Goal: Task Accomplishment & Management: Manage account settings

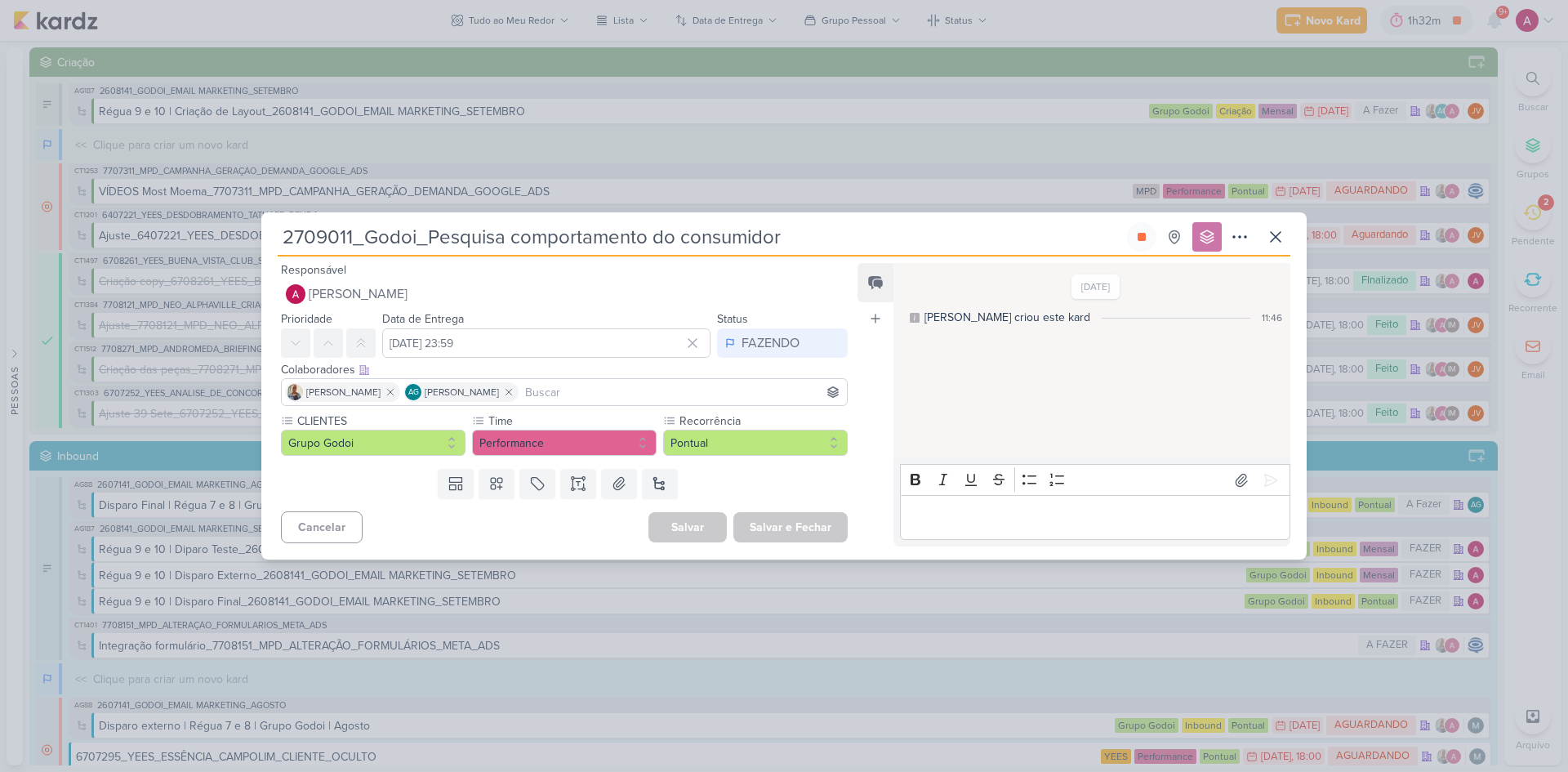
scroll to position [3004, 0]
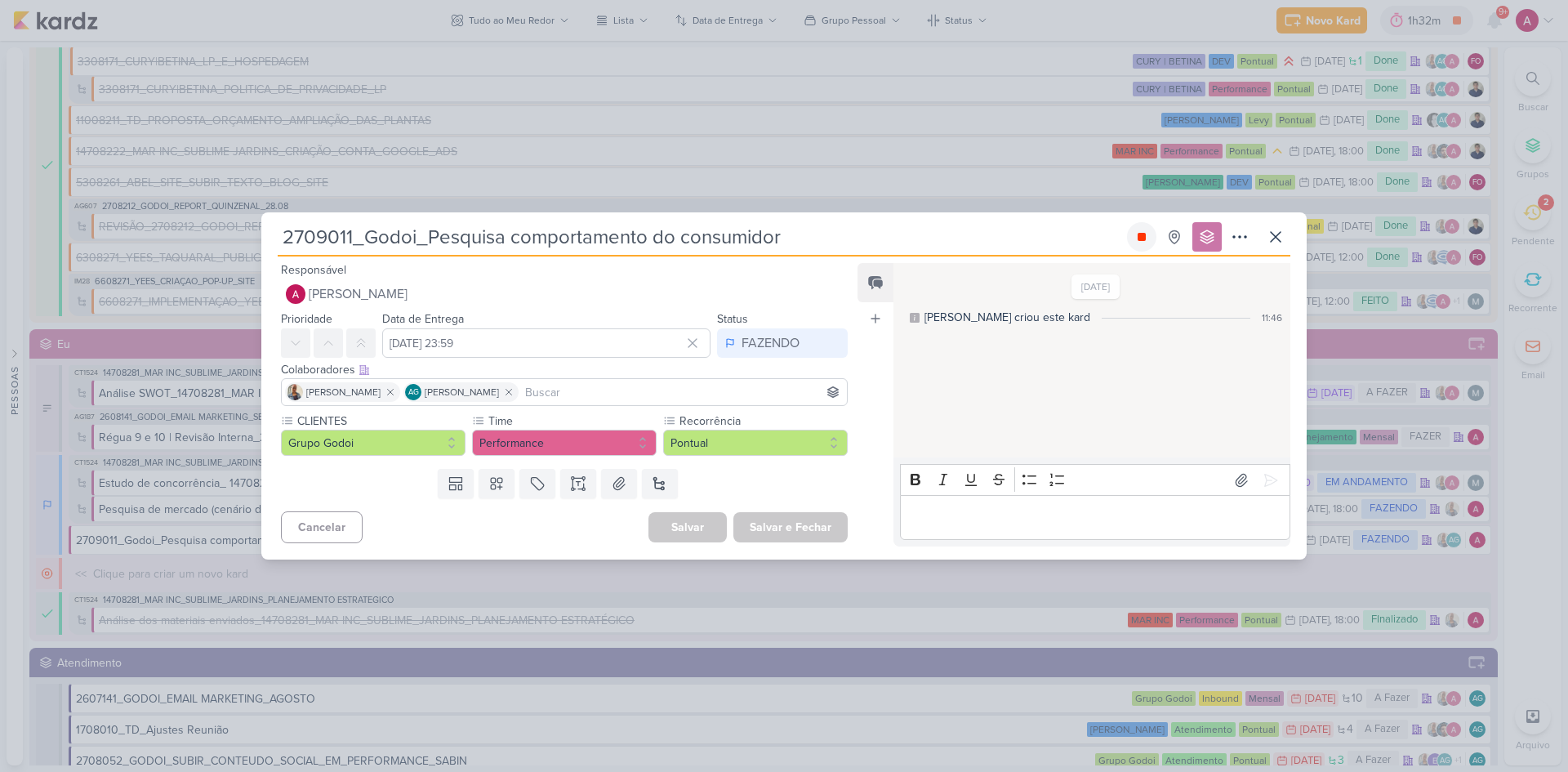
click at [1137, 237] on icon at bounding box center [1141, 237] width 13 height 13
click at [1279, 236] on icon at bounding box center [1276, 237] width 20 height 20
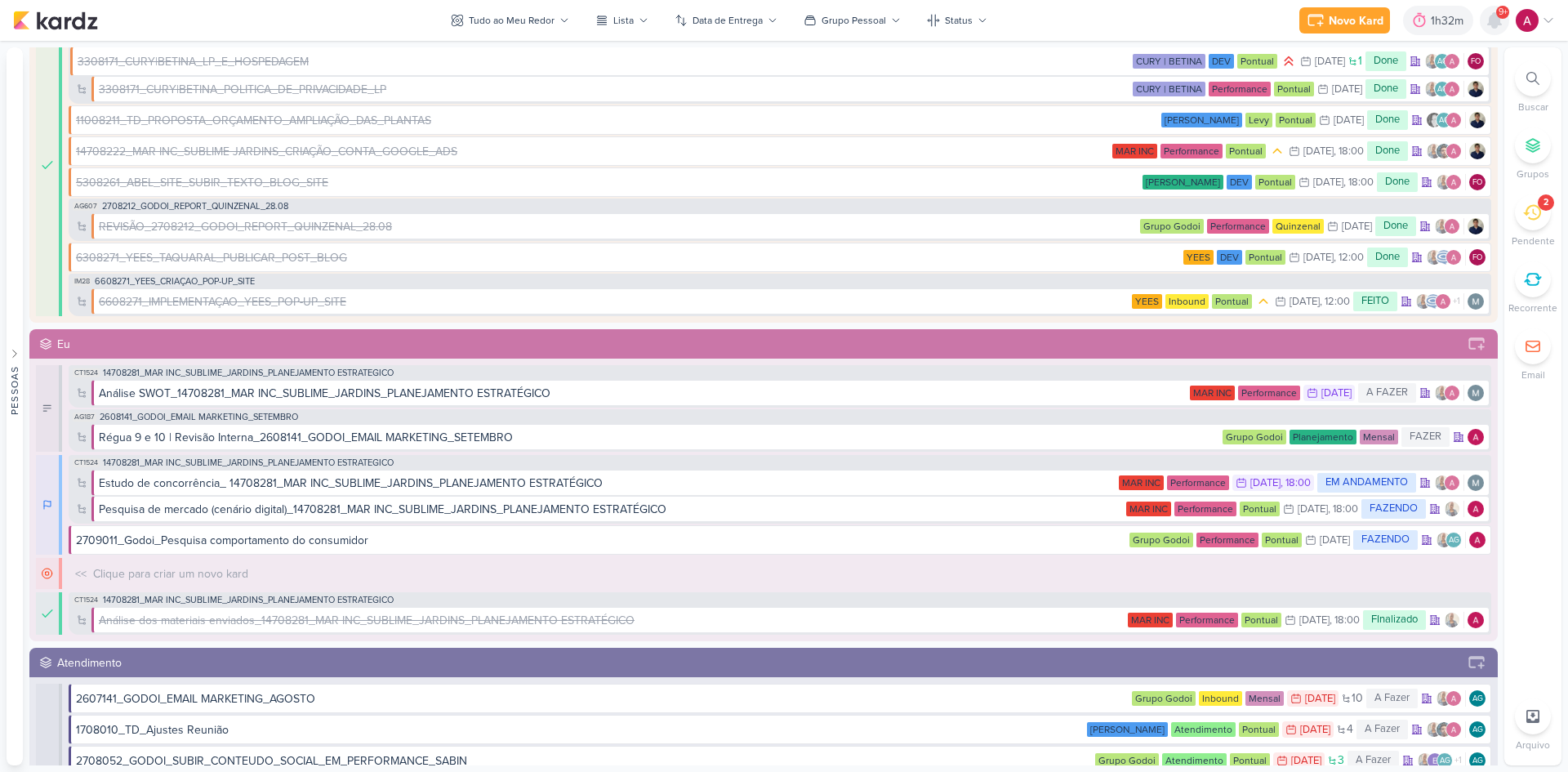
click at [1499, 27] on icon at bounding box center [1494, 20] width 20 height 20
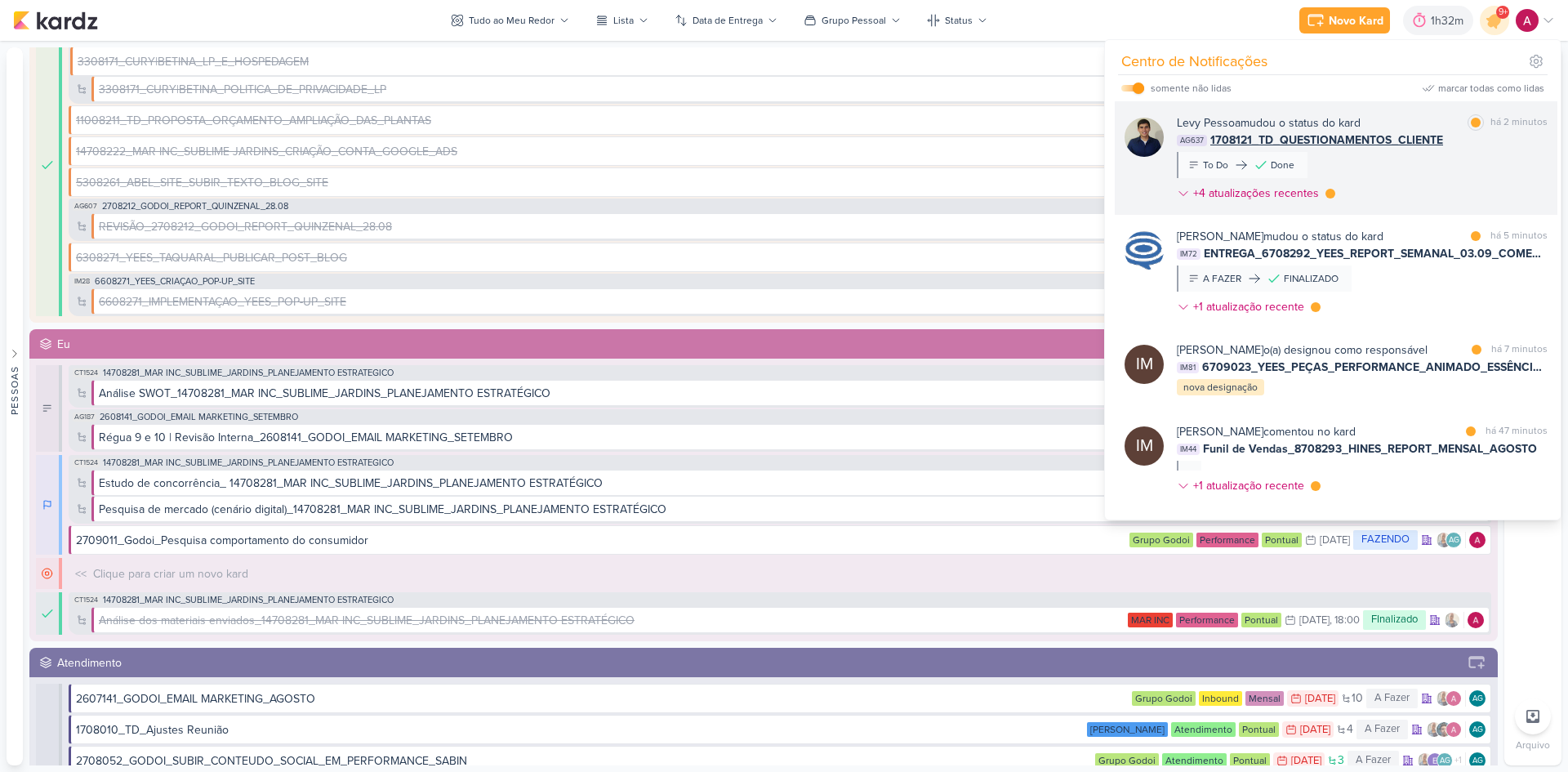
click at [1460, 157] on div "[PERSON_NAME] mudou o status do kard marcar como lida há 2 minutos AG637 170812…" at bounding box center [1362, 162] width 371 height 94
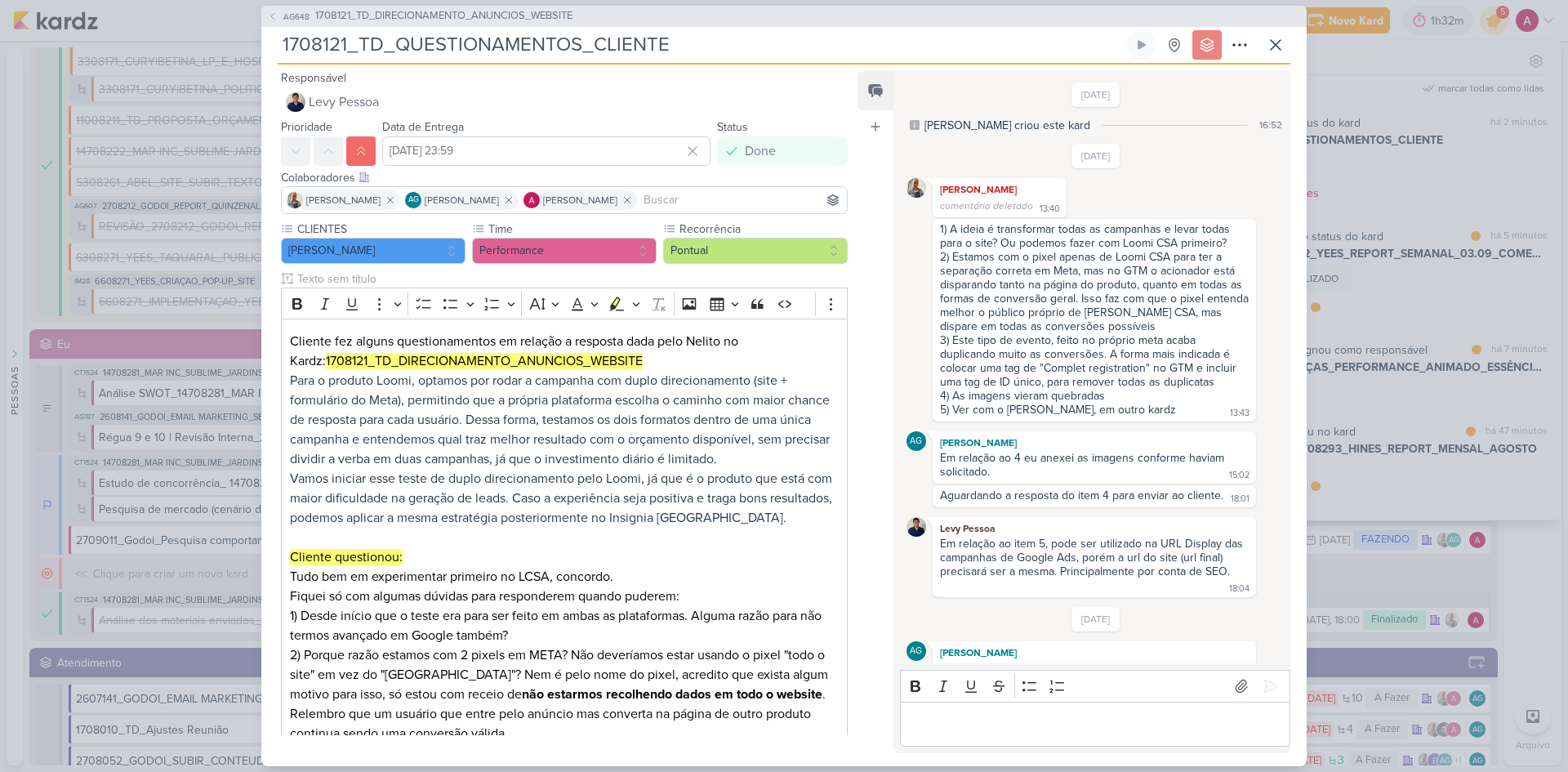
scroll to position [734, 0]
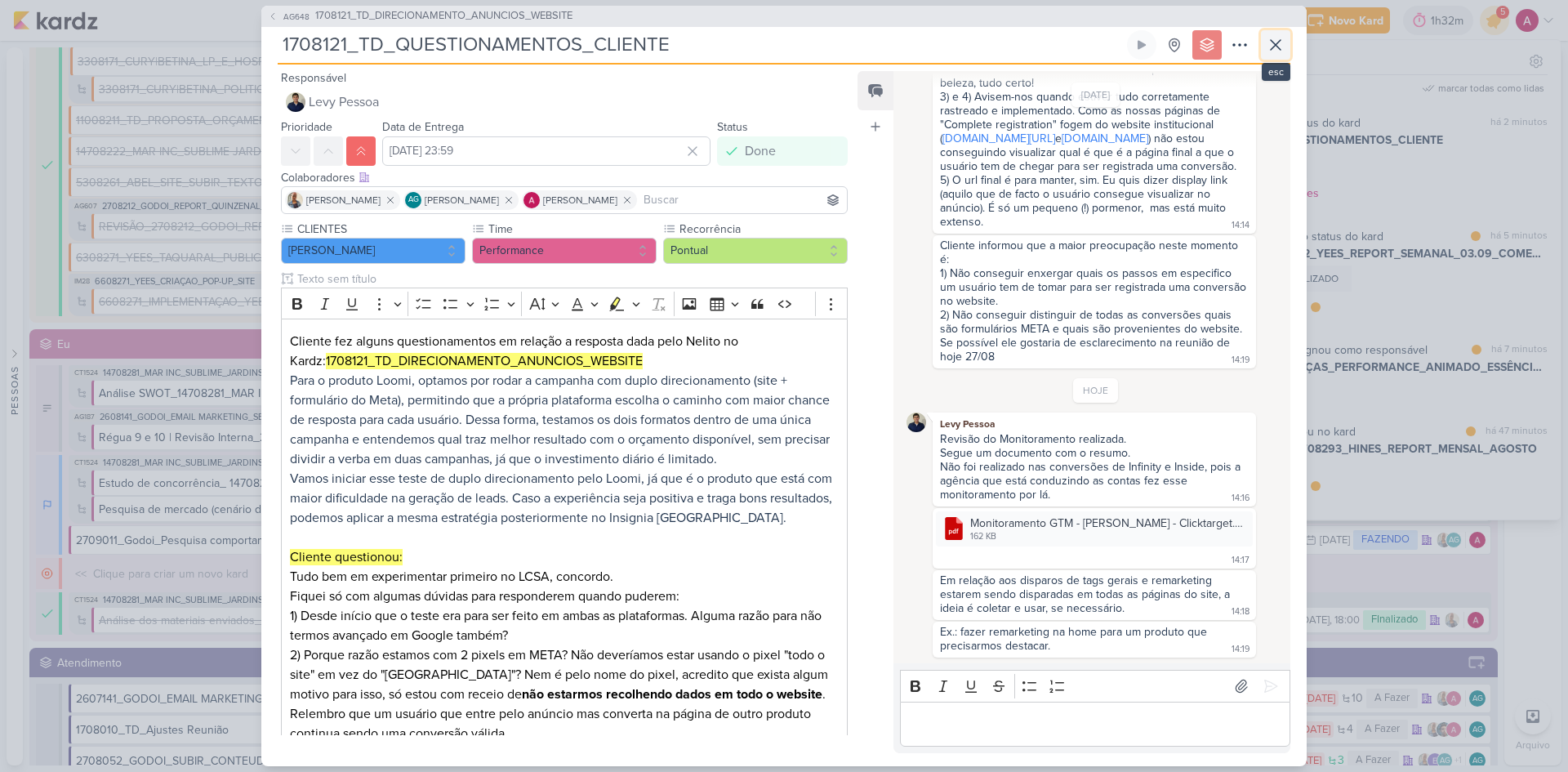
click at [1273, 43] on icon at bounding box center [1276, 44] width 20 height 20
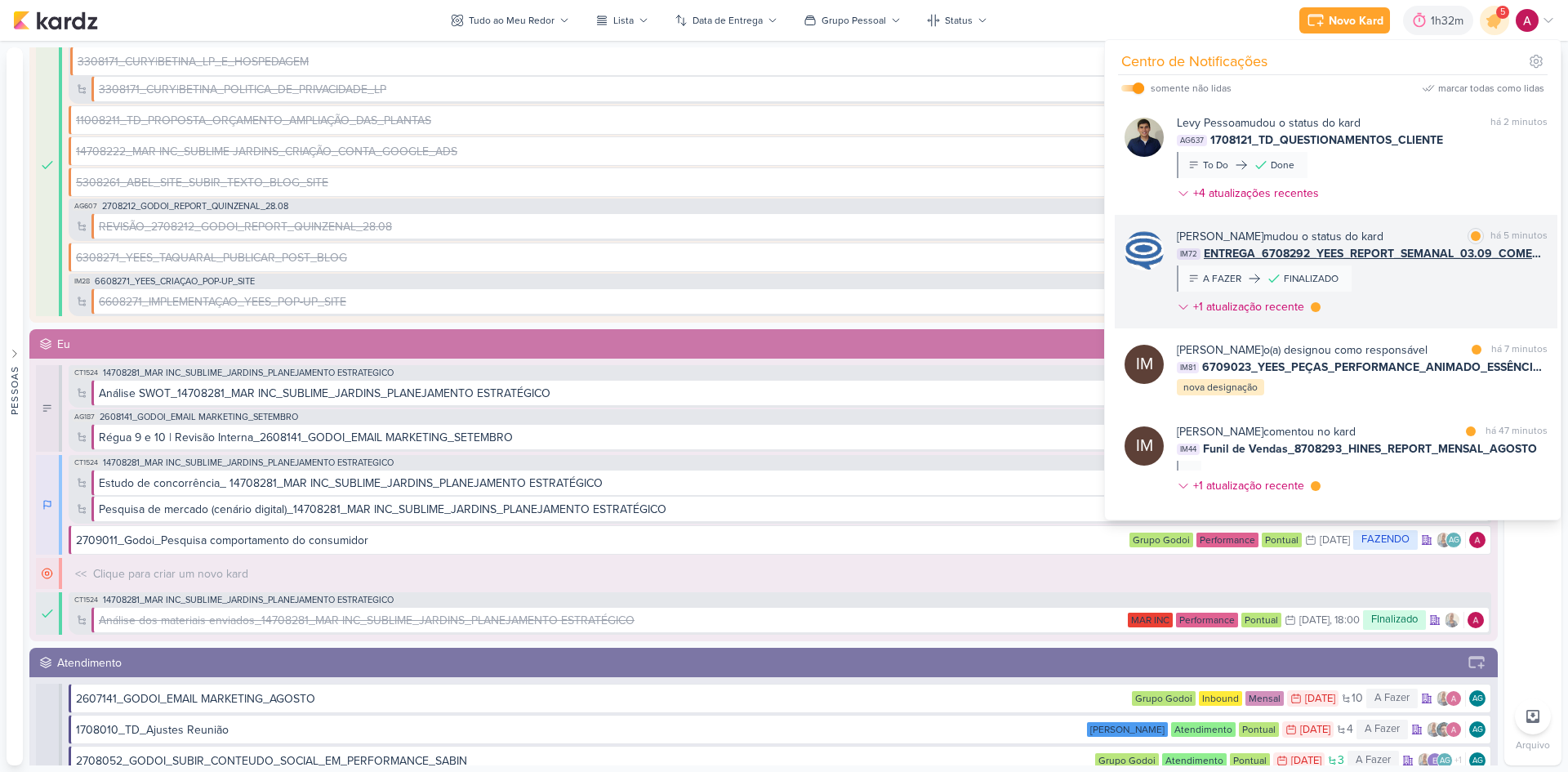
click at [1380, 279] on div "[PERSON_NAME] mudou o status do kard marcar como lida há 5 minutos IM72 ENTREGA…" at bounding box center [1362, 275] width 371 height 94
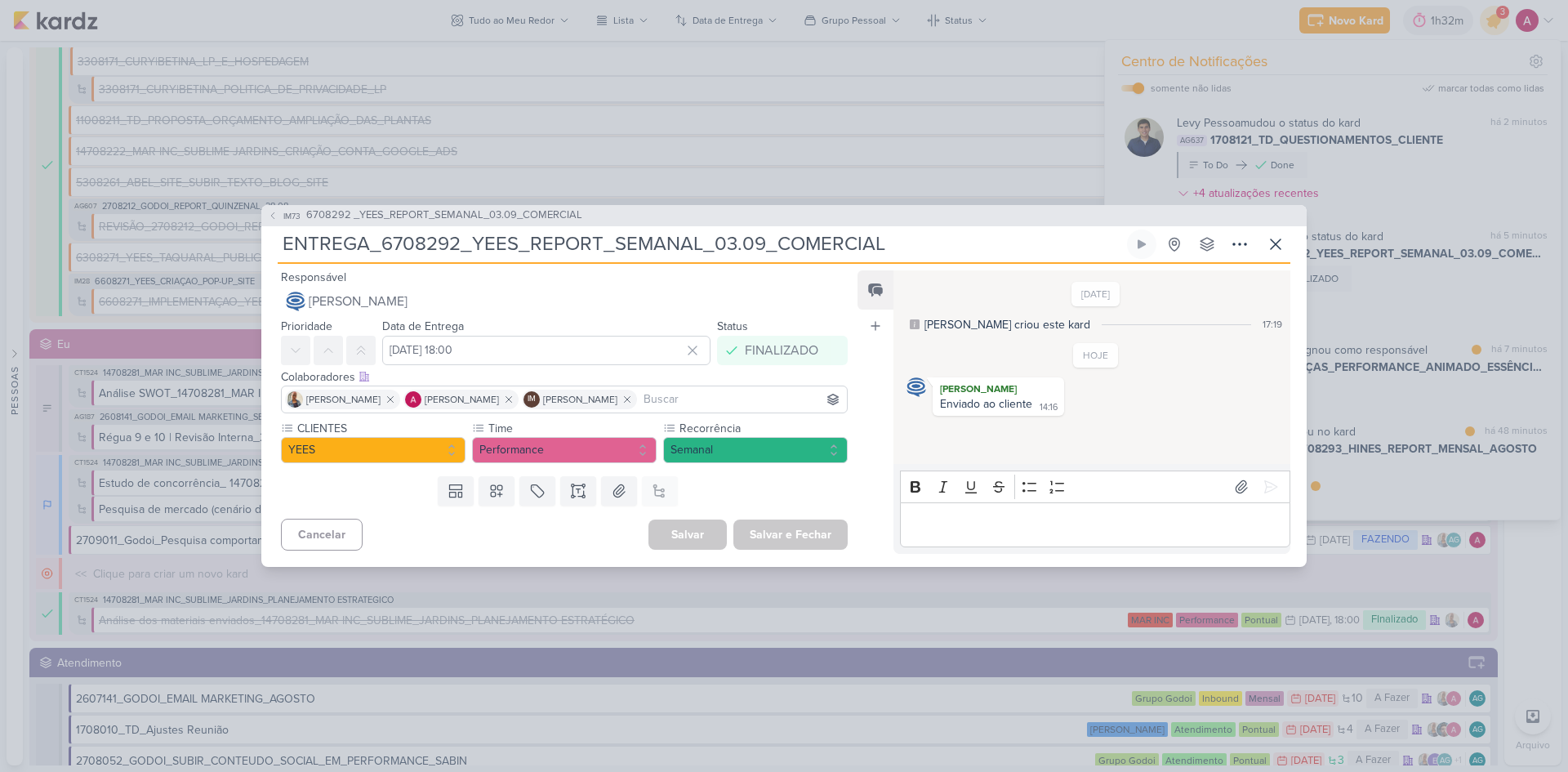
click at [1377, 282] on div "IM73 6708292 _YEES_REPORT_SEMANAL_03.09_COMERCIAL ENTREGA_6708292_YEES_REPORT_S…" at bounding box center [784, 386] width 1568 height 772
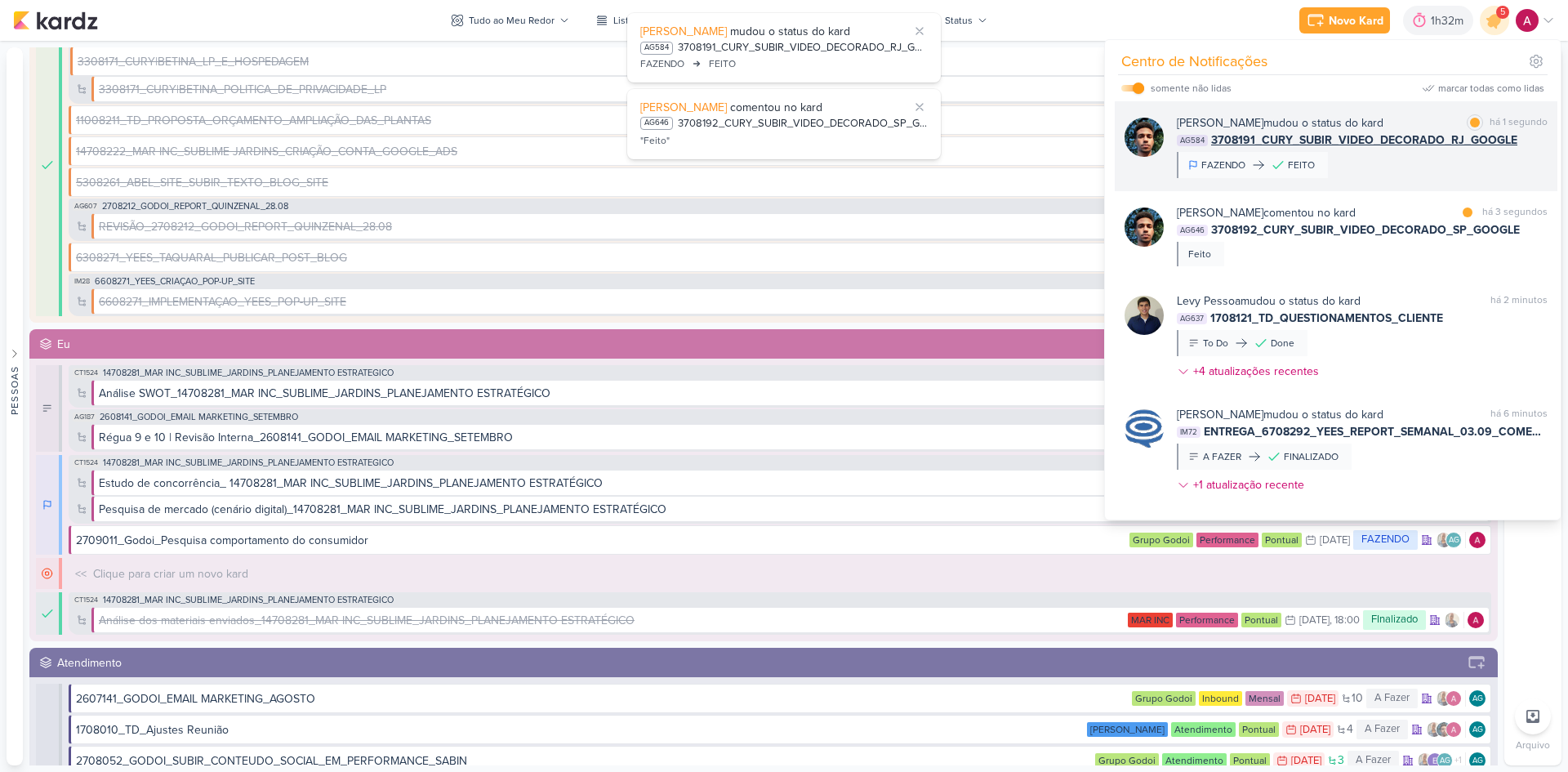
click at [1421, 165] on div "[PERSON_NAME] mudou o status do kard marcar como lida há 1 segundo AG584 370819…" at bounding box center [1362, 147] width 371 height 64
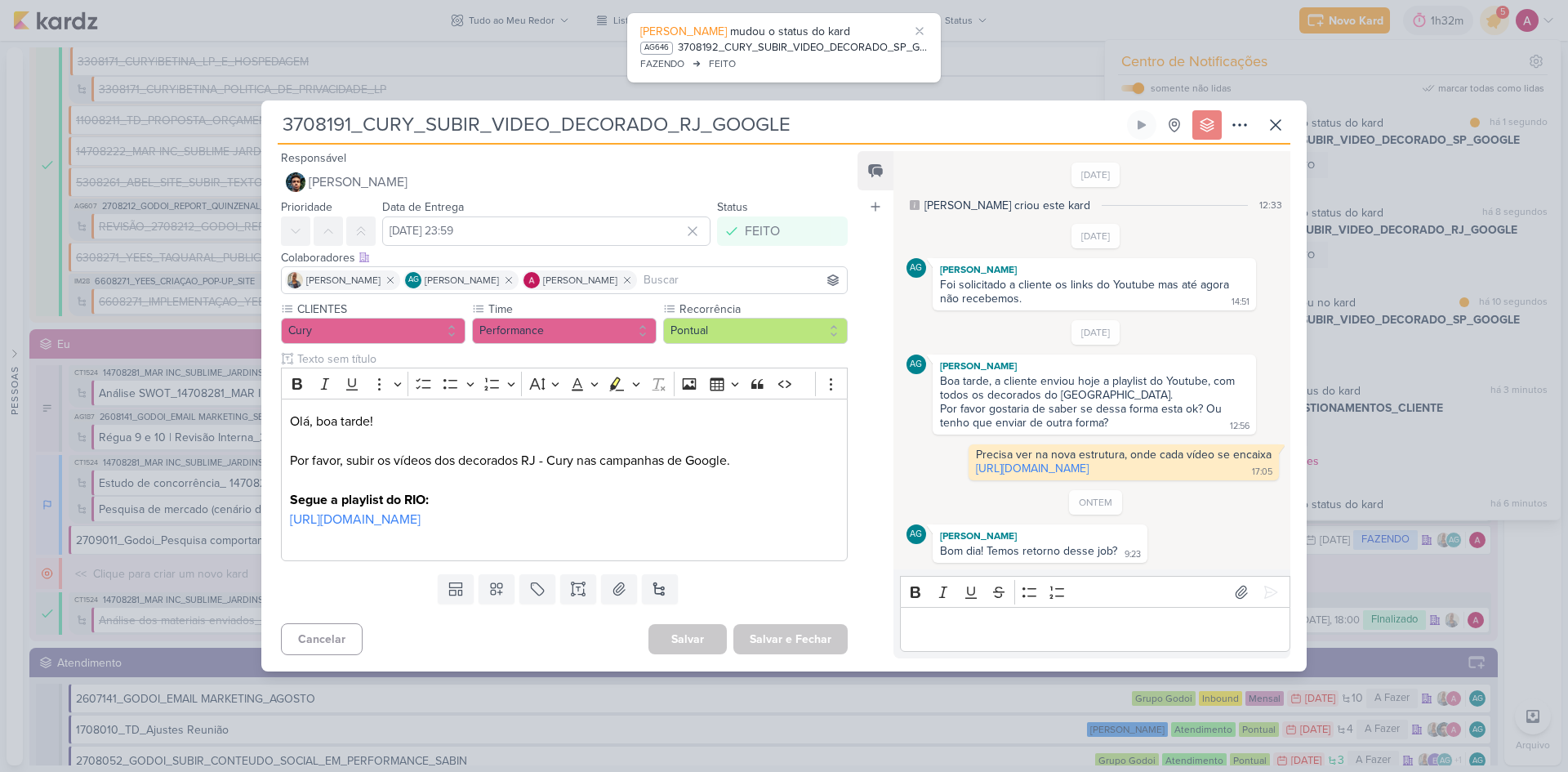
click at [1421, 165] on div "3708191_CURY_SUBIR_VIDEO_DECORADO_RJ_GOOGLE Criado por [PERSON_NAME]" at bounding box center [784, 386] width 1568 height 772
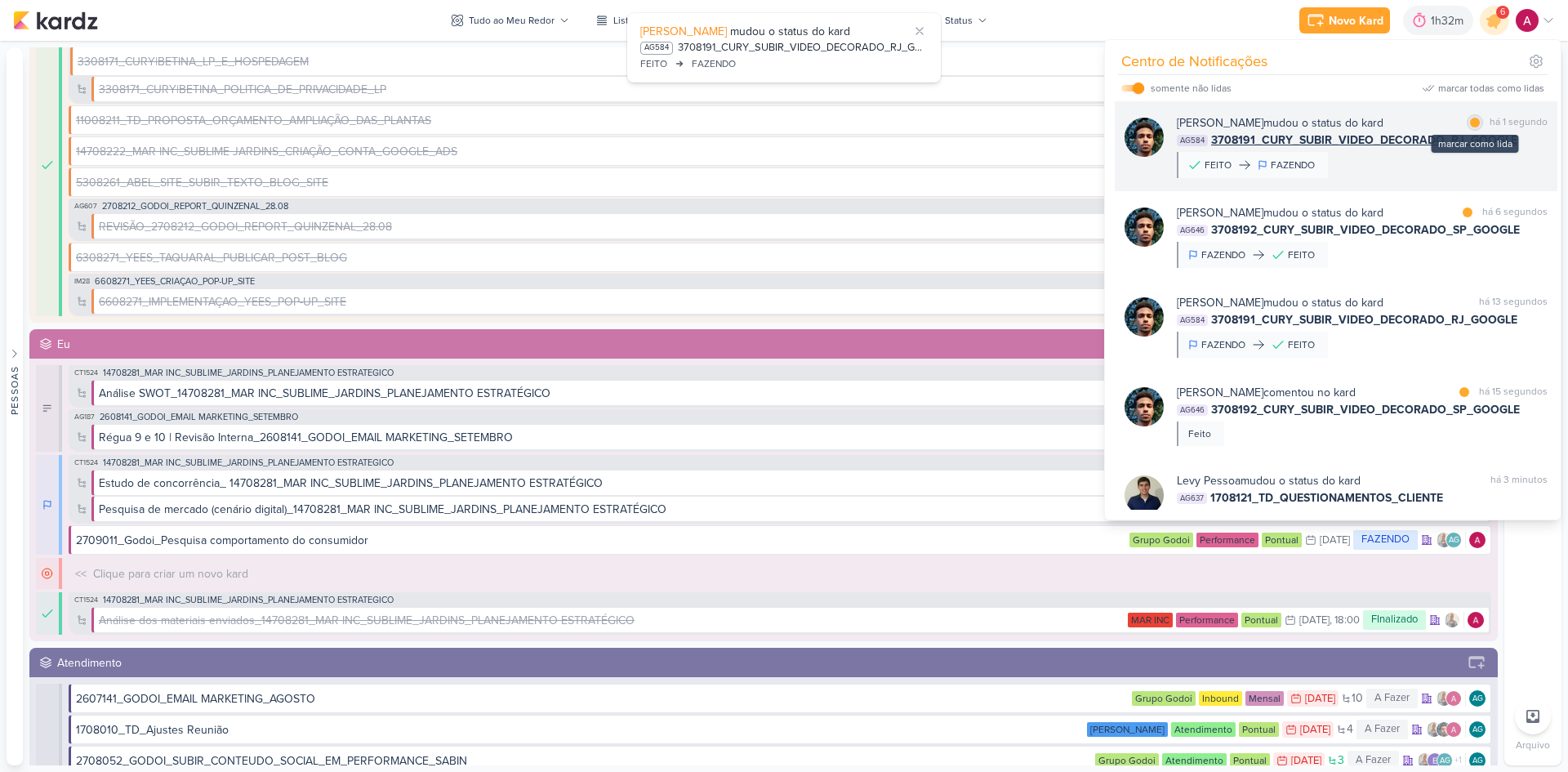
click at [1471, 124] on div at bounding box center [1474, 122] width 10 height 10
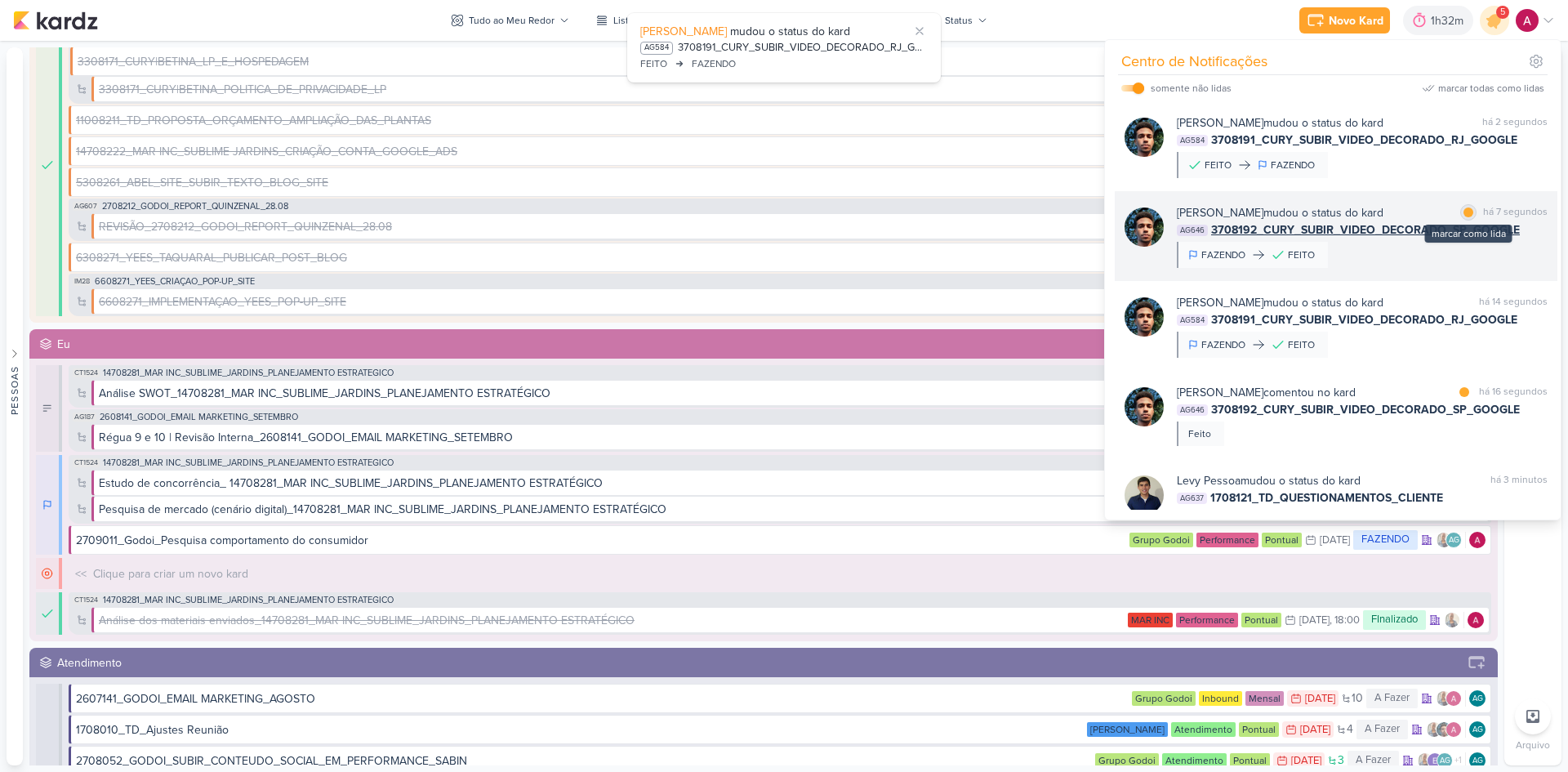
click at [1468, 216] on div "marcar como lida" at bounding box center [1468, 213] width 16 height 16
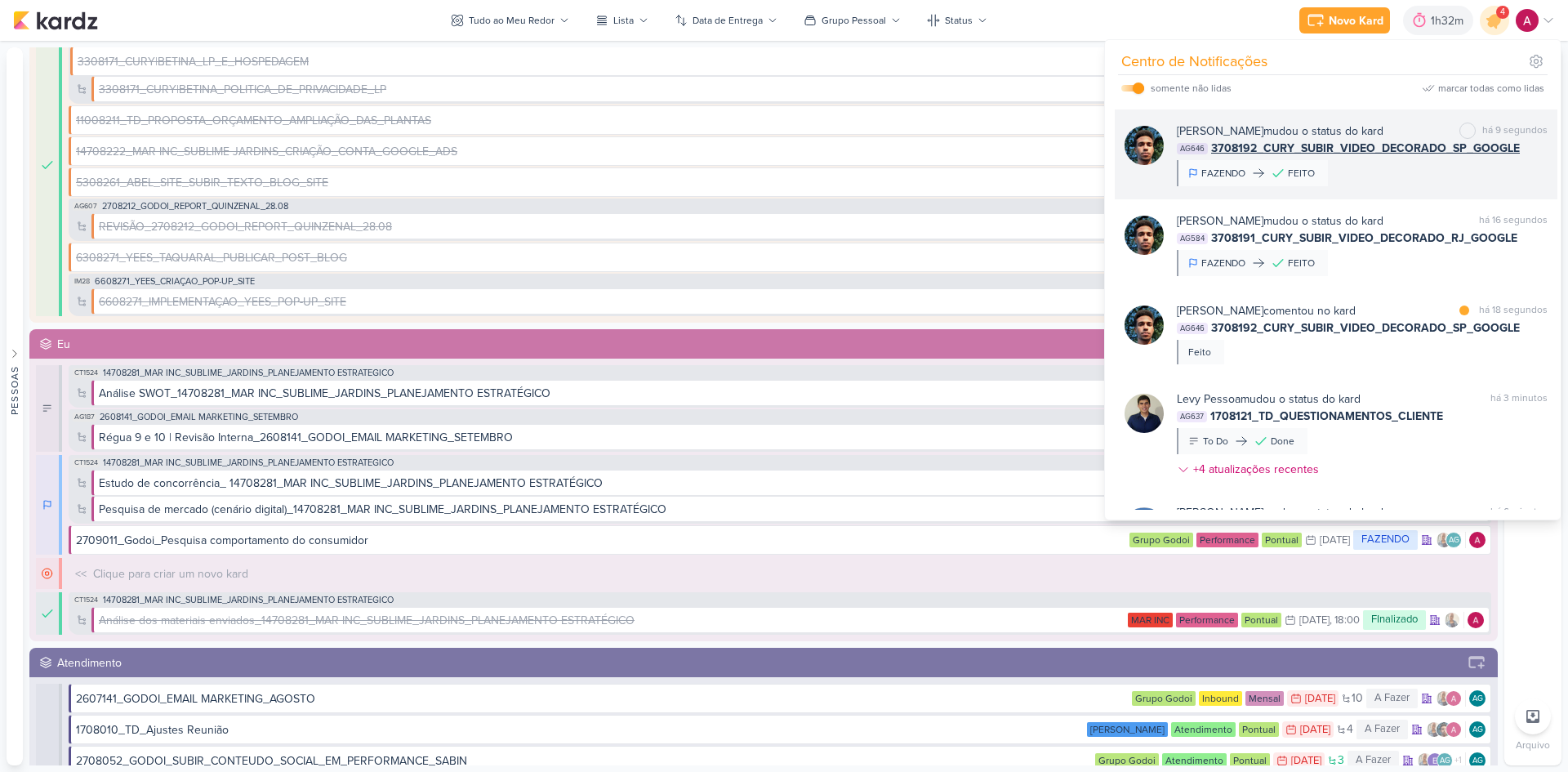
scroll to position [164, 0]
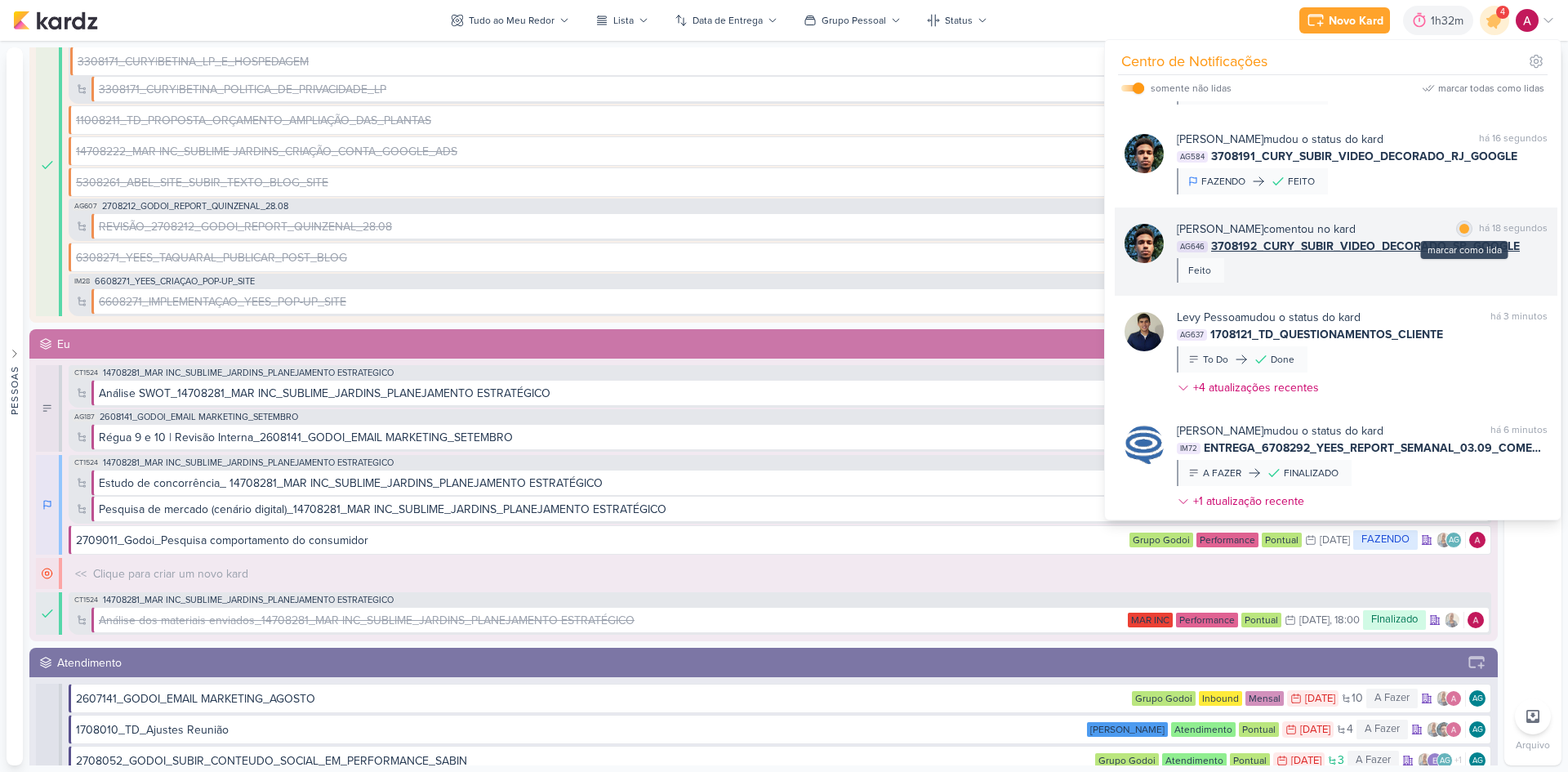
click at [1462, 229] on div at bounding box center [1464, 229] width 10 height 10
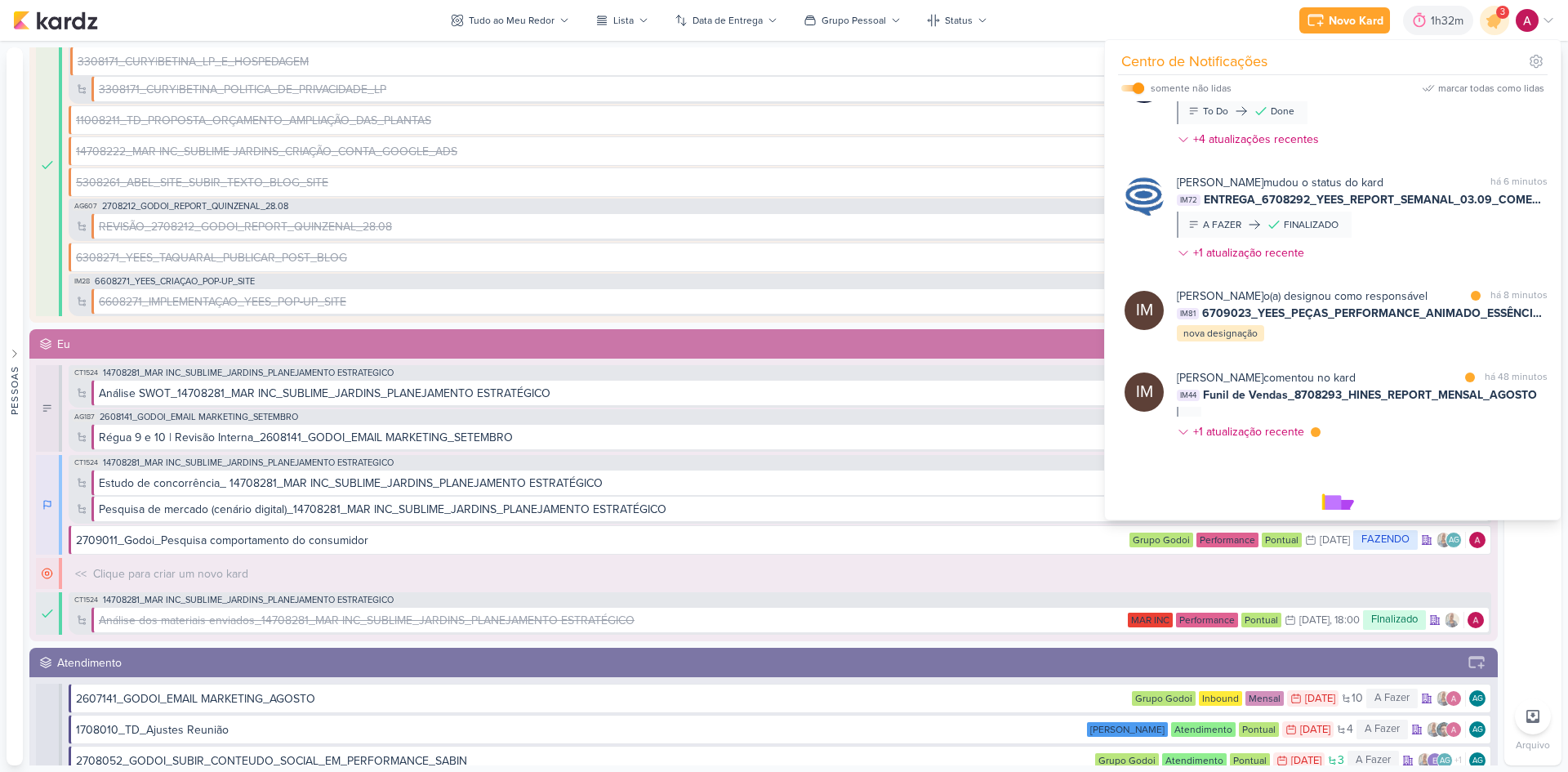
scroll to position [490, 0]
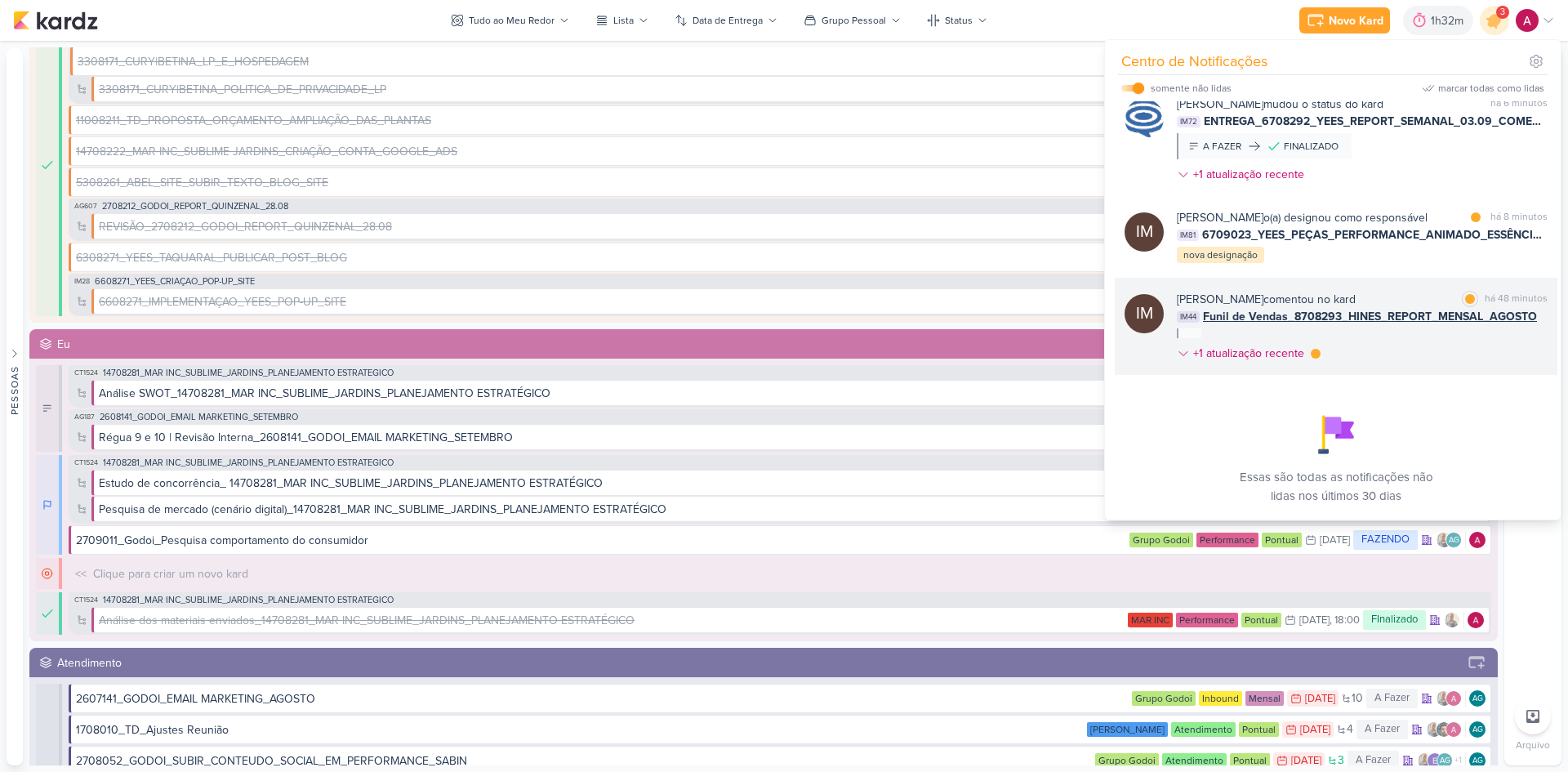
click at [1396, 368] on div "[PERSON_NAME] comentou no kard marcar como lida há 48 minutos IM44 Funil de Ven…" at bounding box center [1362, 329] width 371 height 77
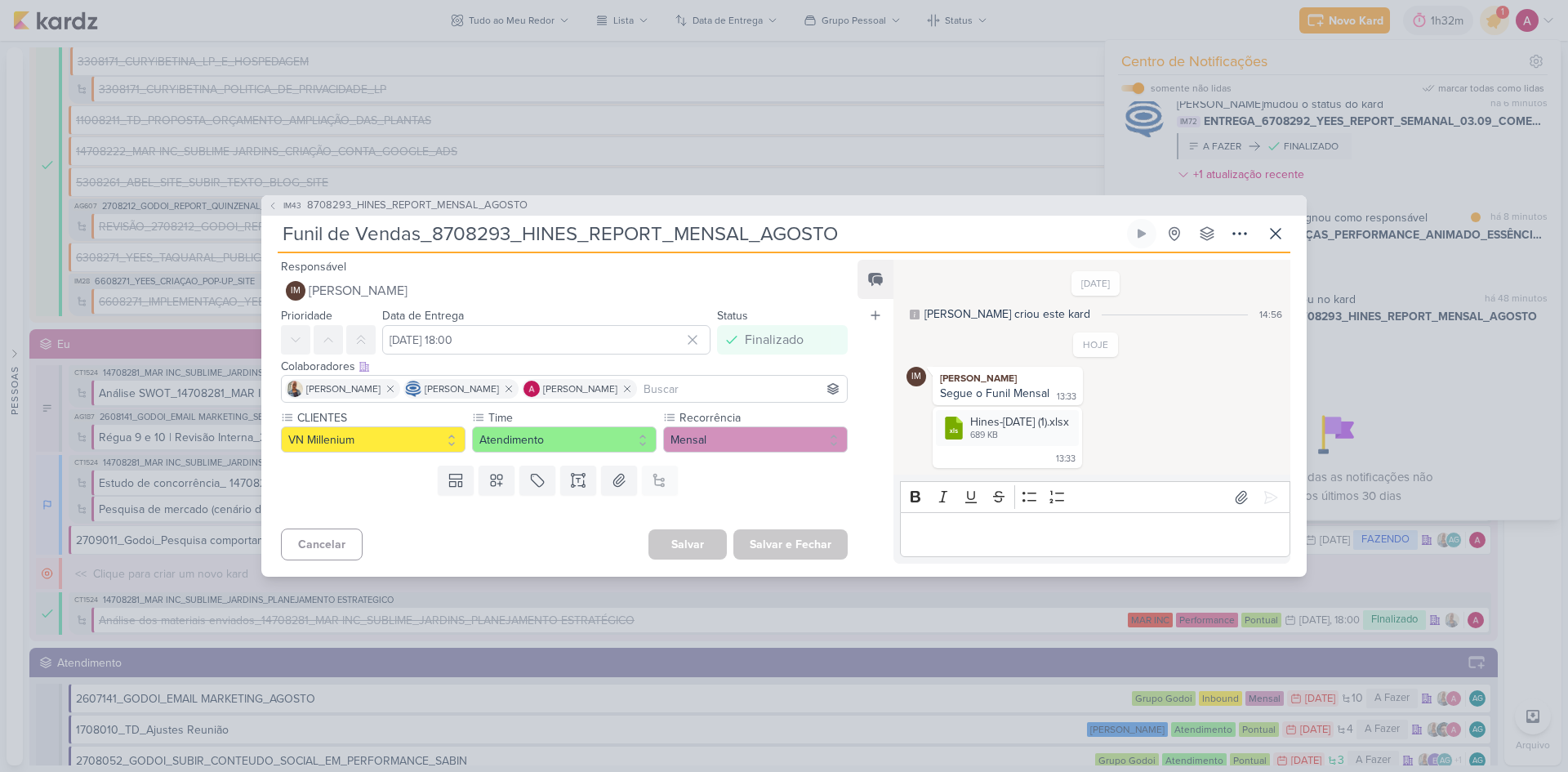
click at [746, 387] on input at bounding box center [741, 389] width 204 height 20
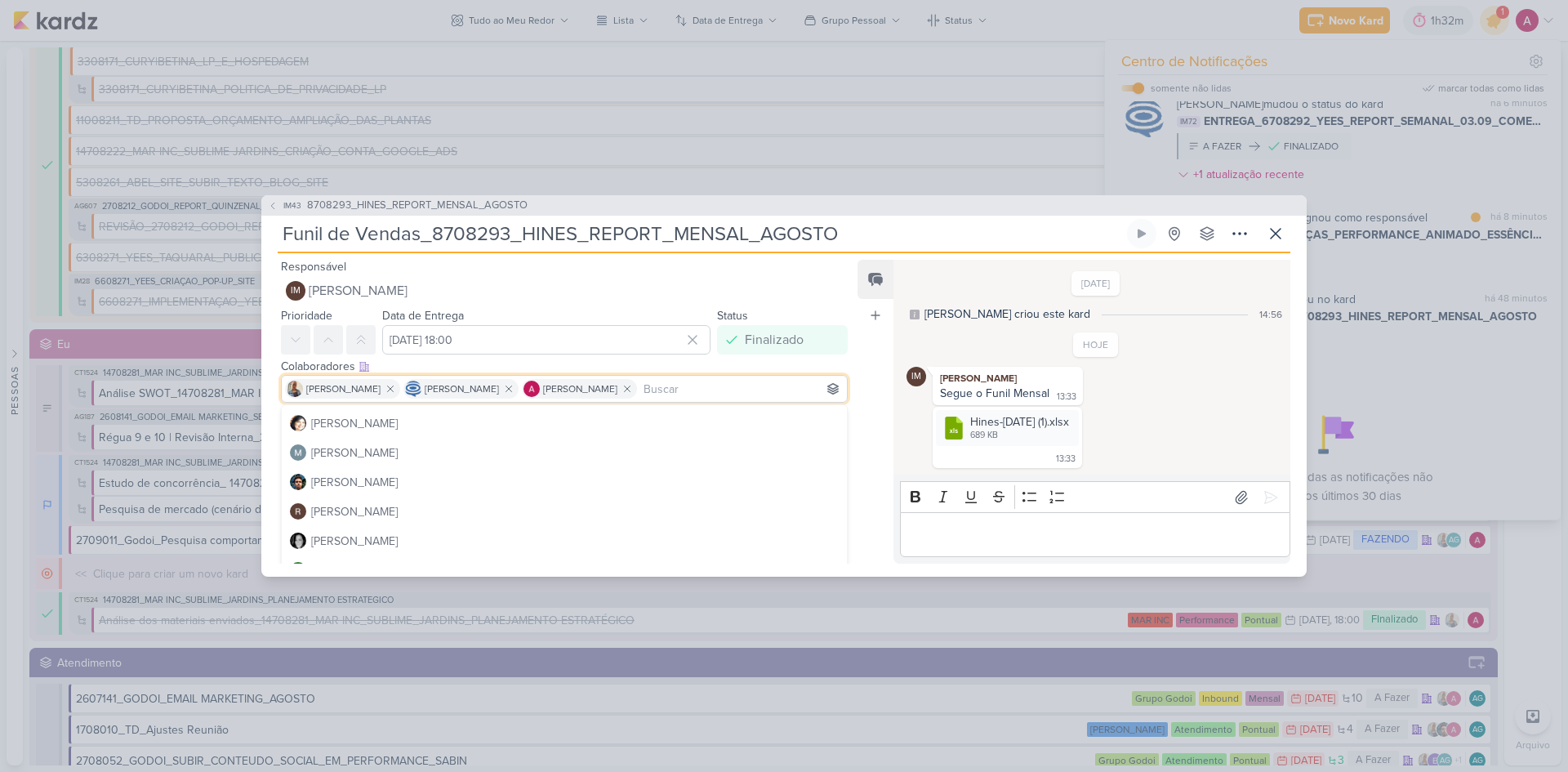
scroll to position [309, 0]
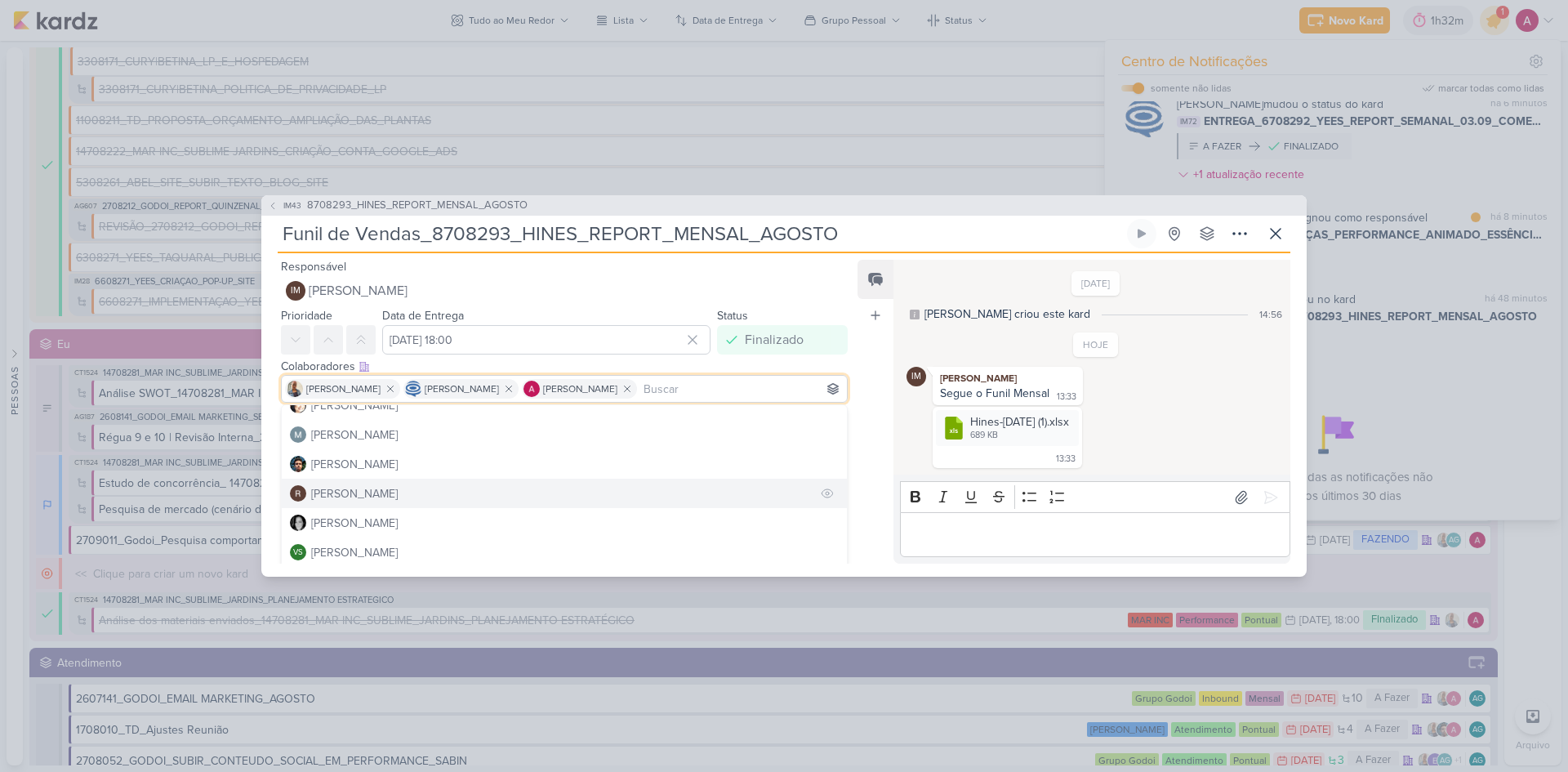
click at [388, 487] on div "[PERSON_NAME]" at bounding box center [354, 494] width 86 height 17
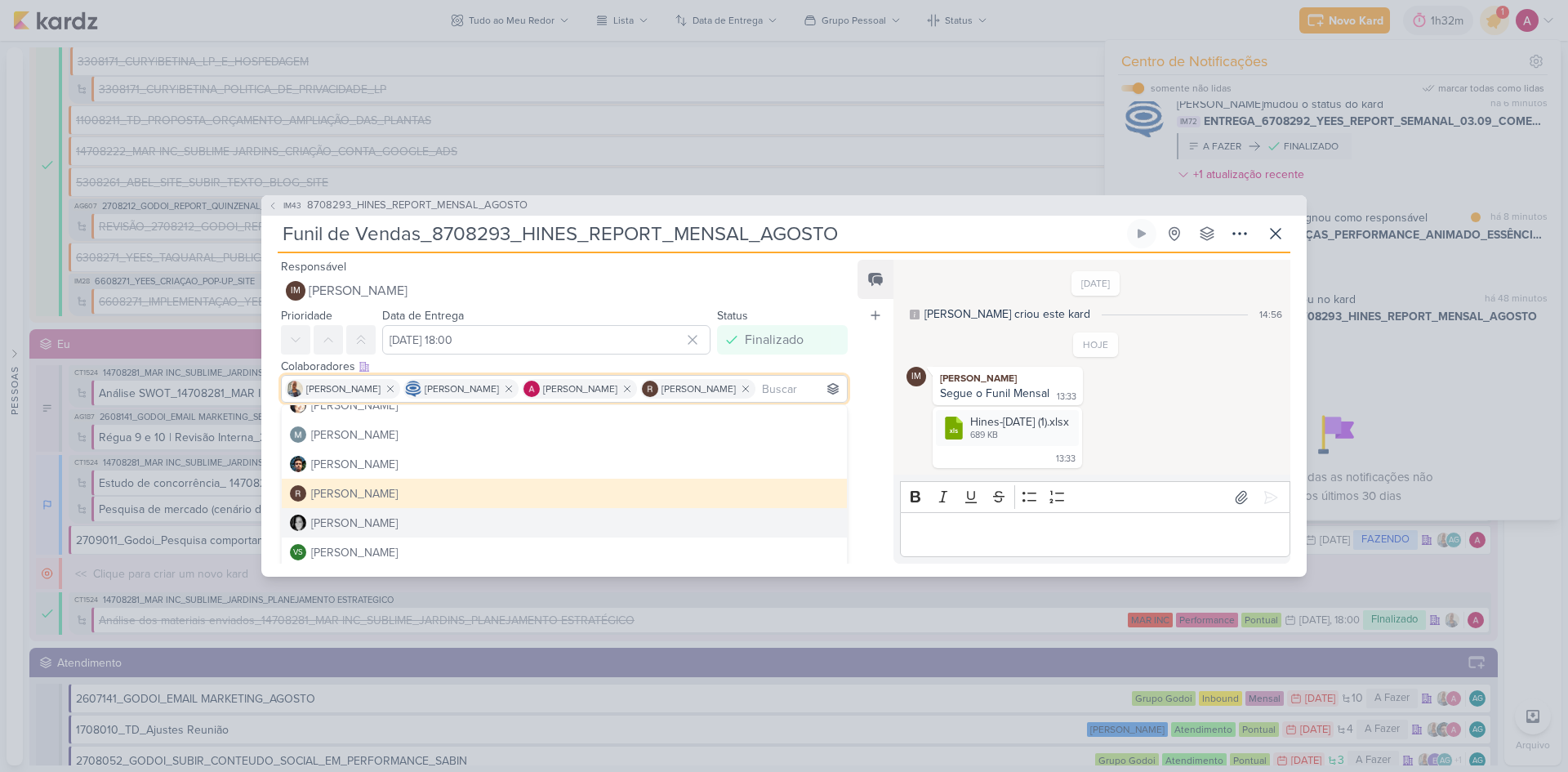
click at [860, 526] on div "Feed Atrelar email Solte o email para atrelar ao kard" at bounding box center [876, 412] width 36 height 304
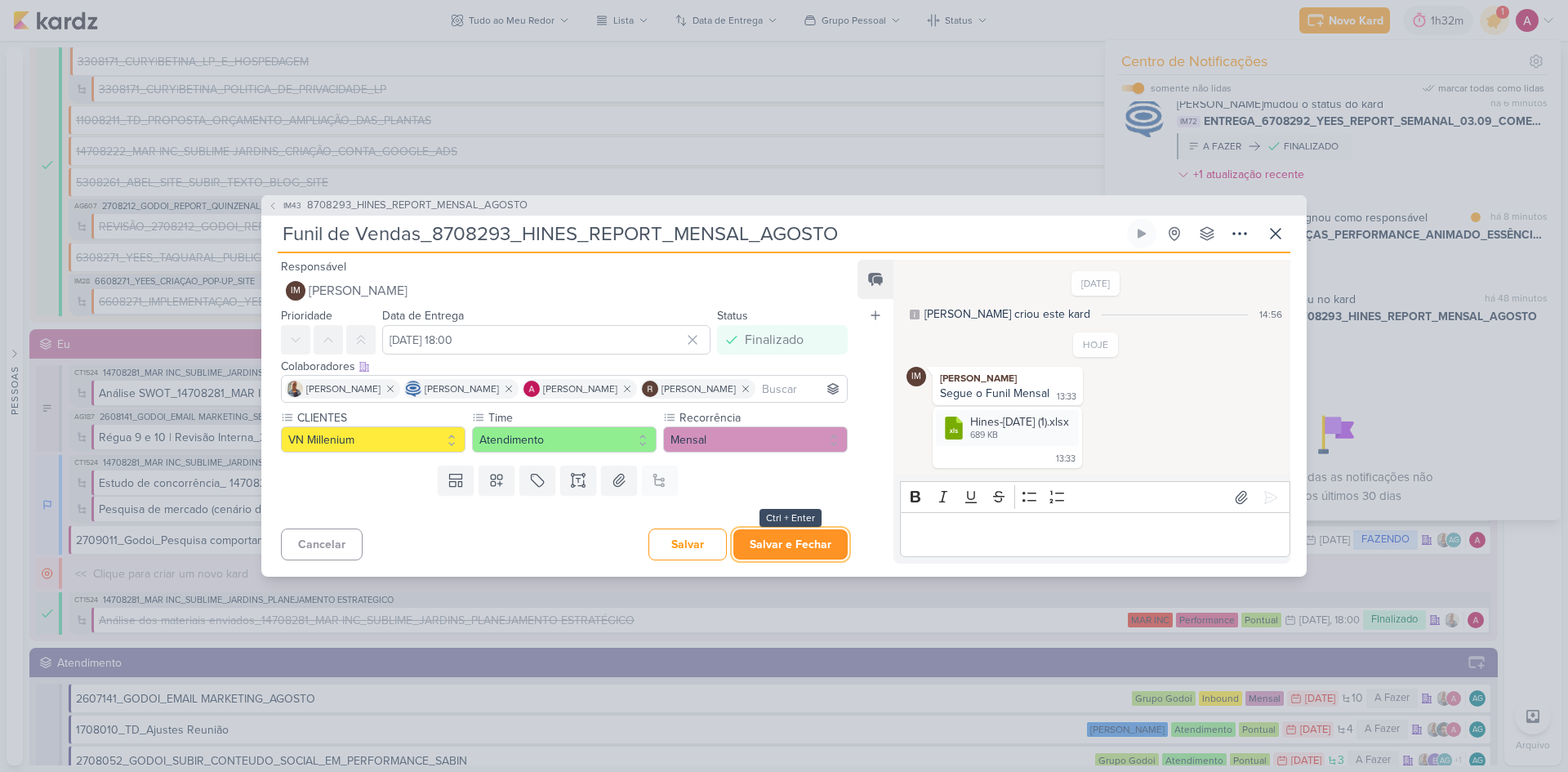
click at [756, 531] on button "Salvar e Fechar" at bounding box center [790, 544] width 115 height 30
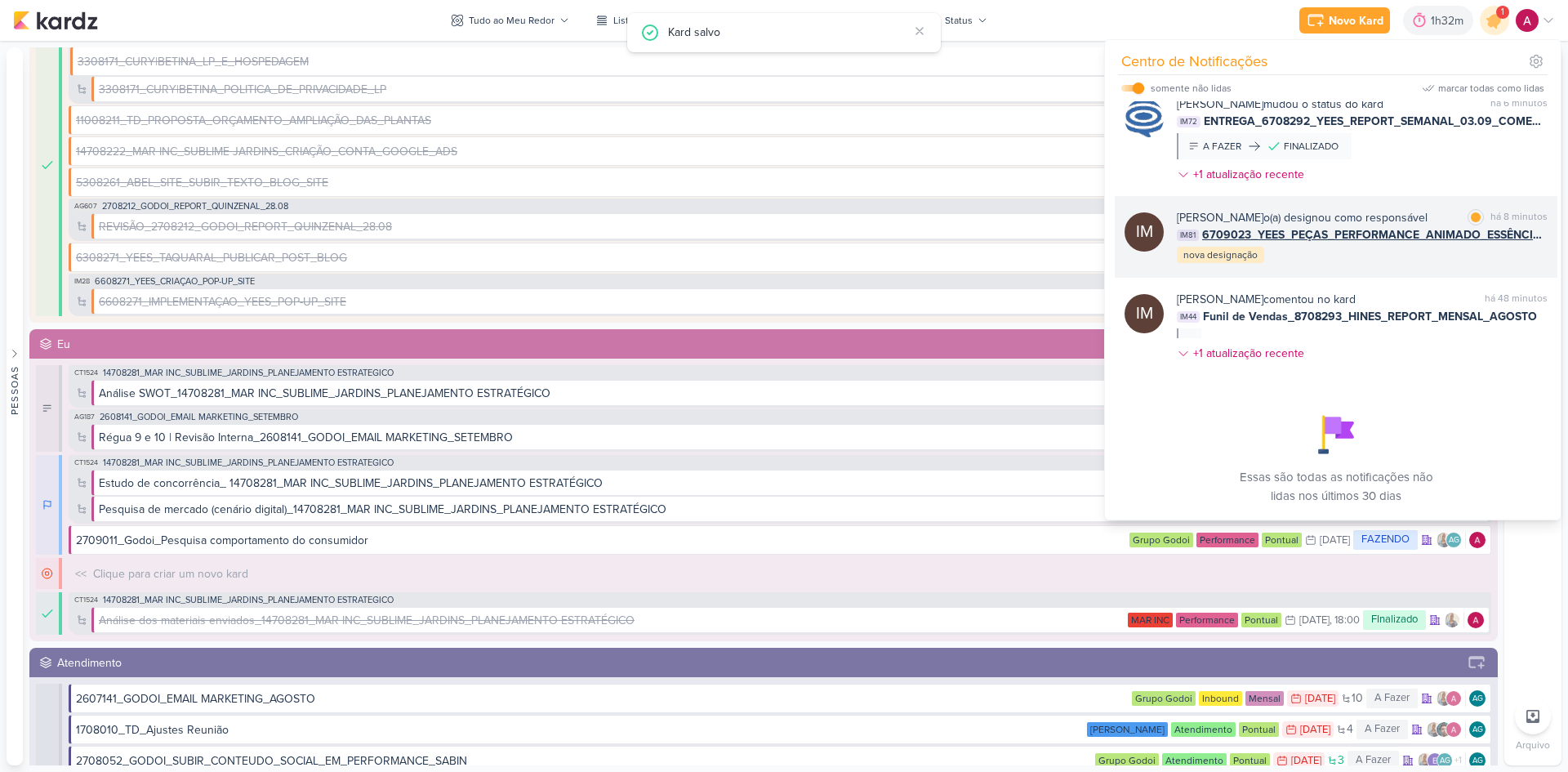
click at [1415, 265] on div "[PERSON_NAME] o(a) designou como responsável marcar como lida há 8 minutos IM81…" at bounding box center [1362, 237] width 371 height 55
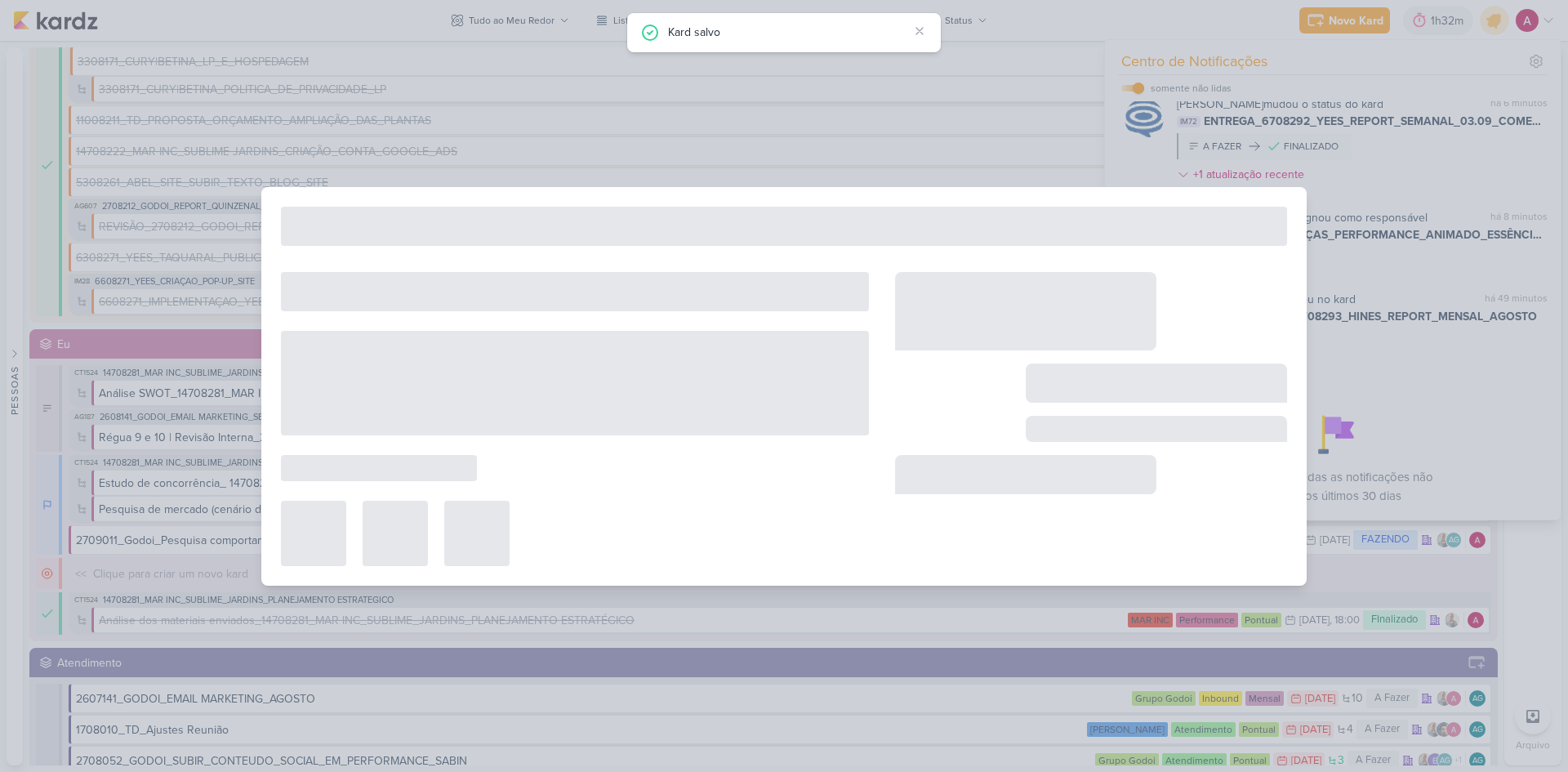
type input "6709023_YEES_PEÇAS_PERFORMANCE_ANIMADO_ESSÊNCIA CAMPOLIM"
type input "[DATE] 18:00"
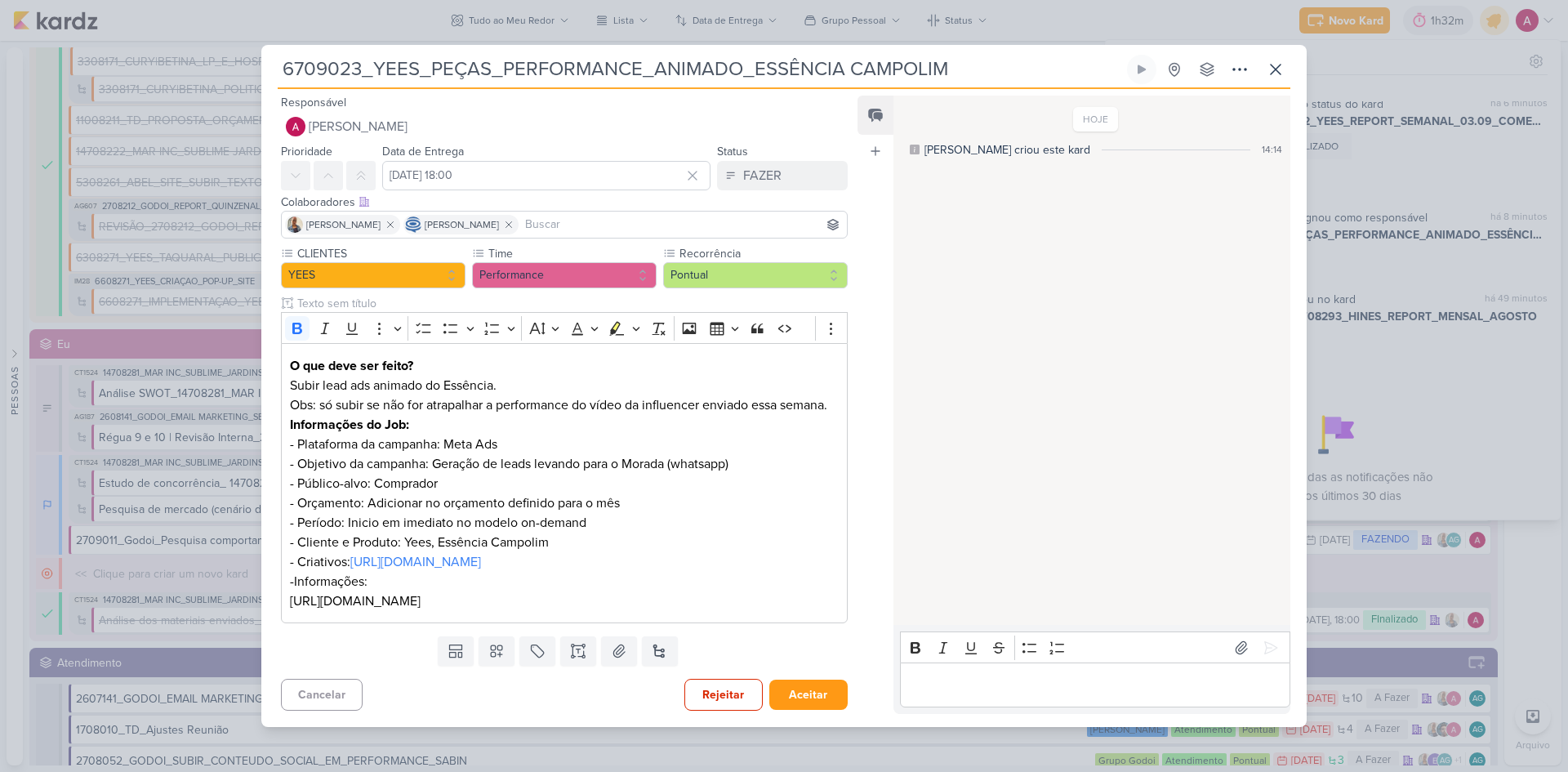
click at [604, 215] on input at bounding box center [683, 225] width 322 height 20
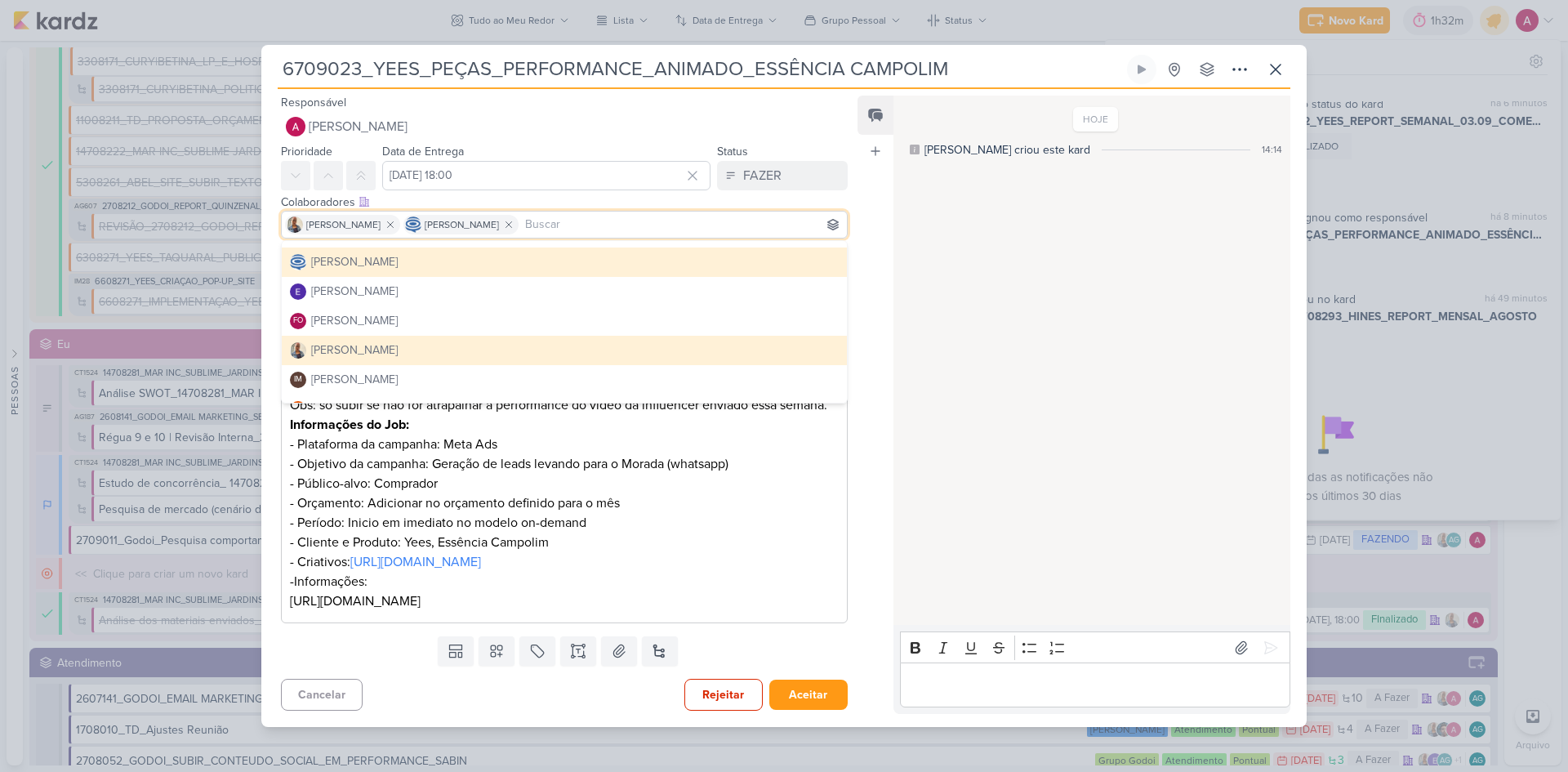
scroll to position [0, 0]
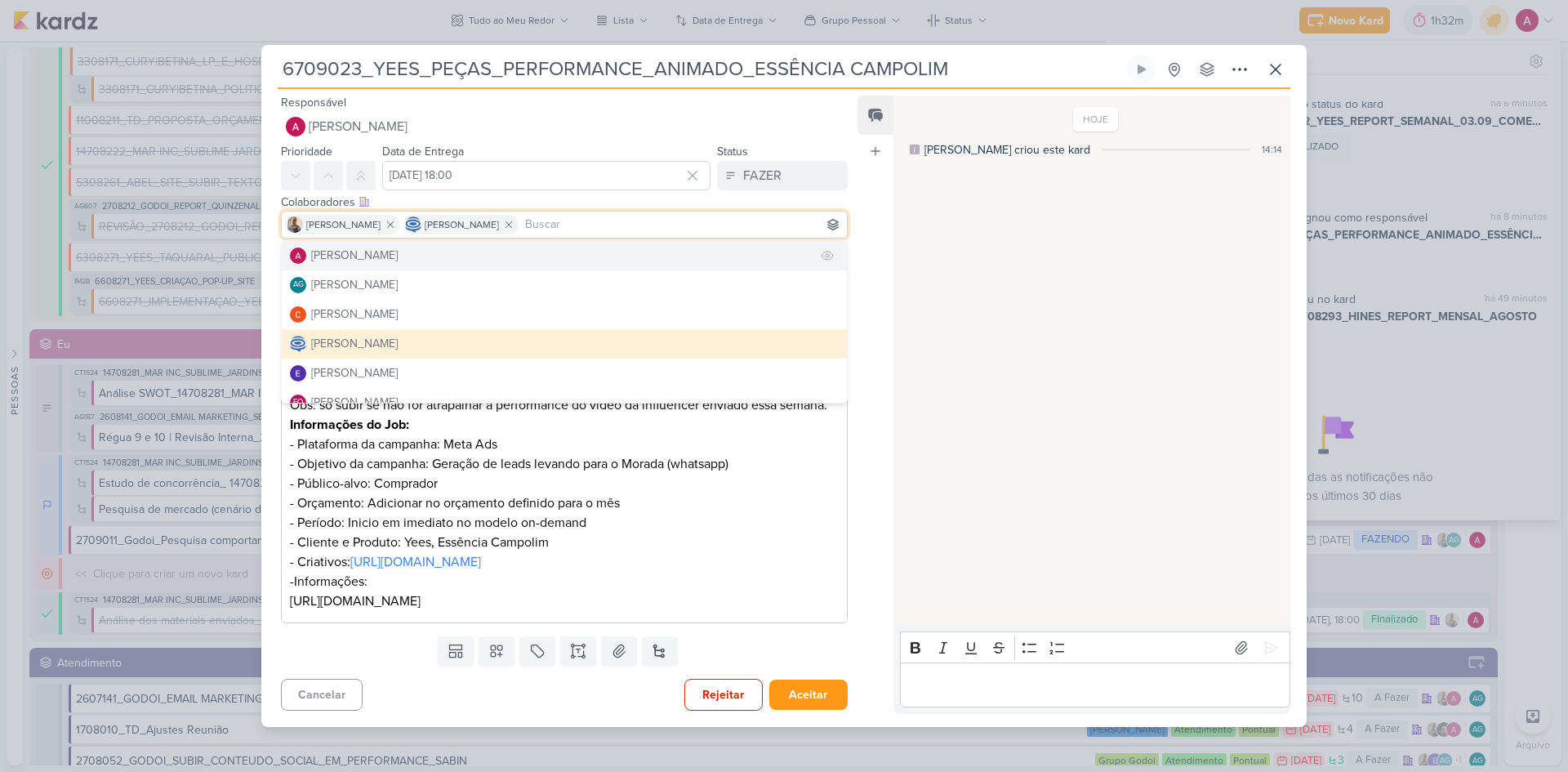
click at [381, 246] on div "[PERSON_NAME]" at bounding box center [354, 254] width 86 height 17
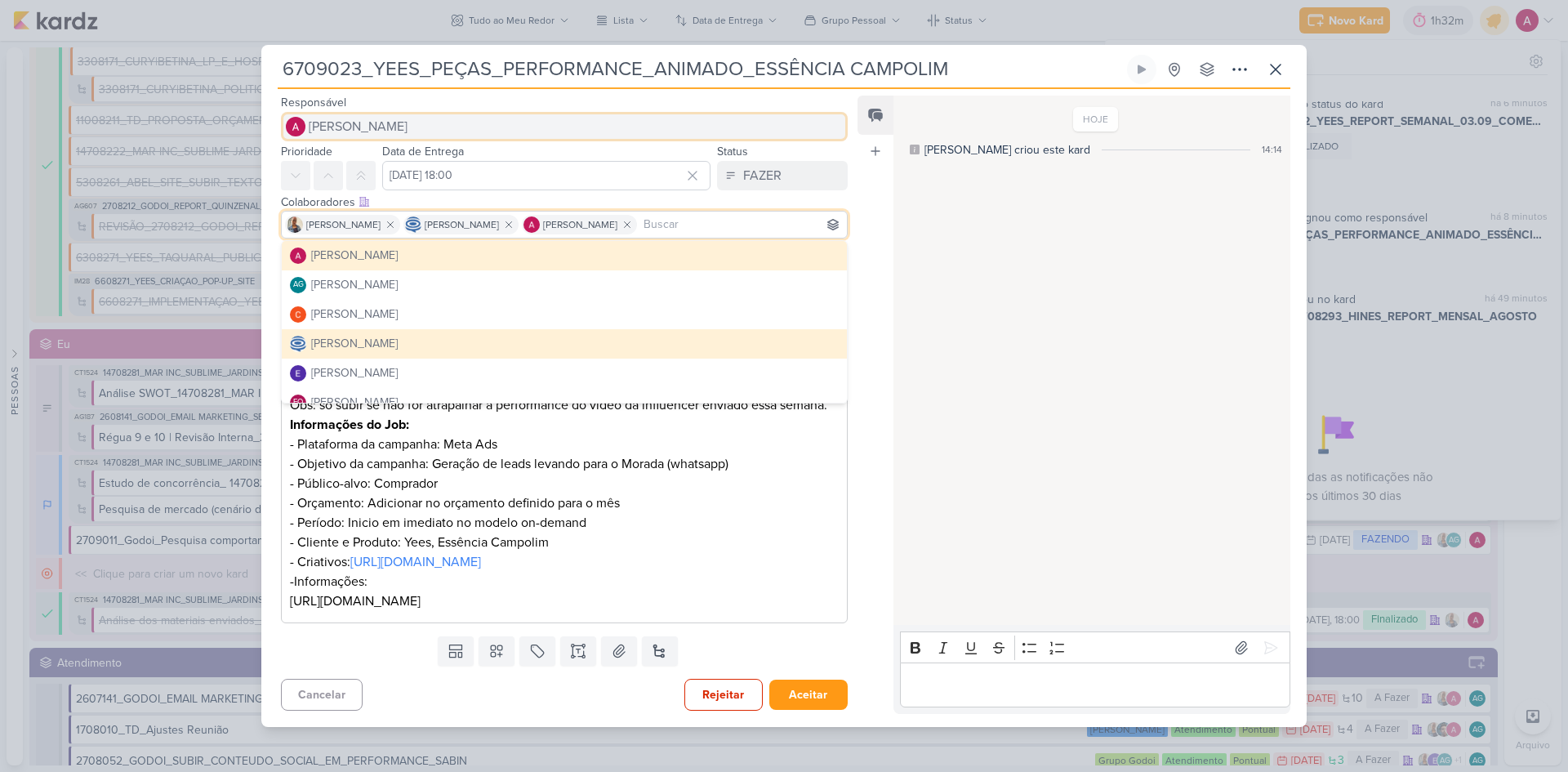
click at [351, 117] on span "[PERSON_NAME]" at bounding box center [357, 126] width 99 height 20
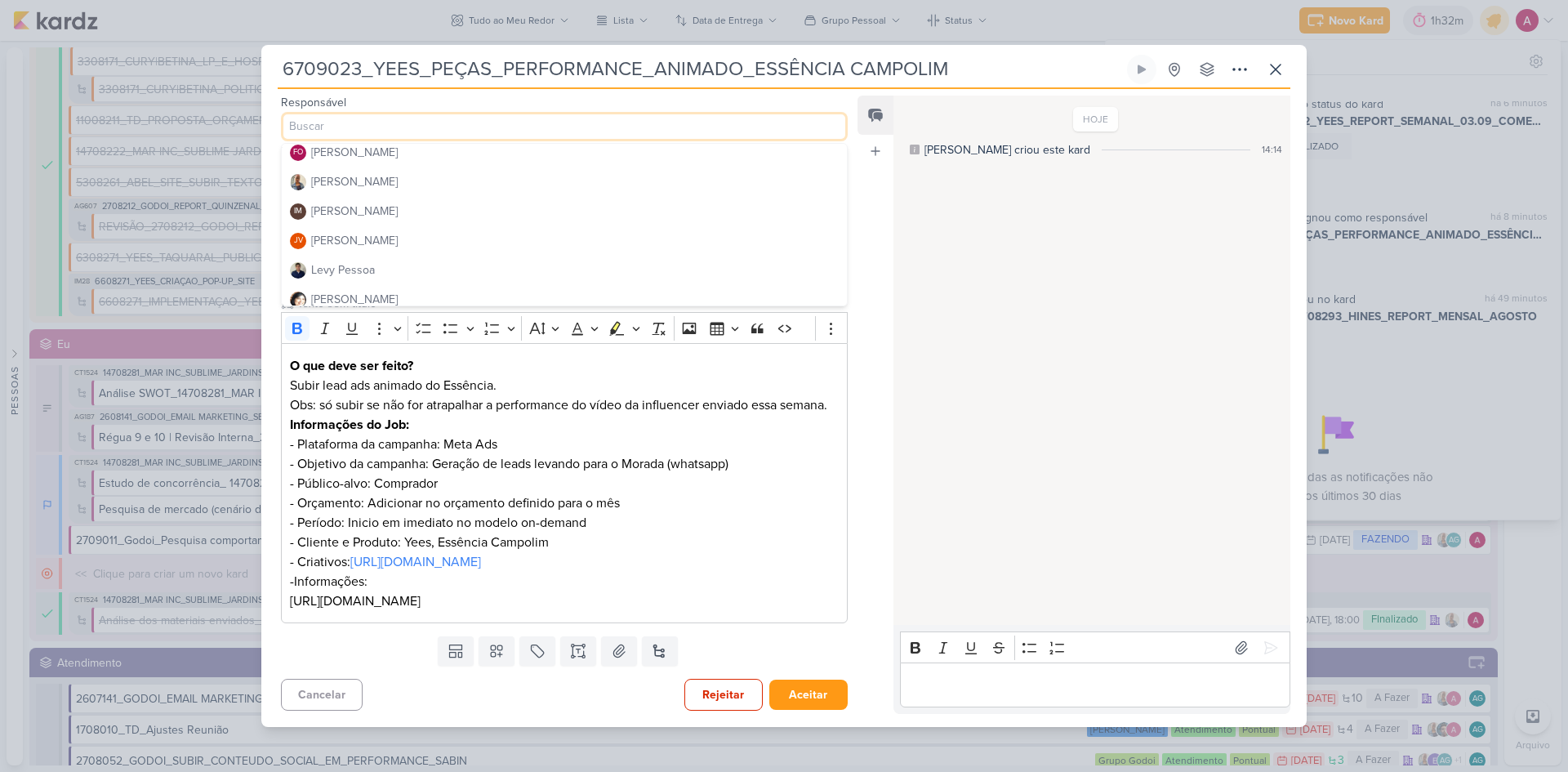
scroll to position [164, 0]
click at [346, 163] on div "[PERSON_NAME]" at bounding box center [354, 171] width 86 height 17
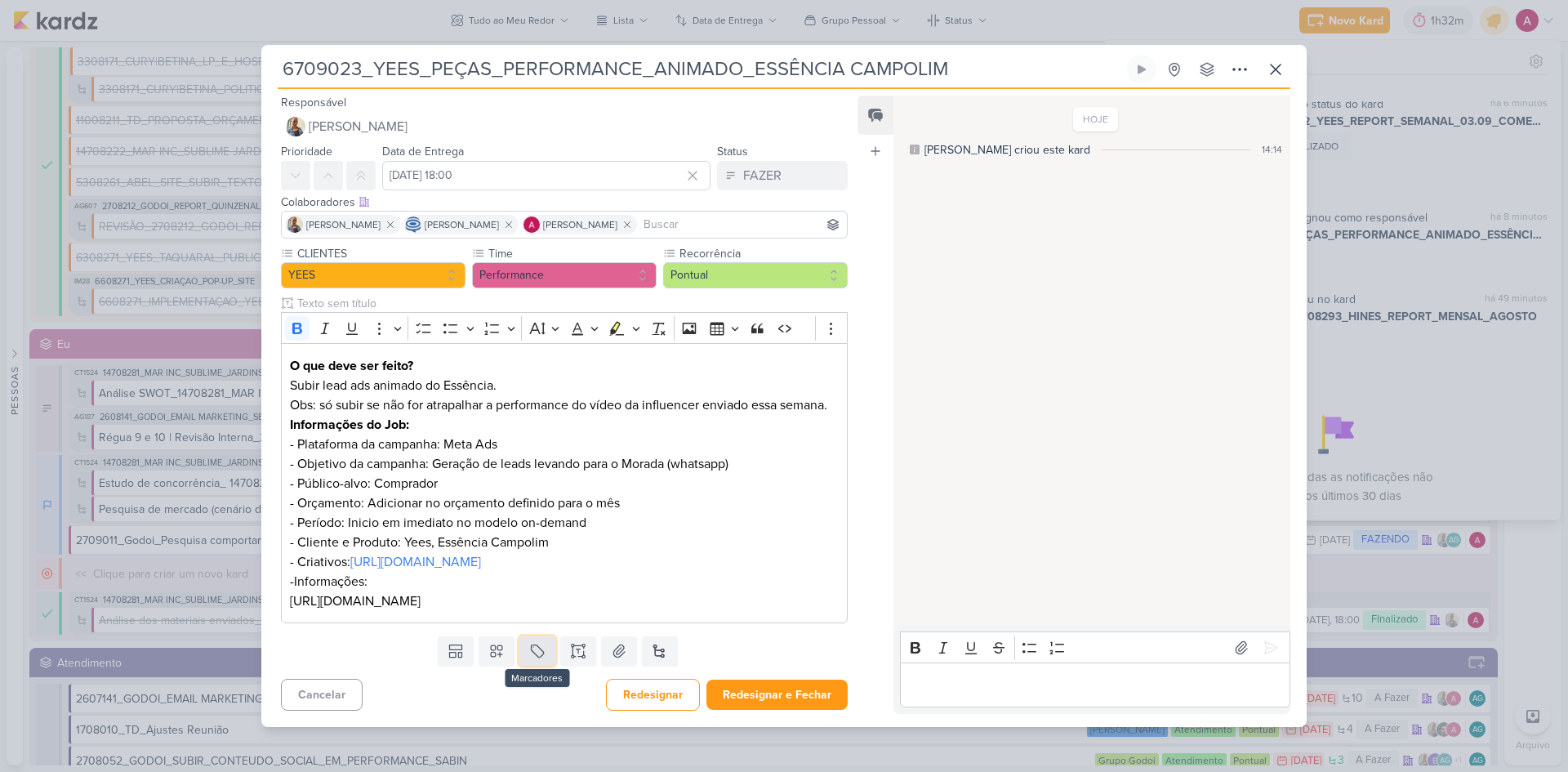
click at [539, 657] on icon at bounding box center [537, 652] width 12 height 12
click at [544, 636] on div "QA" at bounding box center [548, 632] width 106 height 17
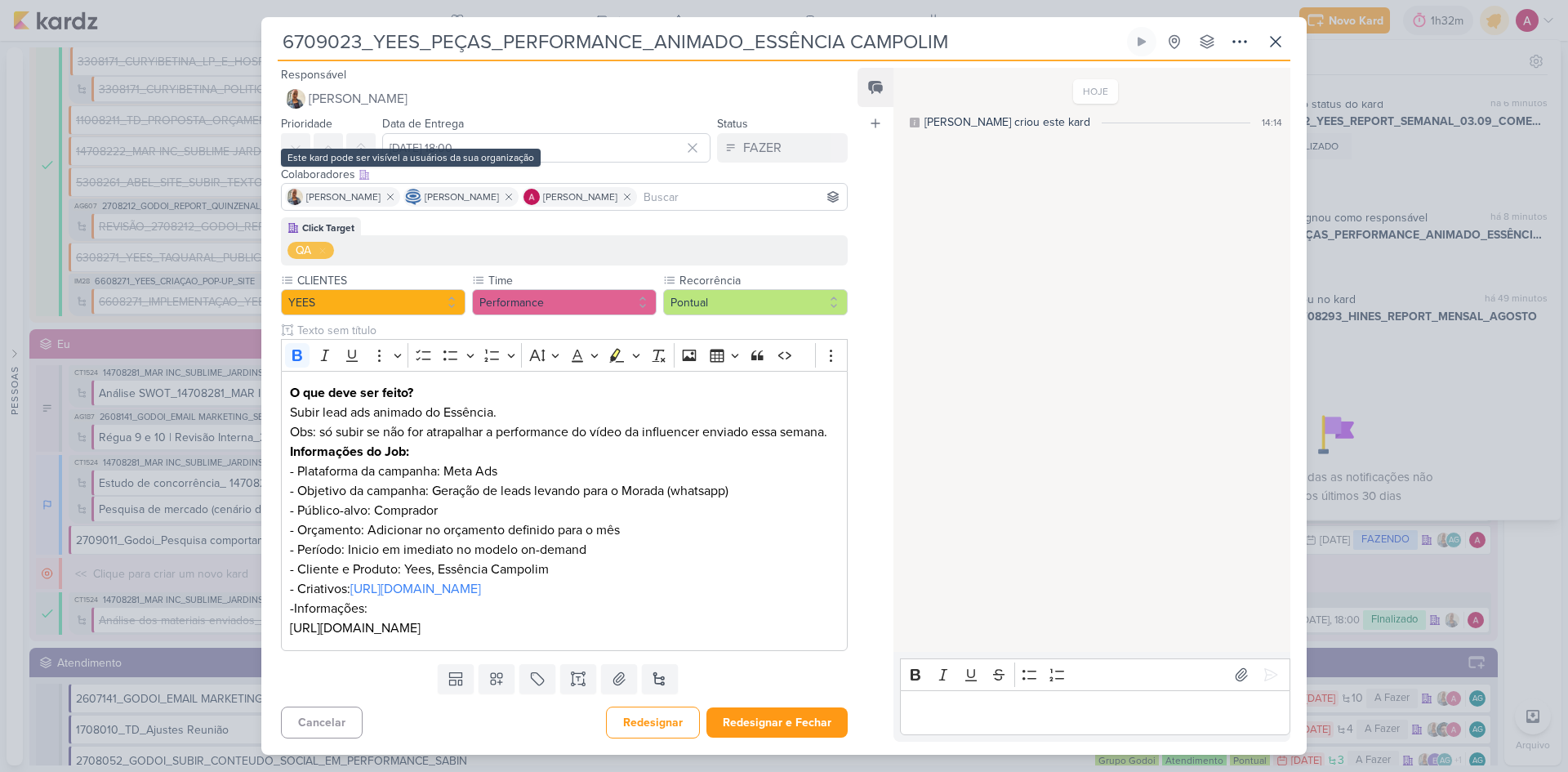
click at [323, 81] on div "Responsável [PERSON_NAME] [PERSON_NAME] AG [PERSON_NAME] [PERSON_NAME] [PERSON_…" at bounding box center [557, 89] width 593 height 49
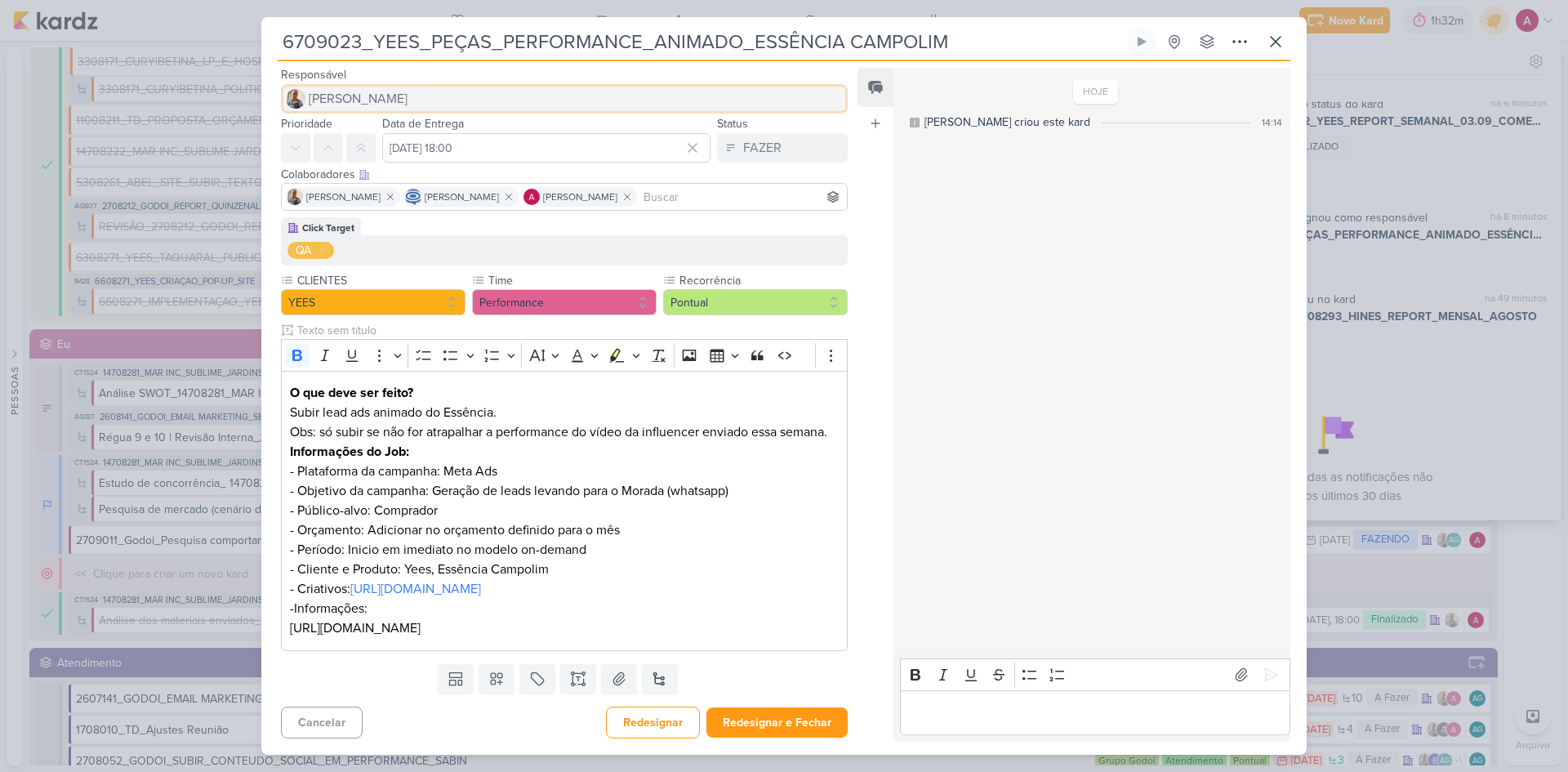
click at [329, 101] on span "[PERSON_NAME]" at bounding box center [357, 99] width 99 height 20
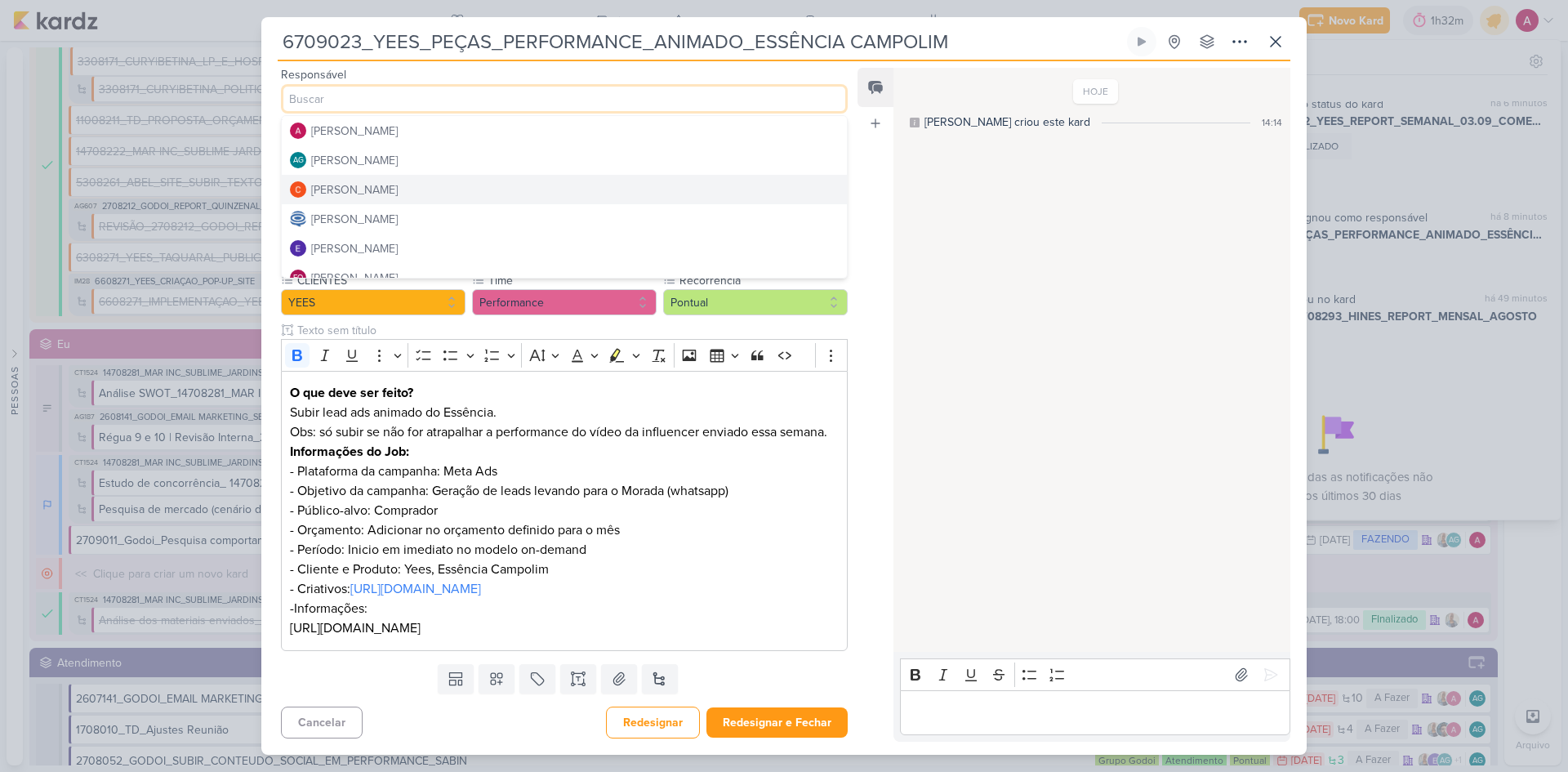
scroll to position [82, 0]
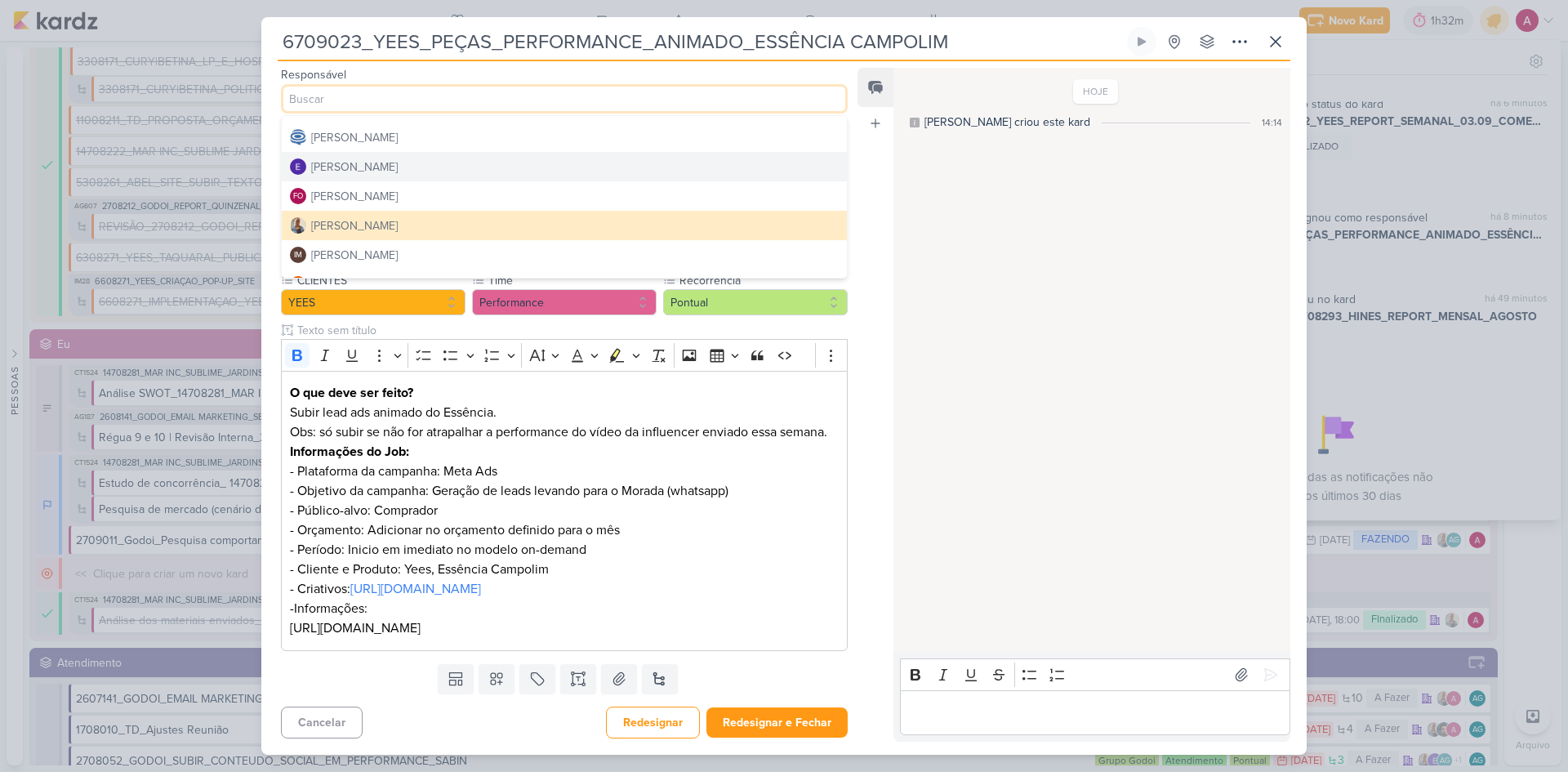
click at [386, 172] on div "[PERSON_NAME]" at bounding box center [354, 166] width 86 height 17
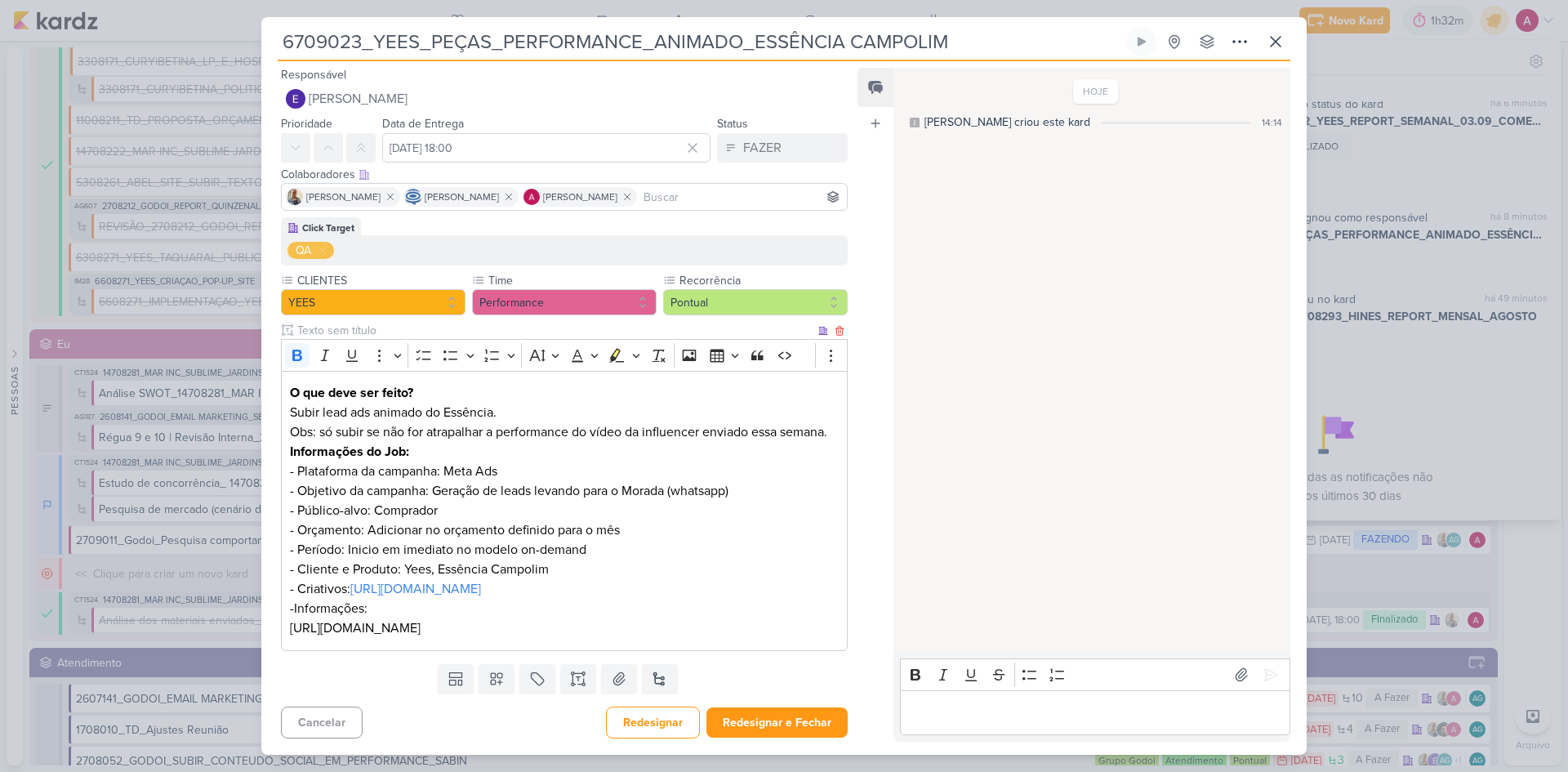
scroll to position [34, 0]
click at [798, 728] on button "Redesignar e Fechar" at bounding box center [777, 722] width 141 height 30
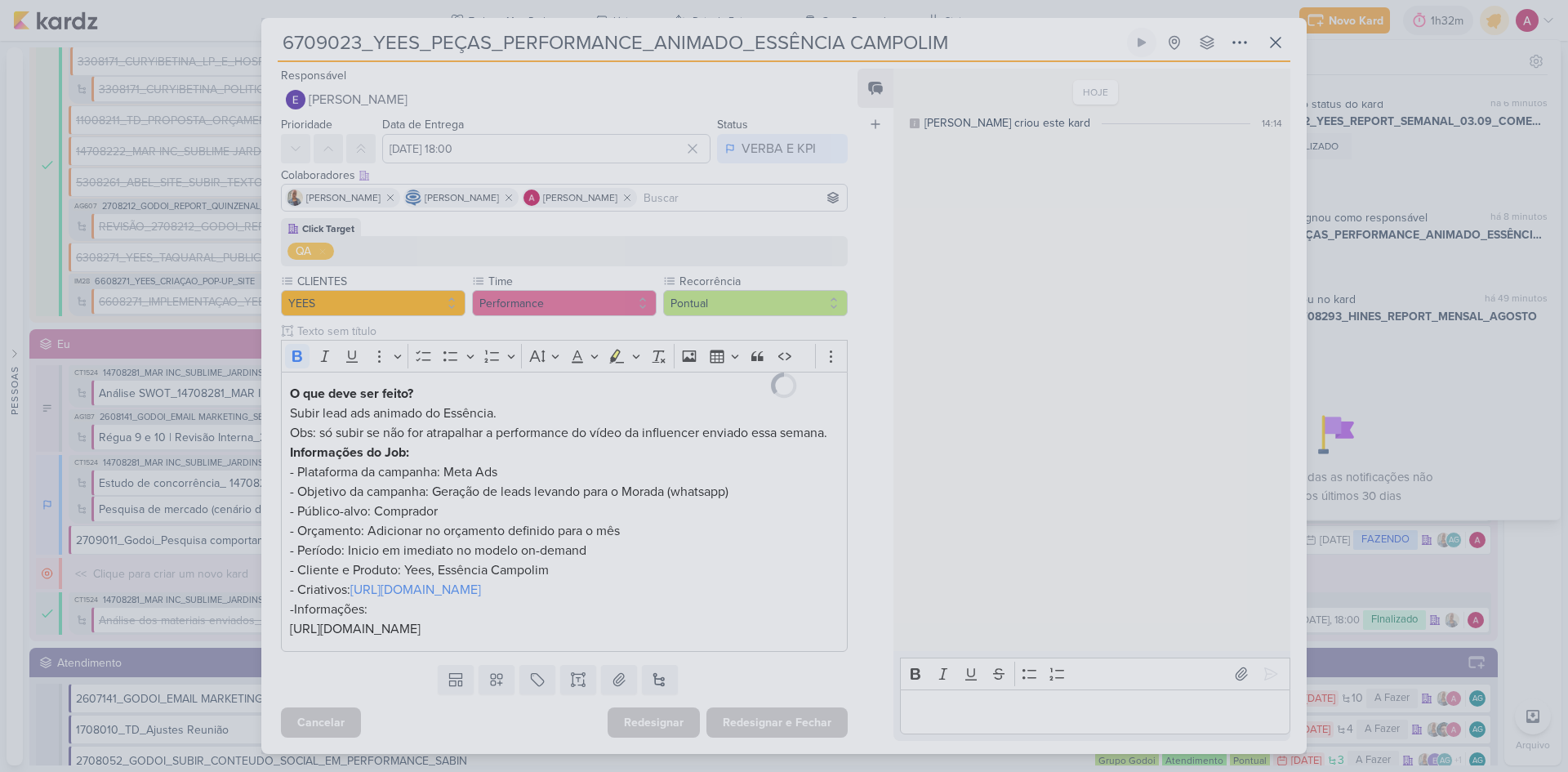
scroll to position [32, 0]
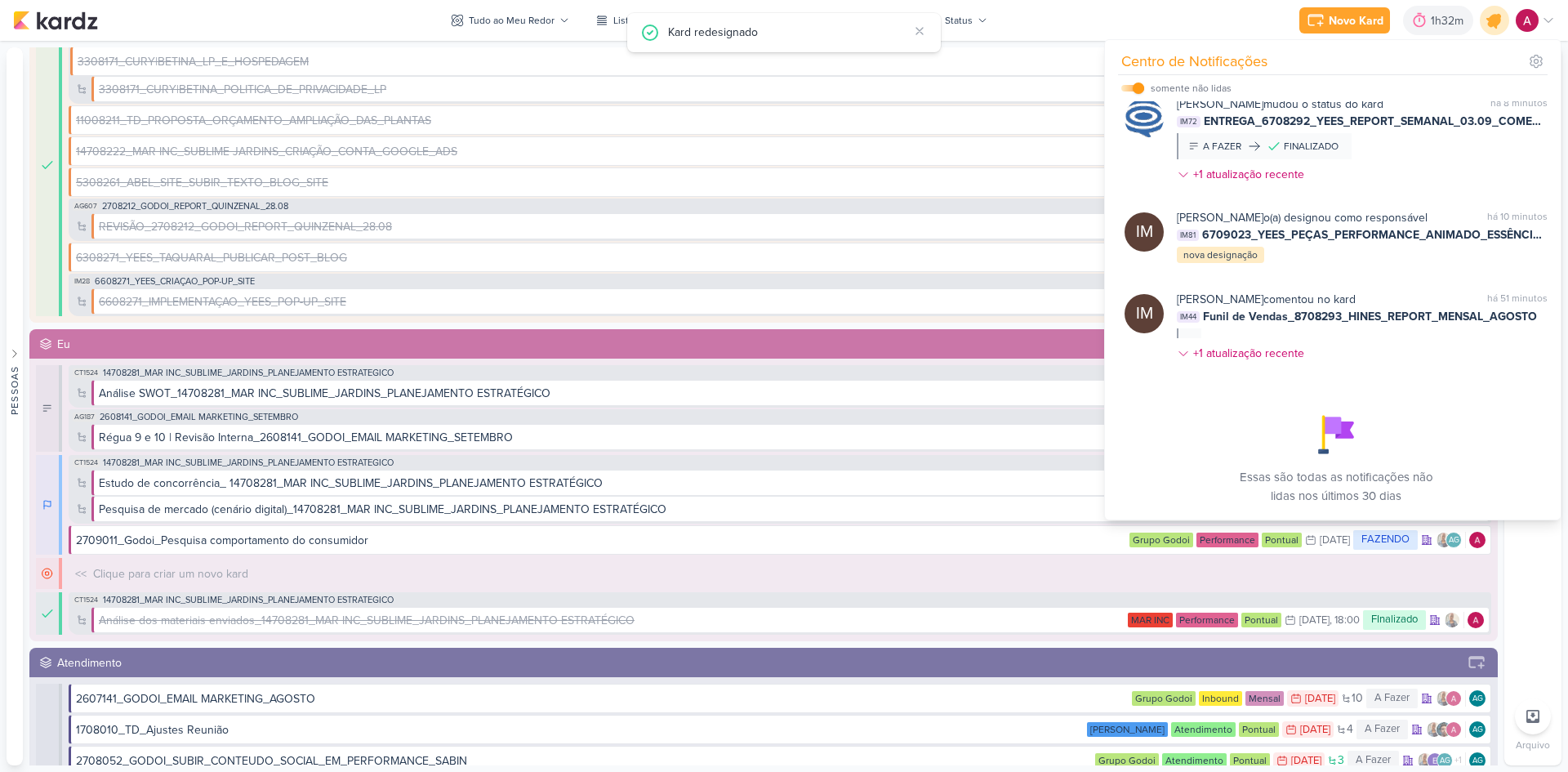
click at [1491, 14] on icon at bounding box center [1493, 20] width 28 height 28
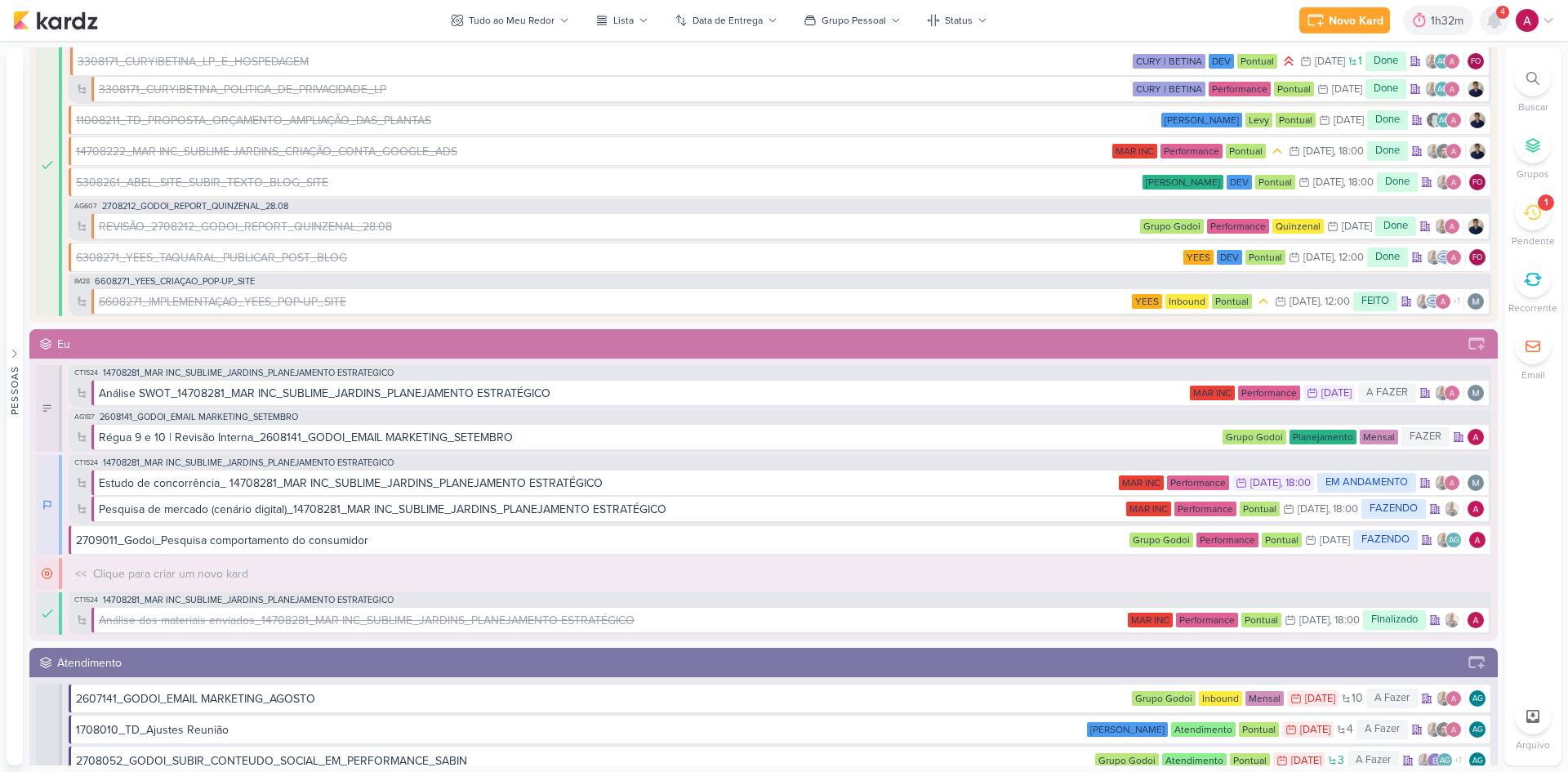
click at [1489, 16] on icon at bounding box center [1494, 20] width 20 height 20
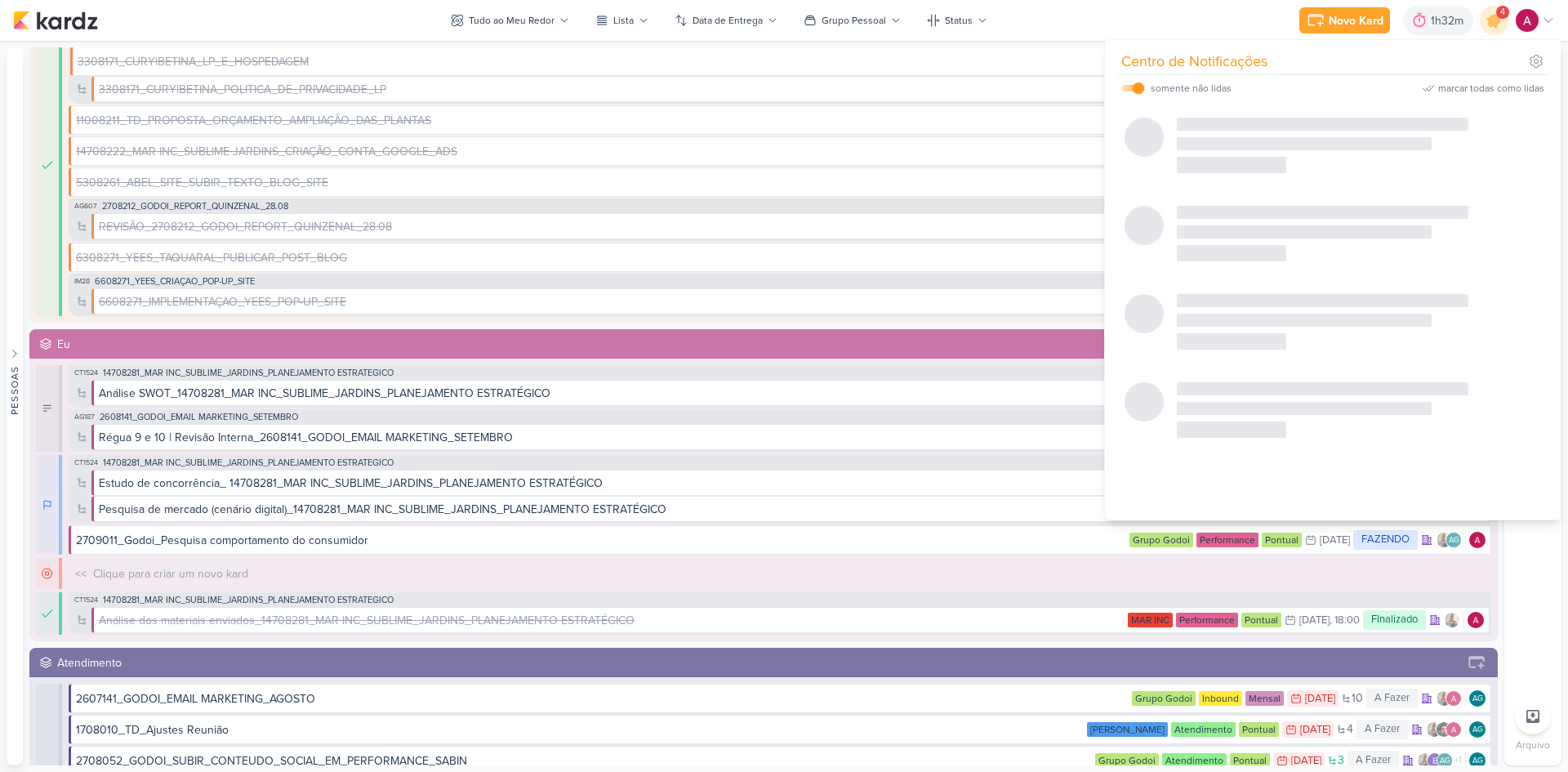
scroll to position [125, 0]
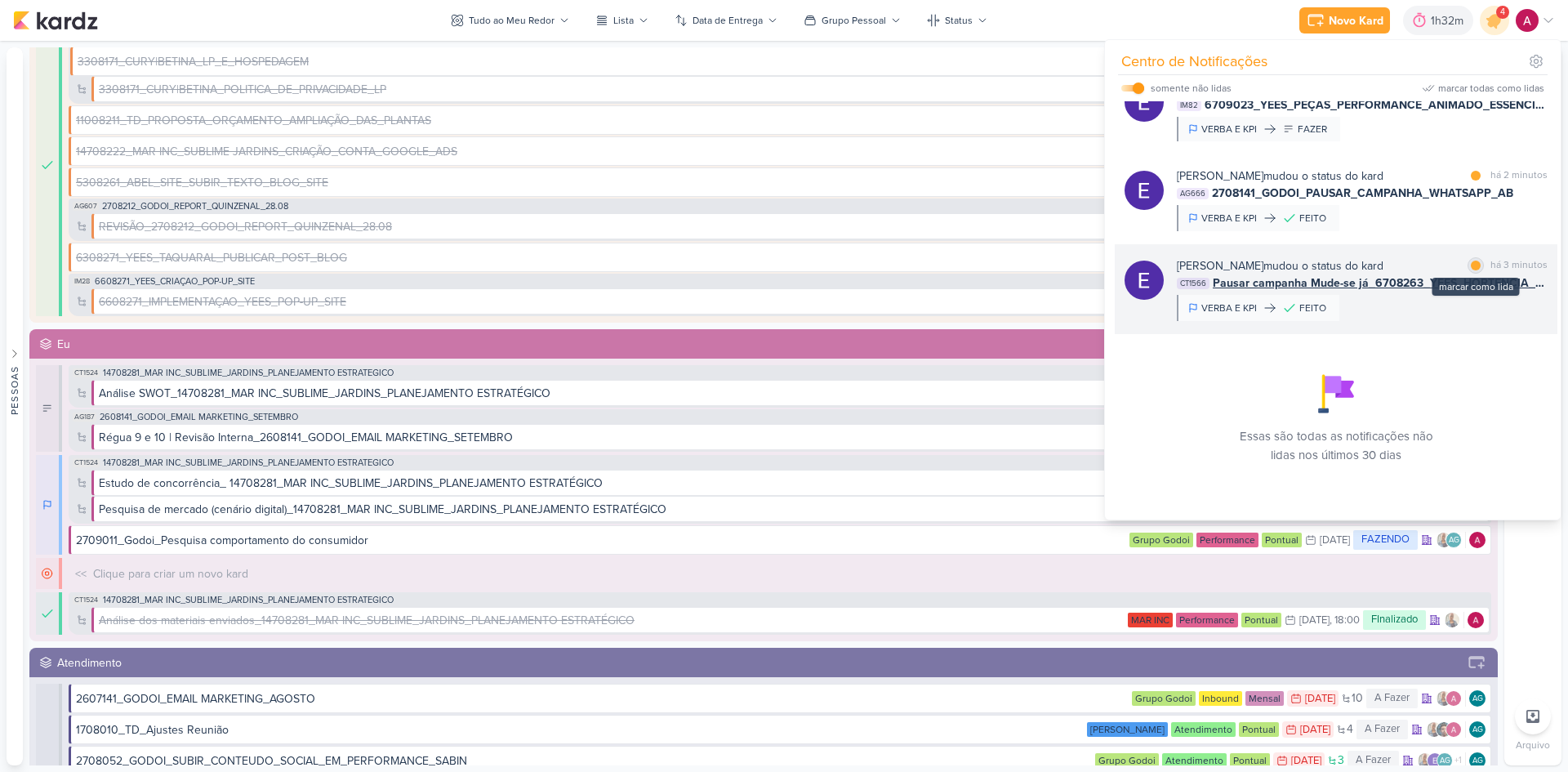
click at [1470, 263] on div at bounding box center [1475, 265] width 10 height 10
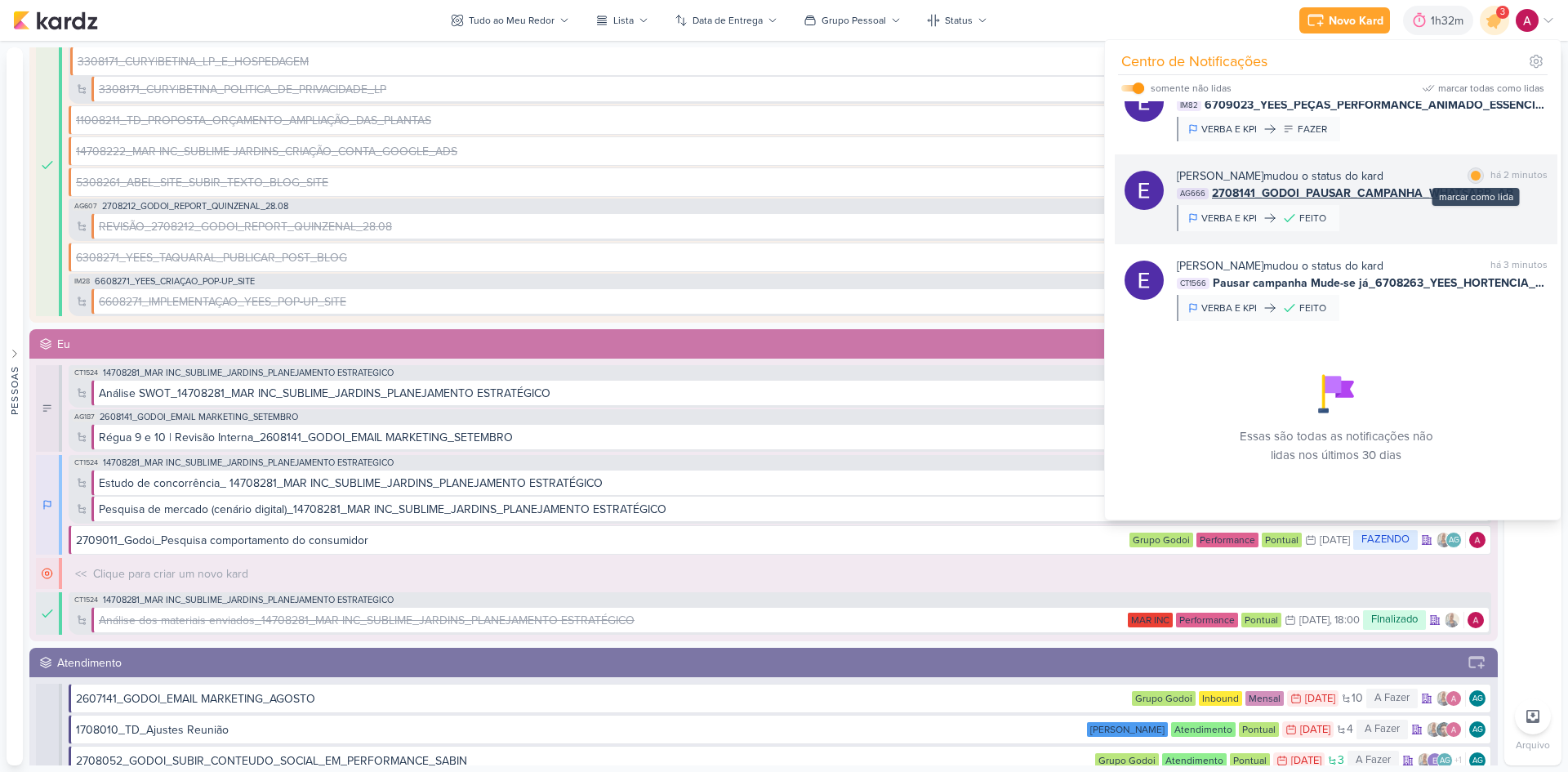
click at [1471, 173] on div at bounding box center [1475, 175] width 10 height 10
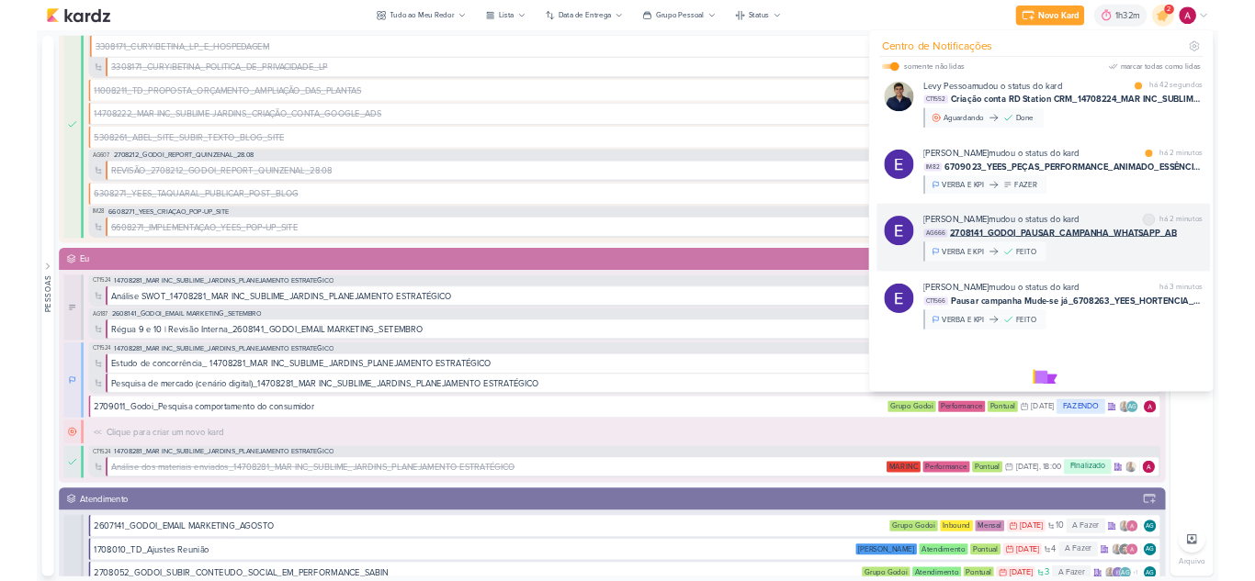
scroll to position [0, 0]
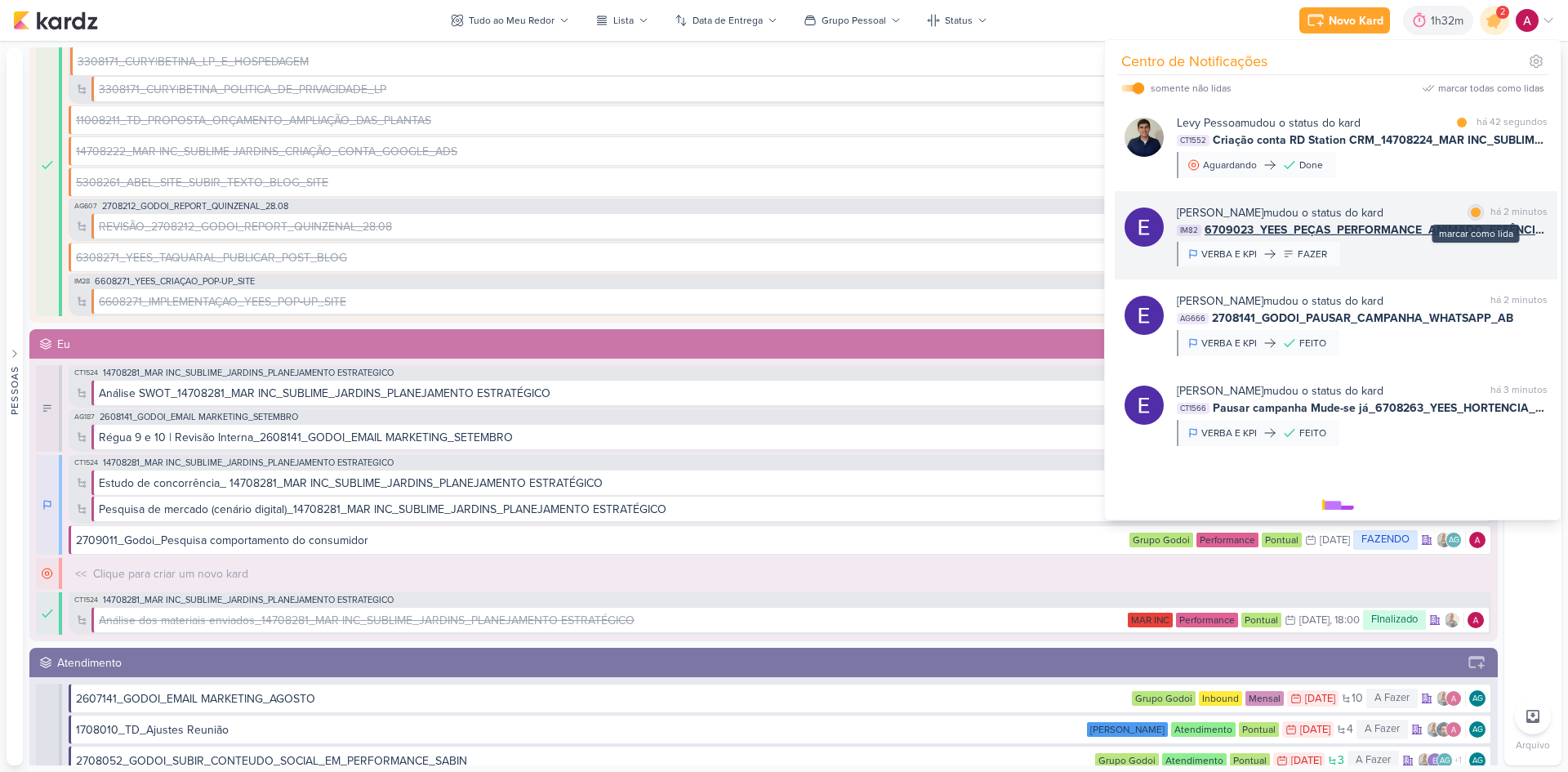
click at [1470, 212] on div at bounding box center [1475, 212] width 10 height 10
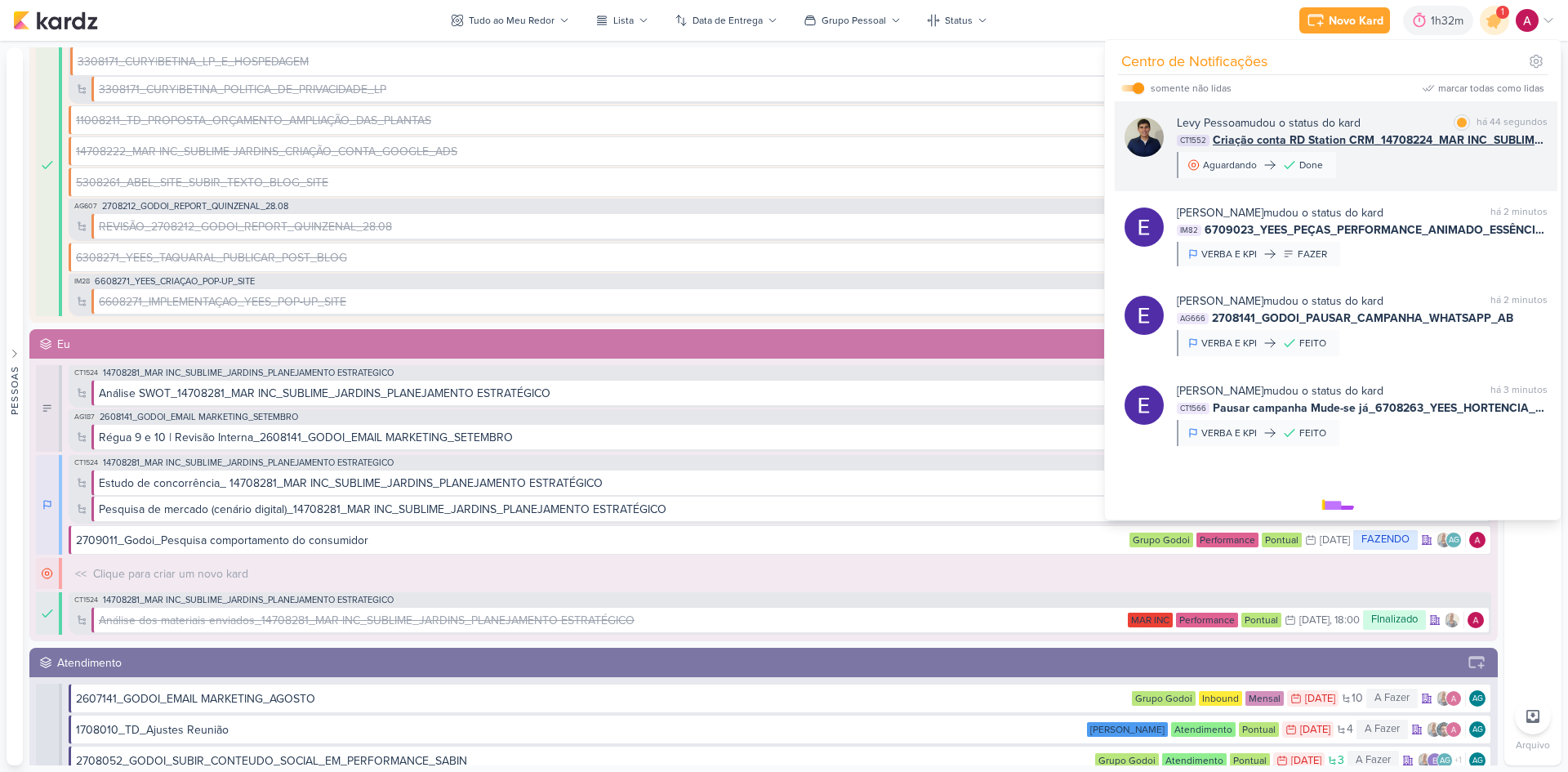
click at [1439, 174] on div "[PERSON_NAME] mudou o status do kard marcar como lida há 44 segundos CT1552 Cri…" at bounding box center [1362, 147] width 371 height 64
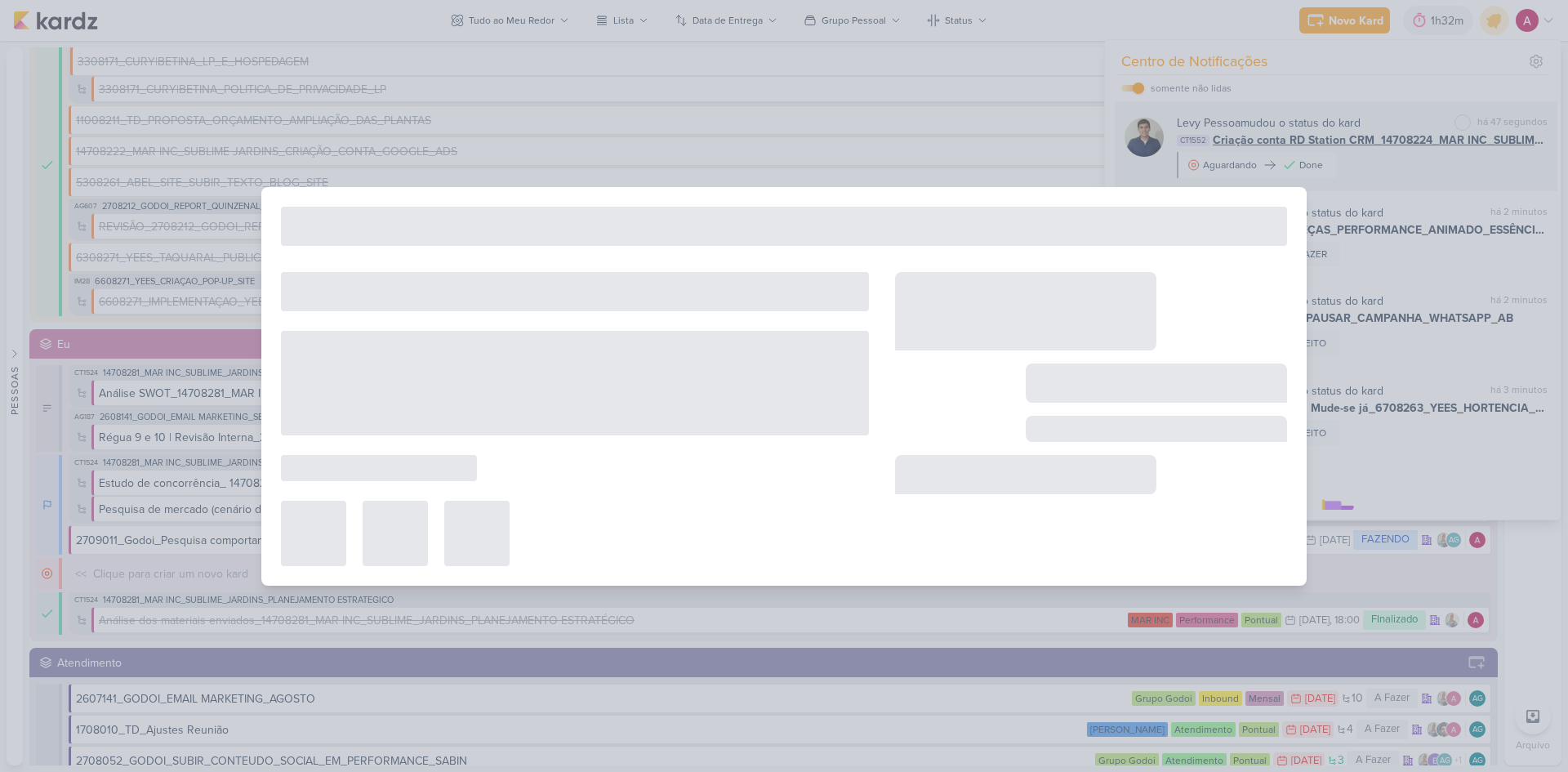
type input "Criação conta RD Station CRM_14708224_MAR INC_SUBLIME_JARDINS_CRIAÇÃO_CAMPANHA_…"
type input "[DATE] 23:59"
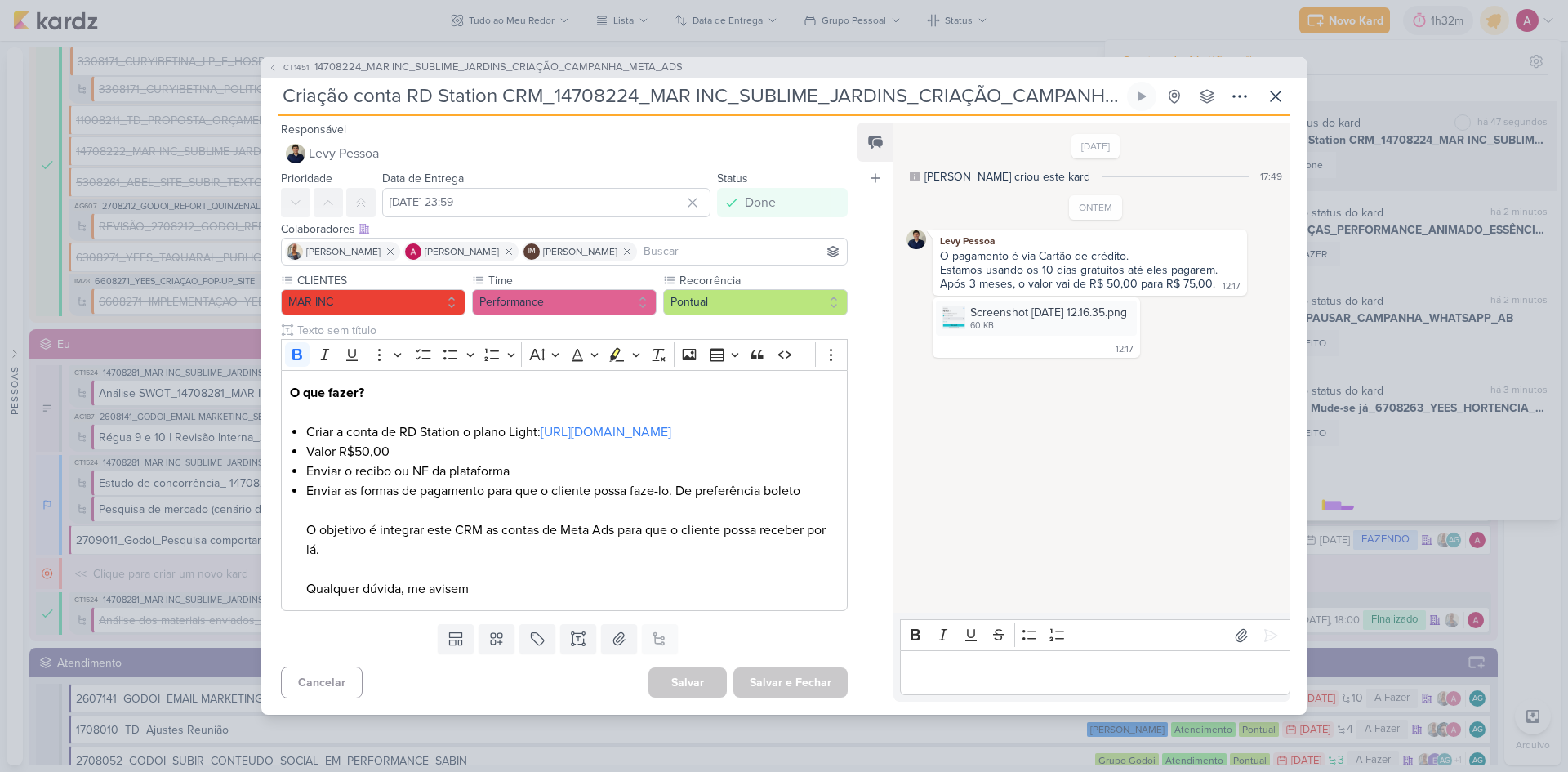
click at [1439, 174] on div "CT1451 14708224_MAR INC_SUBLIME_JARDINS_CRIAÇÃO_CAMPANHA_META_ADS Criação conta…" at bounding box center [784, 386] width 1568 height 772
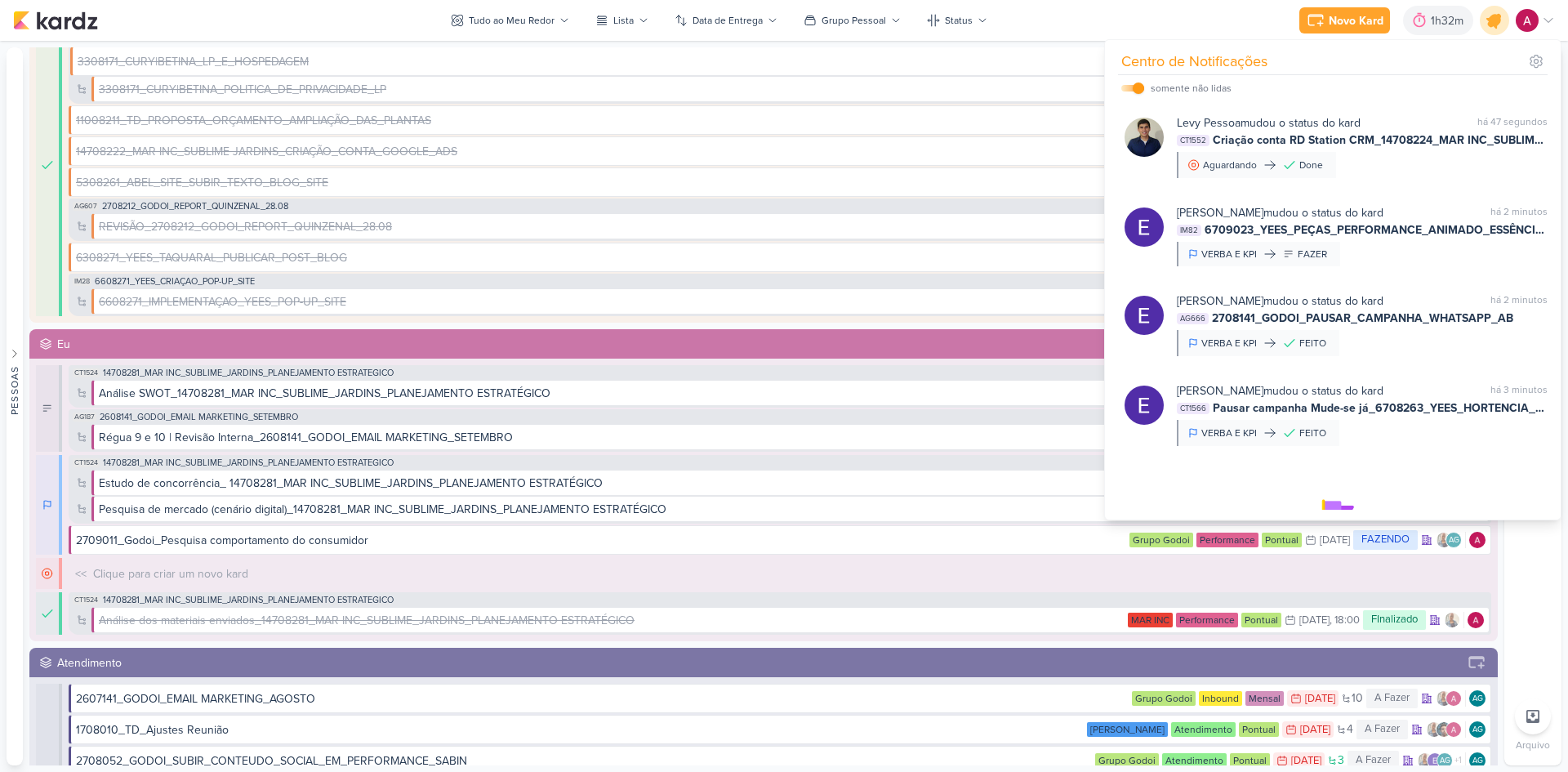
click at [1485, 26] on div at bounding box center [1494, 20] width 42 height 42
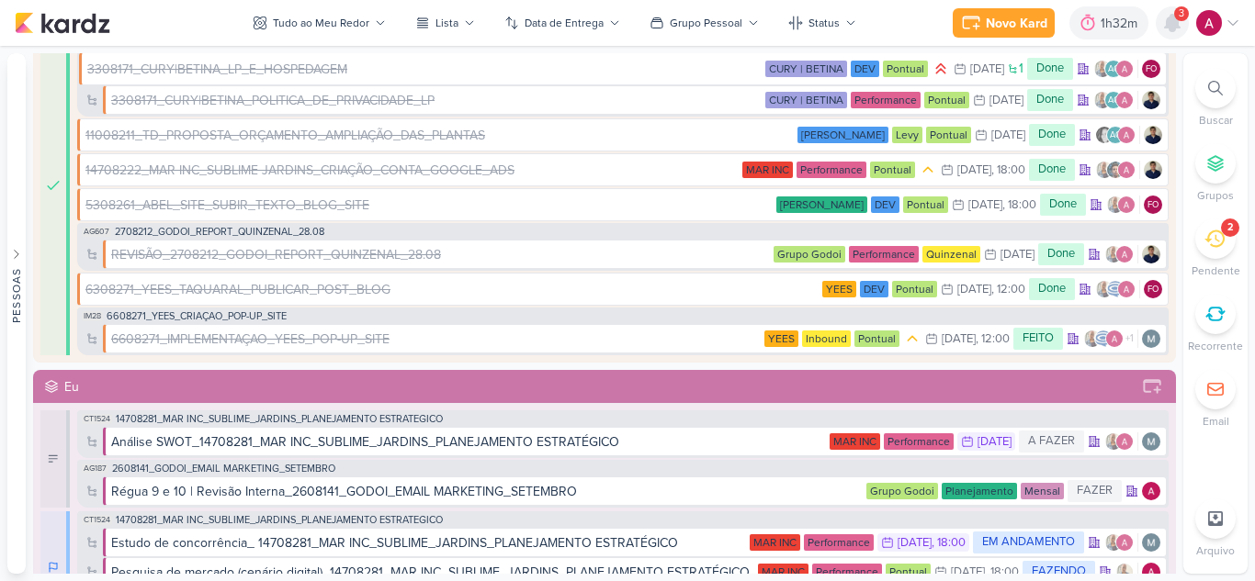
click at [1167, 27] on icon at bounding box center [1172, 23] width 15 height 17
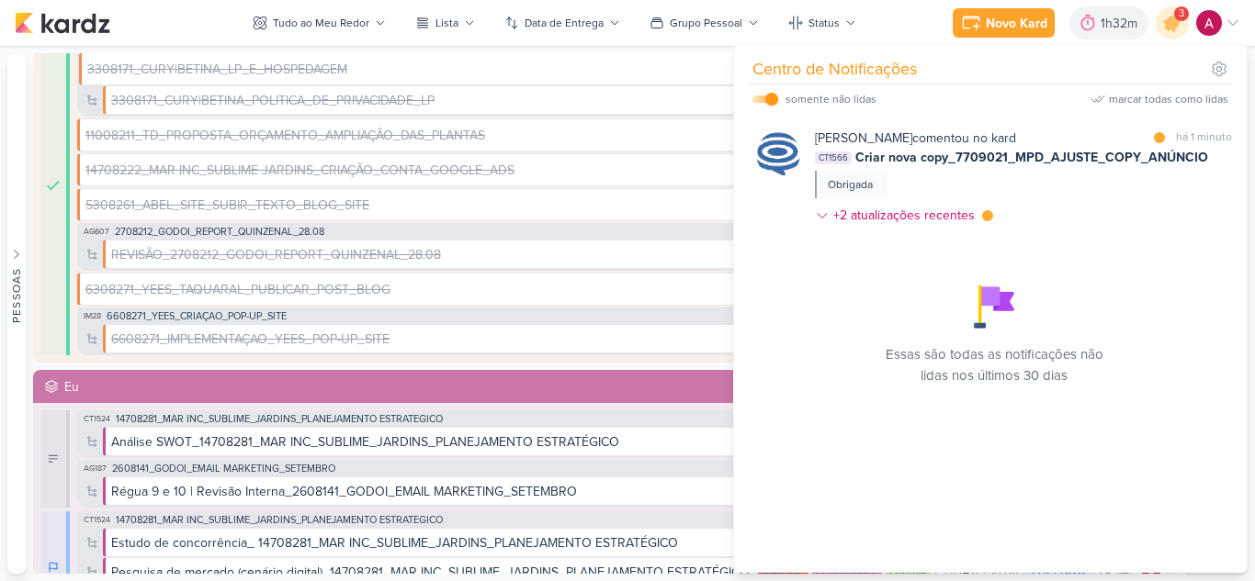
click at [1093, 180] on div "[PERSON_NAME] comentou no kard marcar como lida há 1 minuto CT1566 Criar nova c…" at bounding box center [1023, 181] width 417 height 104
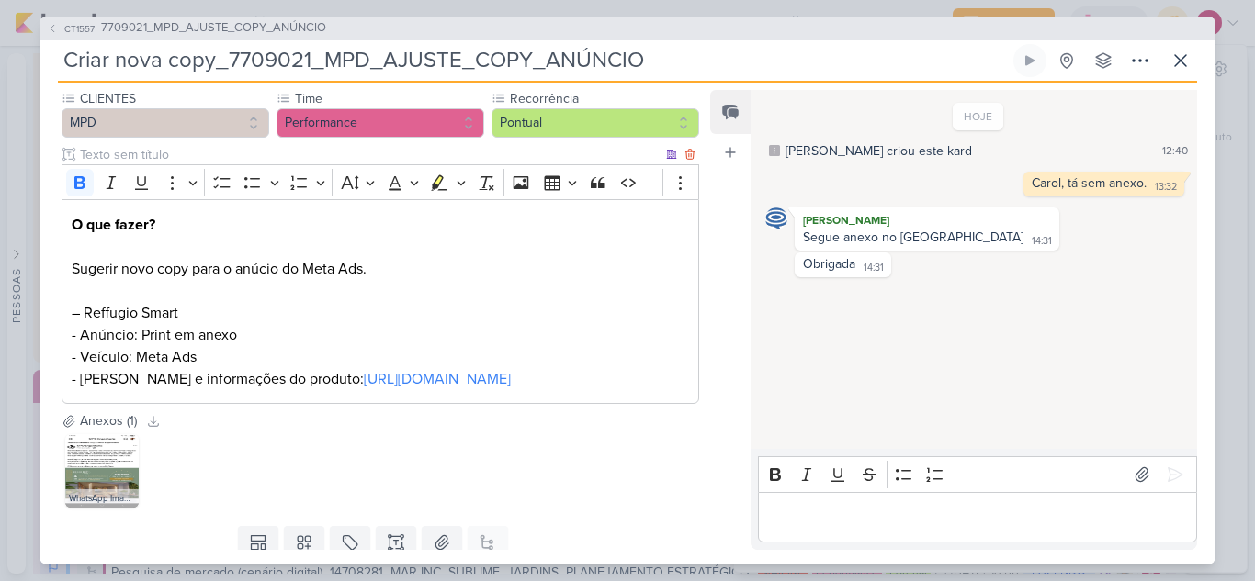
scroll to position [276, 0]
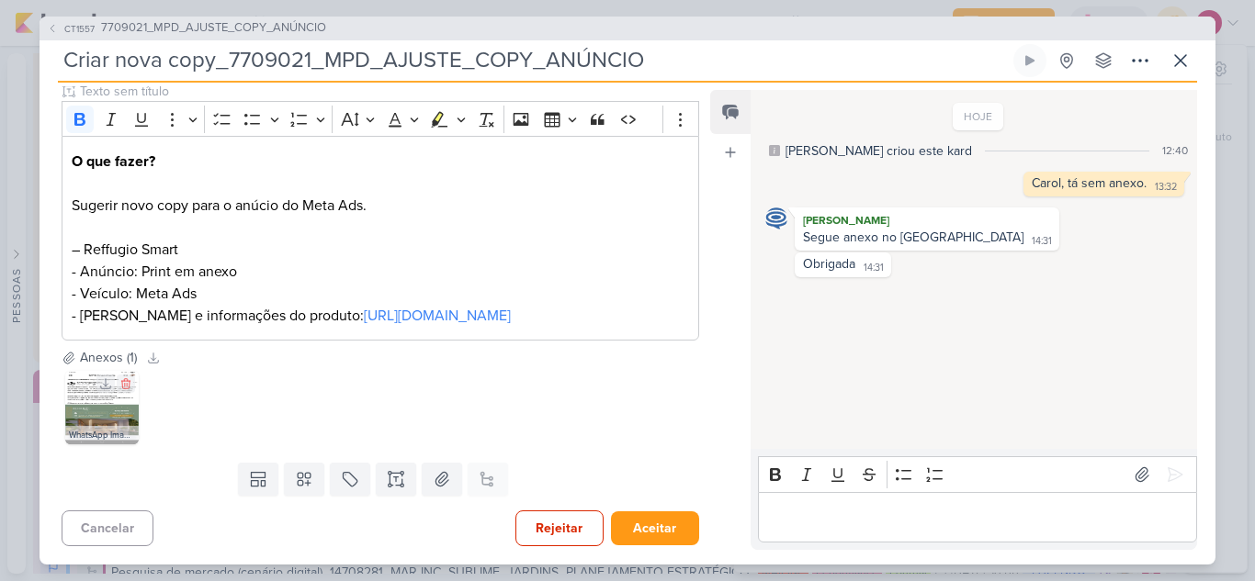
click at [83, 403] on img at bounding box center [101, 407] width 73 height 73
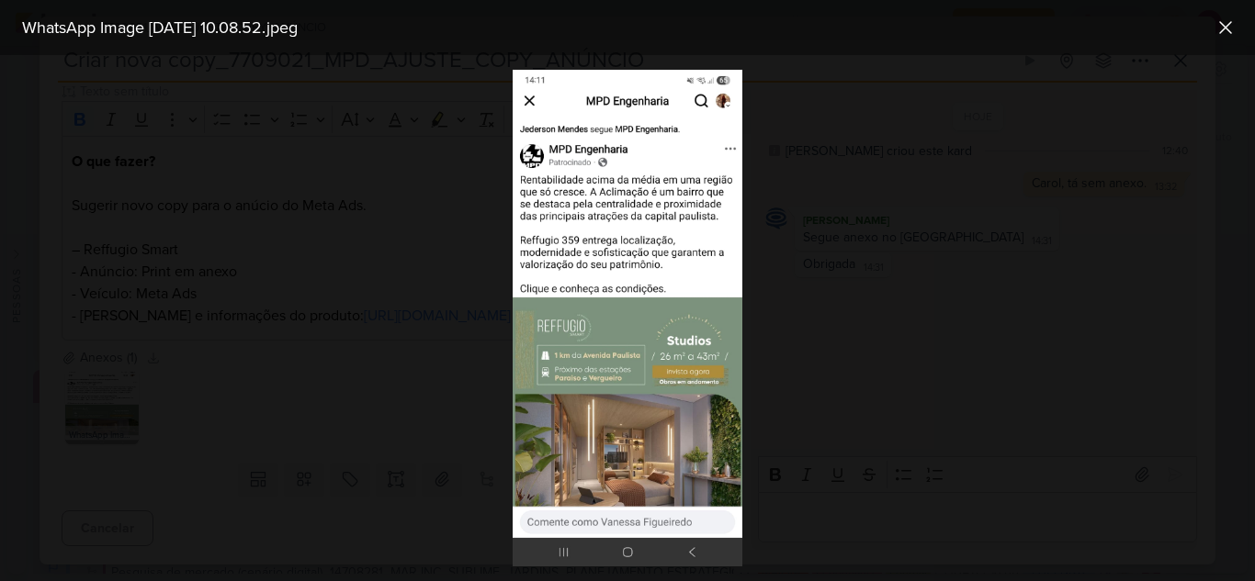
click at [321, 423] on div at bounding box center [627, 318] width 1255 height 526
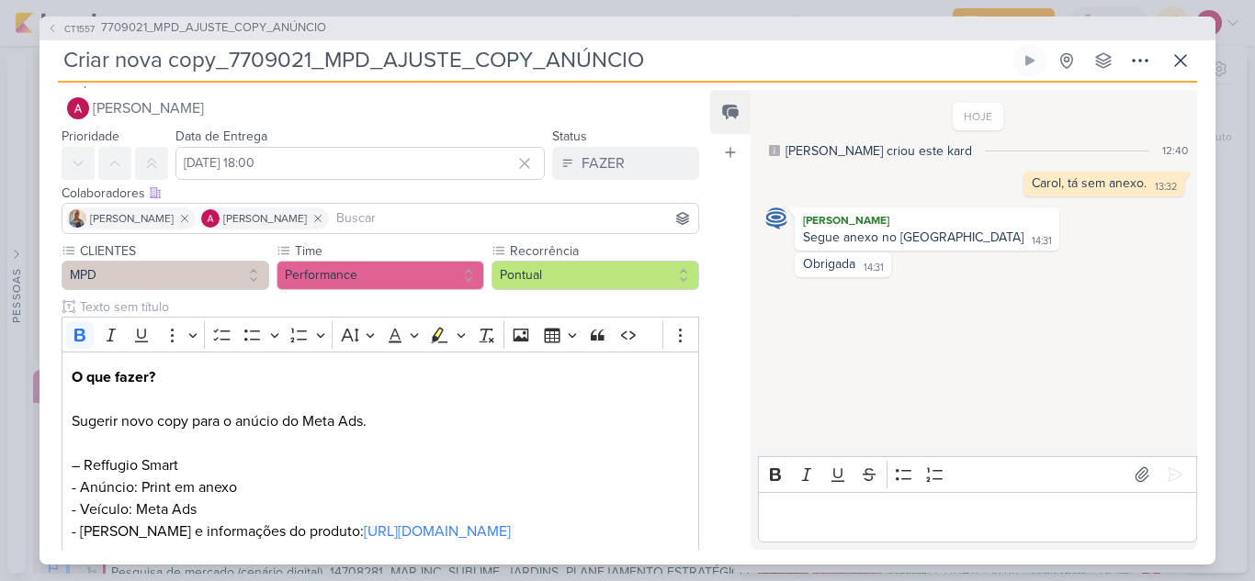
scroll to position [0, 0]
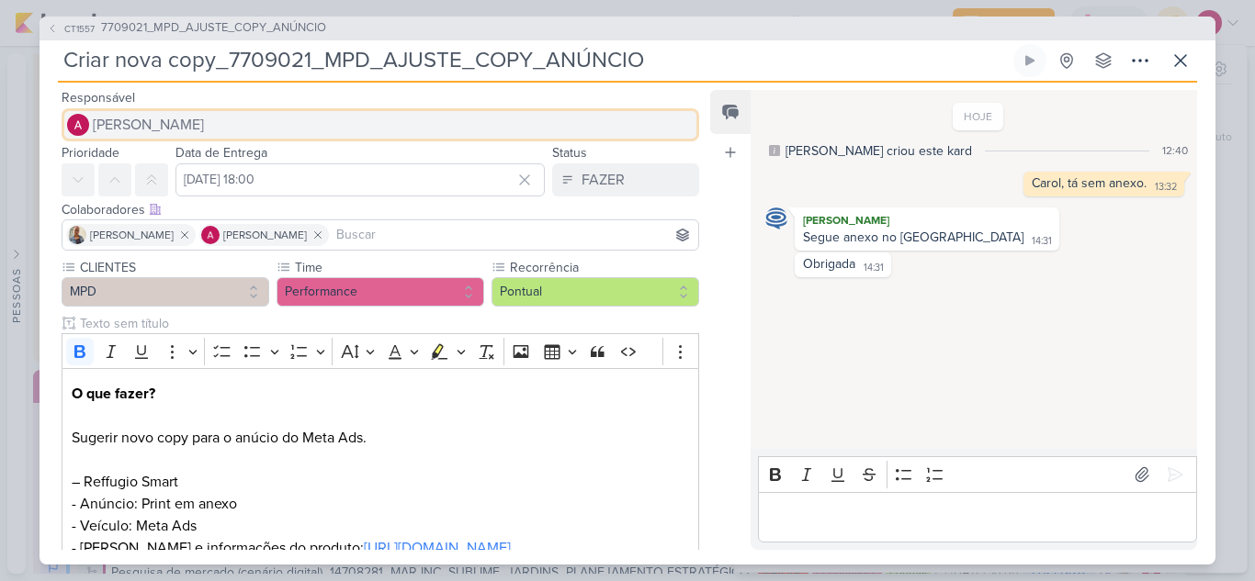
click at [173, 122] on span "[PERSON_NAME]" at bounding box center [148, 125] width 111 height 22
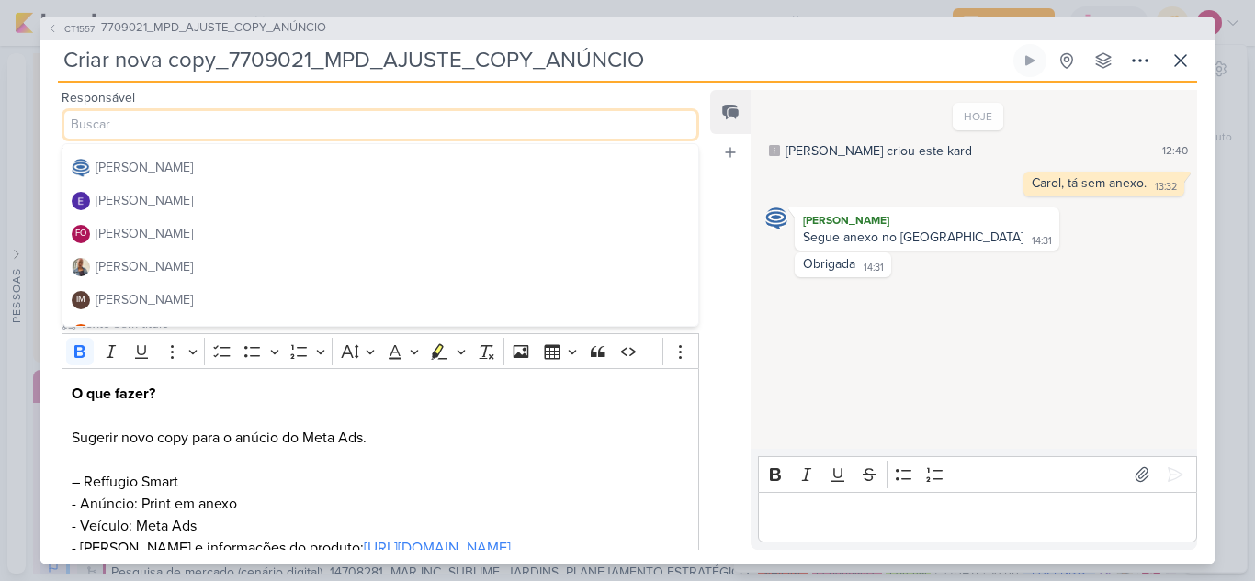
scroll to position [184, 0]
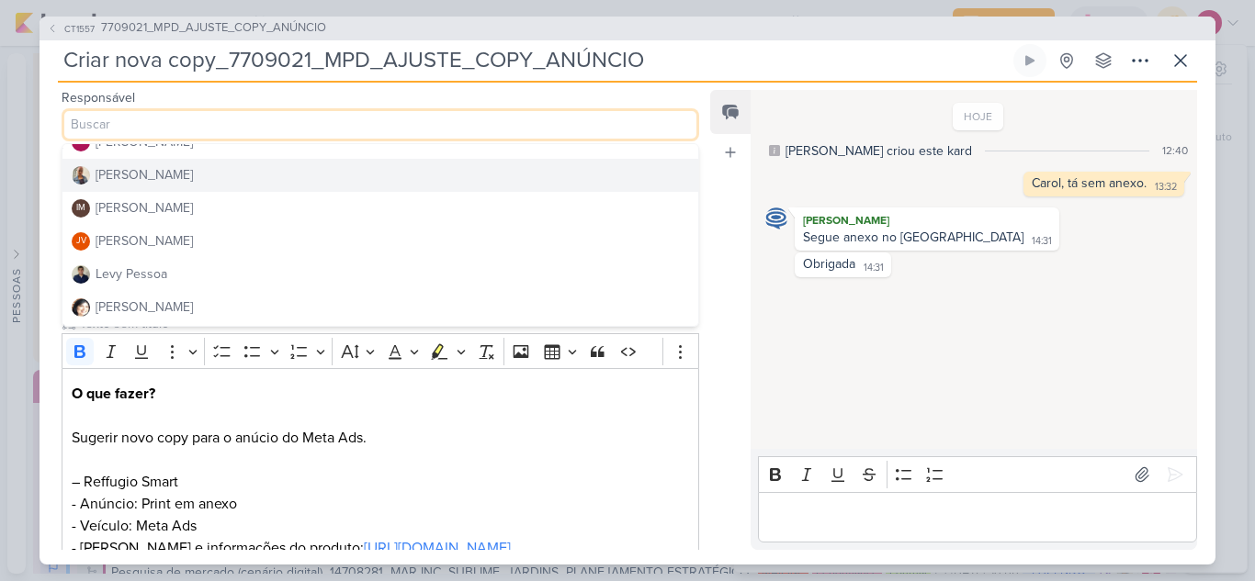
click at [169, 179] on button "[PERSON_NAME]" at bounding box center [380, 175] width 636 height 33
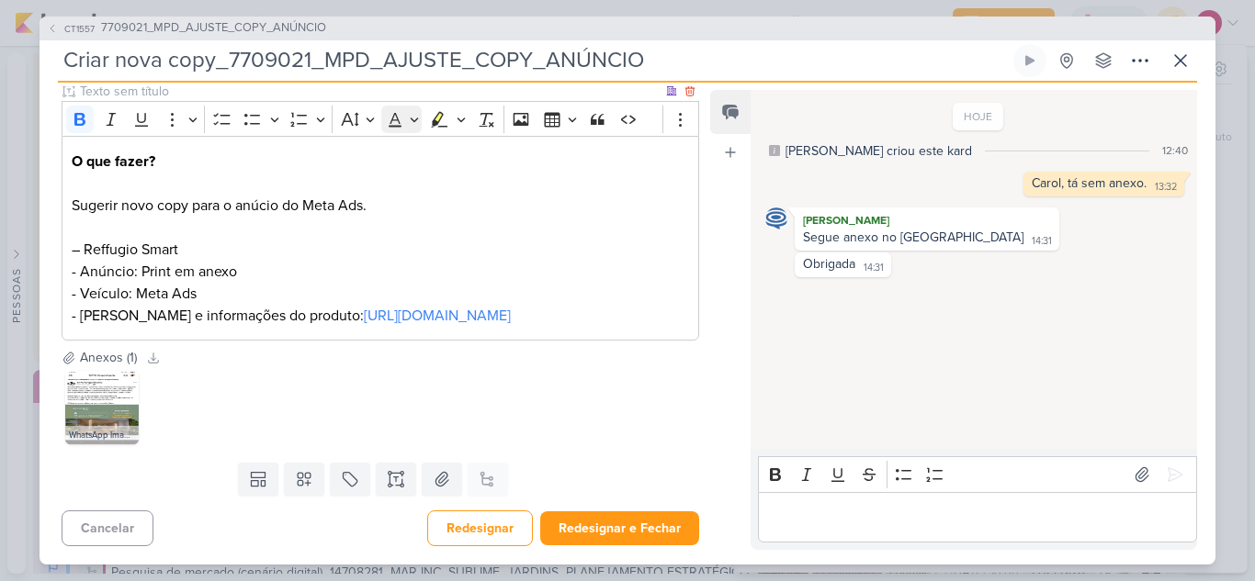
scroll to position [276, 0]
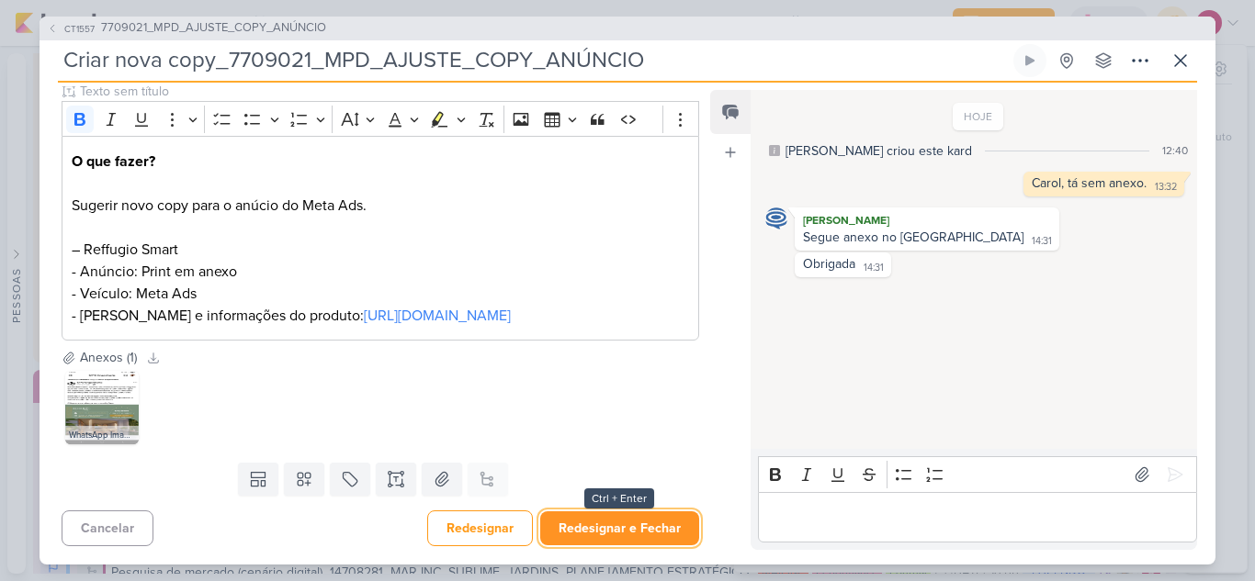
click at [622, 520] on button "Redesignar e Fechar" at bounding box center [619, 529] width 159 height 34
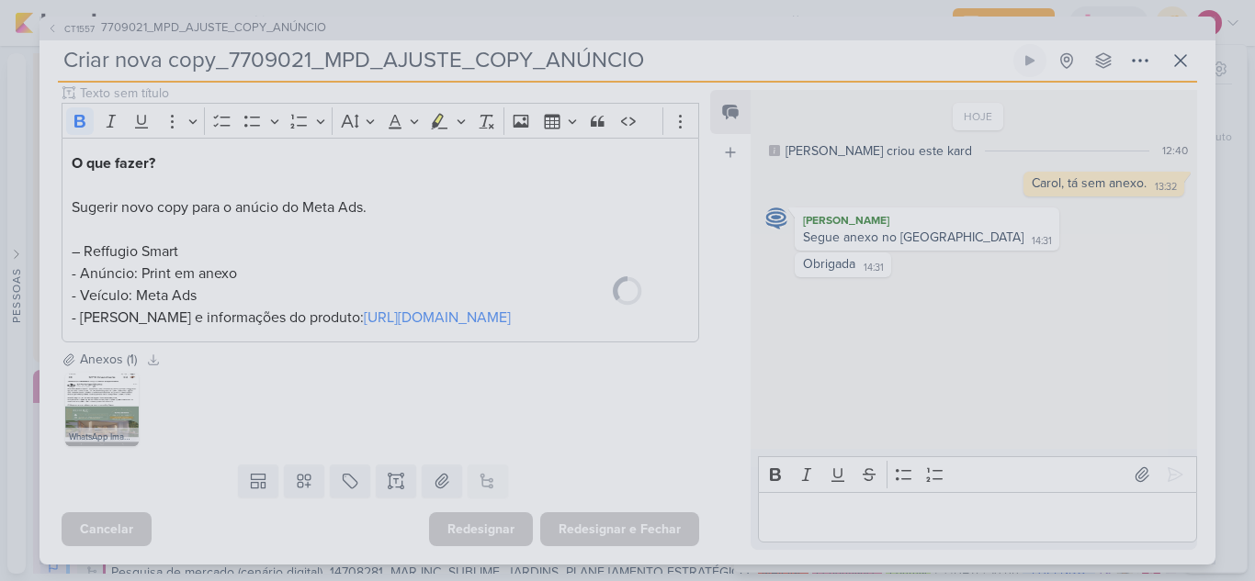
scroll to position [275, 0]
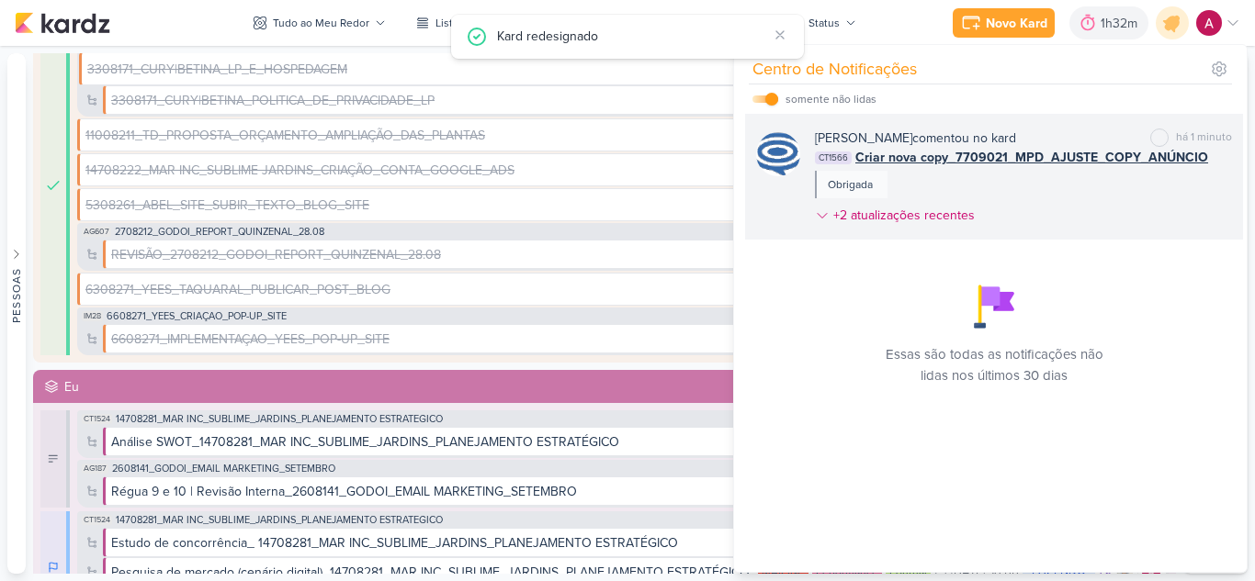
click at [995, 194] on div "[PERSON_NAME] comentou no kard marcar como não lida há 1 minuto CT1566 Criar no…" at bounding box center [1023, 181] width 417 height 104
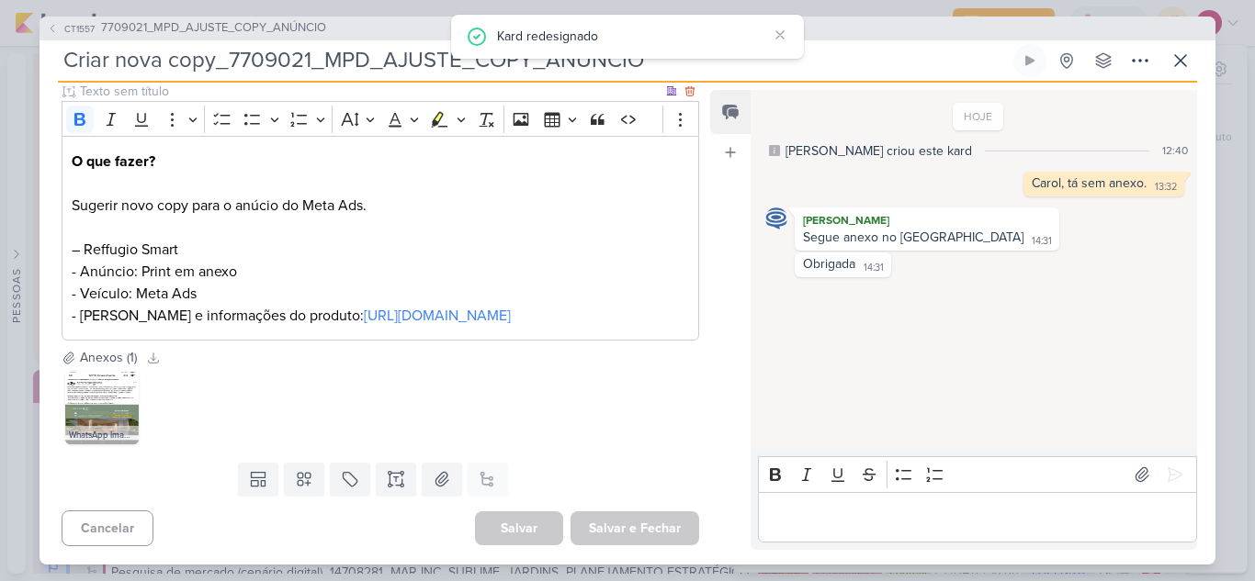
scroll to position [0, 0]
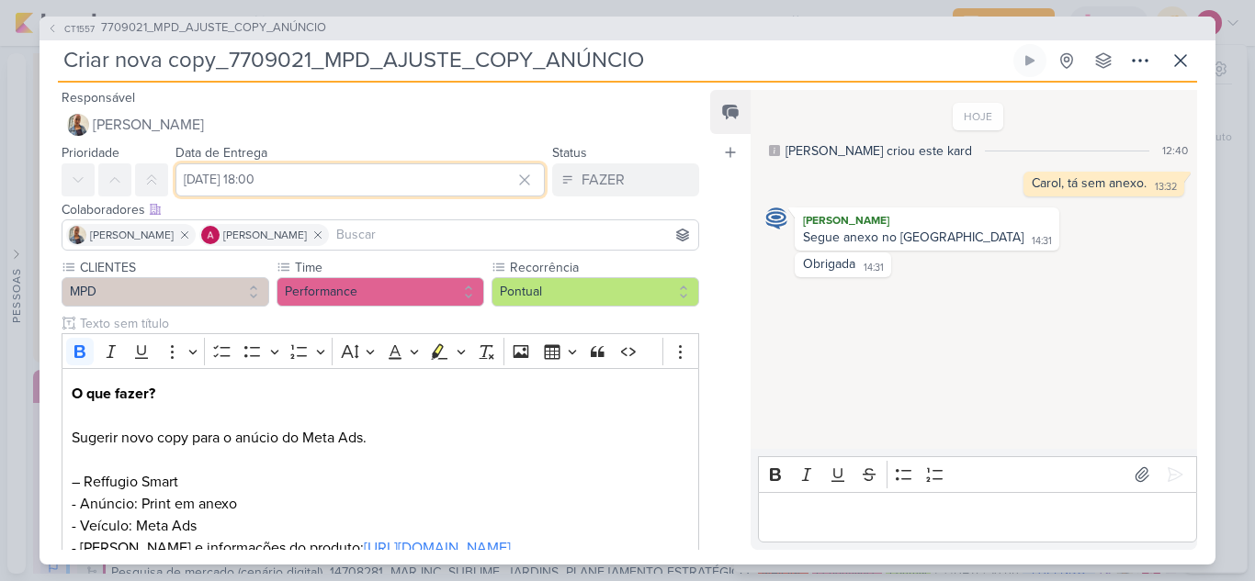
click at [384, 176] on input "[DATE] 18:00" at bounding box center [359, 180] width 369 height 33
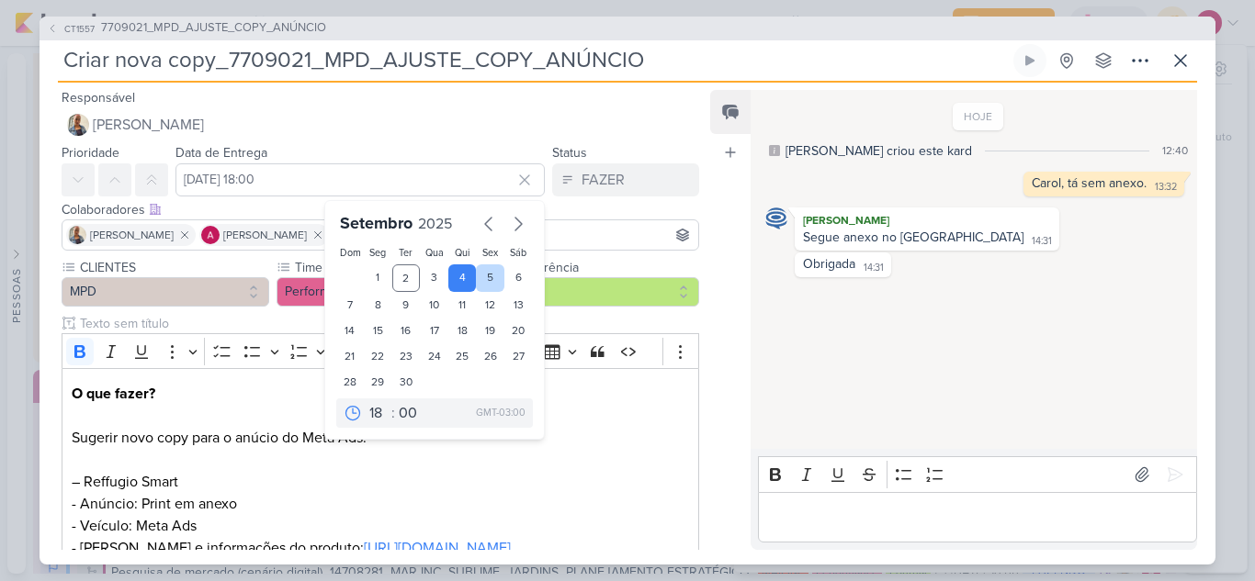
click at [476, 277] on div "5" at bounding box center [490, 279] width 28 height 28
type input "[DATE] 18:00"
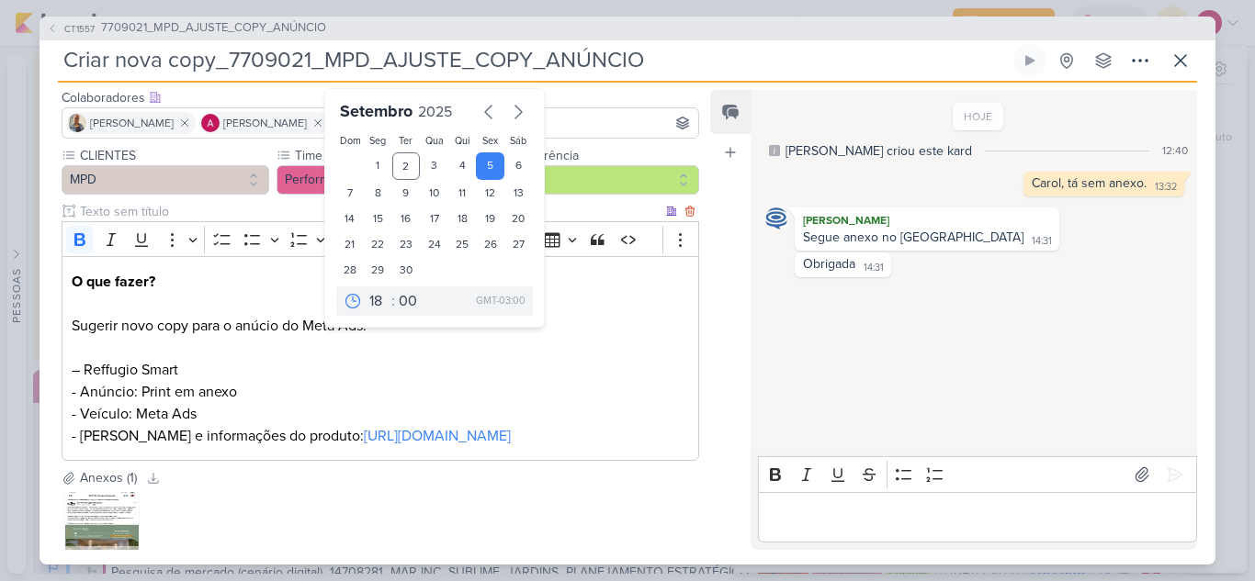
scroll to position [276, 0]
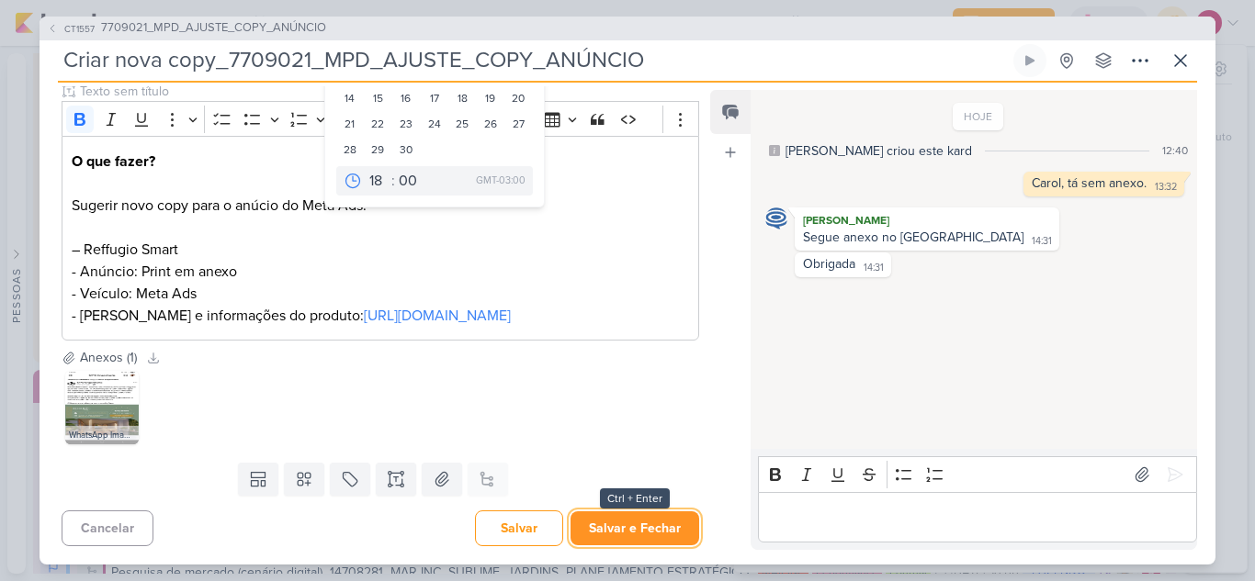
click at [678, 528] on button "Salvar e Fechar" at bounding box center [634, 529] width 129 height 34
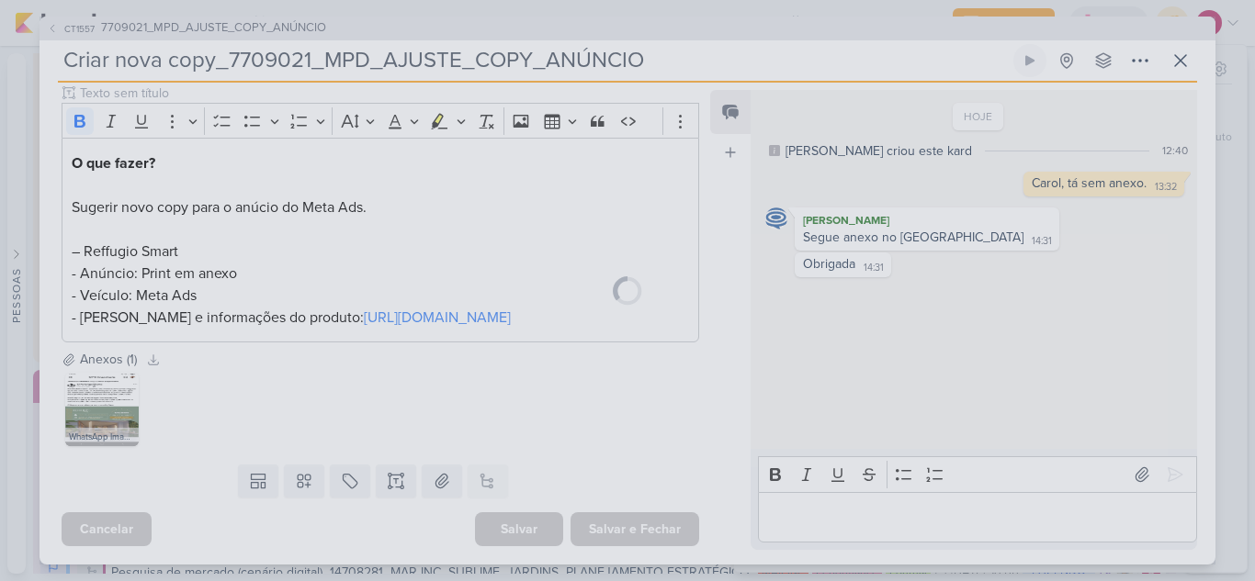
scroll to position [275, 0]
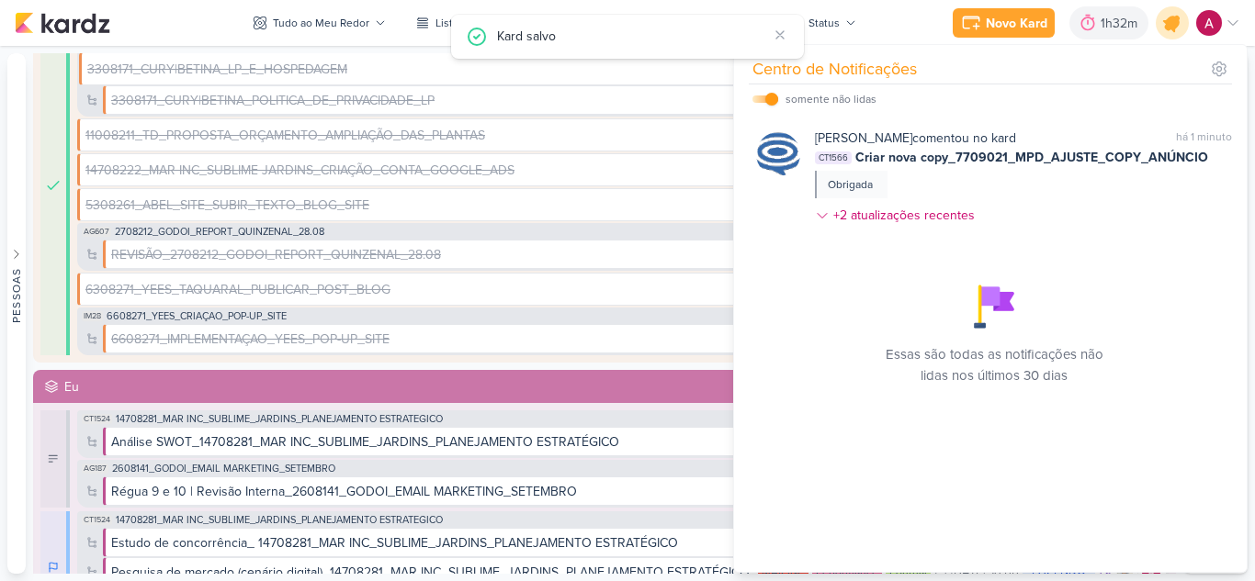
click at [1164, 28] on icon at bounding box center [1171, 22] width 31 height 31
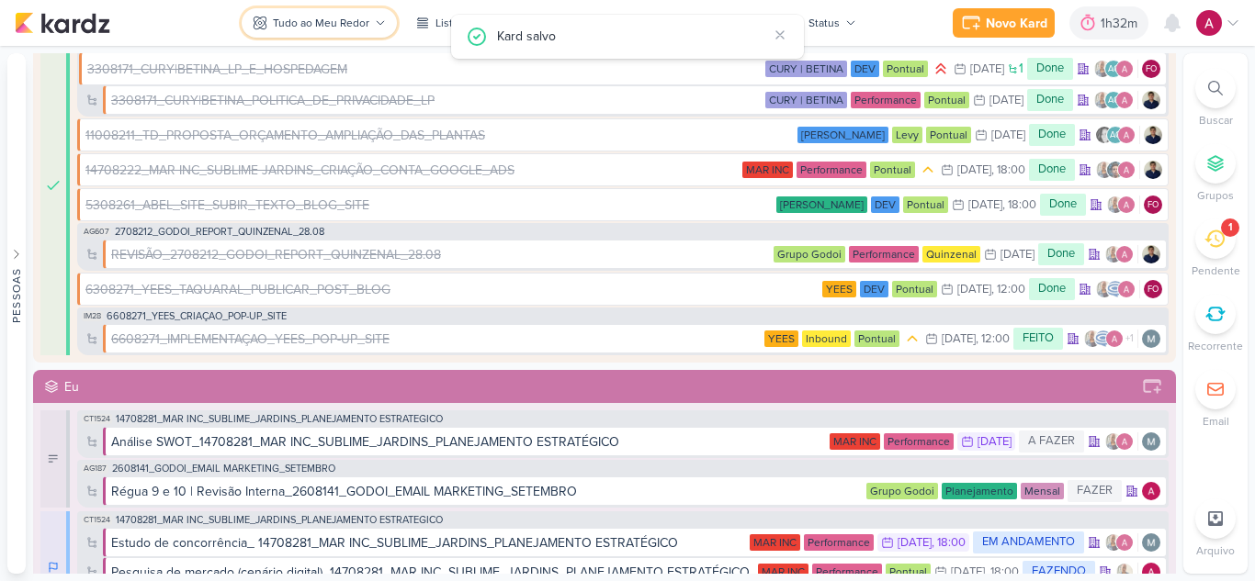
click at [311, 19] on div "Tudo ao Meu Redor" at bounding box center [321, 23] width 96 height 17
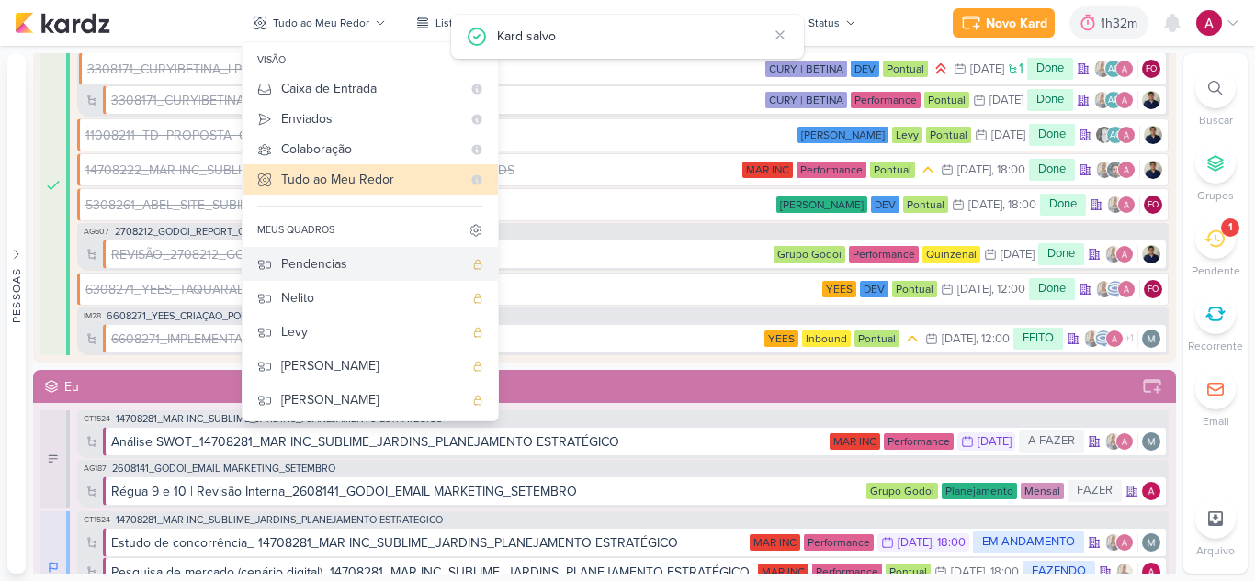
click at [355, 264] on div "Pendencias" at bounding box center [372, 263] width 182 height 19
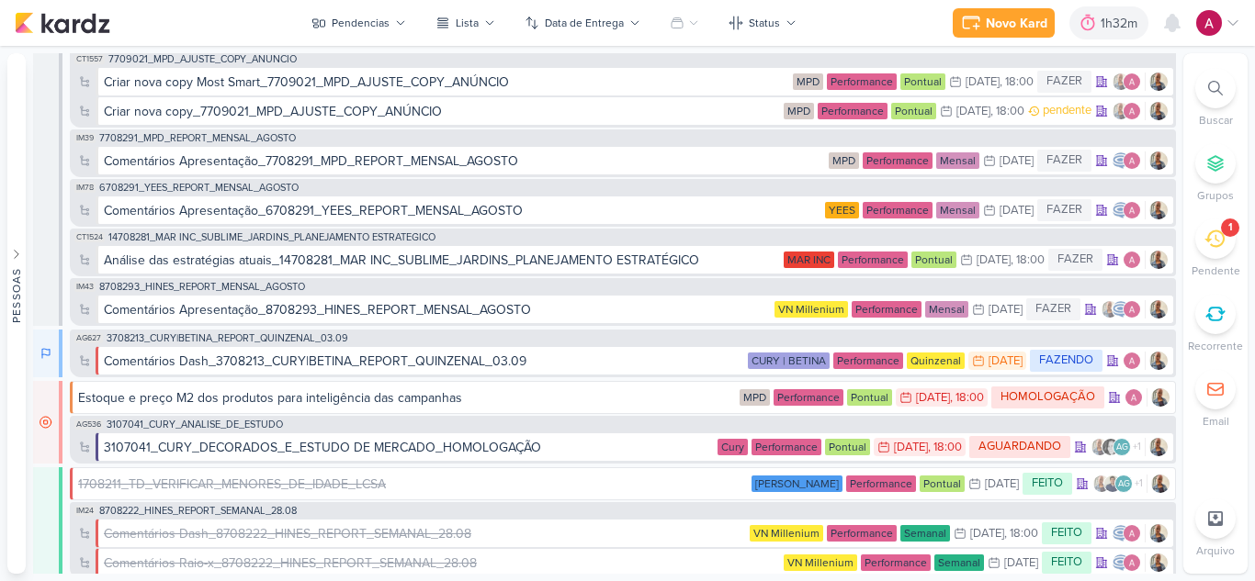
scroll to position [367, 0]
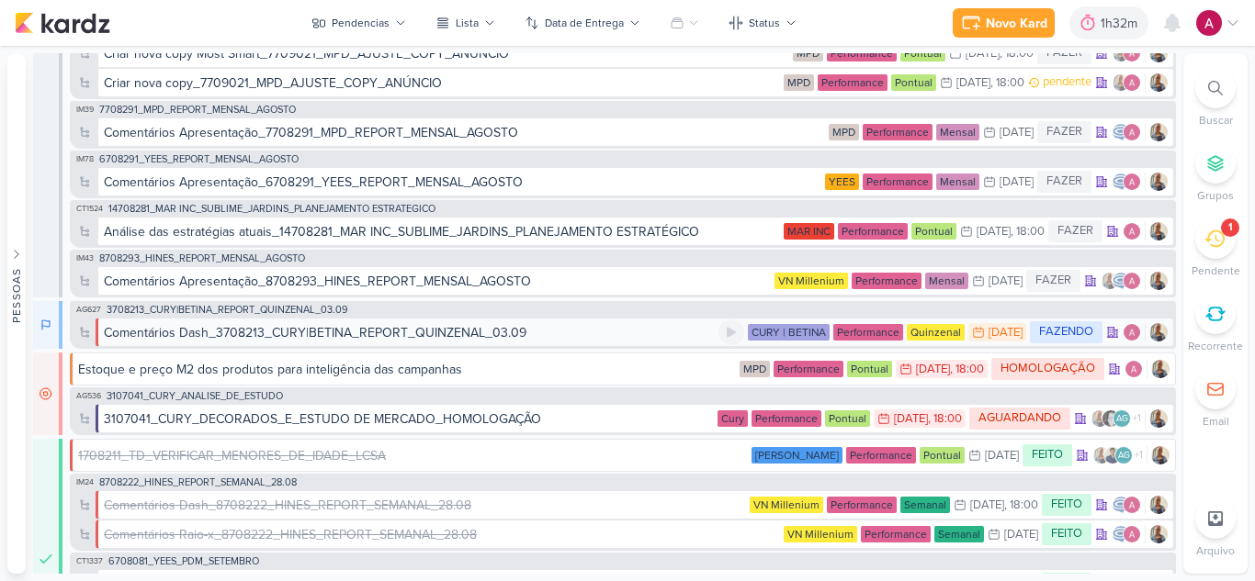
click at [449, 333] on div "Comentários Dash_3708213_CURY|BETINA_REPORT_QUINZENAL_03.09" at bounding box center [315, 332] width 423 height 19
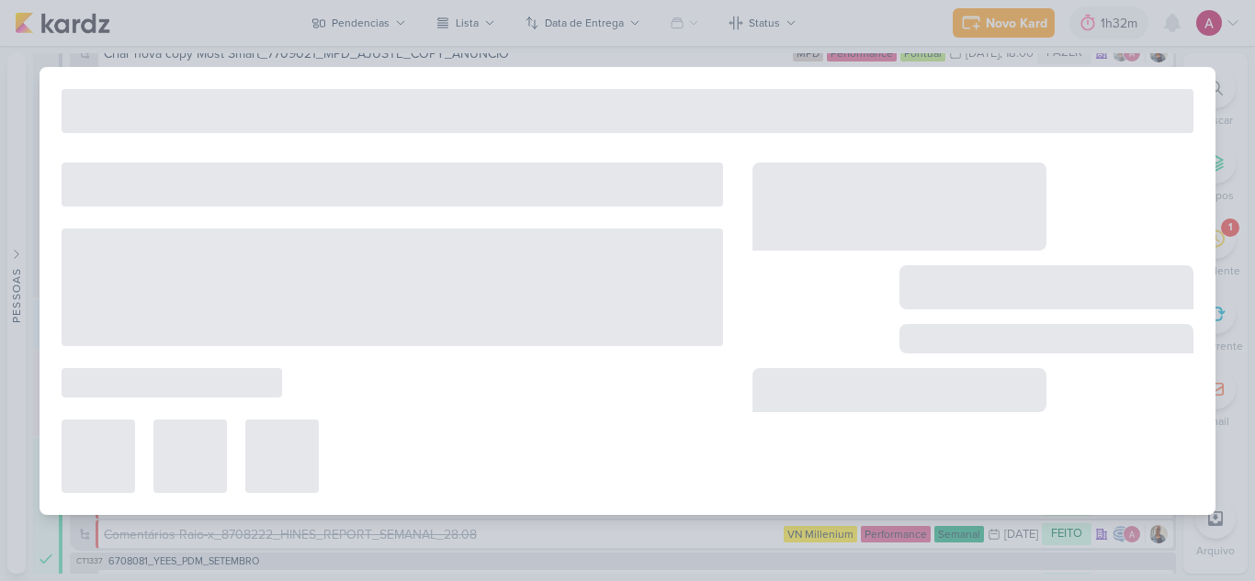
type input "Comentários Dash_3708213_CURY|BETINA_REPORT_QUINZENAL_03.09"
type input "[DATE] 23:59"
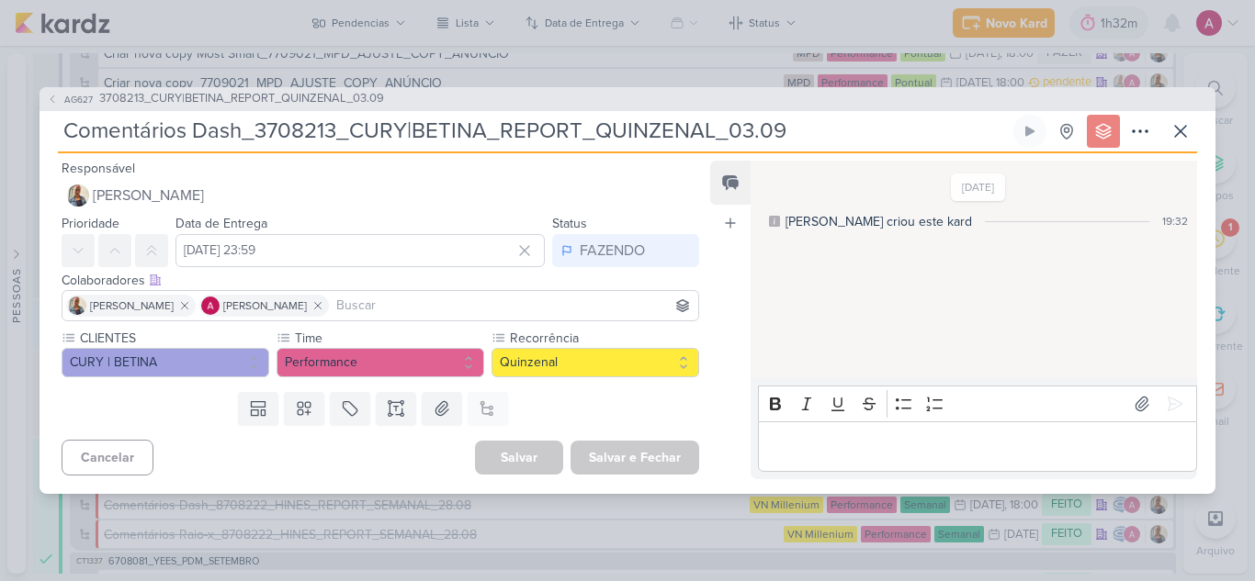
scroll to position [0, 0]
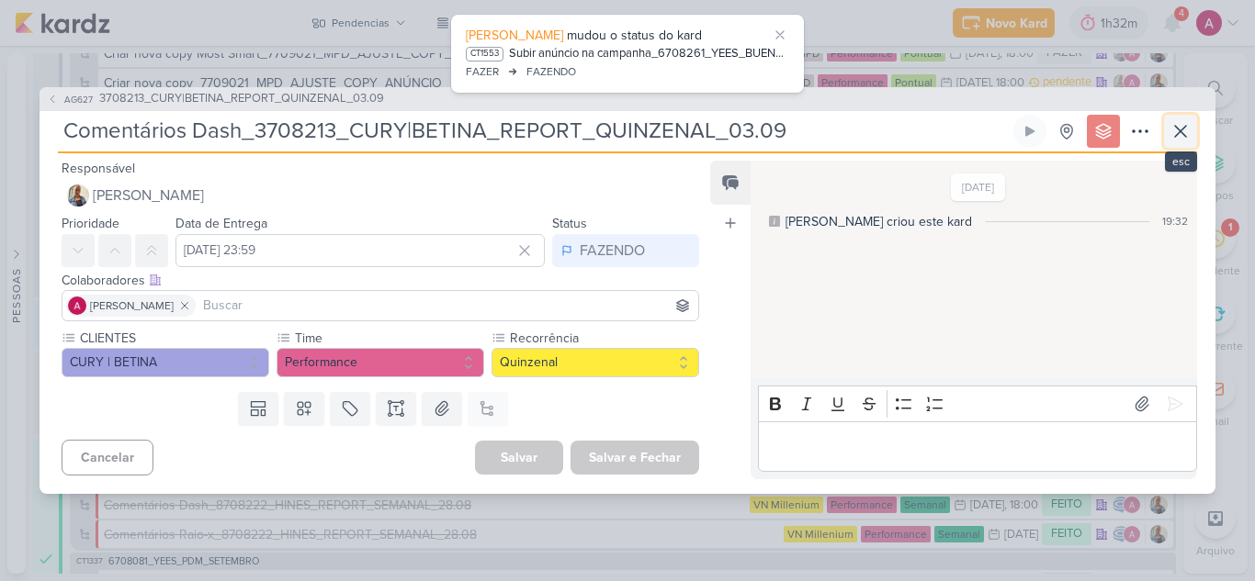
click at [1181, 130] on icon at bounding box center [1180, 131] width 11 height 11
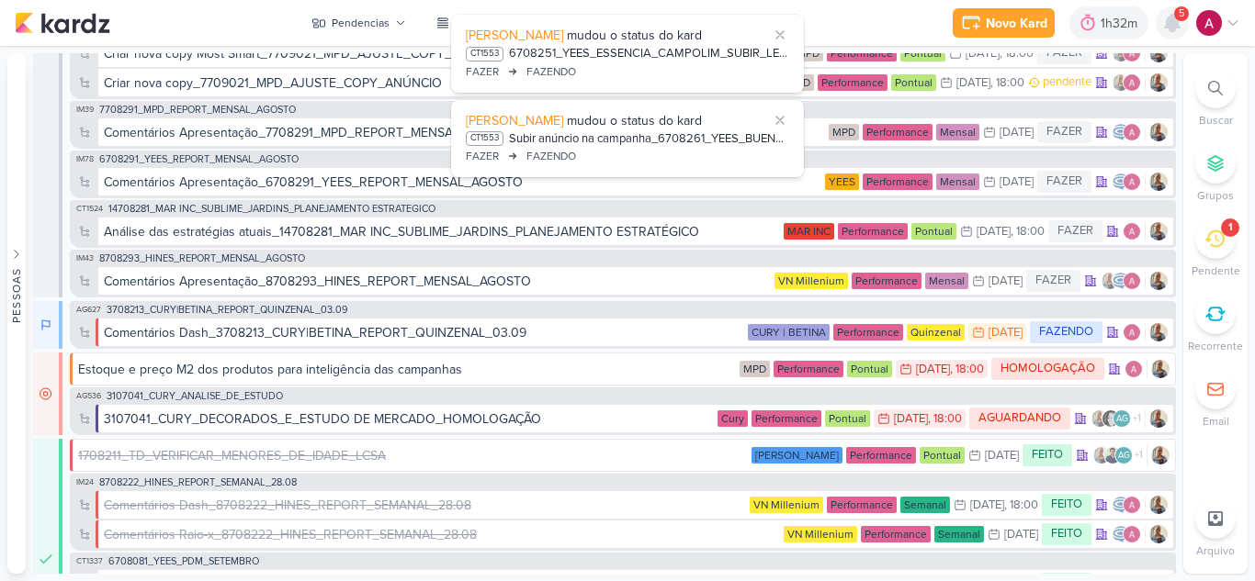
click at [1178, 29] on icon at bounding box center [1172, 23] width 22 height 22
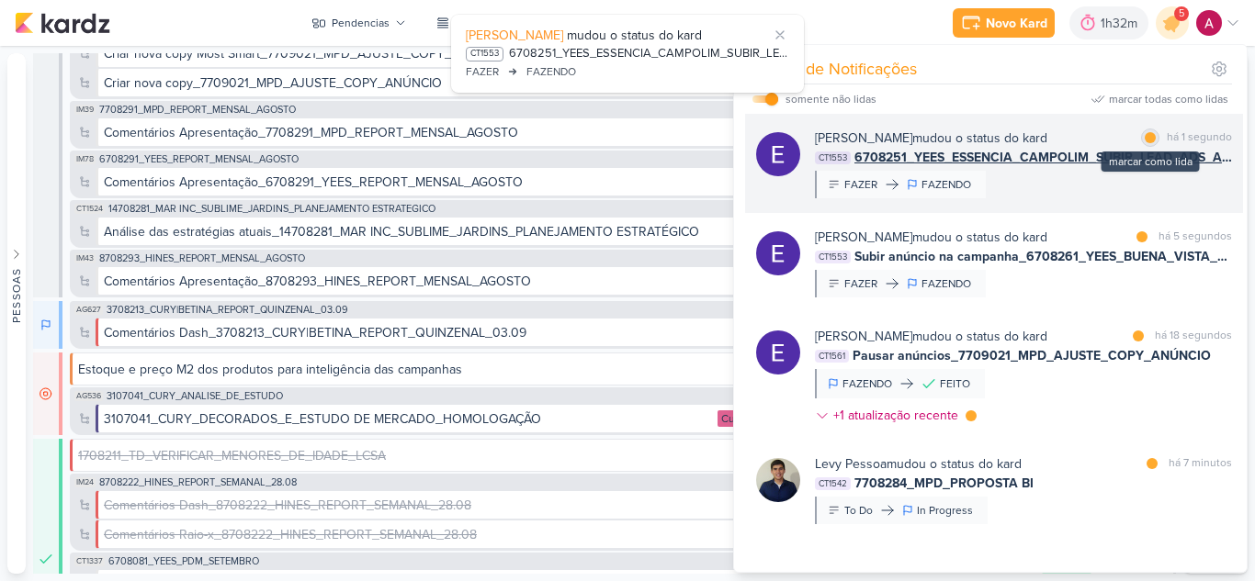
click at [1149, 136] on div at bounding box center [1150, 137] width 11 height 11
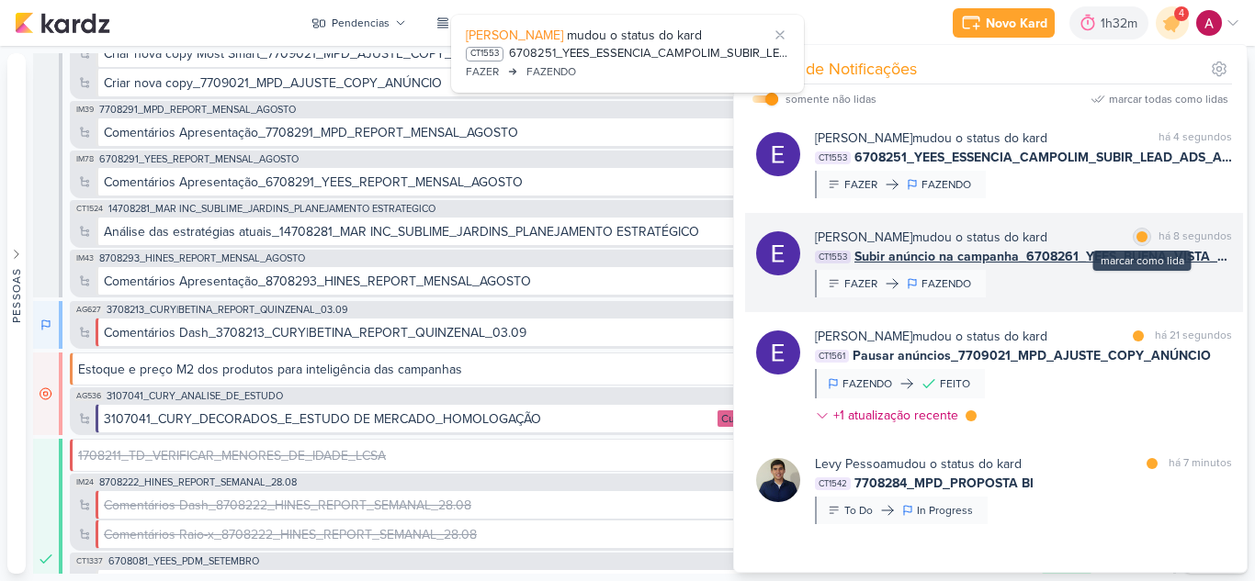
click at [1136, 237] on div at bounding box center [1141, 236] width 11 height 11
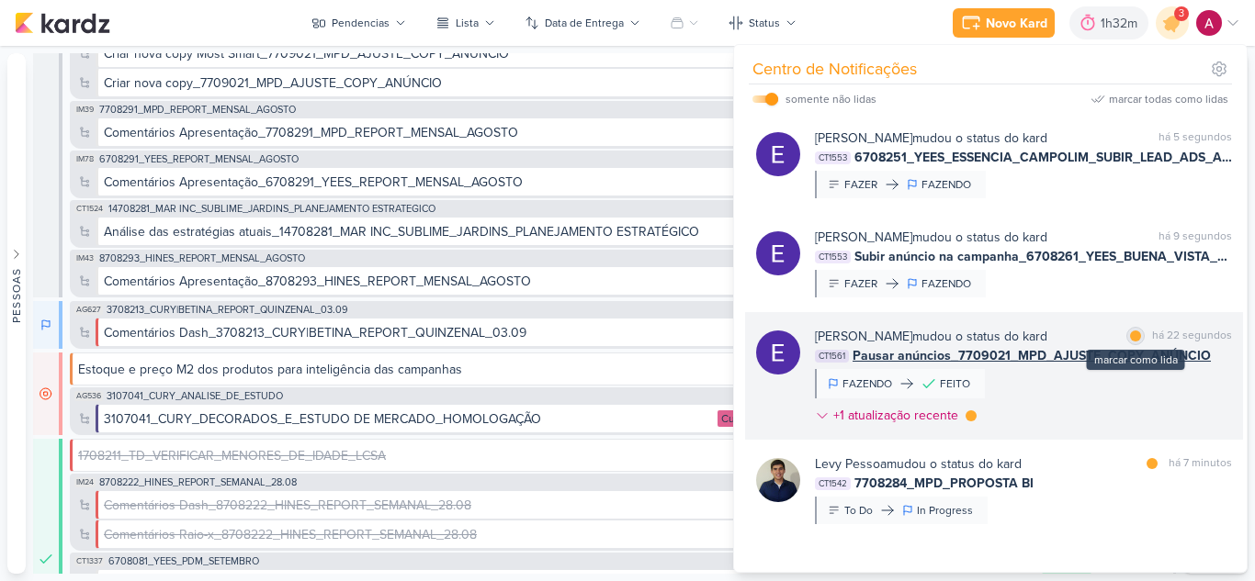
click at [1130, 335] on div at bounding box center [1135, 336] width 11 height 11
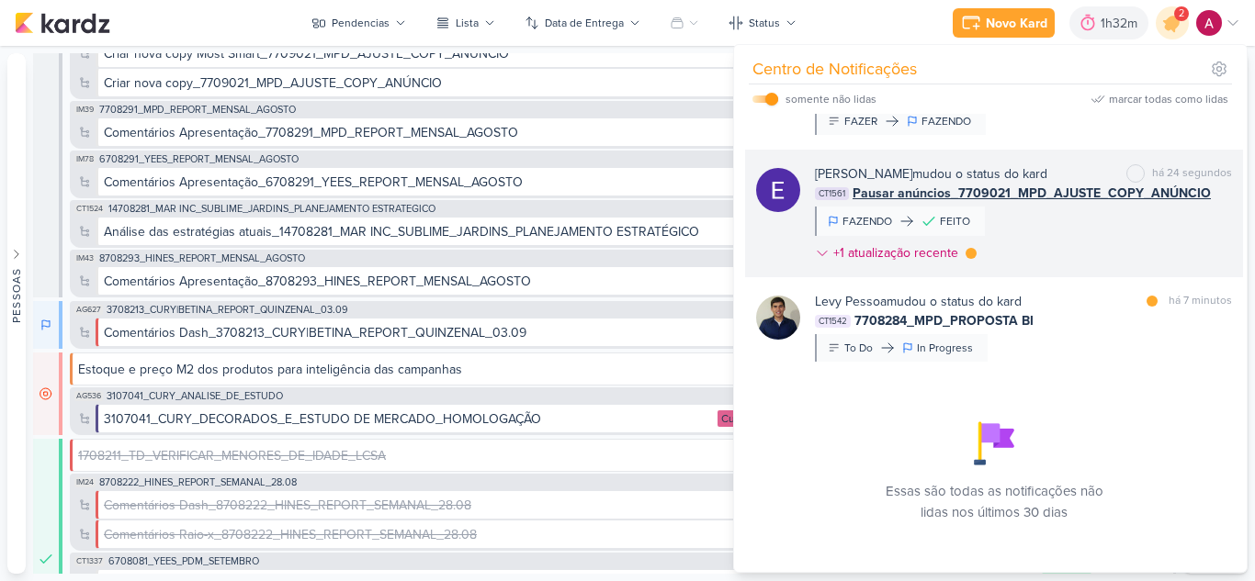
scroll to position [175, 0]
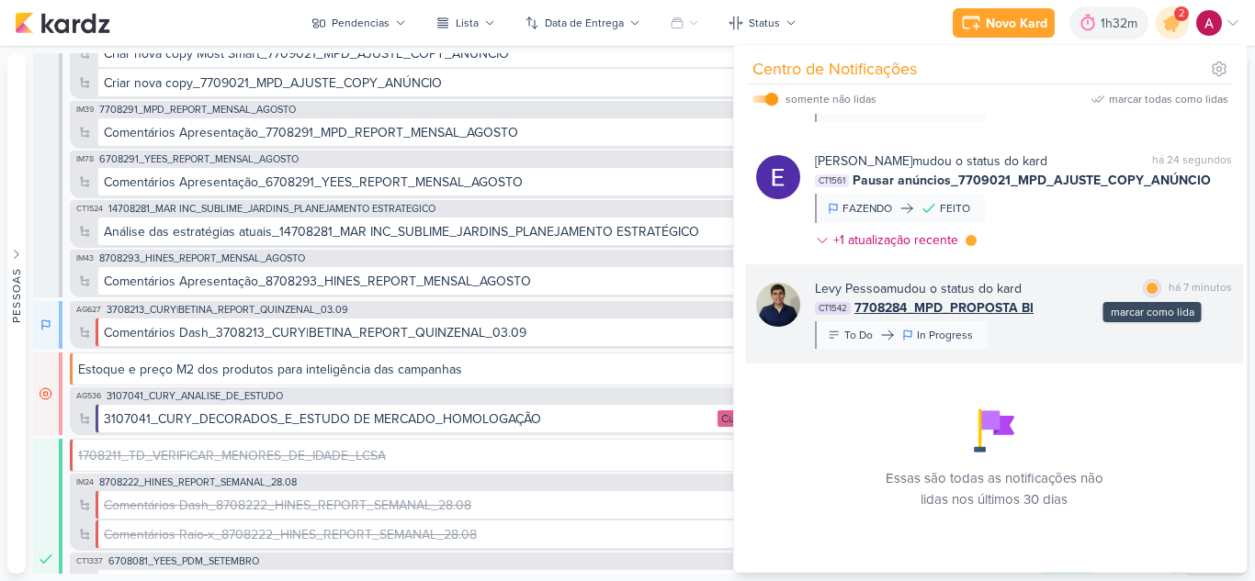
click at [1152, 289] on div "marcar como lida" at bounding box center [1152, 288] width 18 height 18
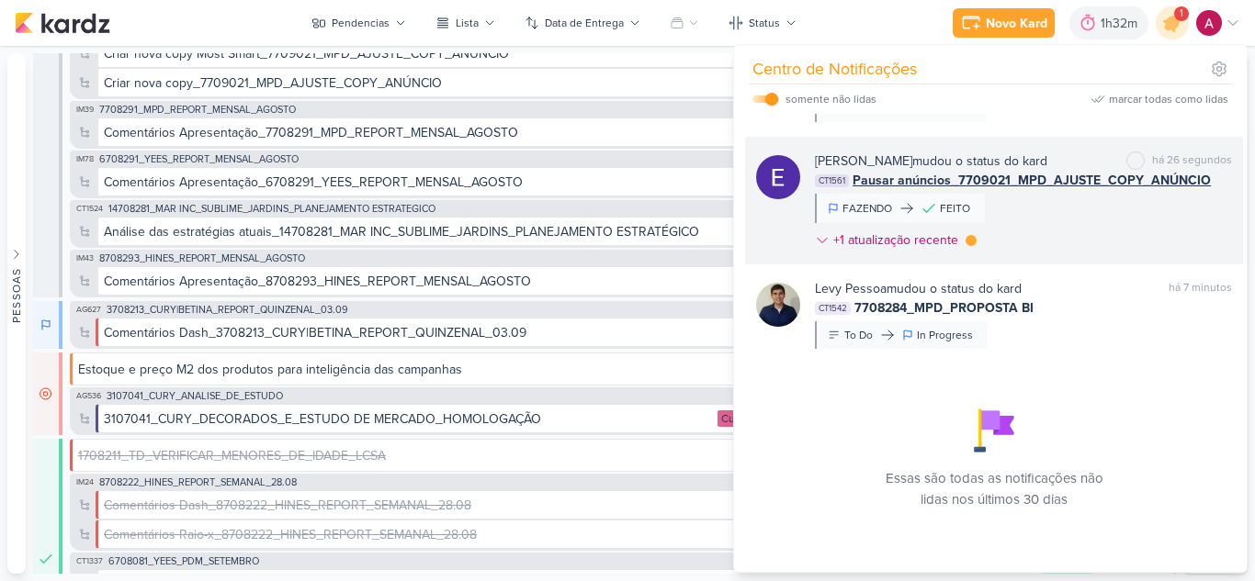
scroll to position [0, 0]
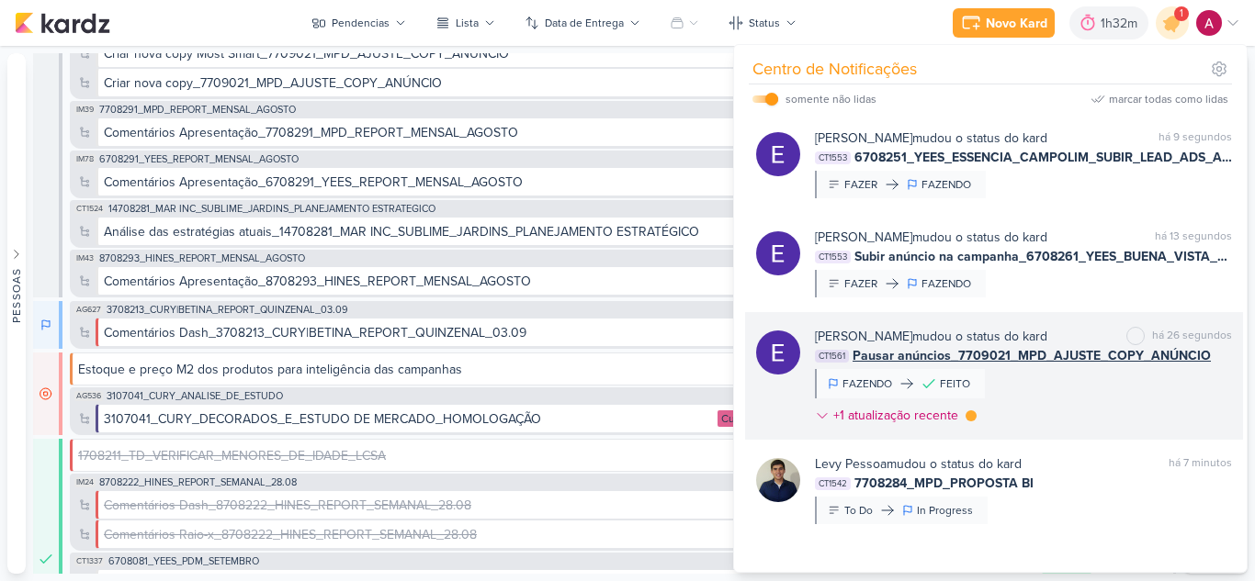
click at [1098, 393] on div "[PERSON_NAME] mudou o status do kard marcar como não lida há 26 segundos CT1561…" at bounding box center [1023, 380] width 417 height 106
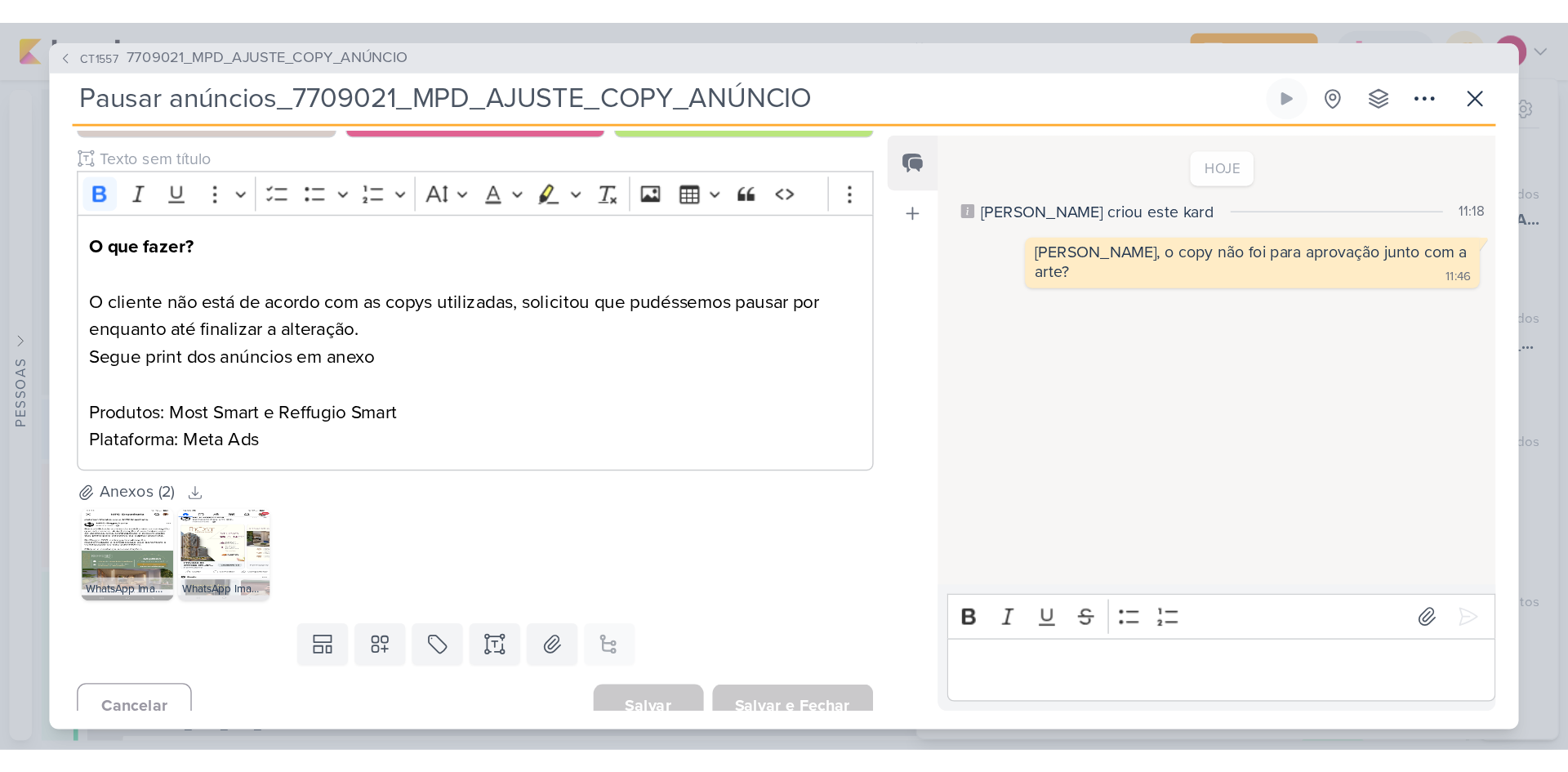
scroll to position [261, 0]
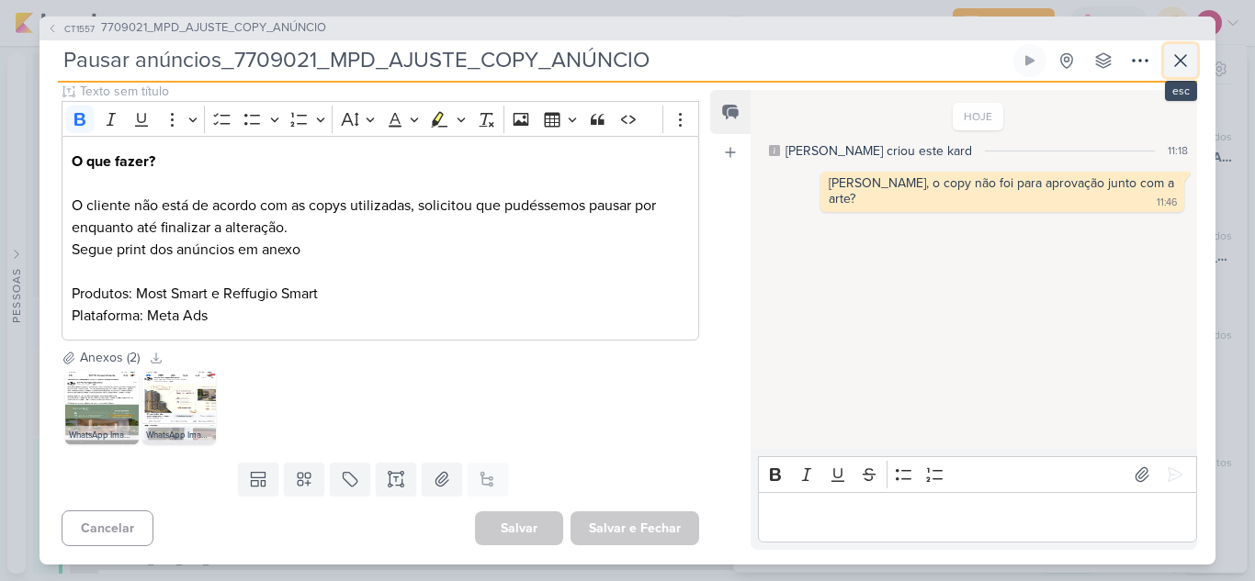
click at [1181, 59] on icon at bounding box center [1180, 60] width 11 height 11
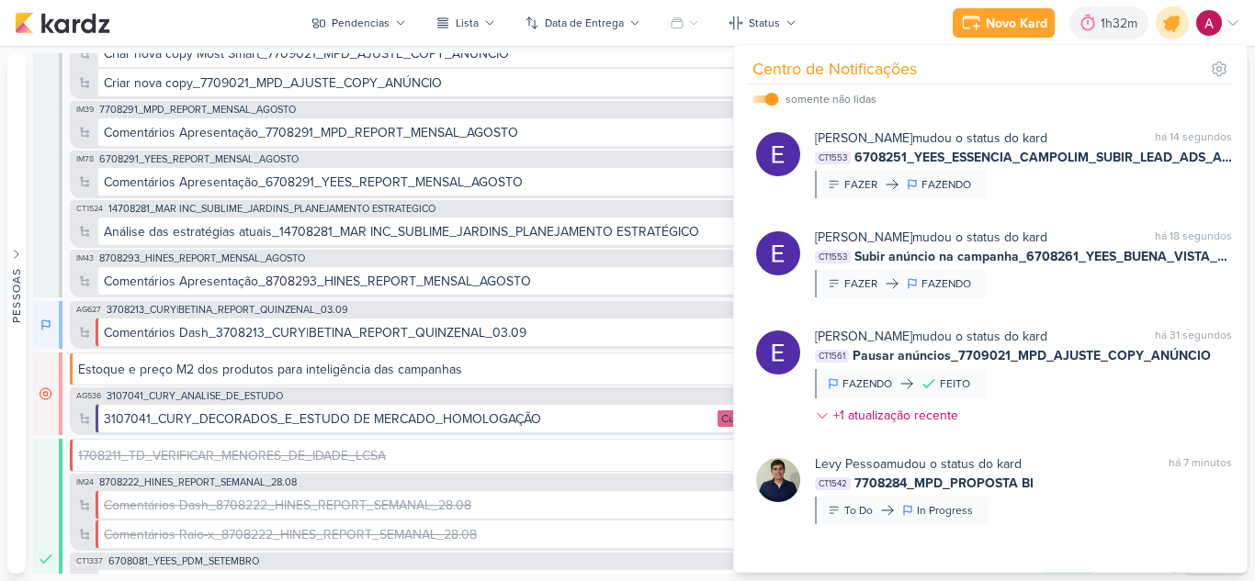
click at [1169, 25] on icon at bounding box center [1172, 23] width 22 height 22
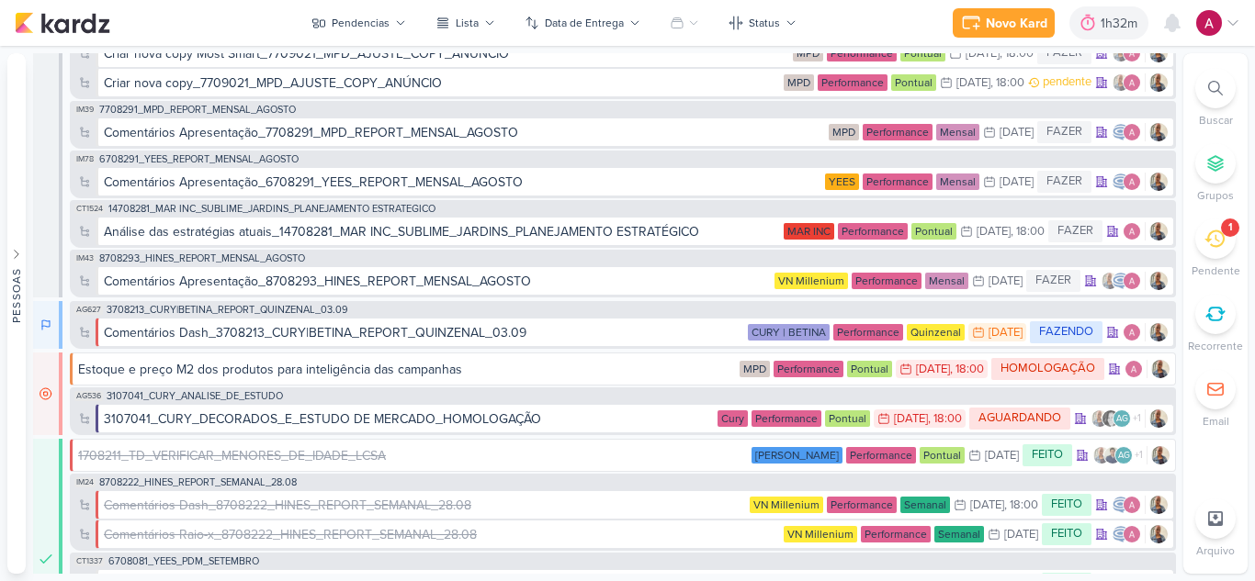
click at [1224, 255] on div "1" at bounding box center [1215, 239] width 40 height 40
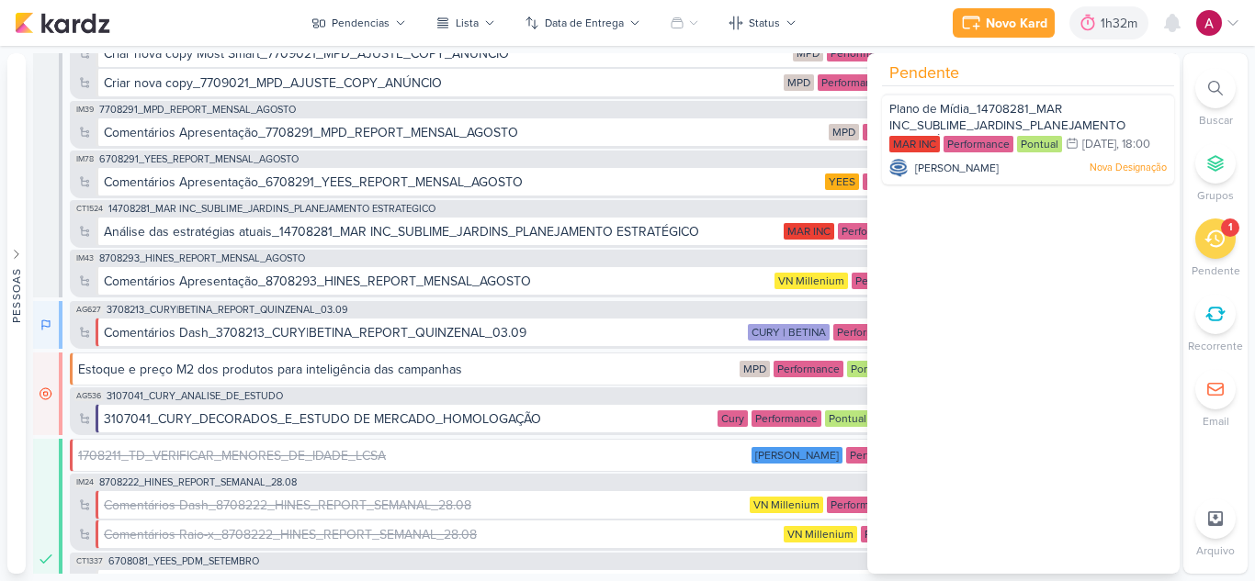
click at [1214, 251] on div "1" at bounding box center [1215, 239] width 40 height 40
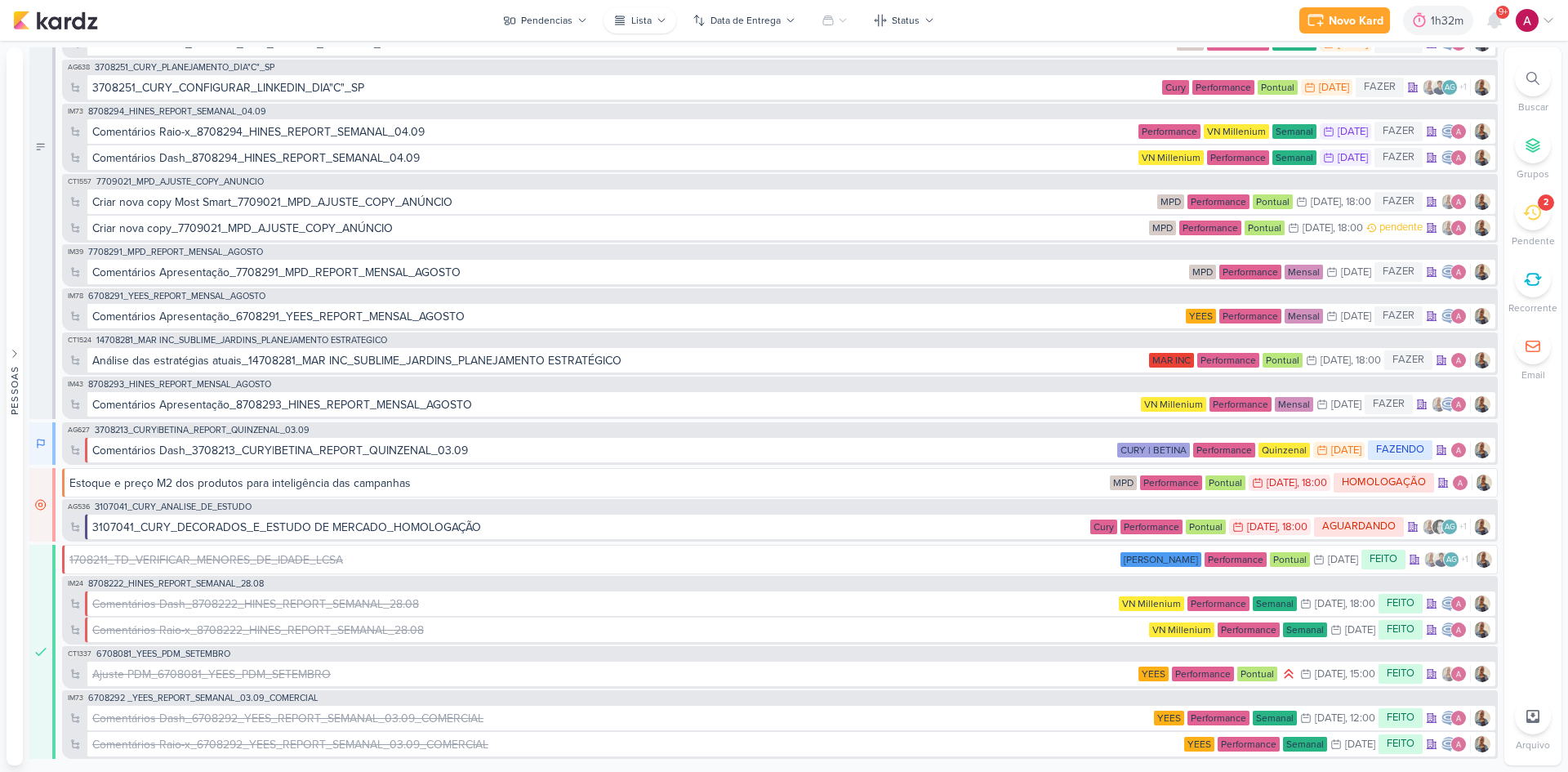
scroll to position [173, 0]
click at [1494, 25] on icon at bounding box center [1494, 20] width 13 height 15
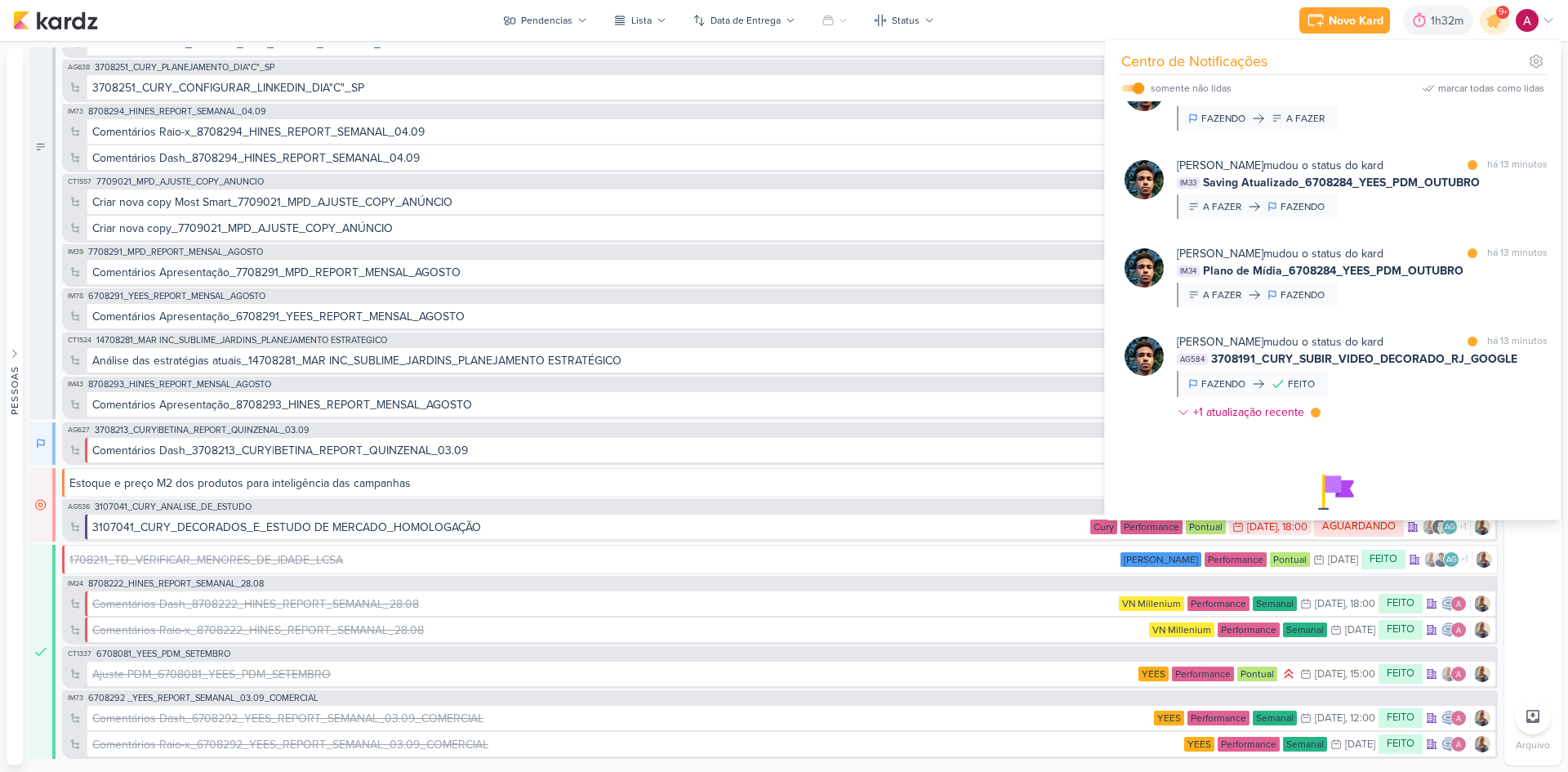
scroll to position [572, 0]
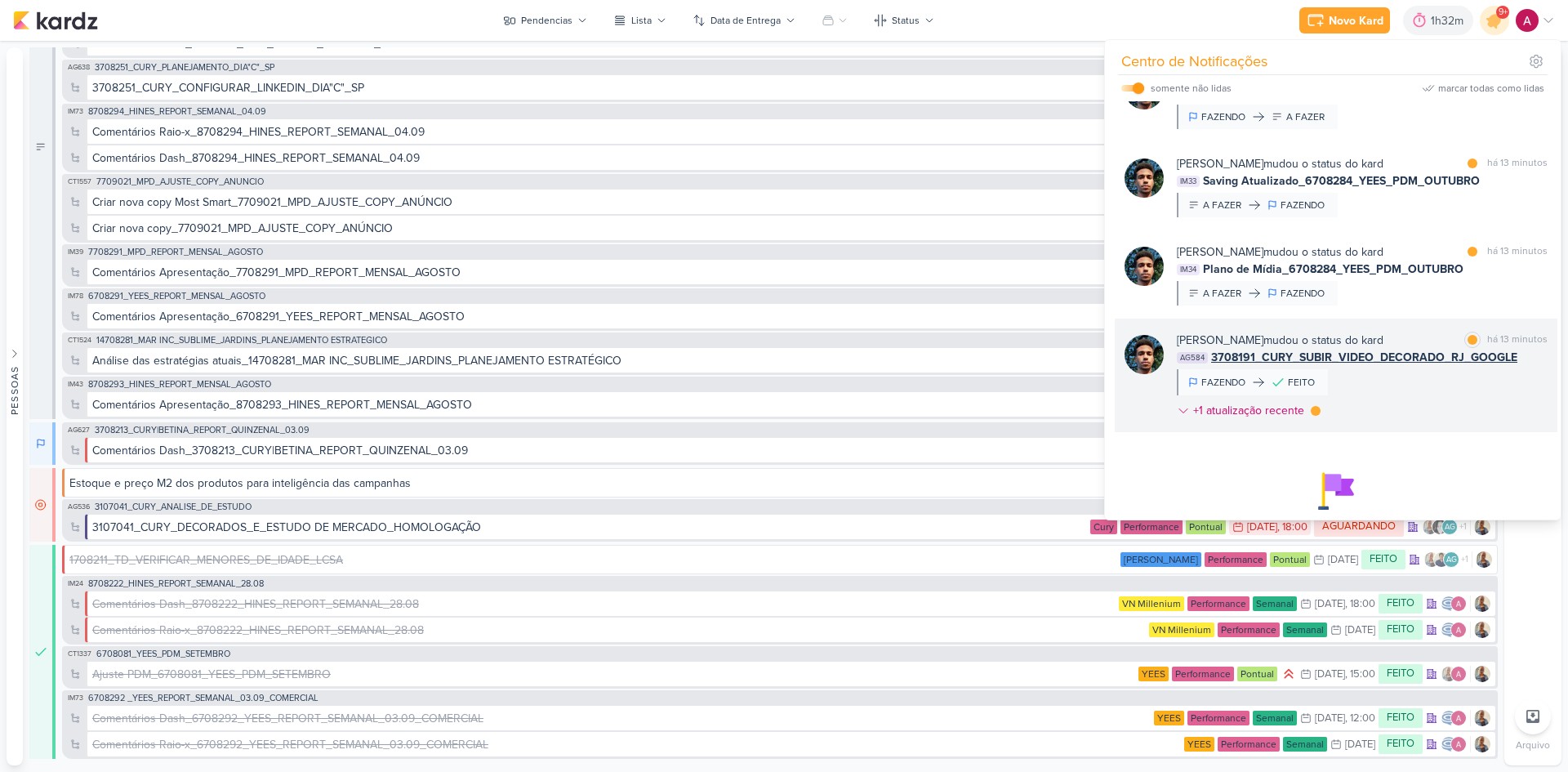
click at [1436, 401] on div "[PERSON_NAME] mudou o status do kard marcar como lida há 13 minutos AG584 37081…" at bounding box center [1362, 379] width 371 height 94
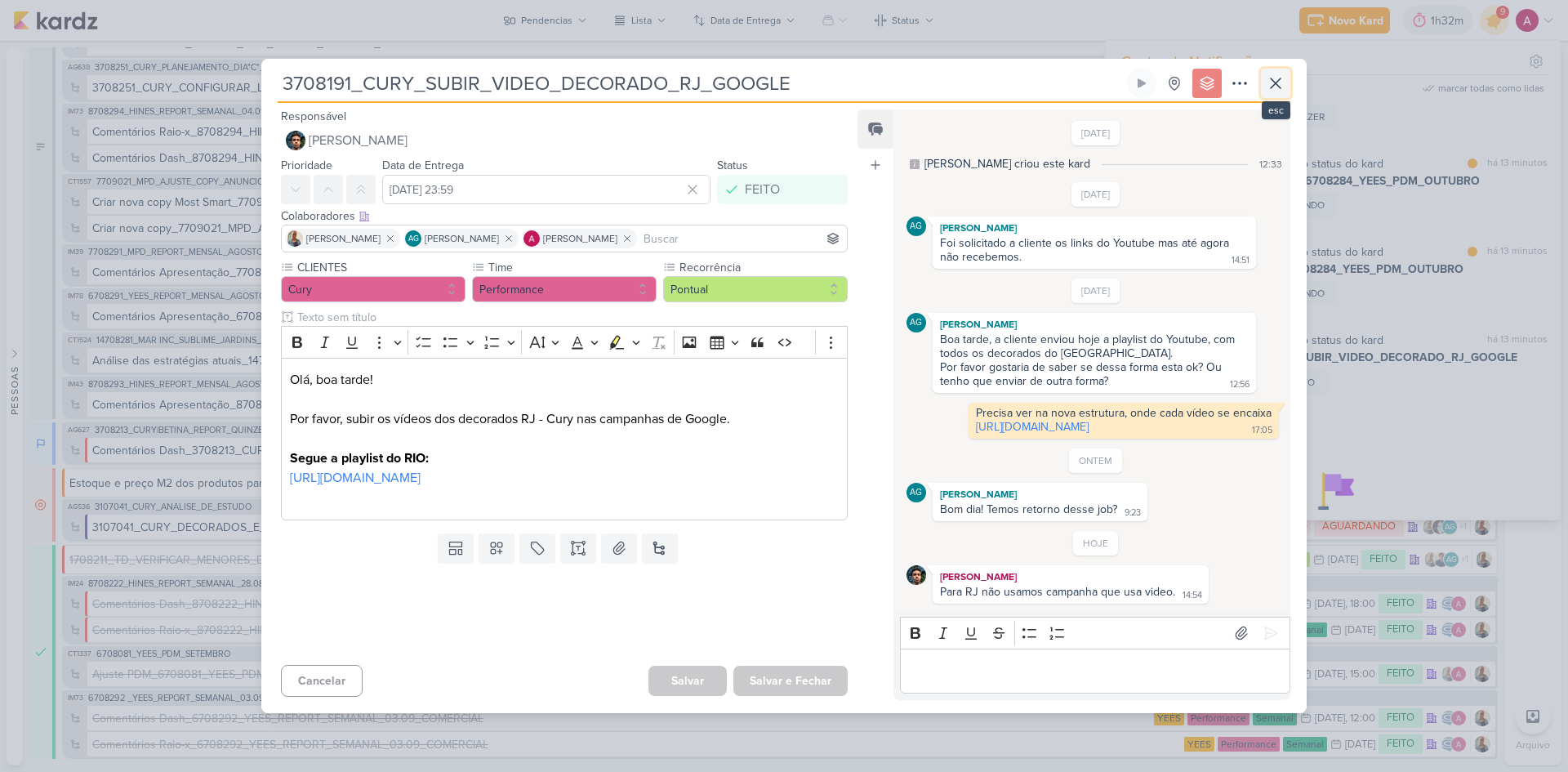
click at [1274, 74] on icon at bounding box center [1276, 84] width 20 height 20
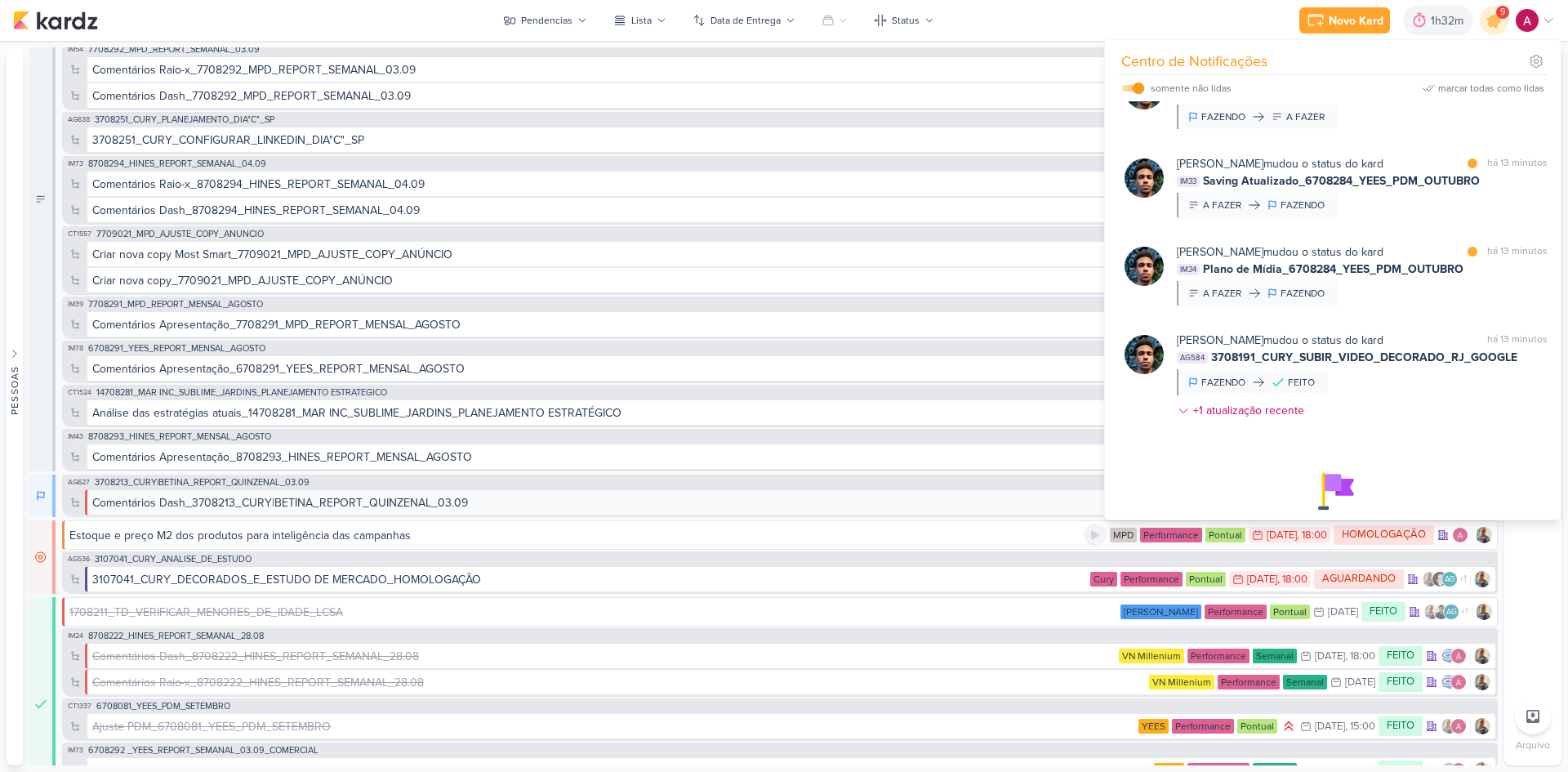
scroll to position [0, 0]
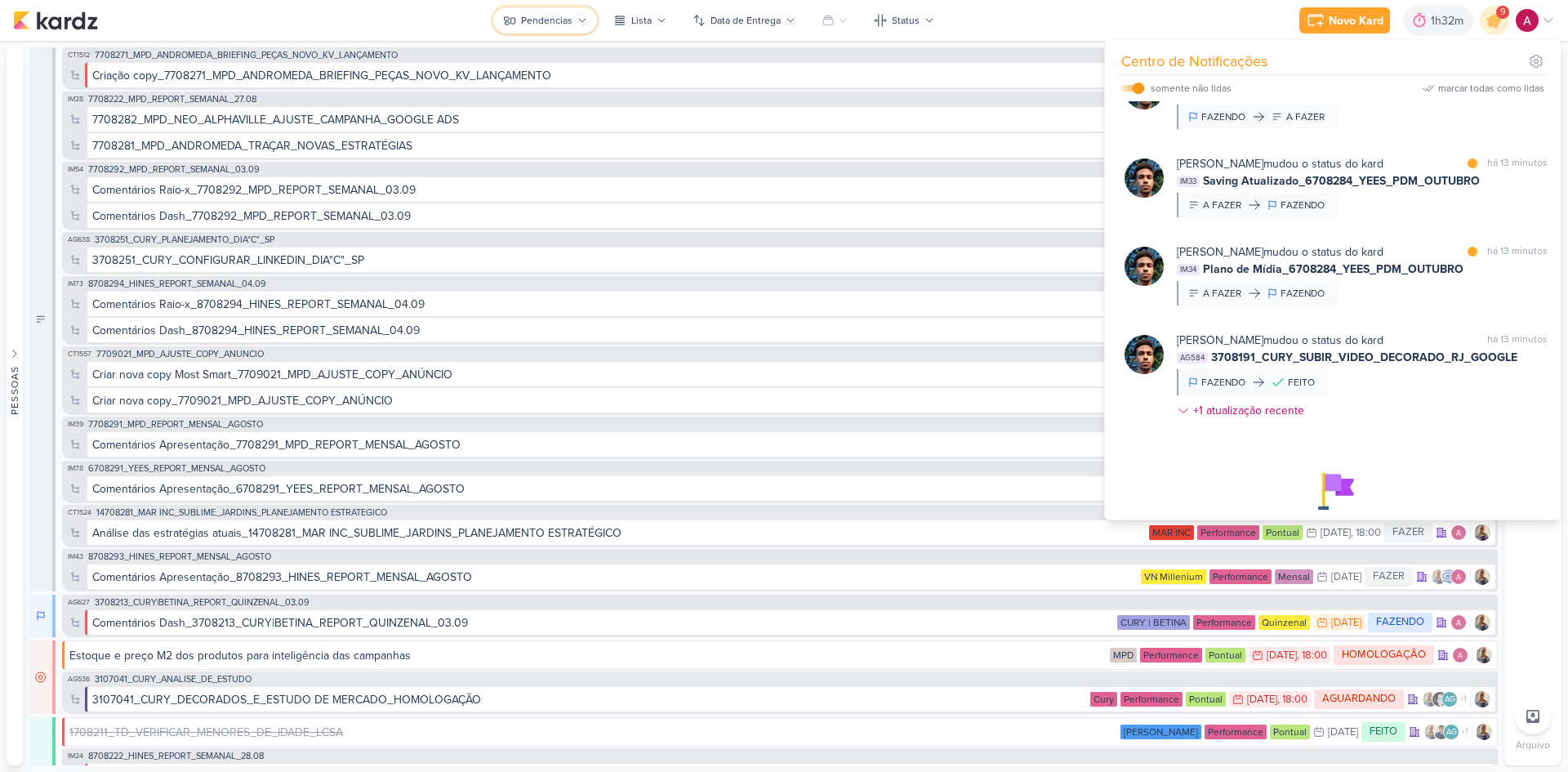
click at [570, 15] on div "Pendencias" at bounding box center [547, 20] width 52 height 15
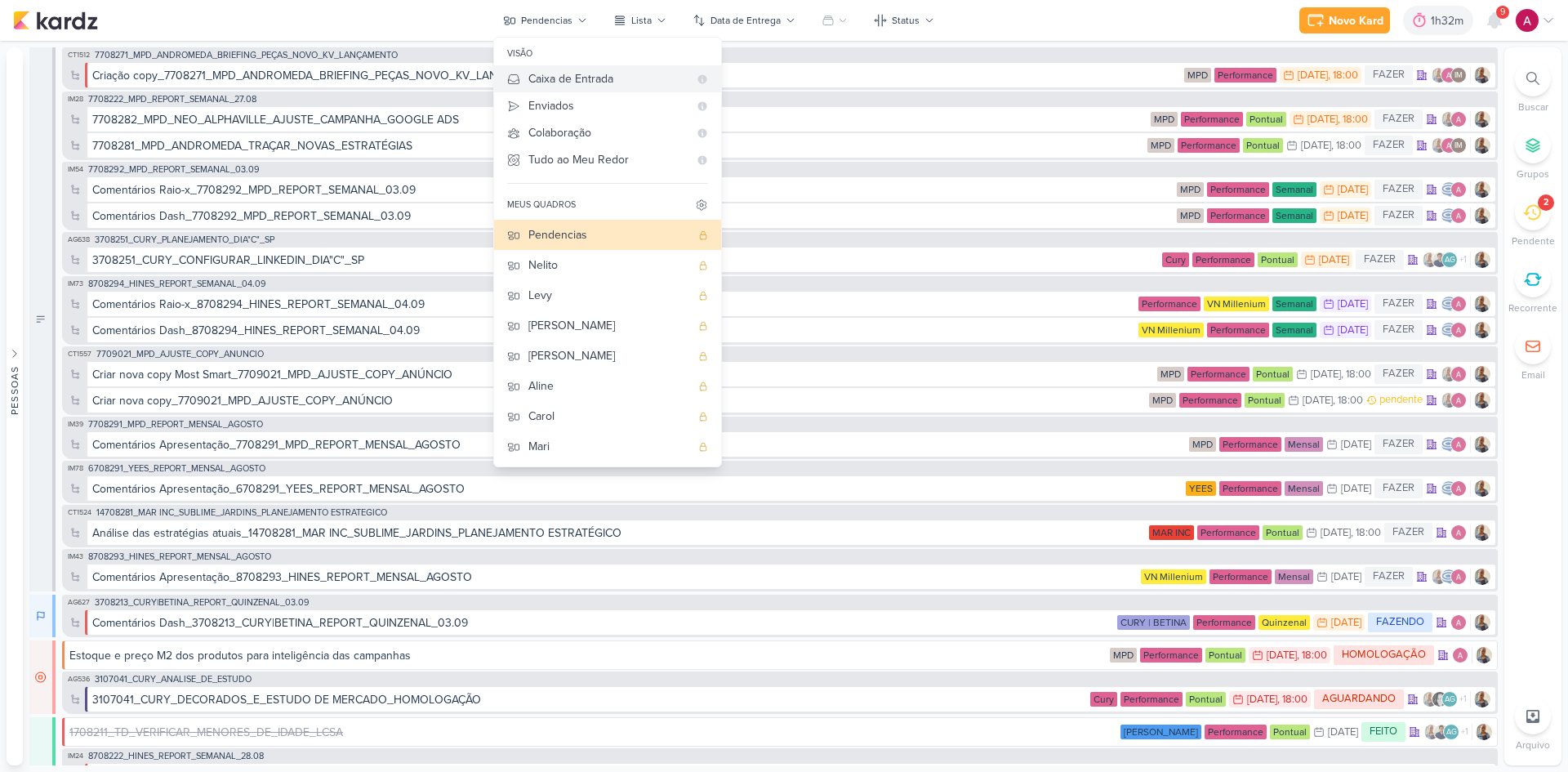
click at [560, 77] on div "Caixa de Entrada" at bounding box center [608, 78] width 160 height 17
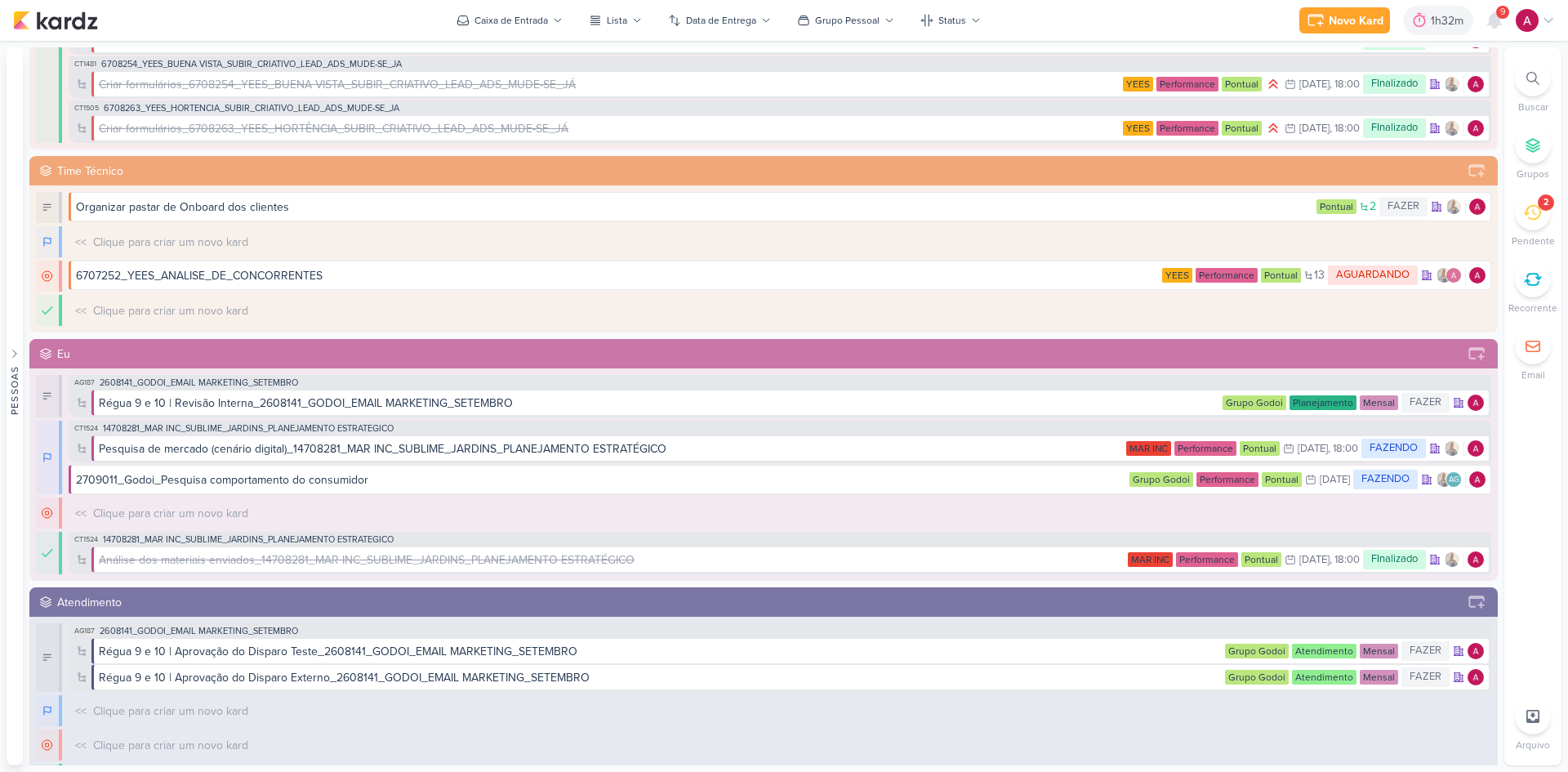
scroll to position [736, 0]
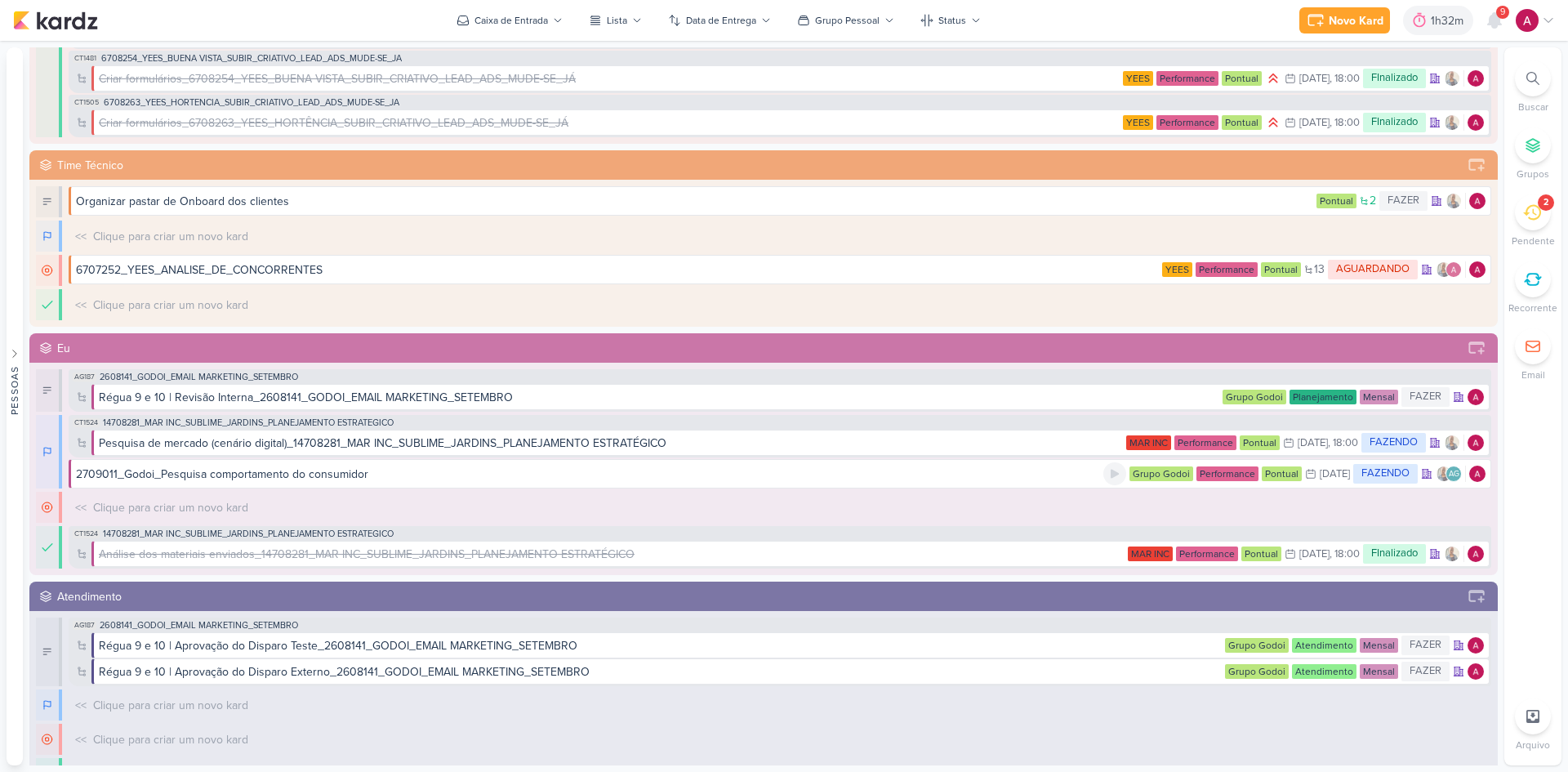
click at [687, 478] on div "2709011_Godoi_Pesquisa comportamento do consumidor" at bounding box center [589, 474] width 1028 height 17
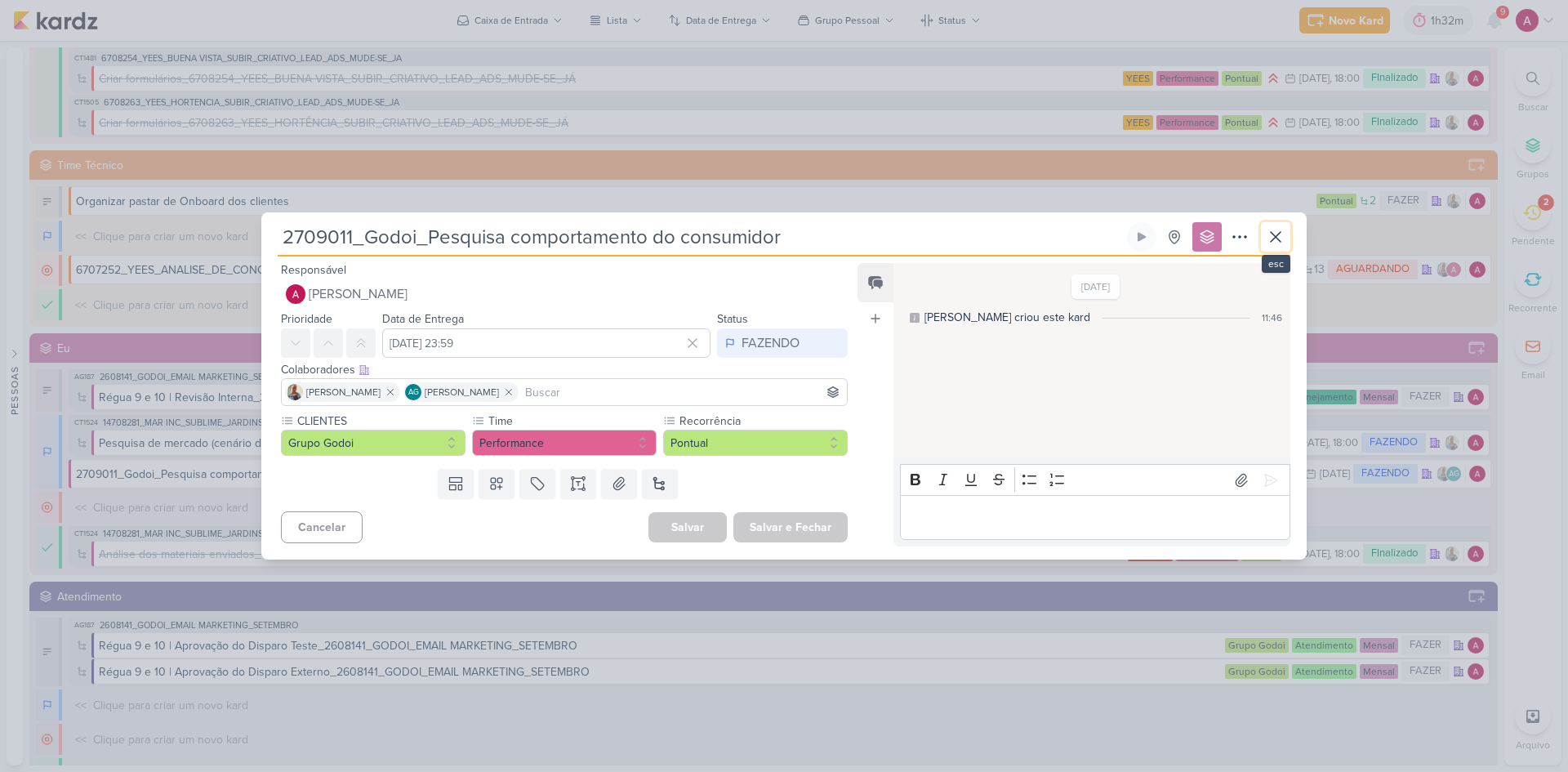
click at [1272, 233] on icon at bounding box center [1275, 237] width 10 height 10
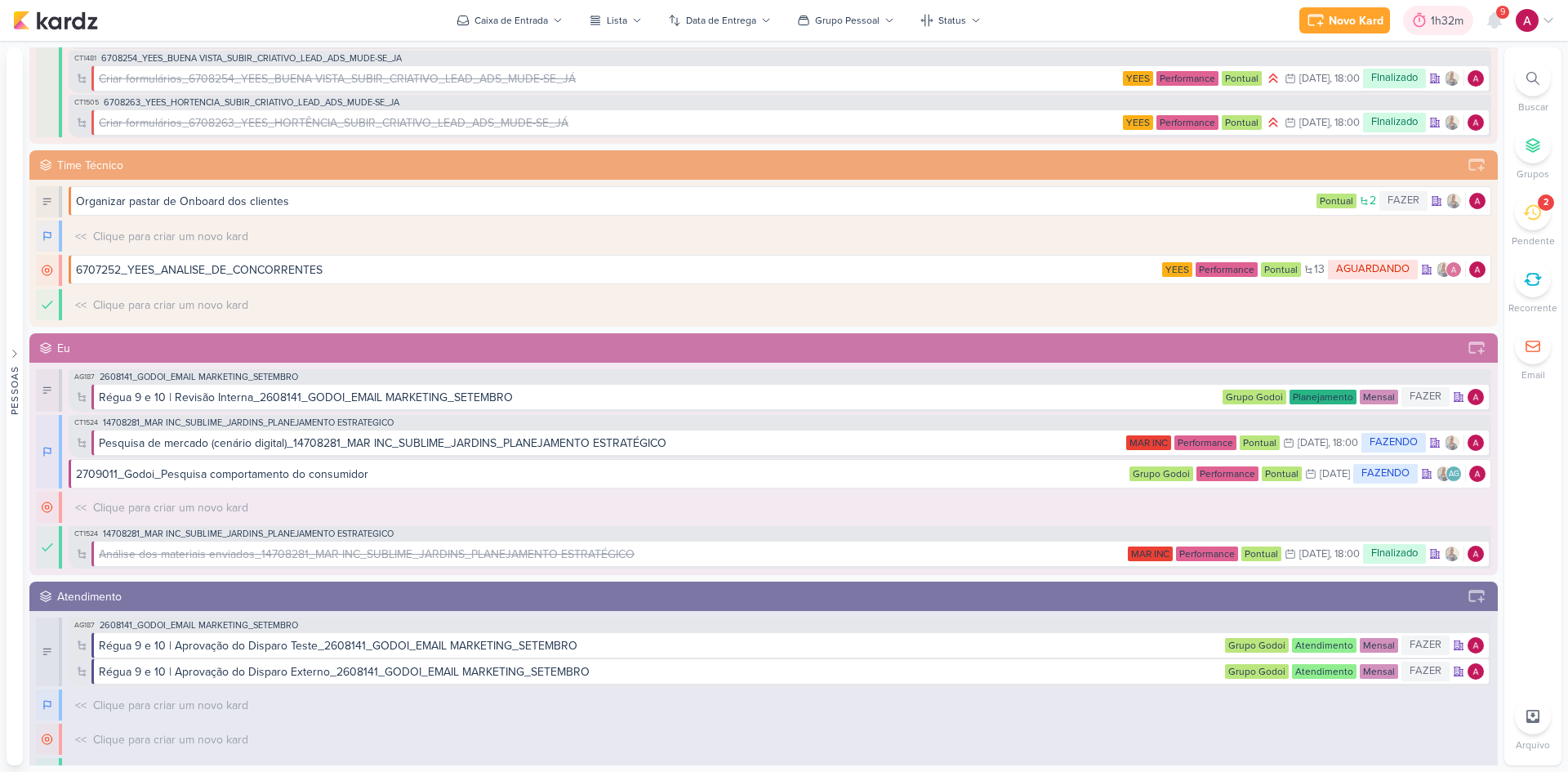
click at [1430, 28] on div "1h32m" at bounding box center [1449, 20] width 37 height 17
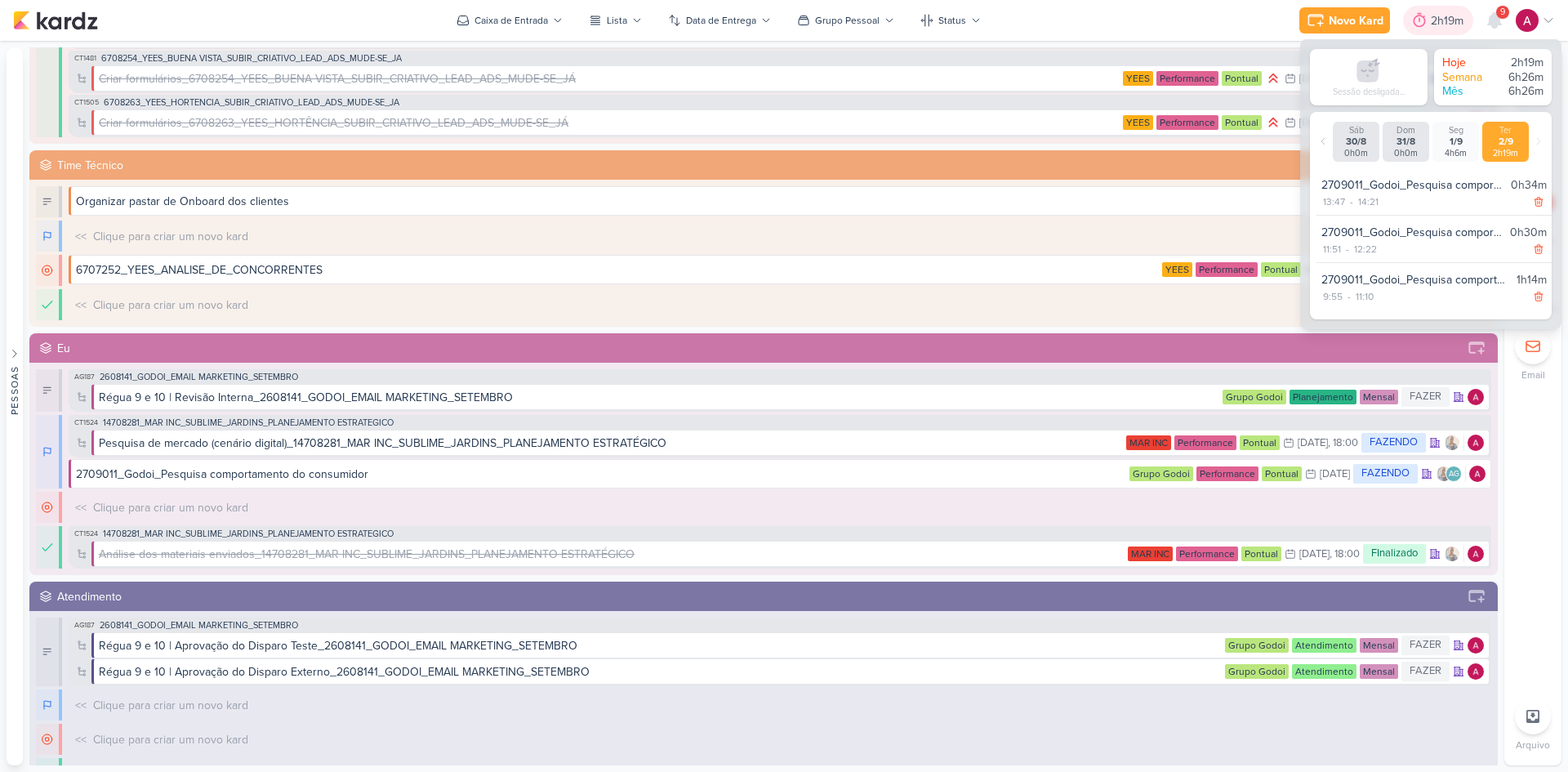
click at [1436, 23] on div "2h19m" at bounding box center [1449, 20] width 37 height 17
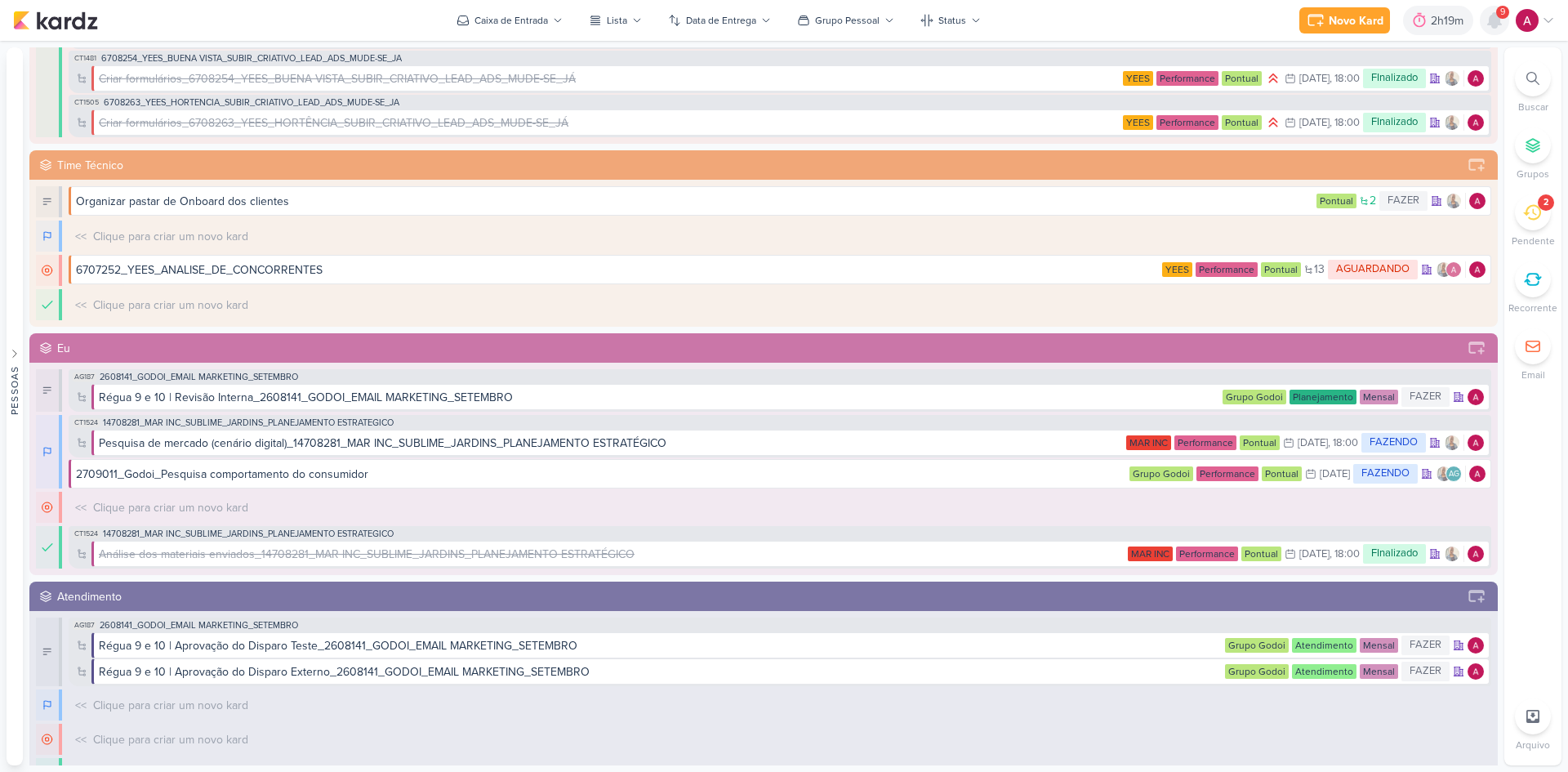
click at [1491, 20] on icon at bounding box center [1494, 20] width 13 height 15
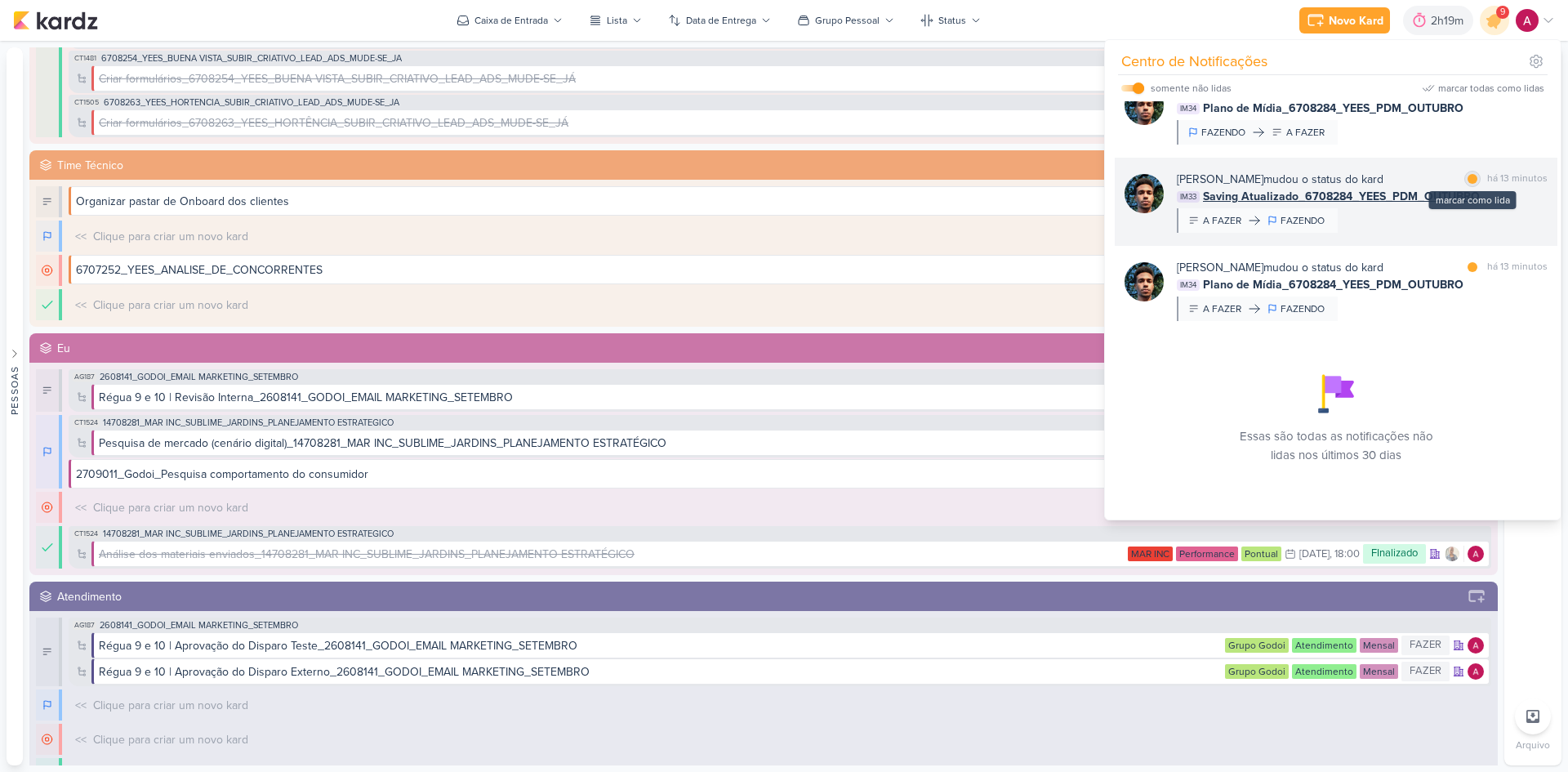
click at [1468, 180] on div at bounding box center [1472, 179] width 10 height 10
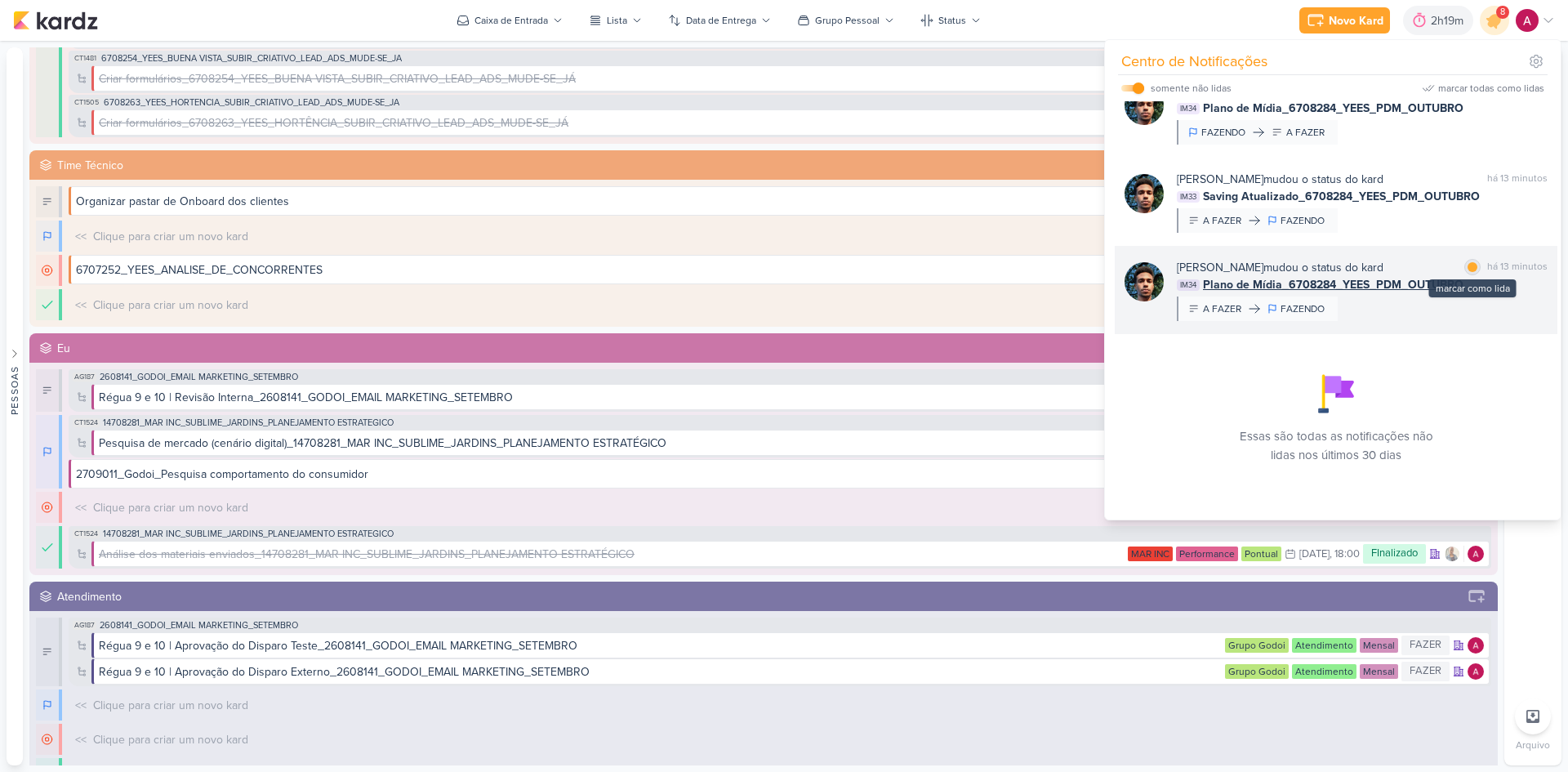
click at [1471, 269] on div at bounding box center [1472, 267] width 10 height 10
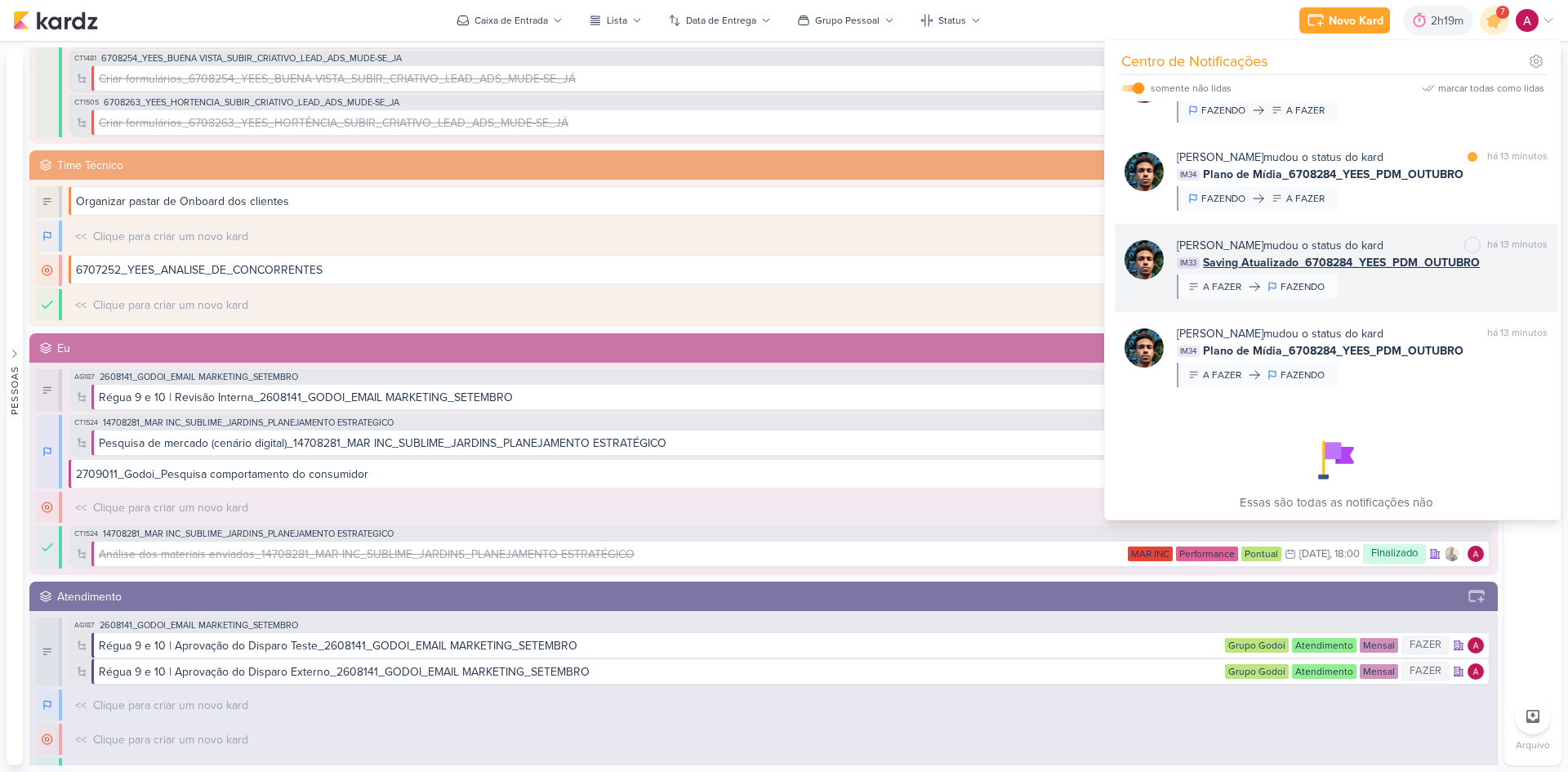
scroll to position [408, 0]
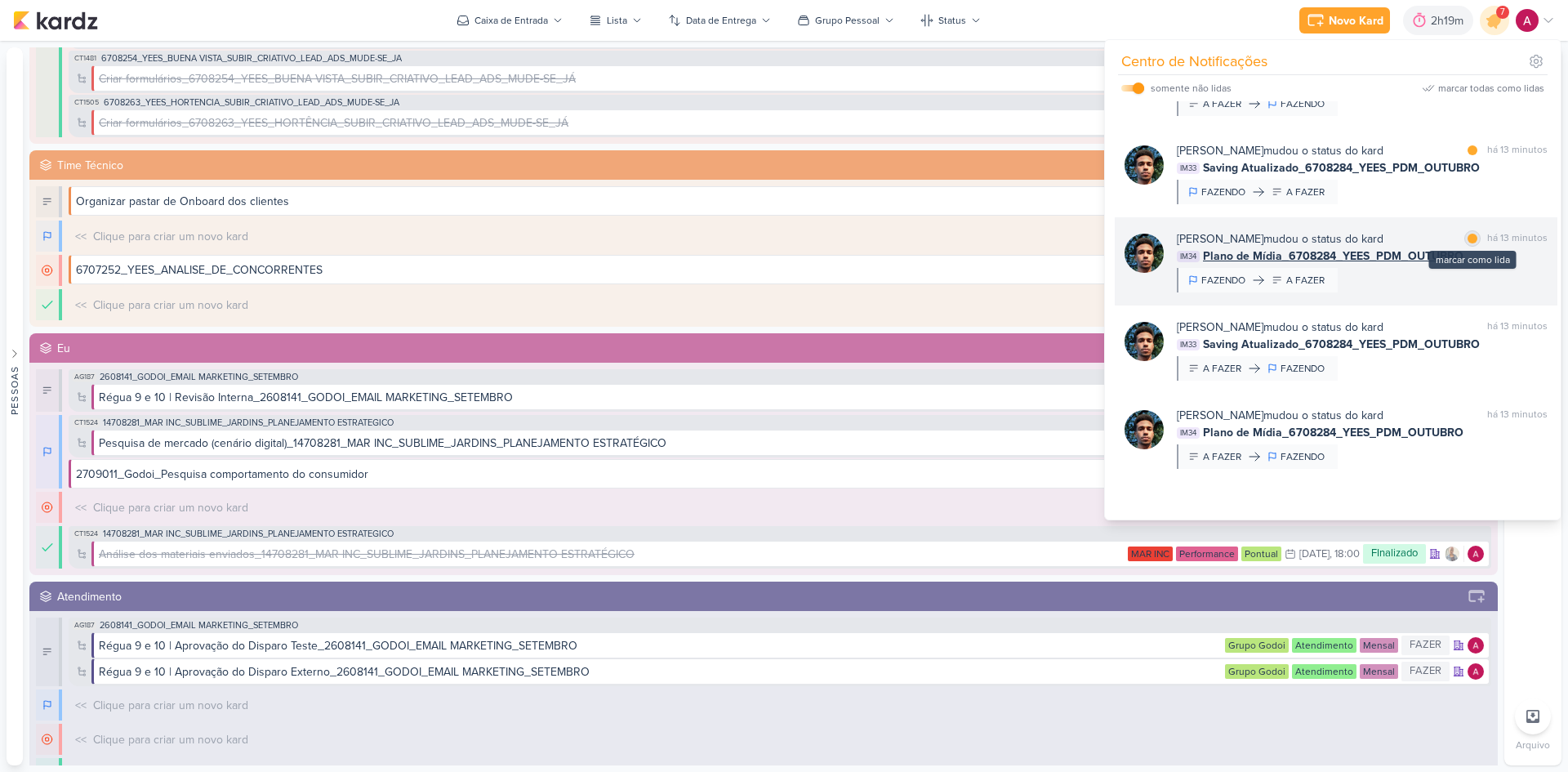
click at [1468, 244] on div at bounding box center [1472, 238] width 10 height 10
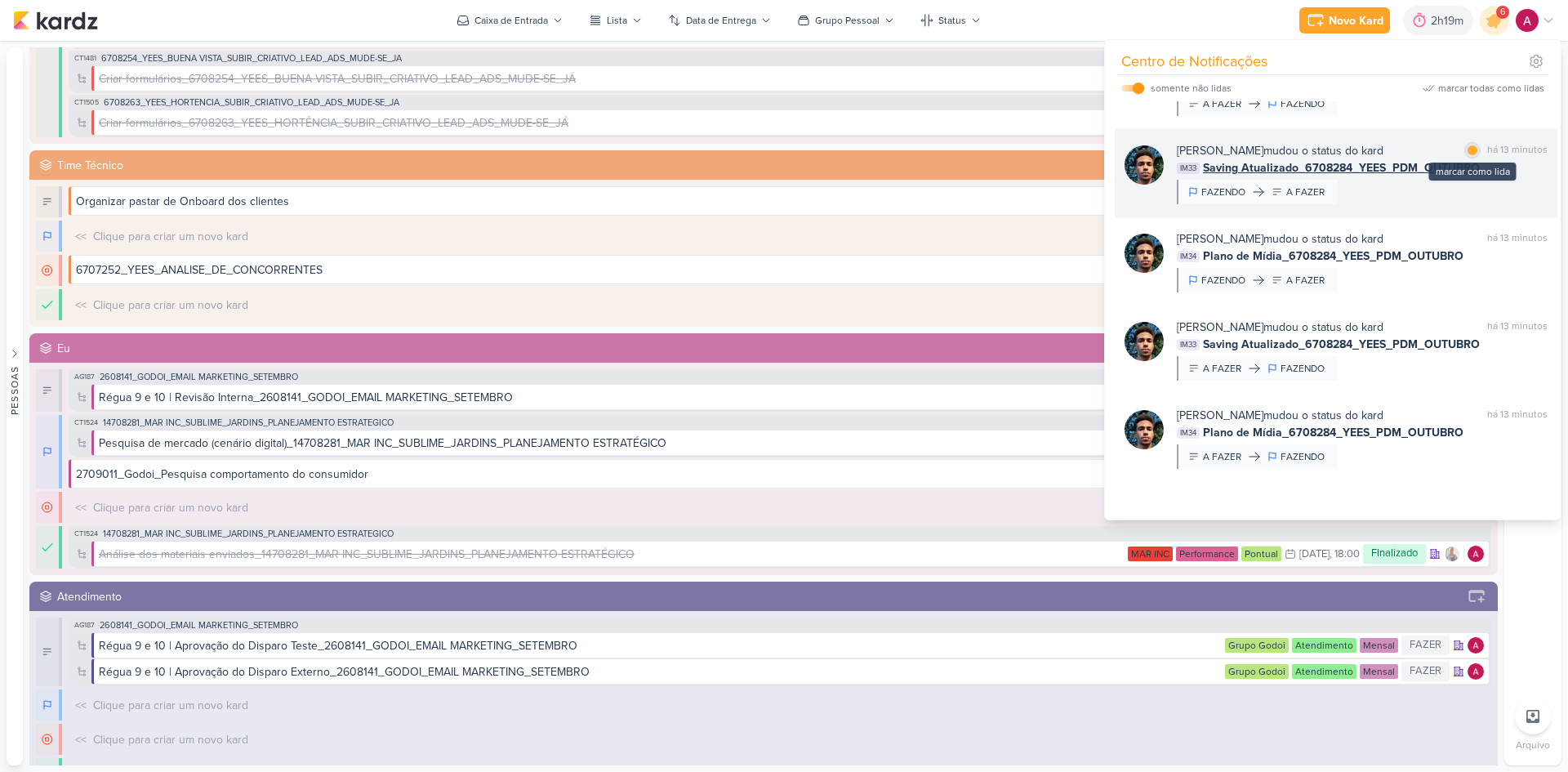
click at [1471, 156] on div at bounding box center [1472, 150] width 10 height 10
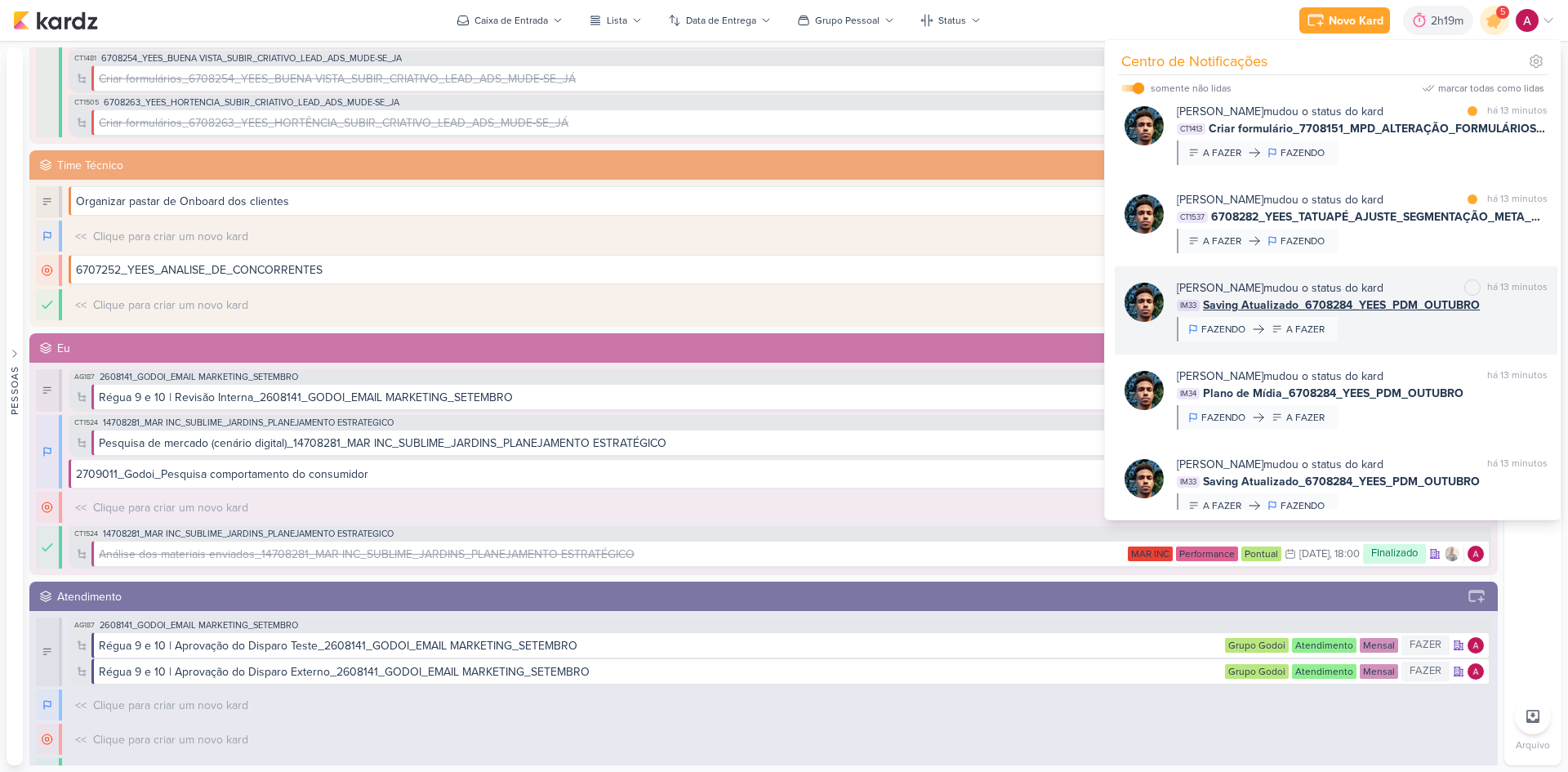
scroll to position [245, 0]
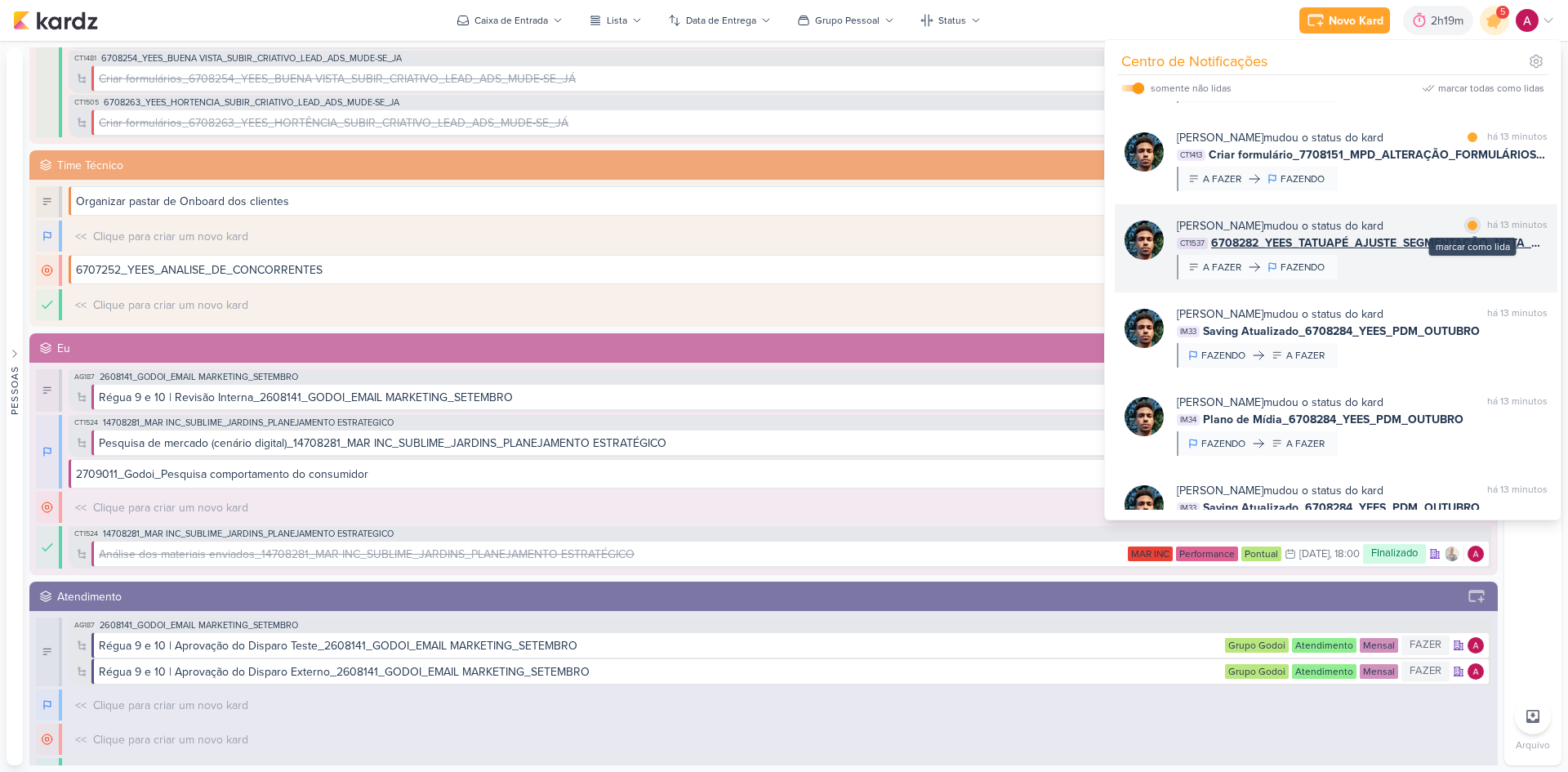
click at [1469, 230] on div at bounding box center [1472, 225] width 10 height 10
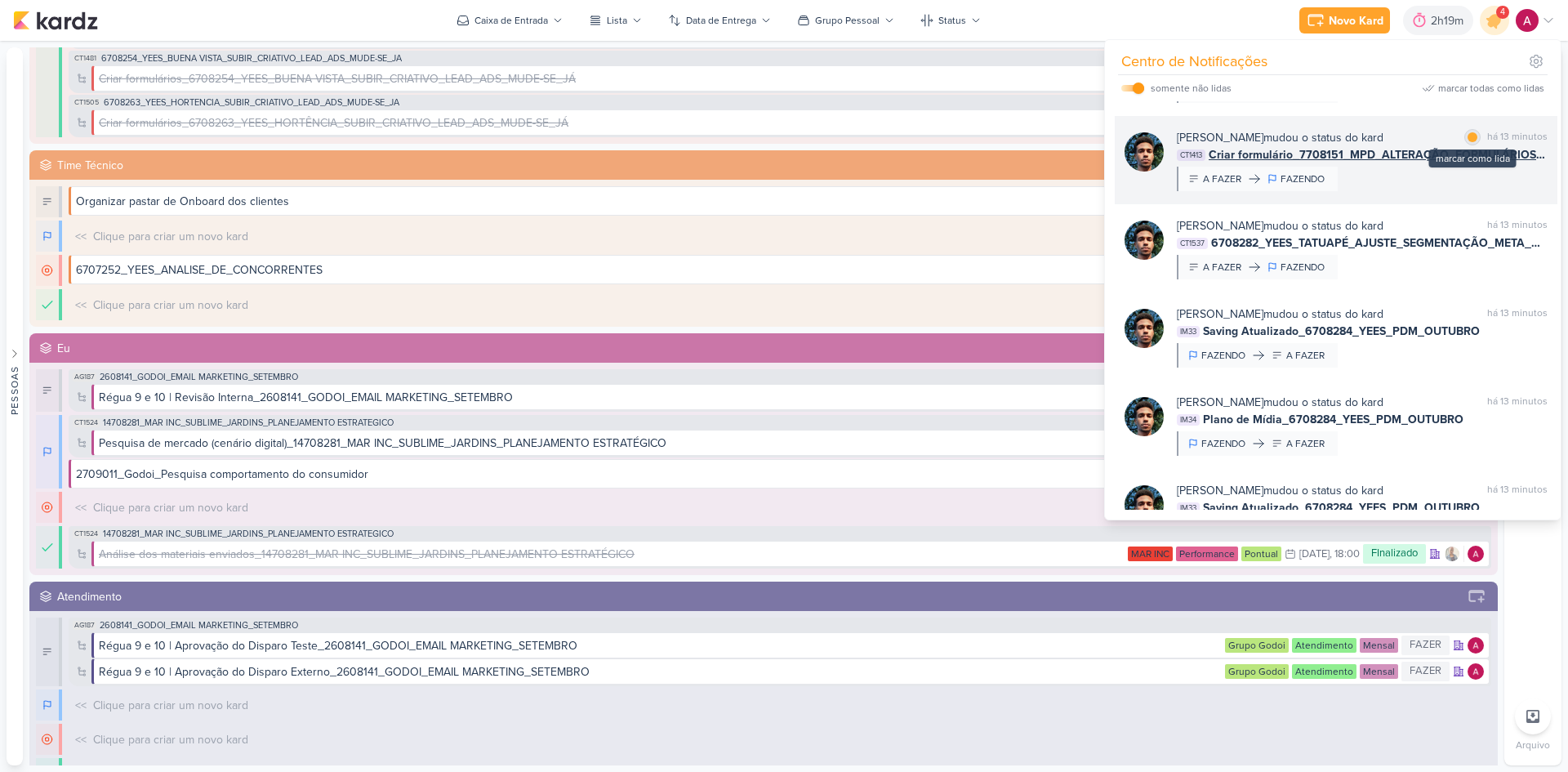
click at [1471, 142] on div at bounding box center [1472, 137] width 10 height 10
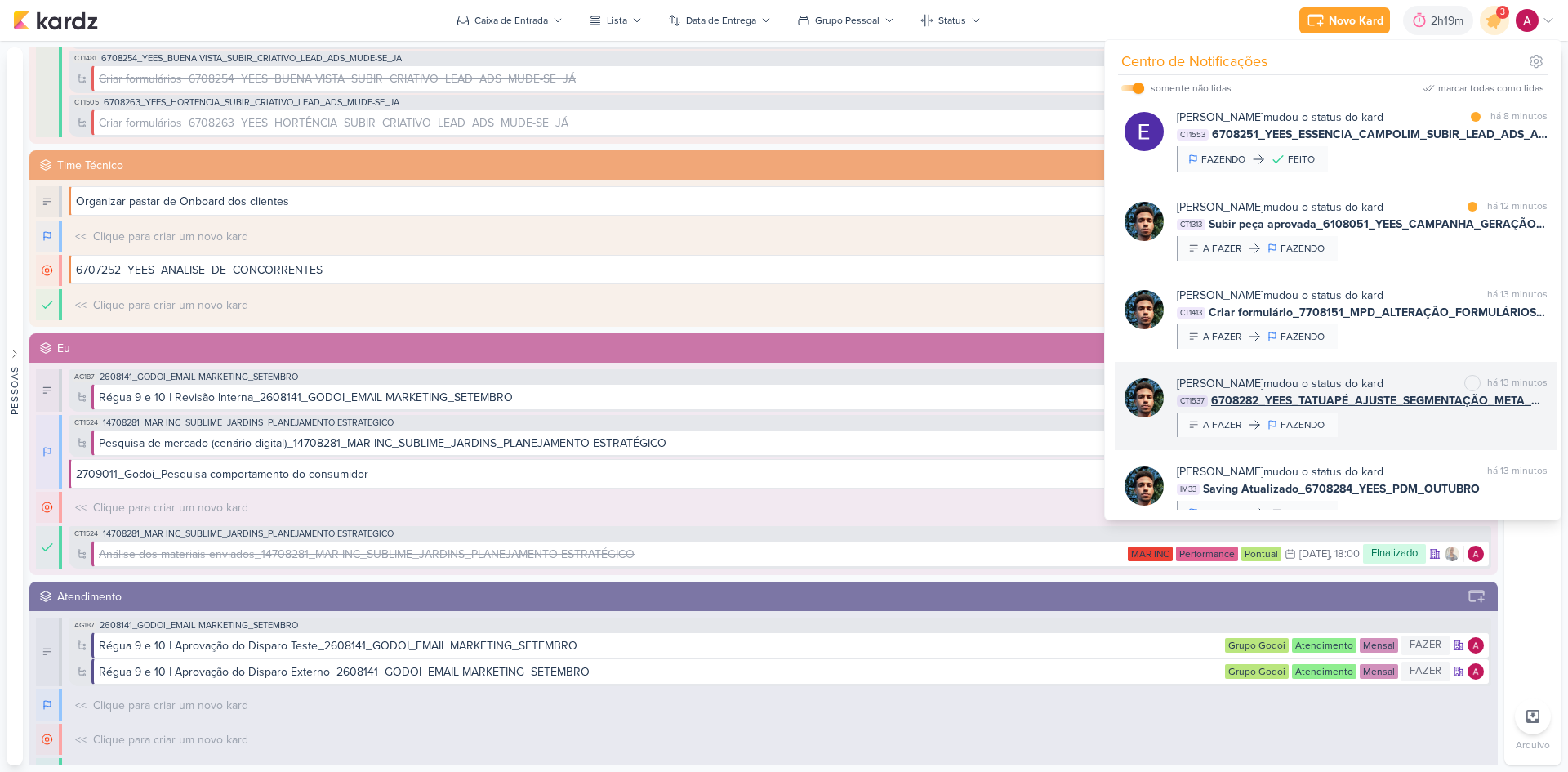
scroll to position [82, 0]
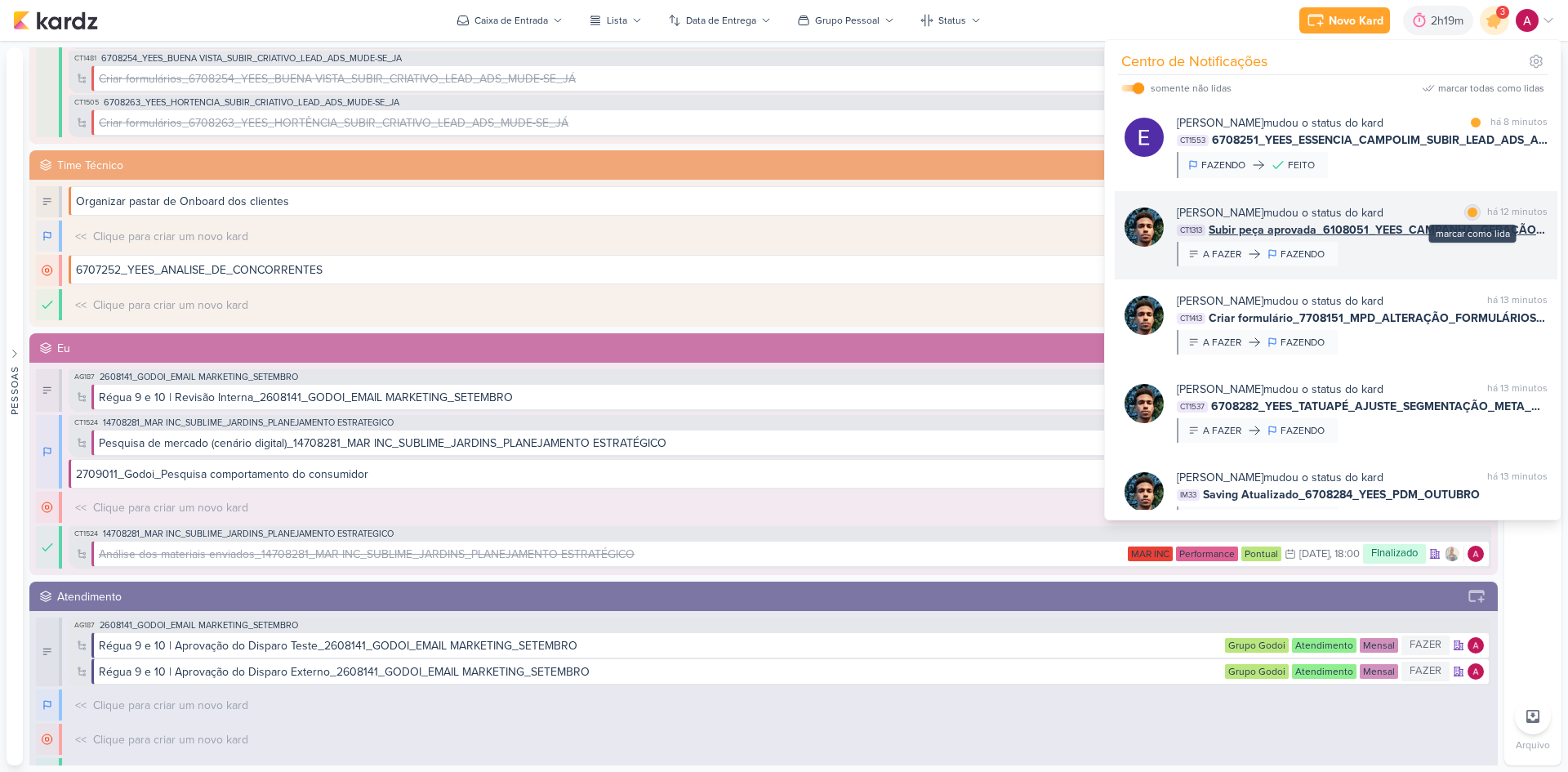
click at [1468, 217] on div at bounding box center [1472, 212] width 10 height 10
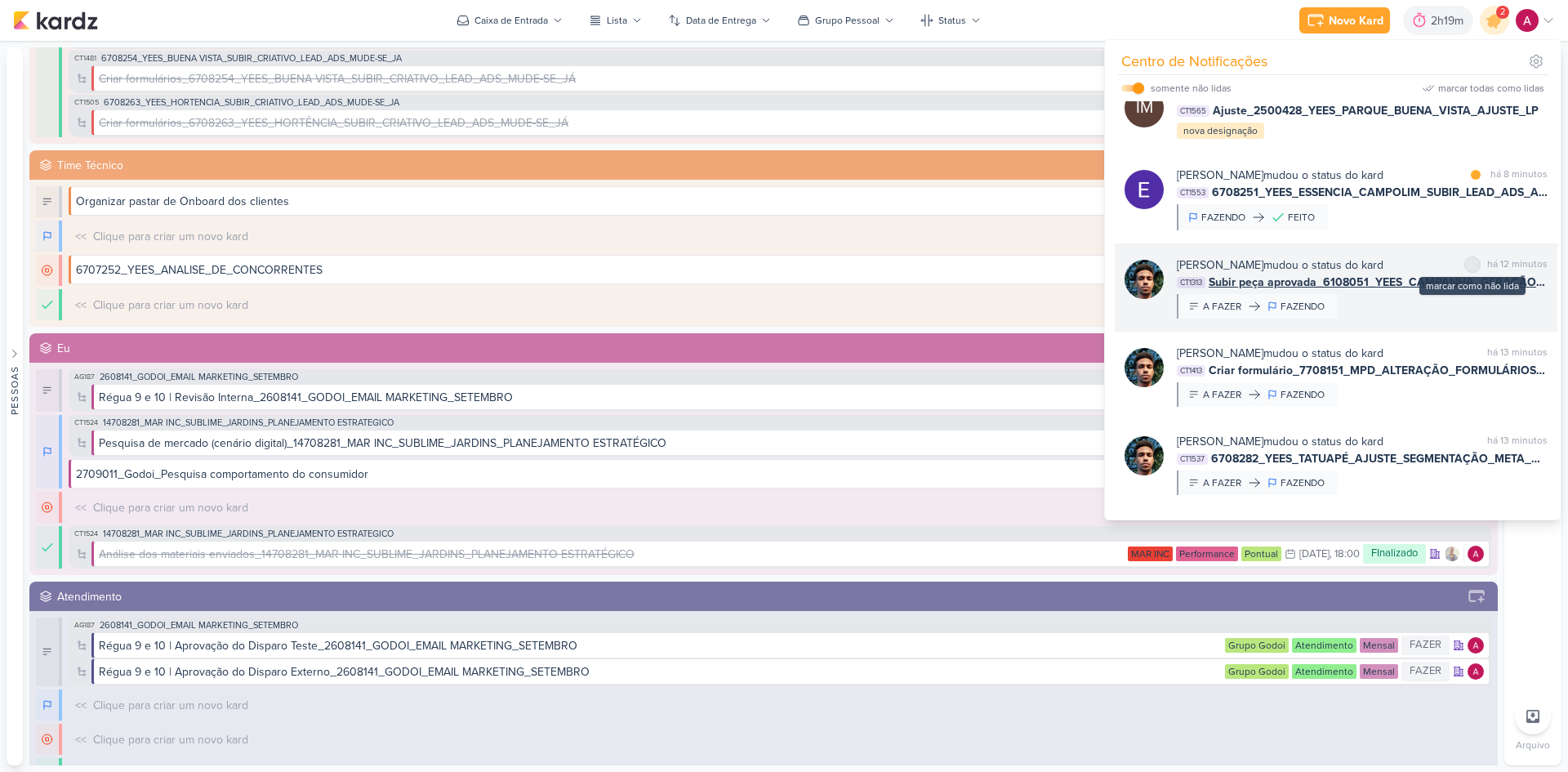
scroll to position [0, 0]
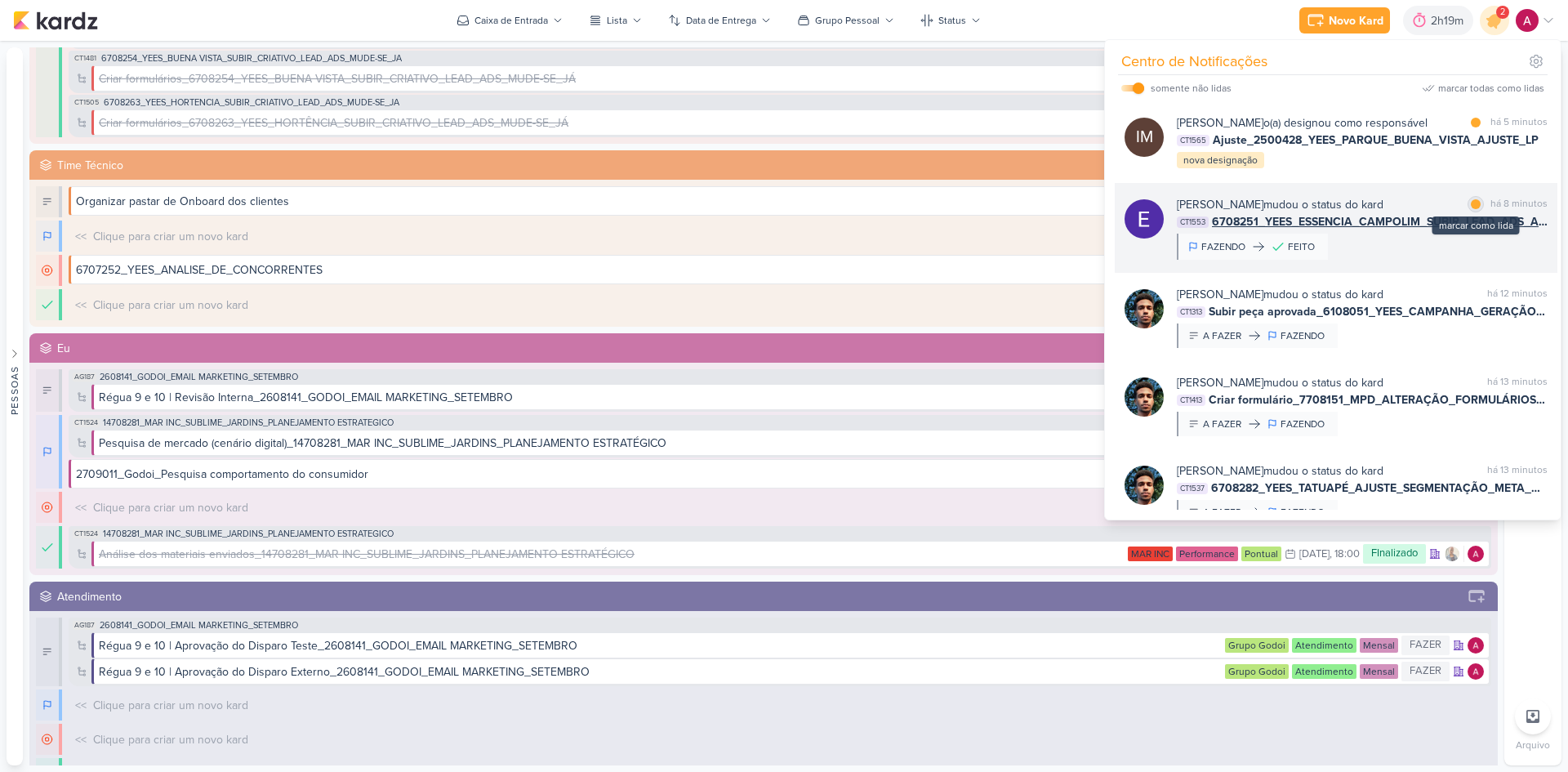
click at [1470, 209] on div at bounding box center [1475, 204] width 10 height 10
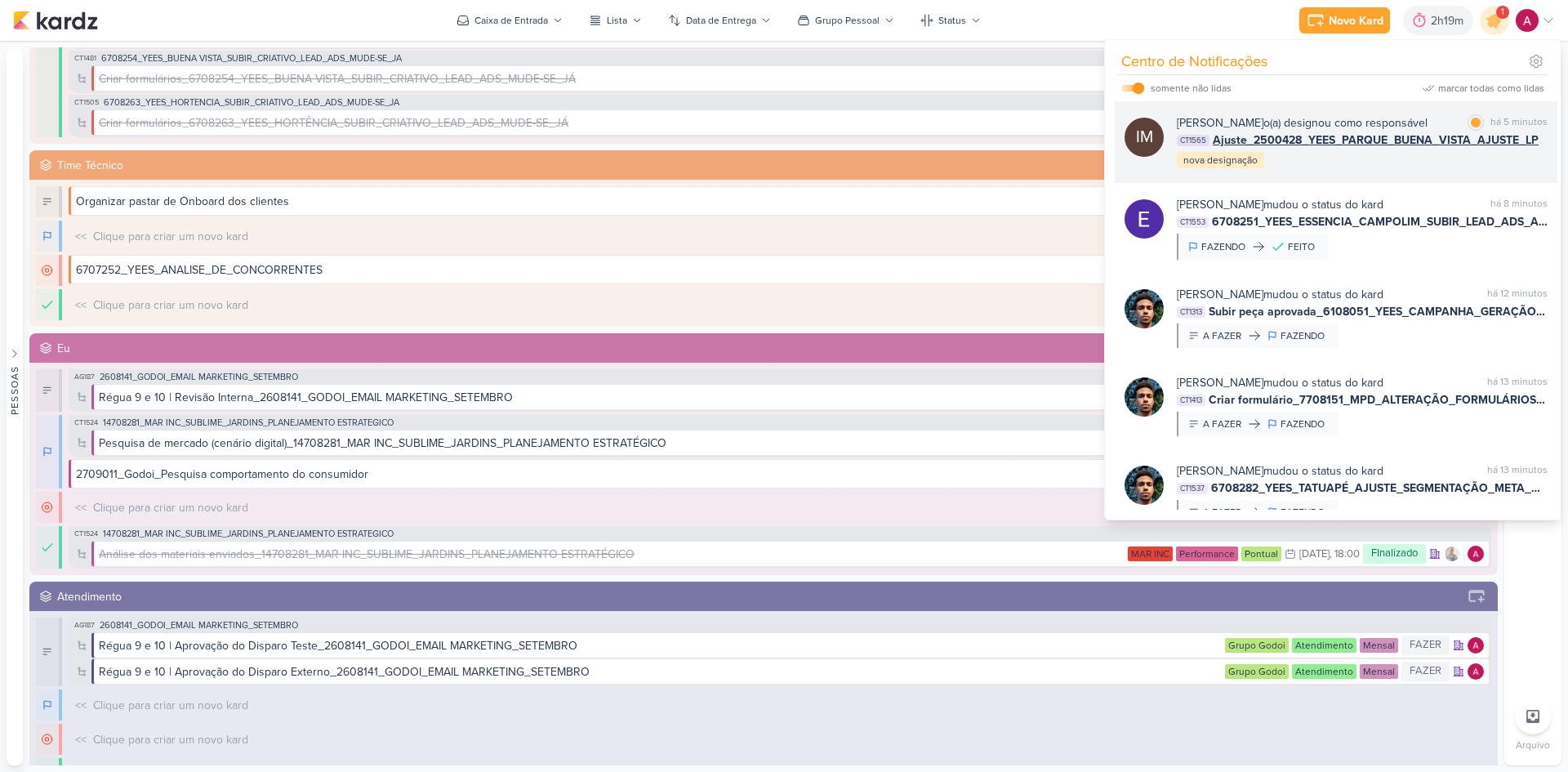
click at [1336, 170] on div "[PERSON_NAME] o(a) designou como responsável marcar como lida há 5 minutos CT15…" at bounding box center [1362, 142] width 371 height 55
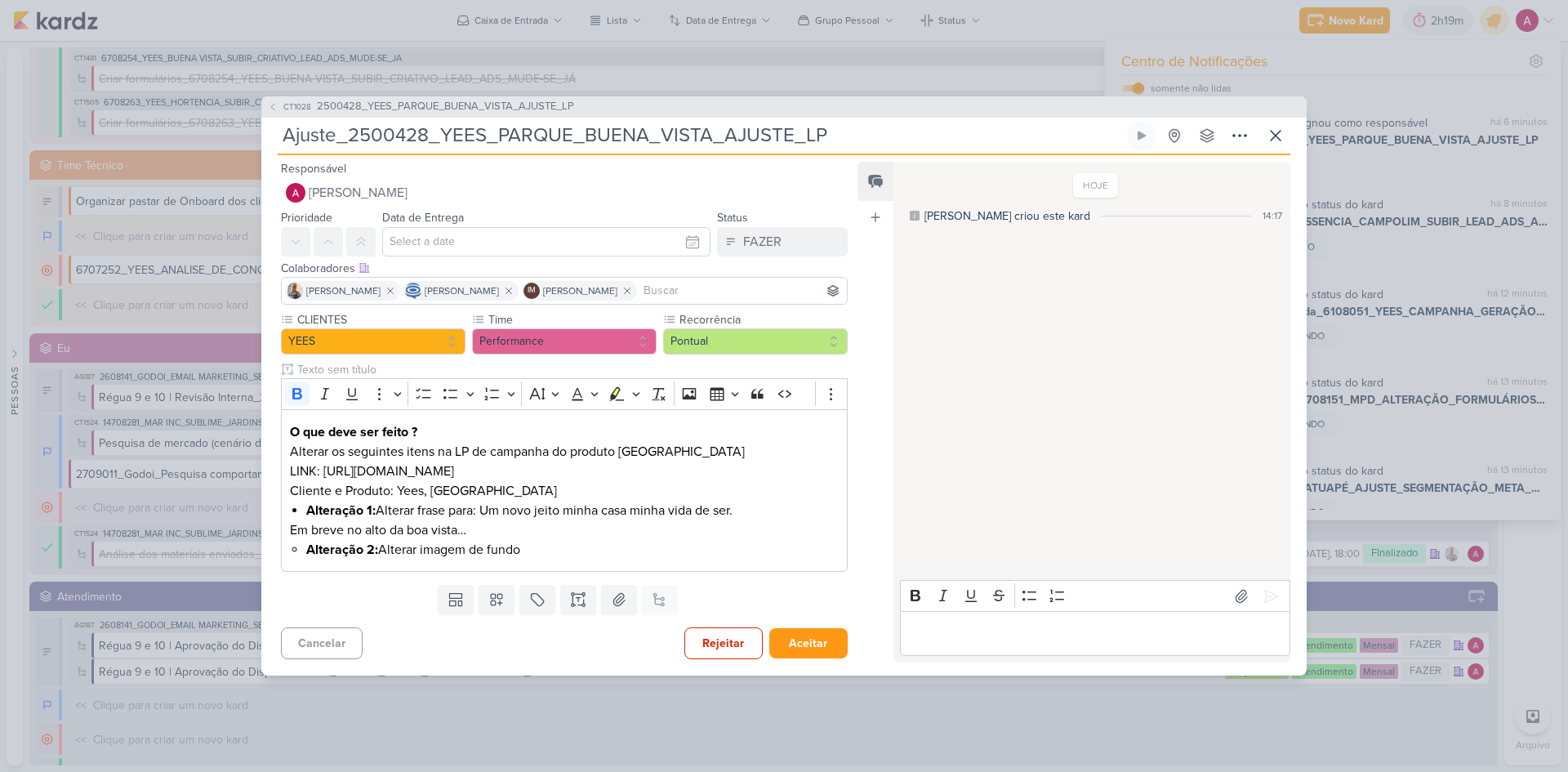
click at [963, 632] on p "Editor editing area: main" at bounding box center [1094, 634] width 373 height 20
click at [671, 470] on p "LINK: [URL][DOMAIN_NAME] Cliente e Produto: Yees, [GEOGRAPHIC_DATA]" at bounding box center [564, 481] width 548 height 39
click at [451, 470] on link "[URL][DOMAIN_NAME]" at bounding box center [385, 471] width 131 height 16
click at [967, 644] on div "Carol" at bounding box center [1094, 633] width 390 height 45
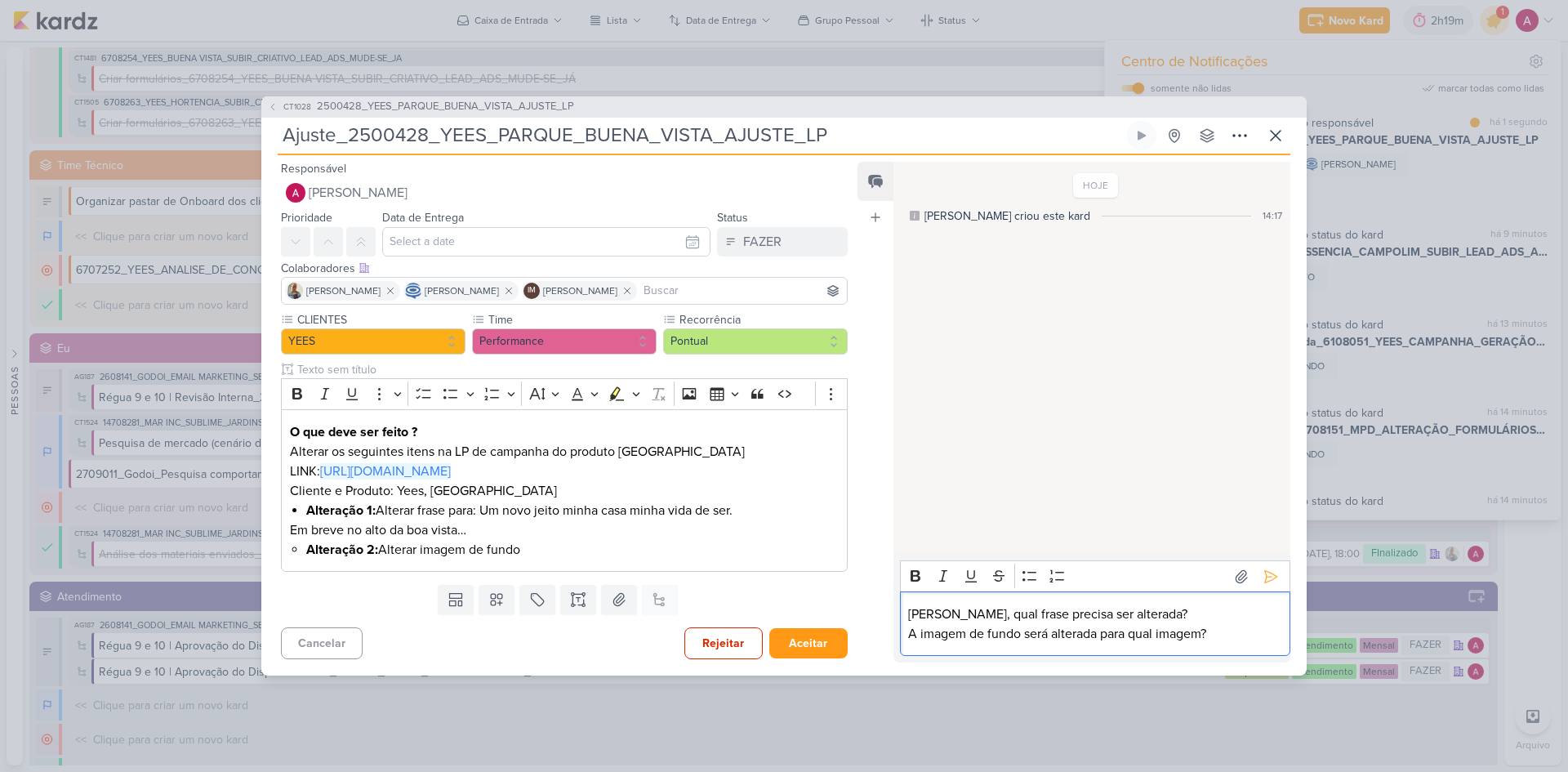
click at [742, 295] on input at bounding box center [741, 291] width 204 height 20
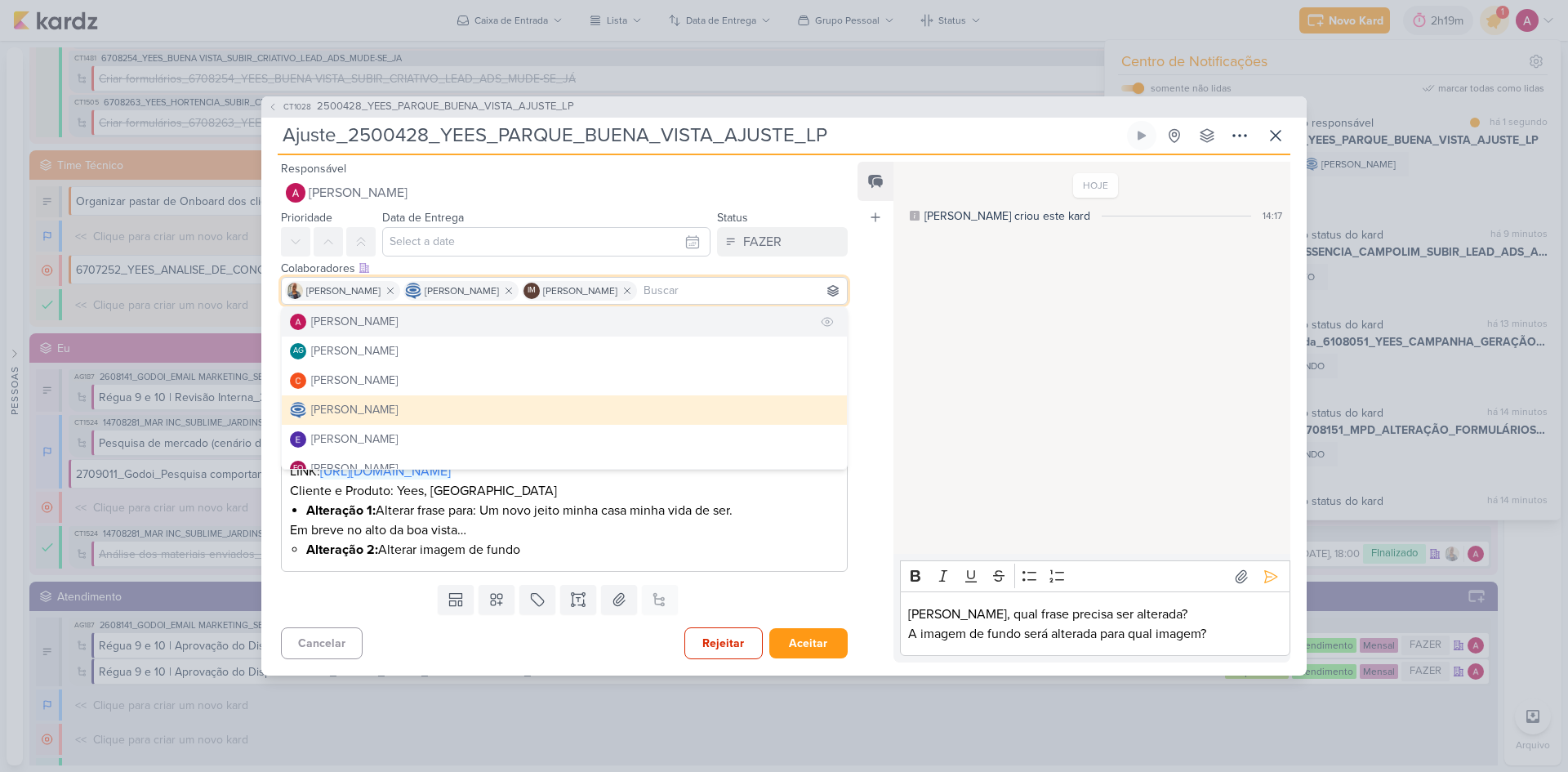
click at [397, 327] on div "[PERSON_NAME]" at bounding box center [354, 321] width 86 height 17
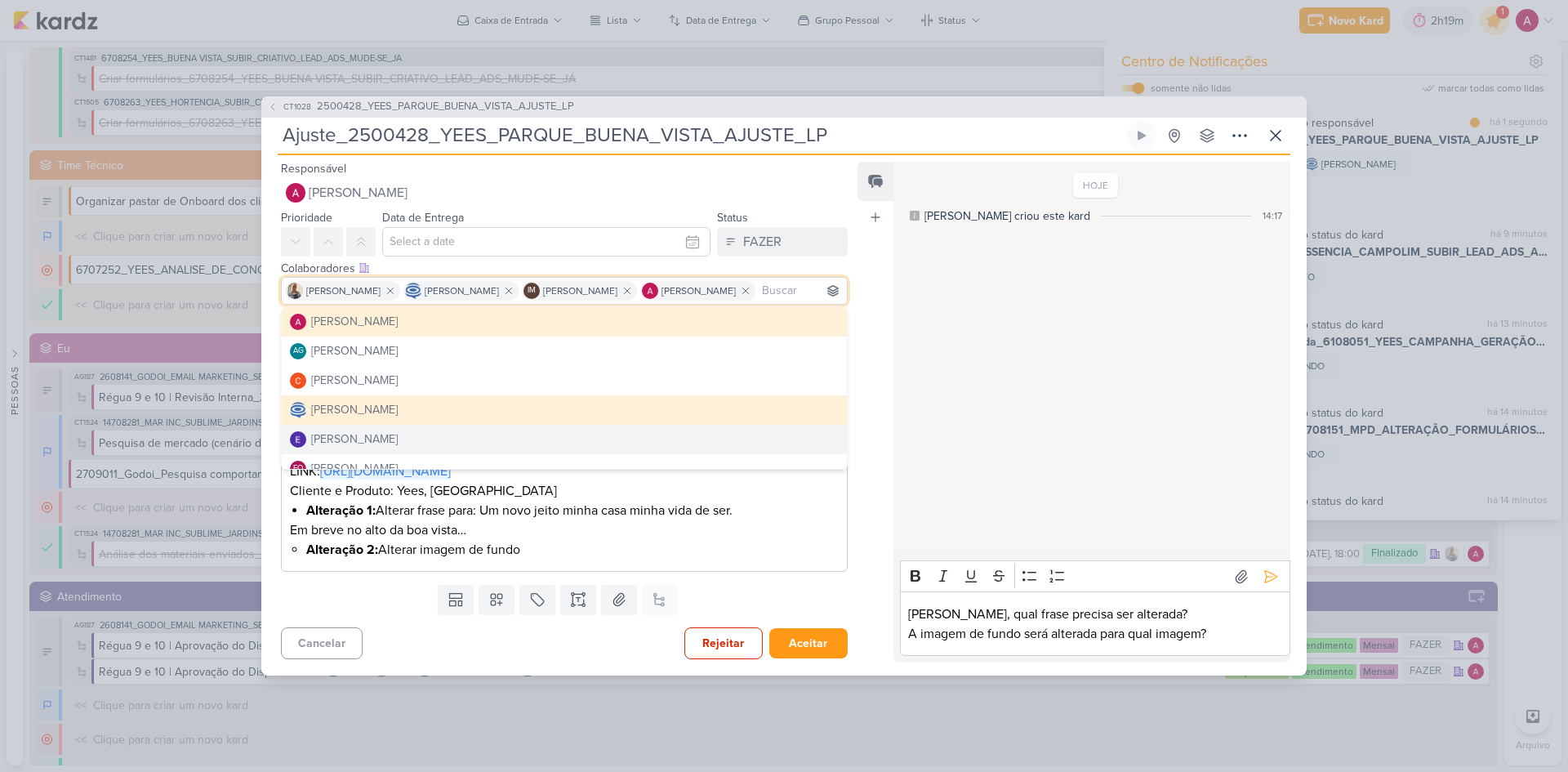
click at [868, 550] on div "Feed Atrelar email Solte o email para atrelar ao kard" at bounding box center [876, 412] width 36 height 501
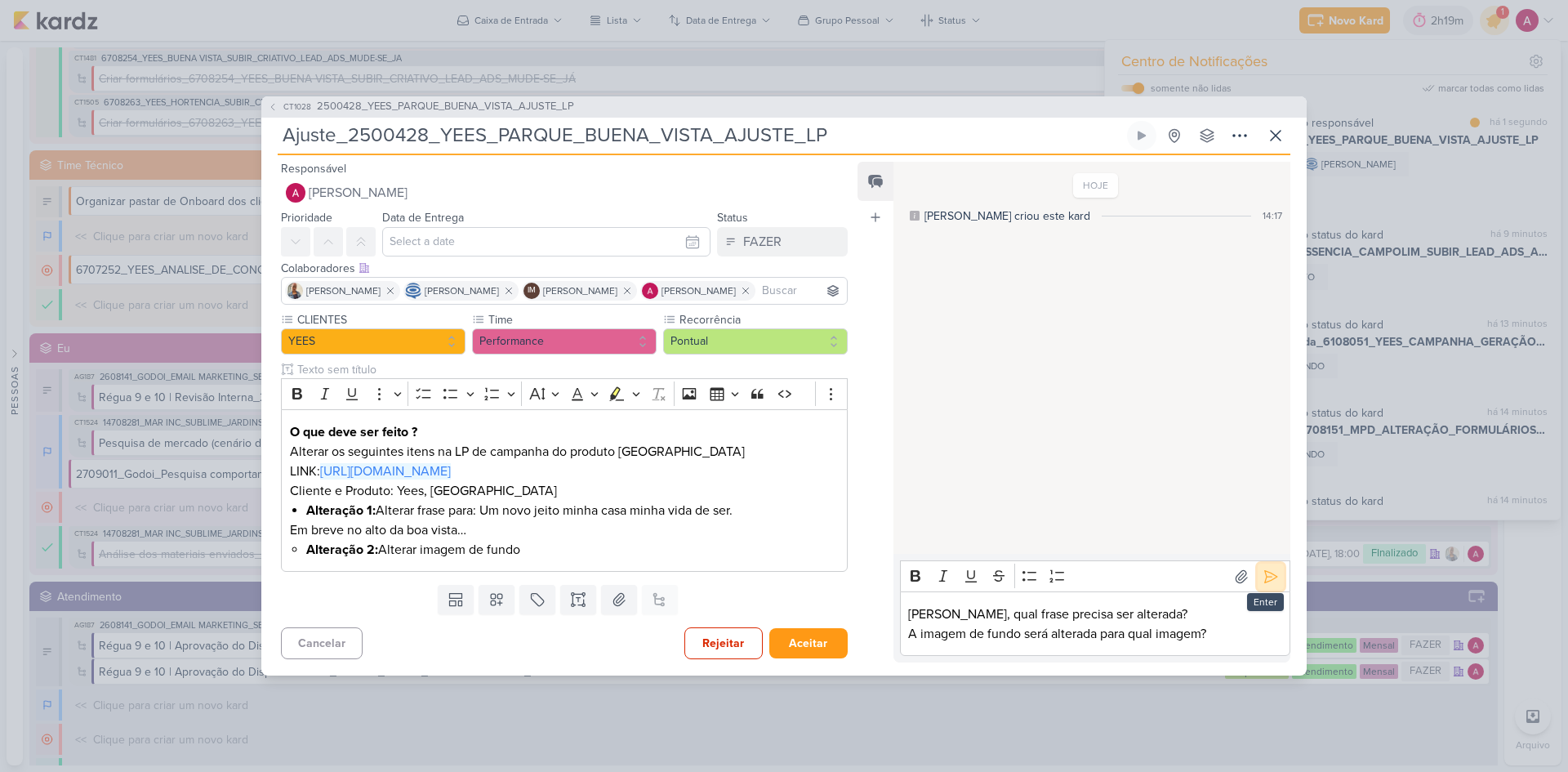
click at [1262, 585] on icon at bounding box center [1270, 576] width 16 height 16
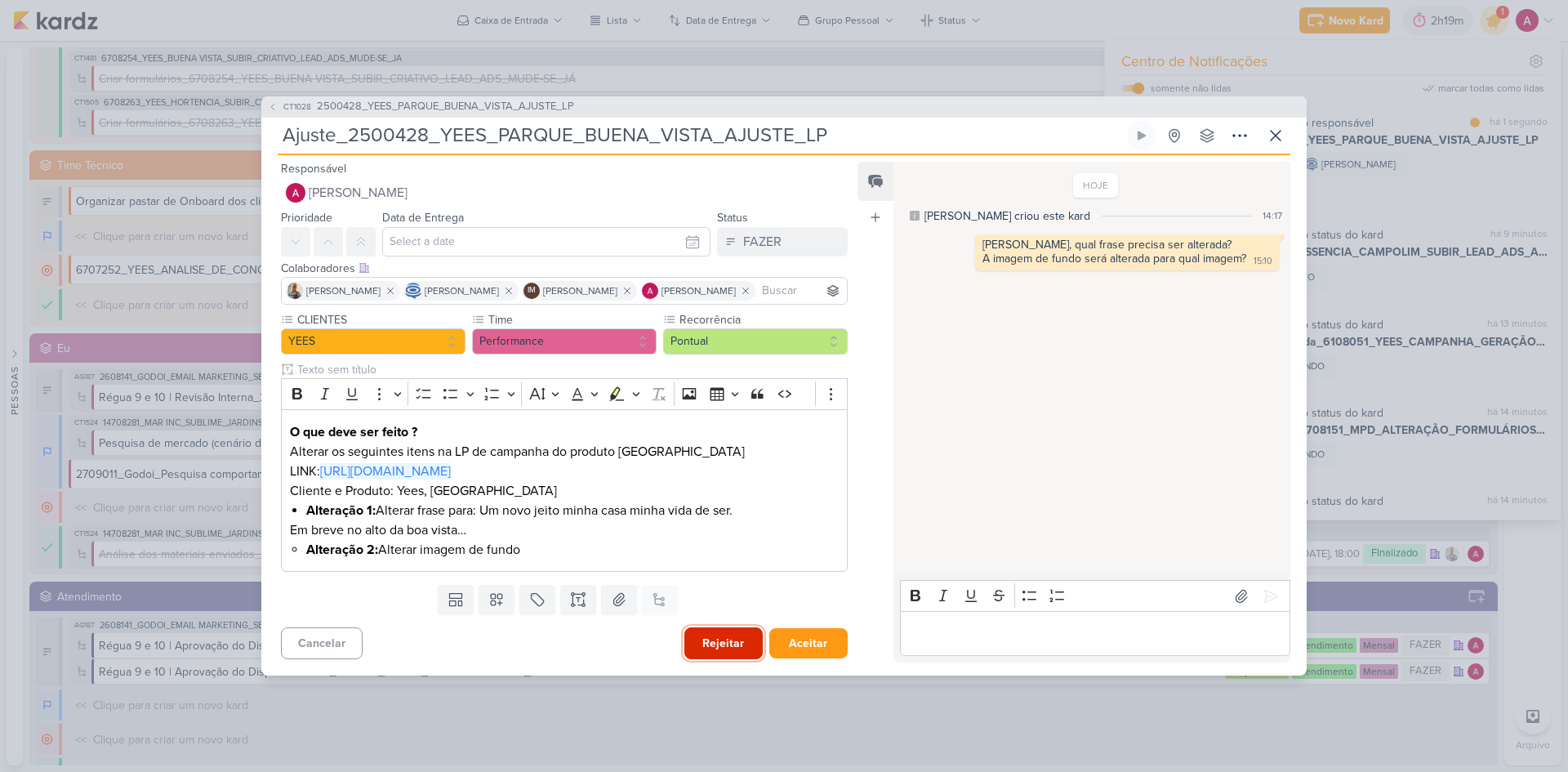
click at [696, 659] on button "Rejeitar" at bounding box center [724, 643] width 78 height 32
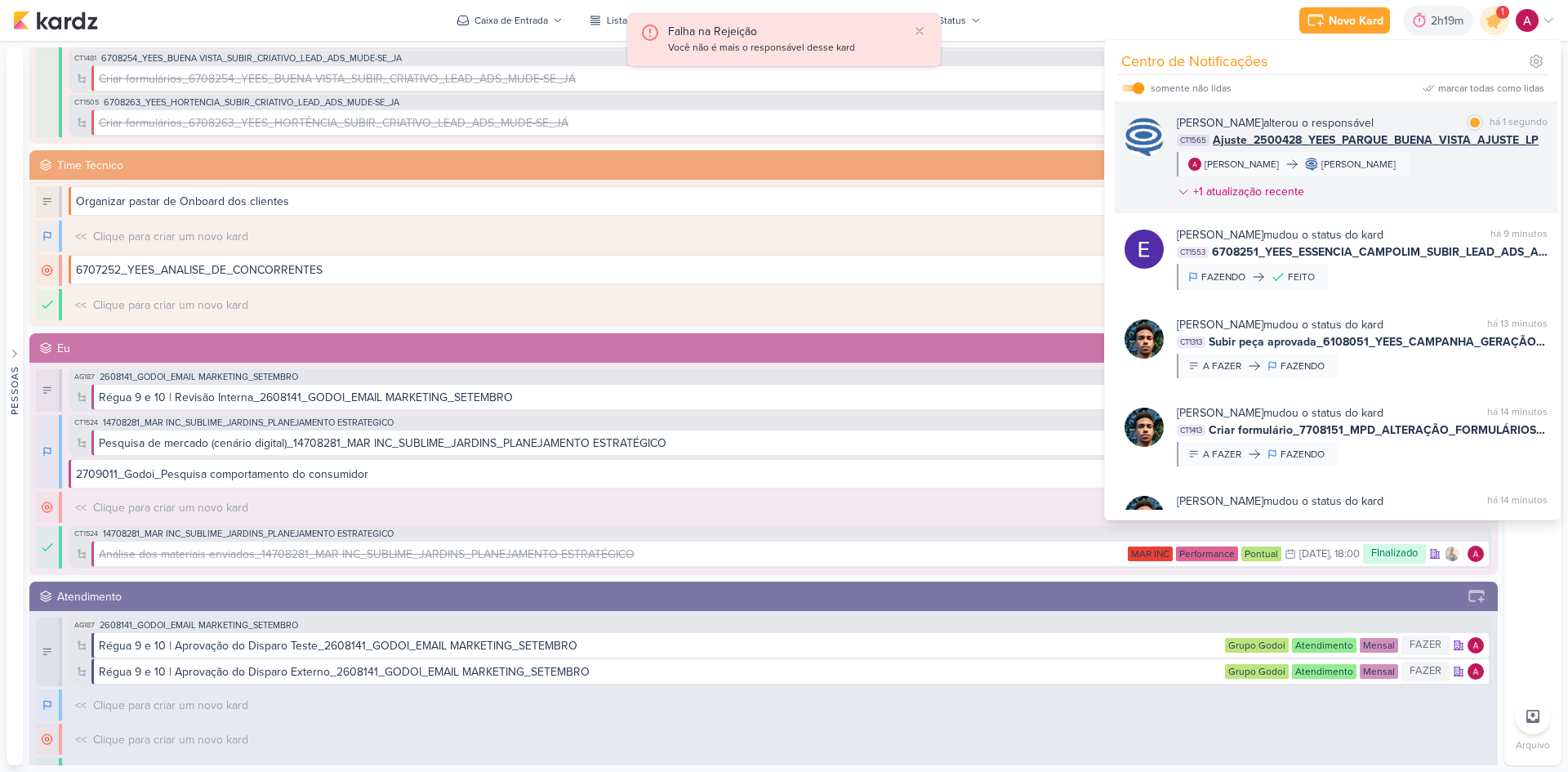
click at [1496, 174] on div "[PERSON_NAME] alterou o responsável marcar como lida há 1 segundo CT1565 Ajuste…" at bounding box center [1362, 161] width 371 height 92
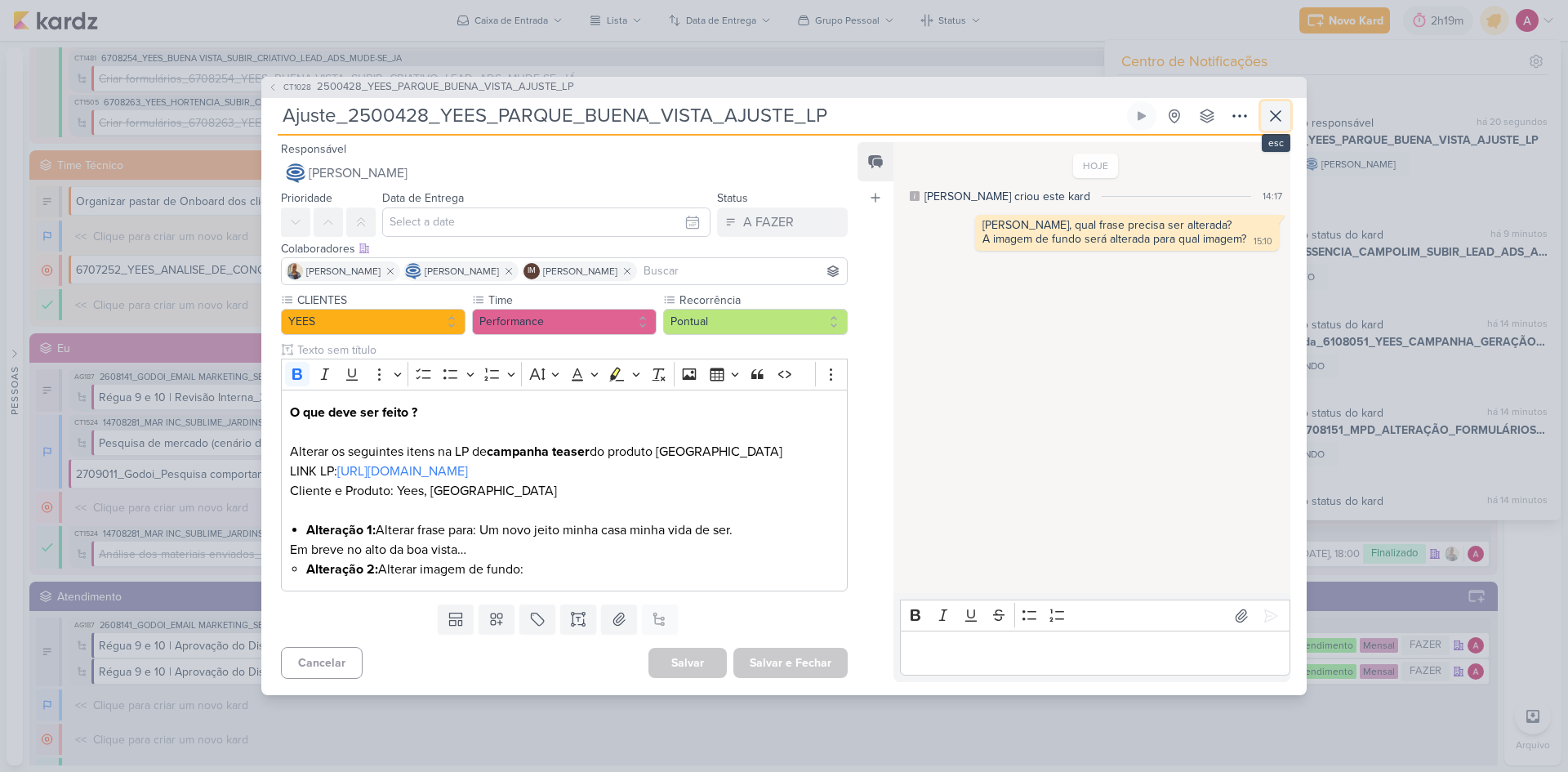
click at [1275, 120] on icon at bounding box center [1276, 116] width 20 height 20
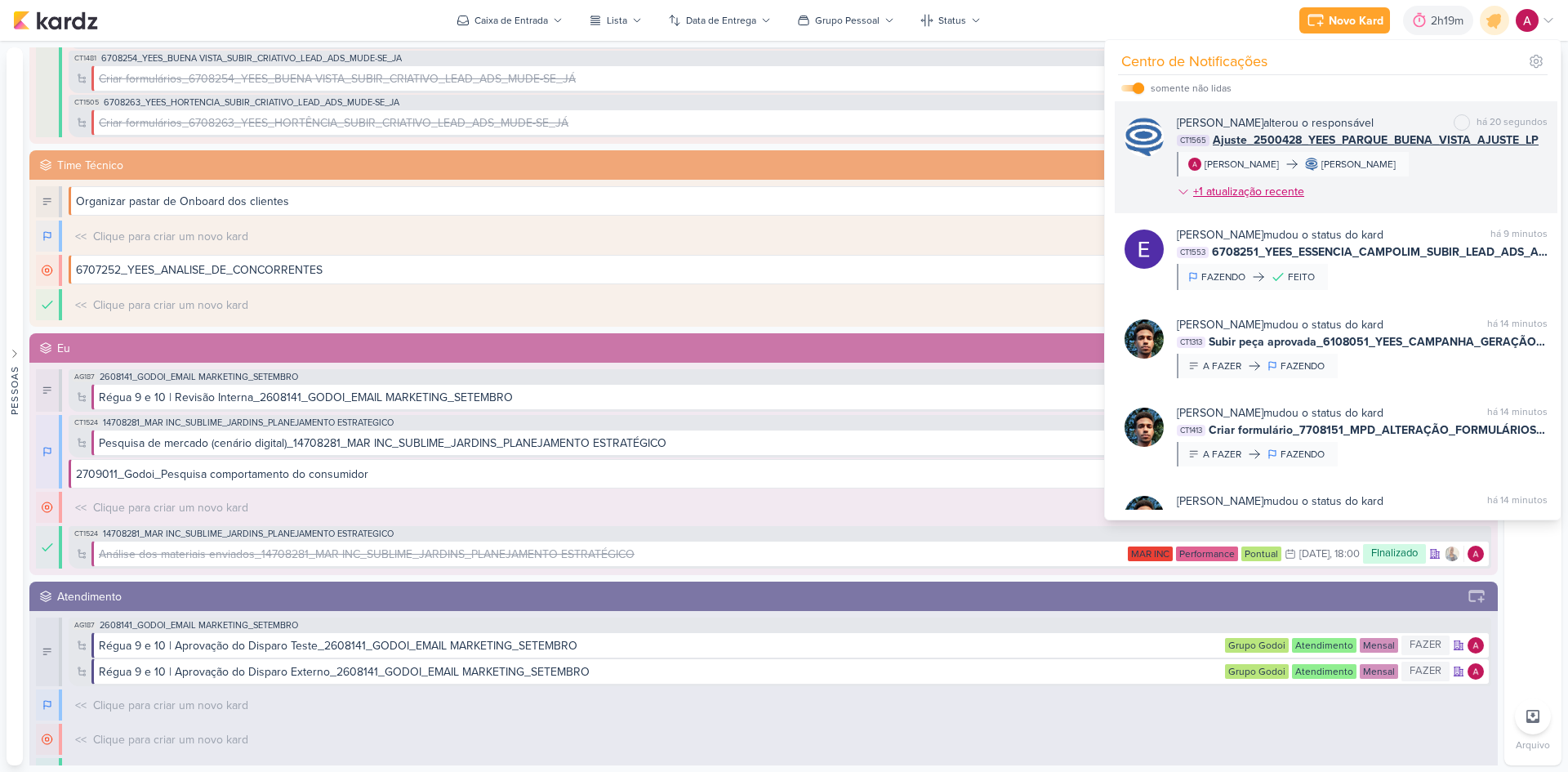
click at [1180, 196] on icon at bounding box center [1183, 192] width 13 height 13
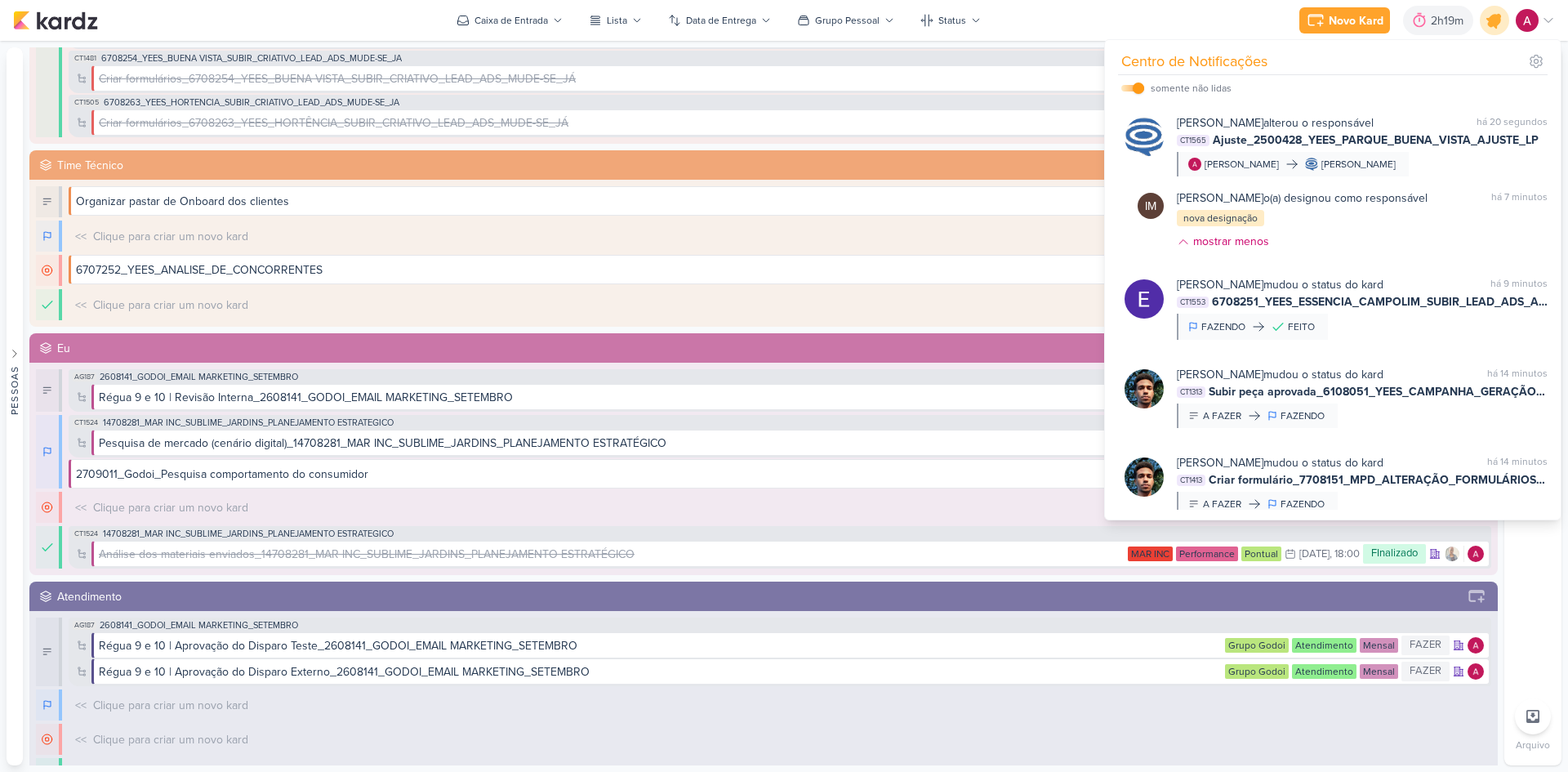
click at [1486, 24] on icon at bounding box center [1493, 20] width 28 height 28
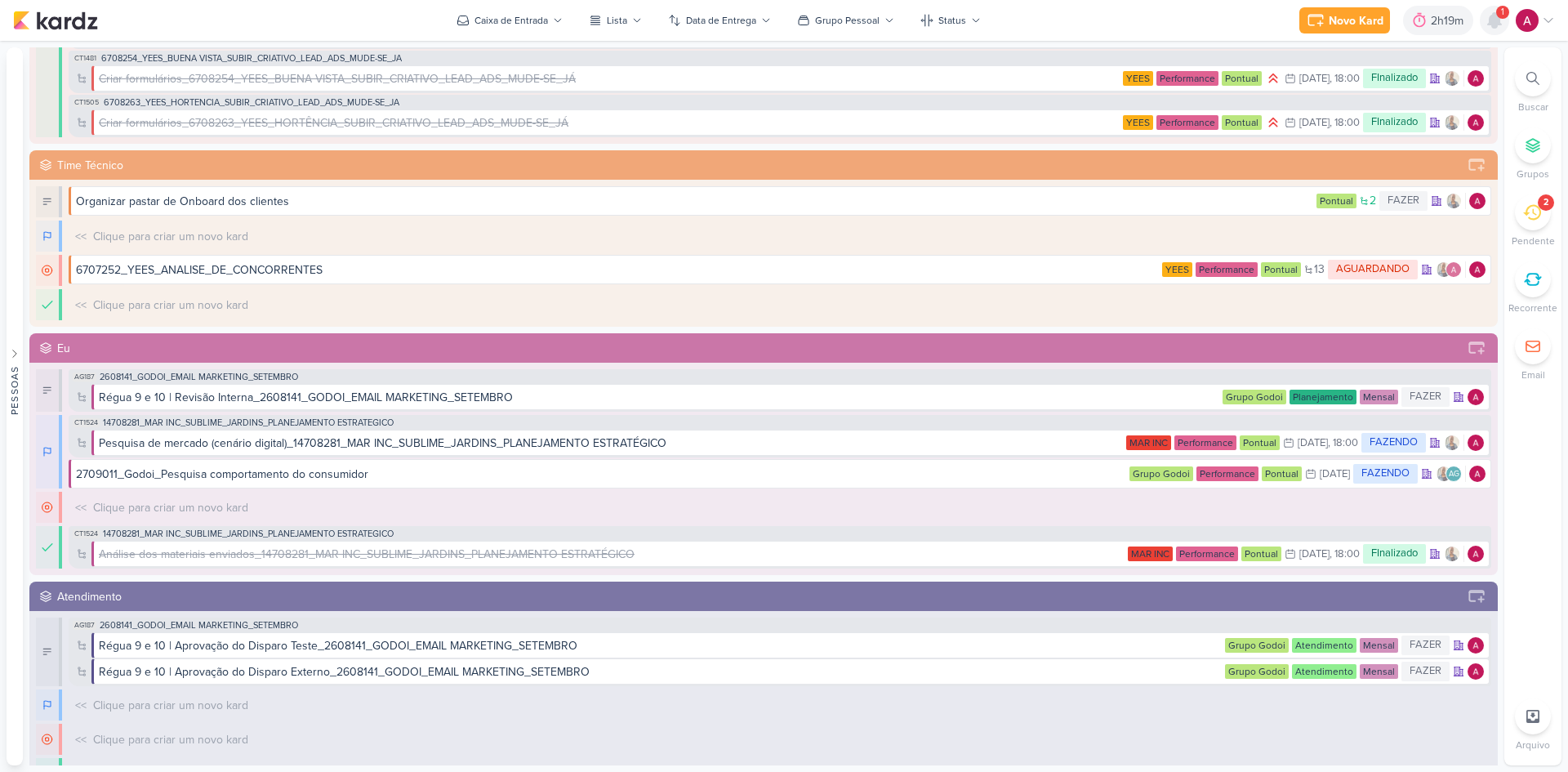
click at [1494, 25] on icon at bounding box center [1494, 20] width 13 height 15
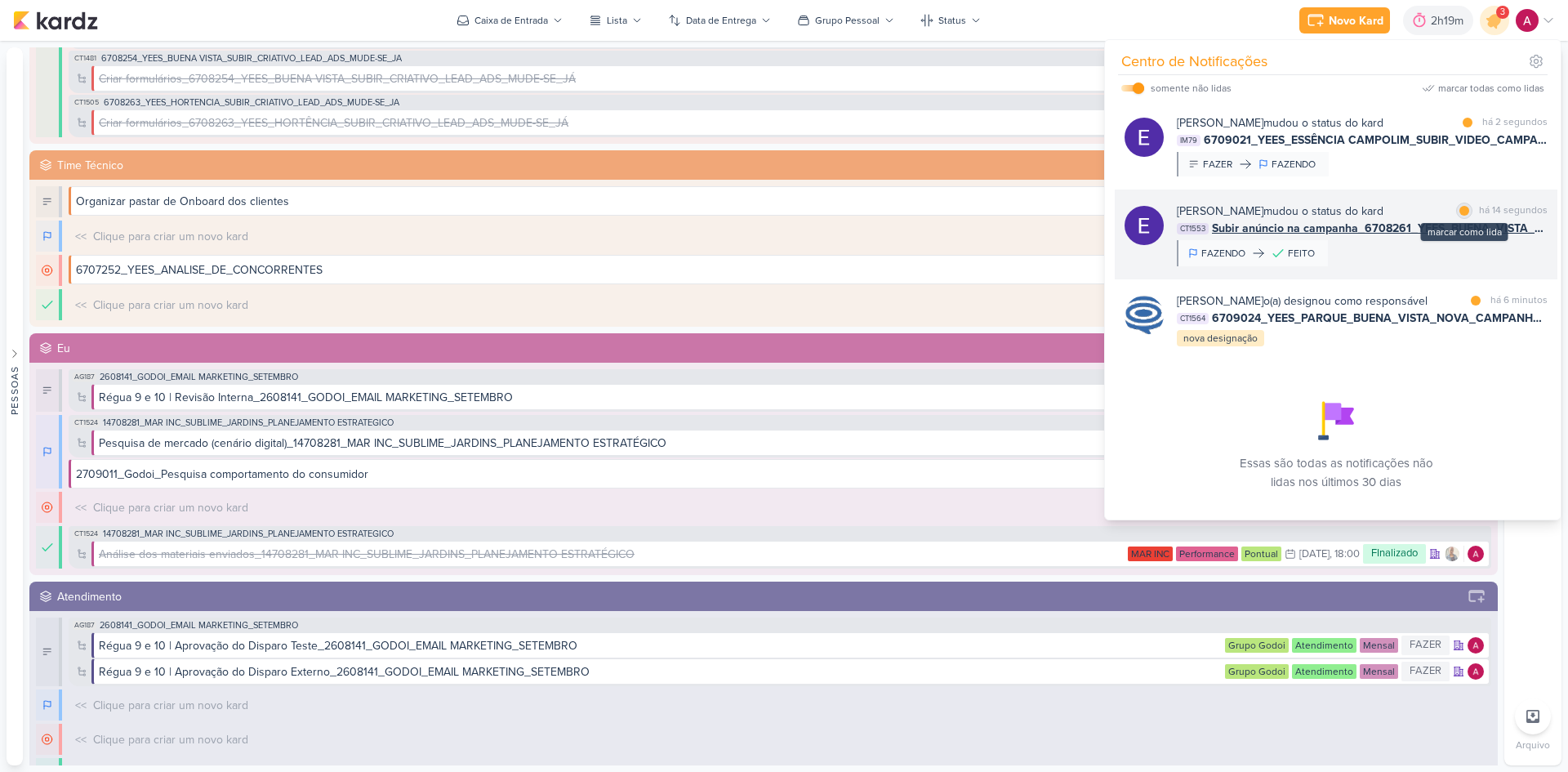
click at [1460, 211] on div at bounding box center [1464, 210] width 10 height 10
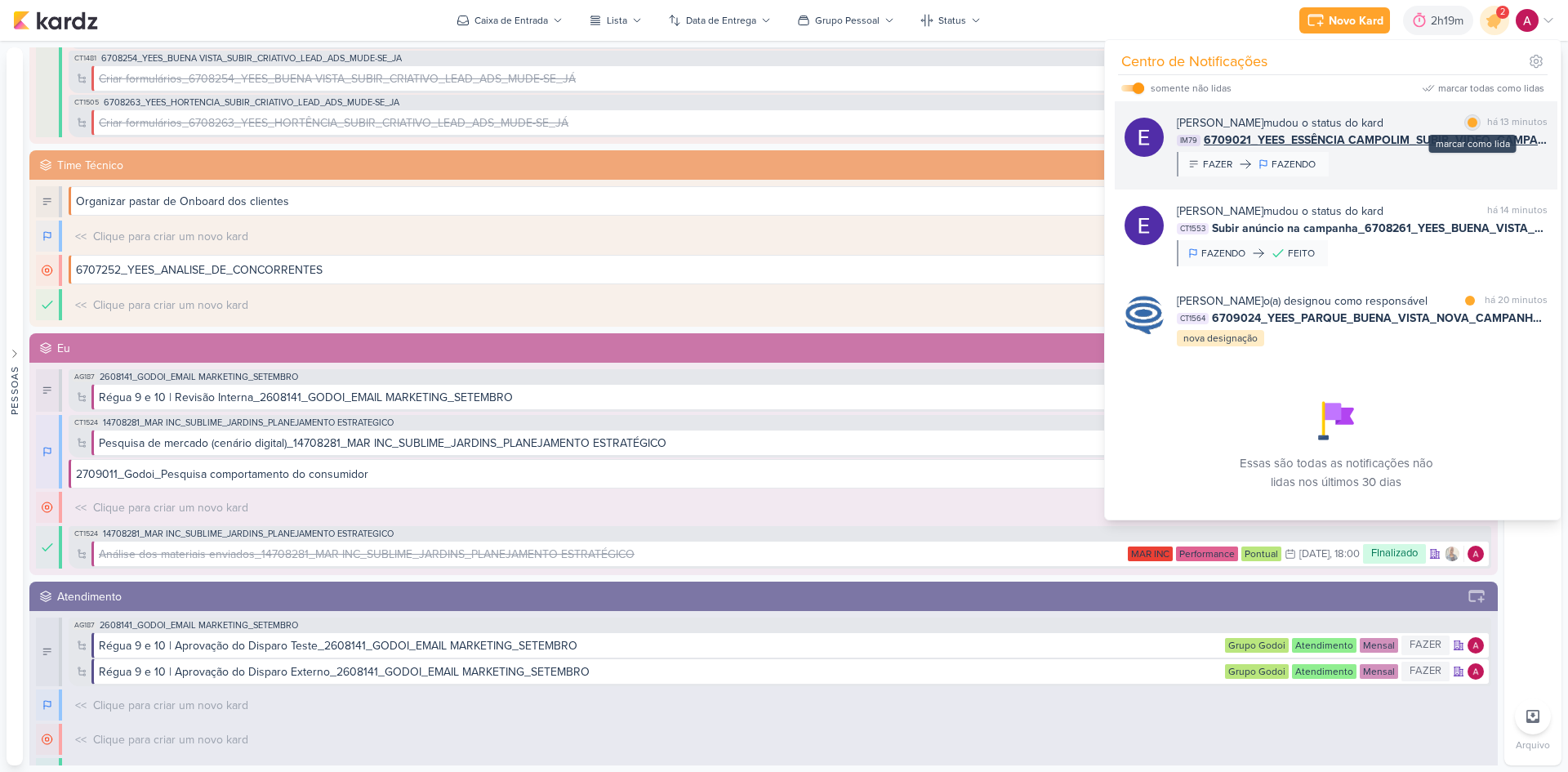
click at [1468, 122] on div at bounding box center [1472, 122] width 10 height 10
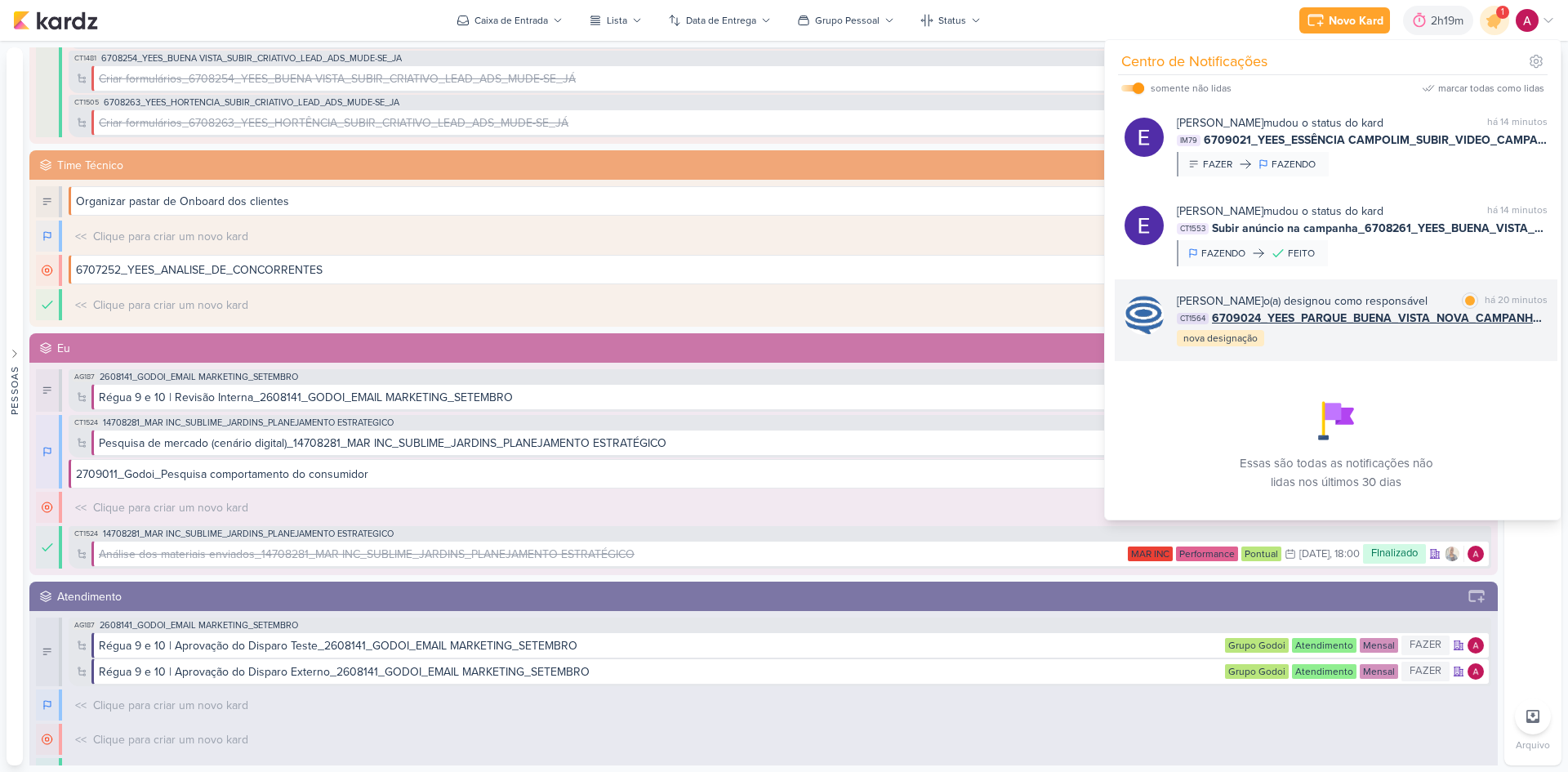
click at [1414, 302] on div "[PERSON_NAME] o(a) designou como responsável" at bounding box center [1302, 301] width 251 height 17
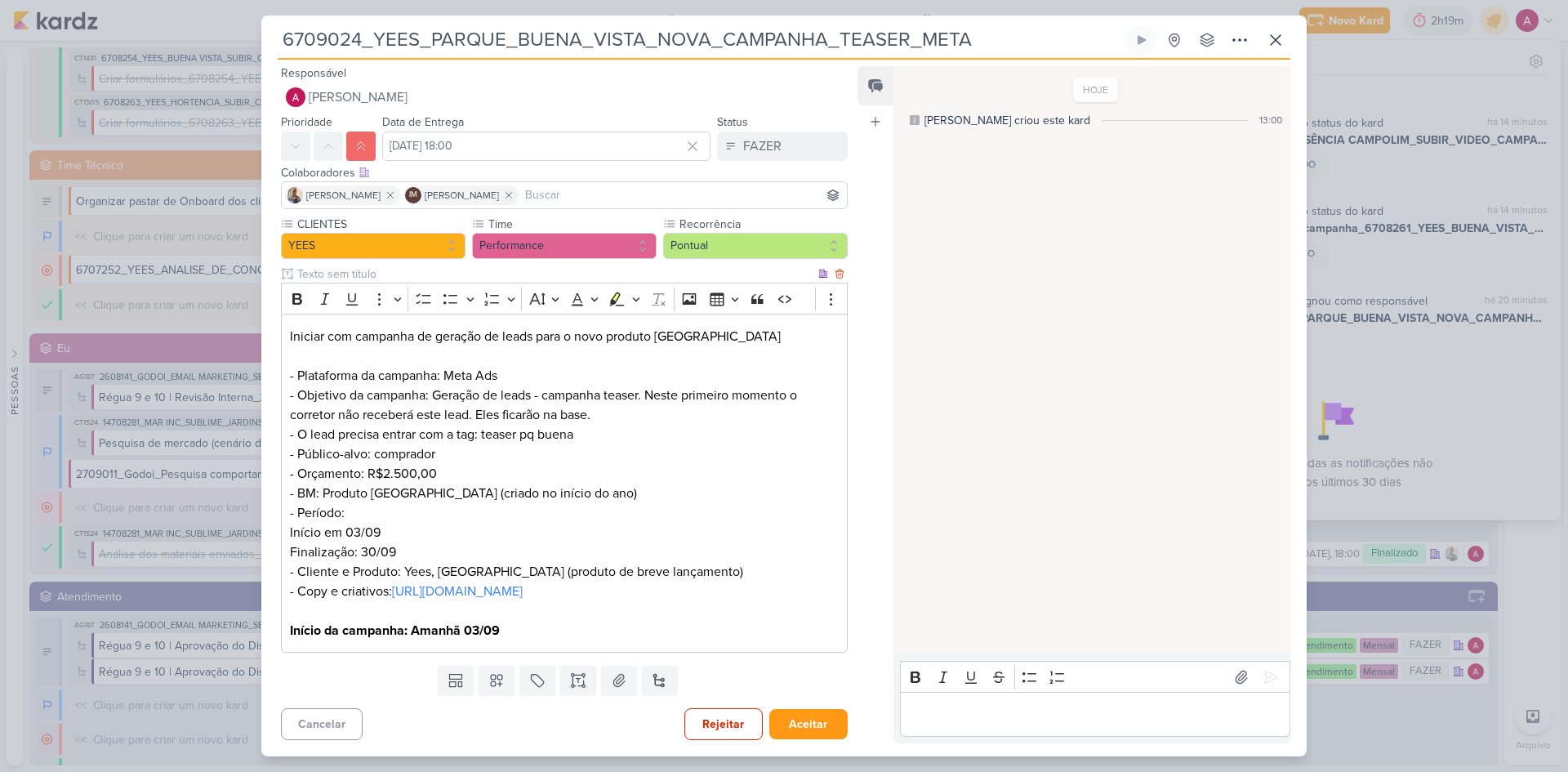
scroll to position [18, 0]
click at [938, 713] on p "Editor editing area: main" at bounding box center [1094, 715] width 373 height 20
drag, startPoint x: 980, startPoint y: 713, endPoint x: 1171, endPoint y: 706, distance: 191.1
click at [1171, 706] on p "Carol, preciso de um kard de encerramento," at bounding box center [1094, 715] width 373 height 20
click at [1266, 660] on icon at bounding box center [1270, 657] width 16 height 16
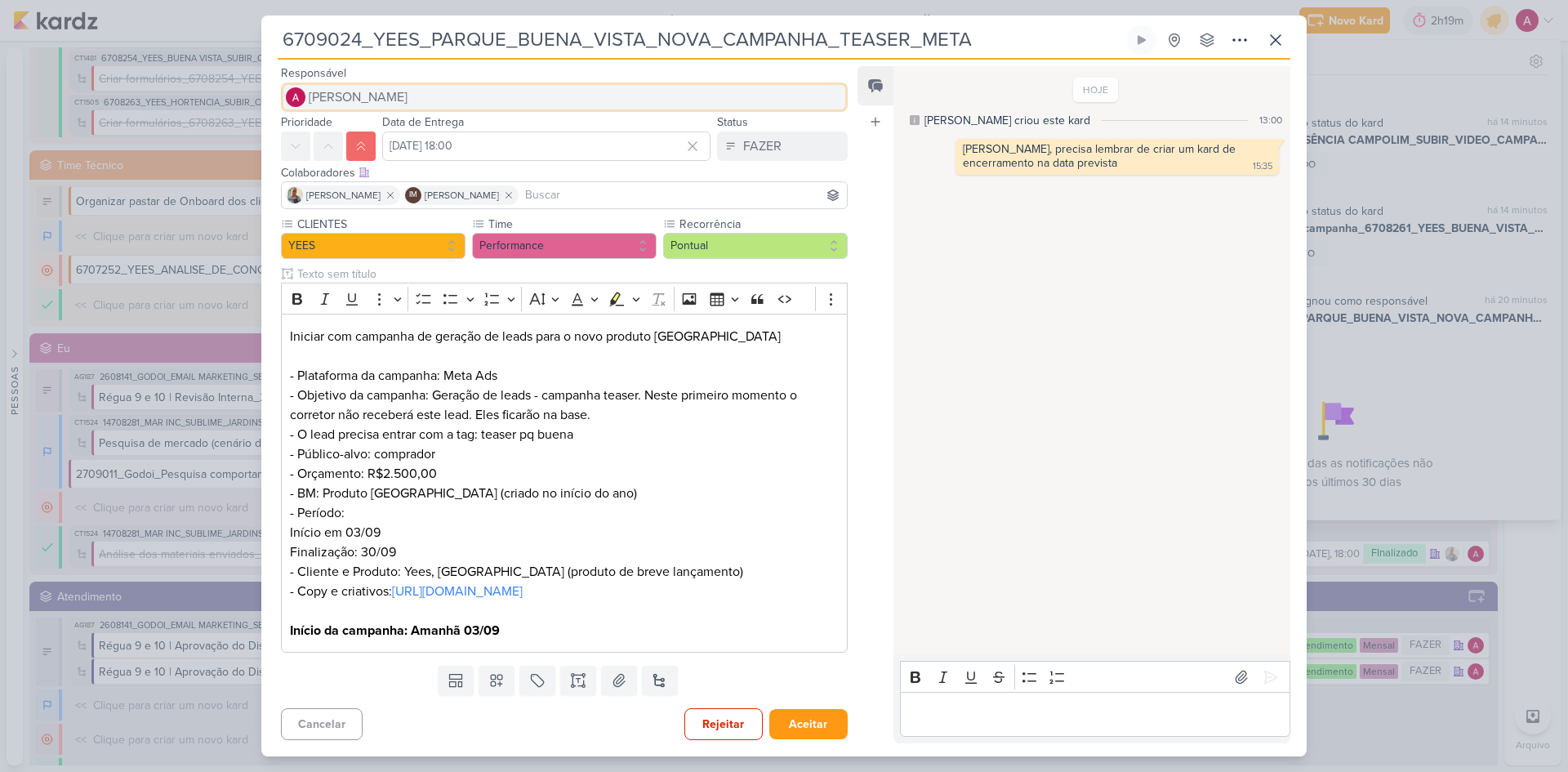
click at [406, 87] on span "[PERSON_NAME]" at bounding box center [357, 97] width 99 height 20
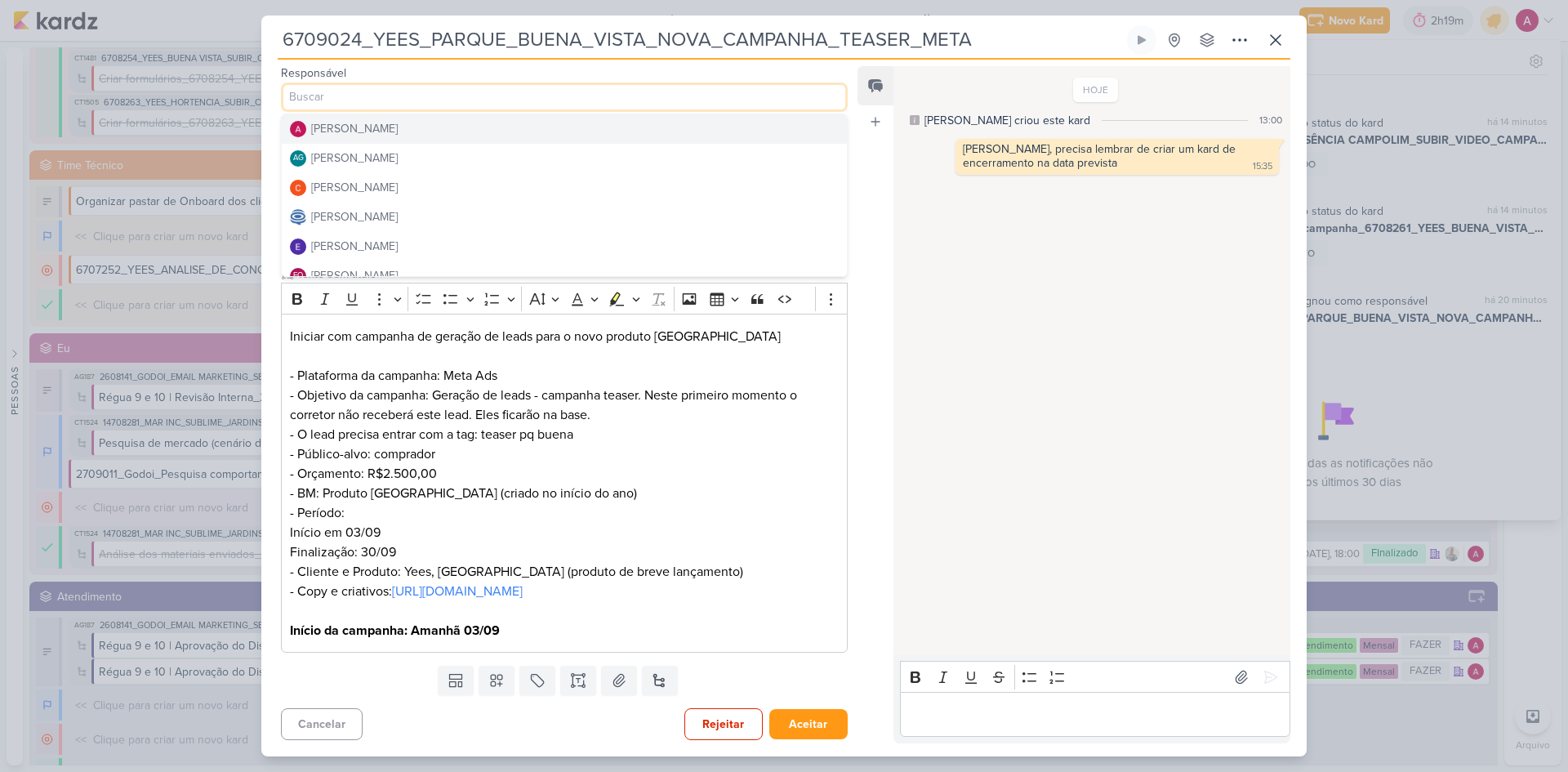
scroll to position [82, 0]
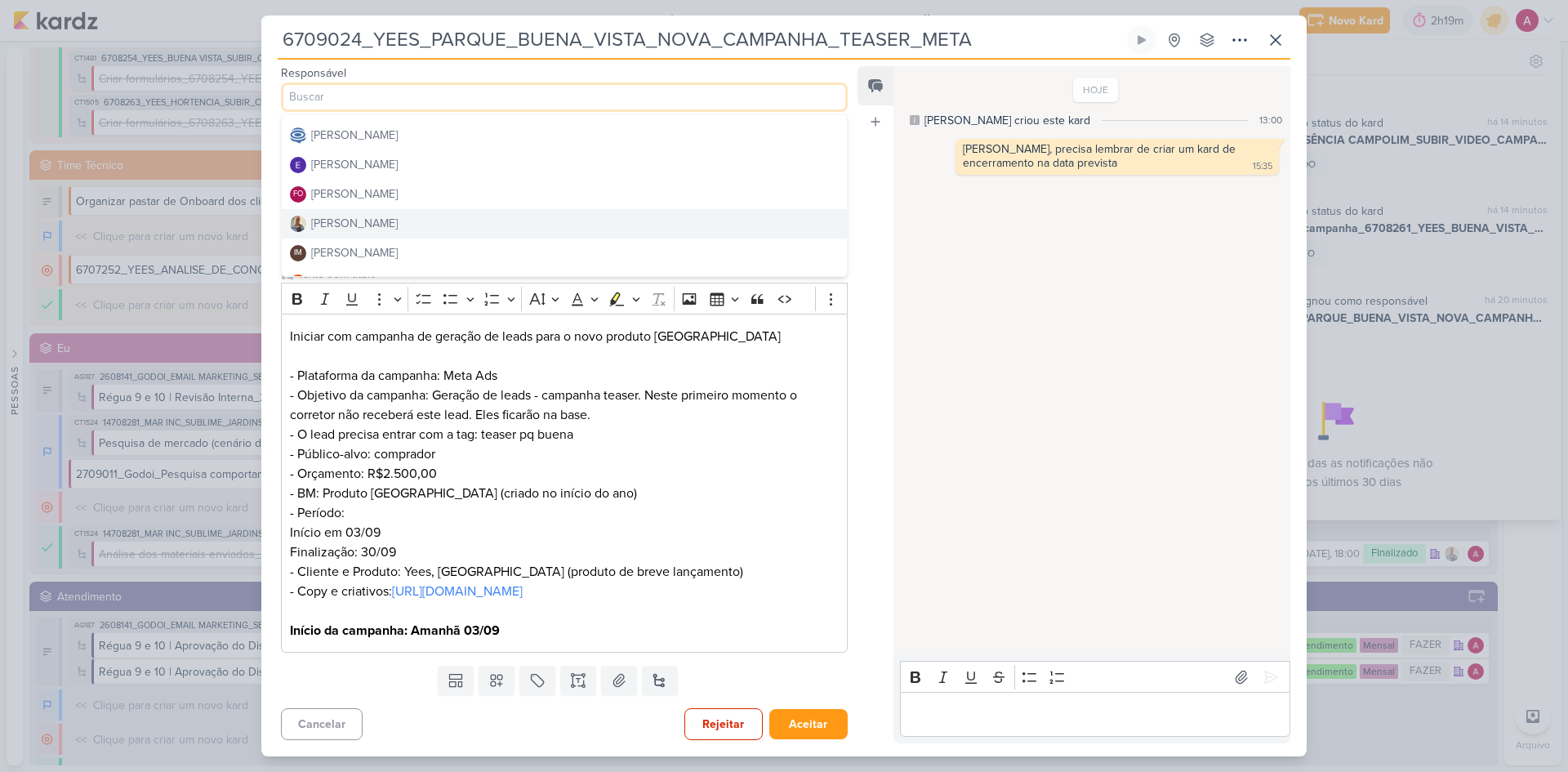
click at [385, 209] on button "[PERSON_NAME]" at bounding box center [564, 223] width 565 height 29
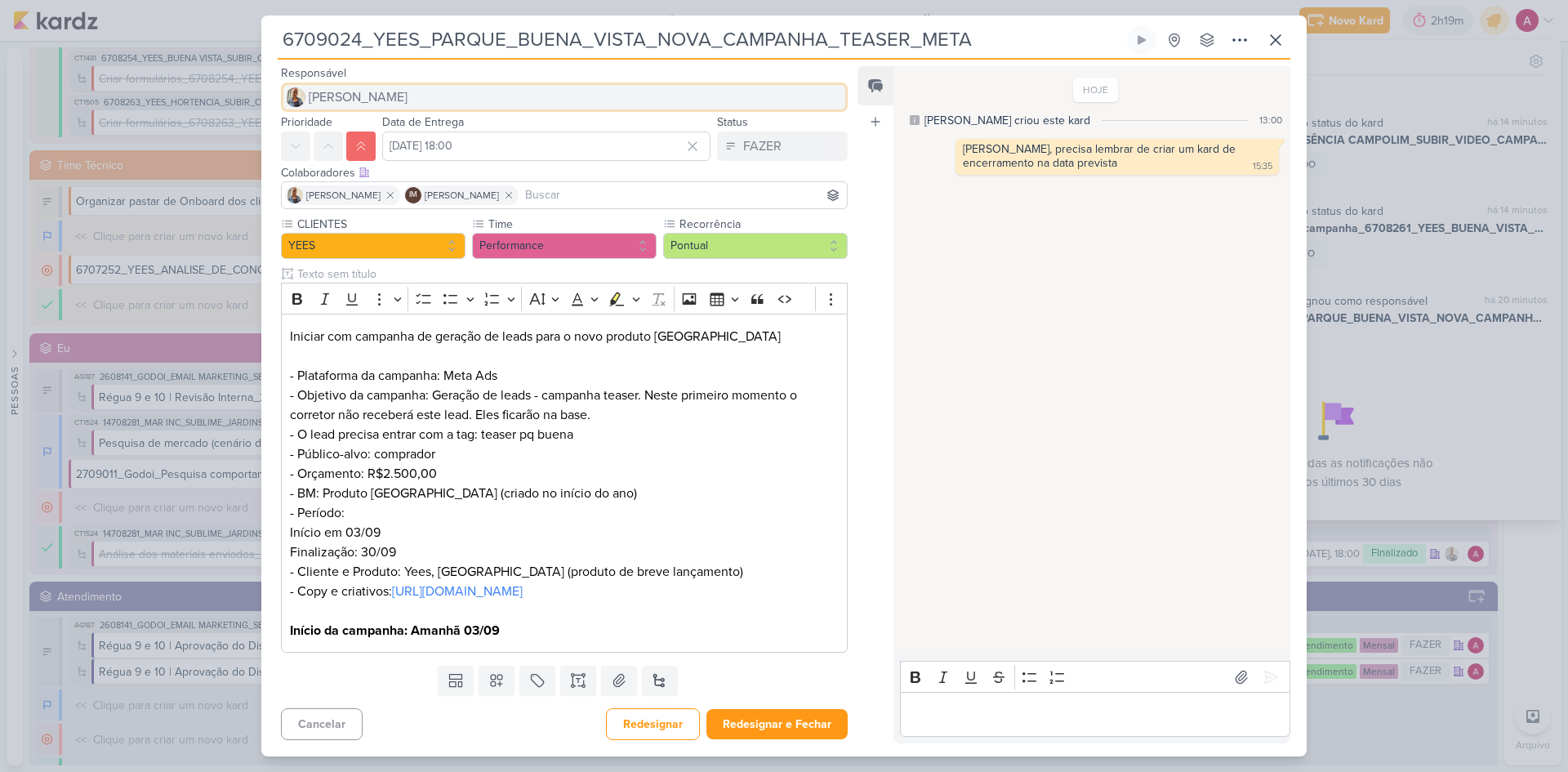
click at [380, 88] on button "[PERSON_NAME]" at bounding box center [564, 97] width 566 height 29
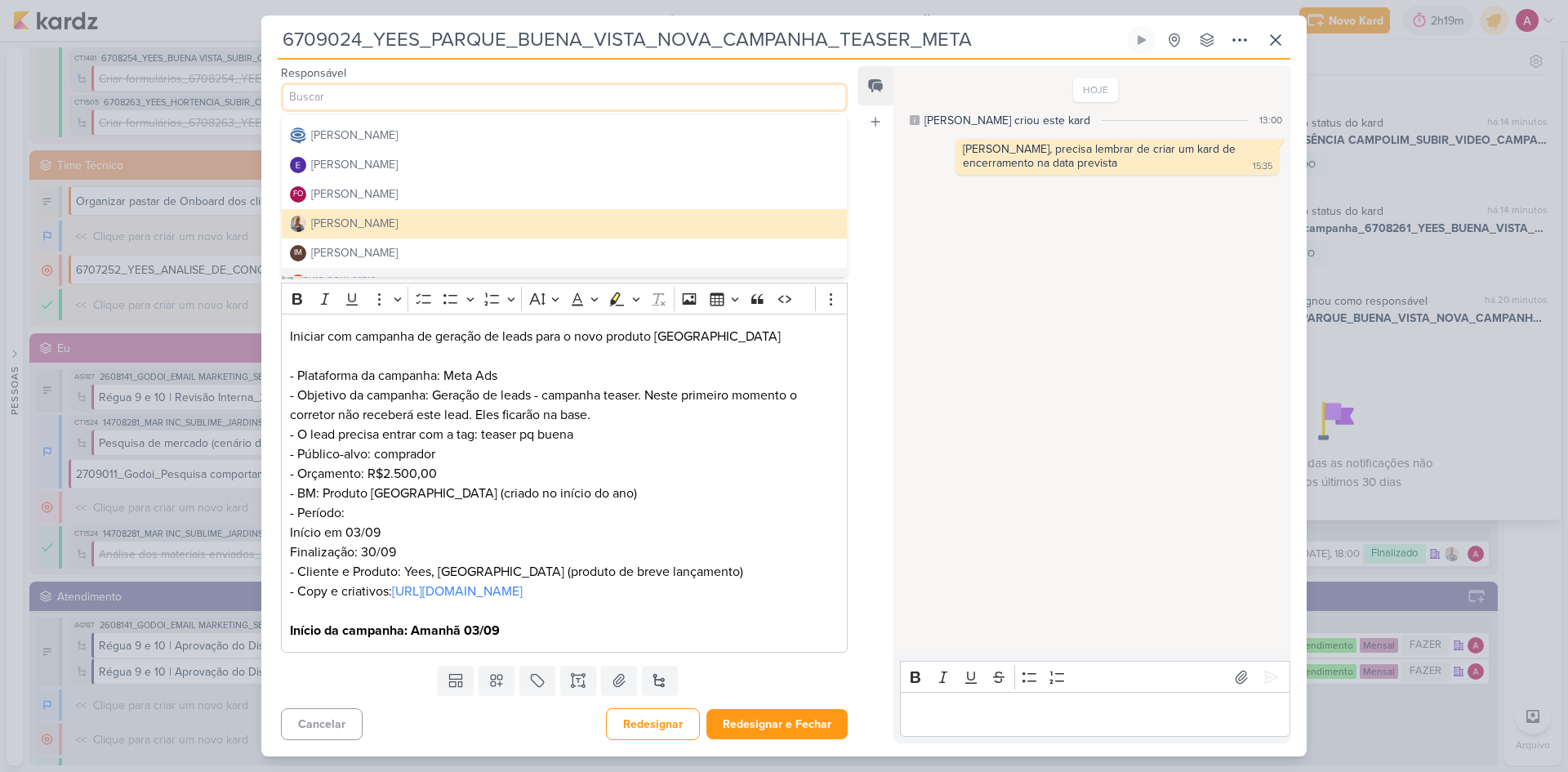
click at [868, 644] on div "Feed Atrelar email Solte o email para atrelar ao kard" at bounding box center [876, 405] width 36 height 678
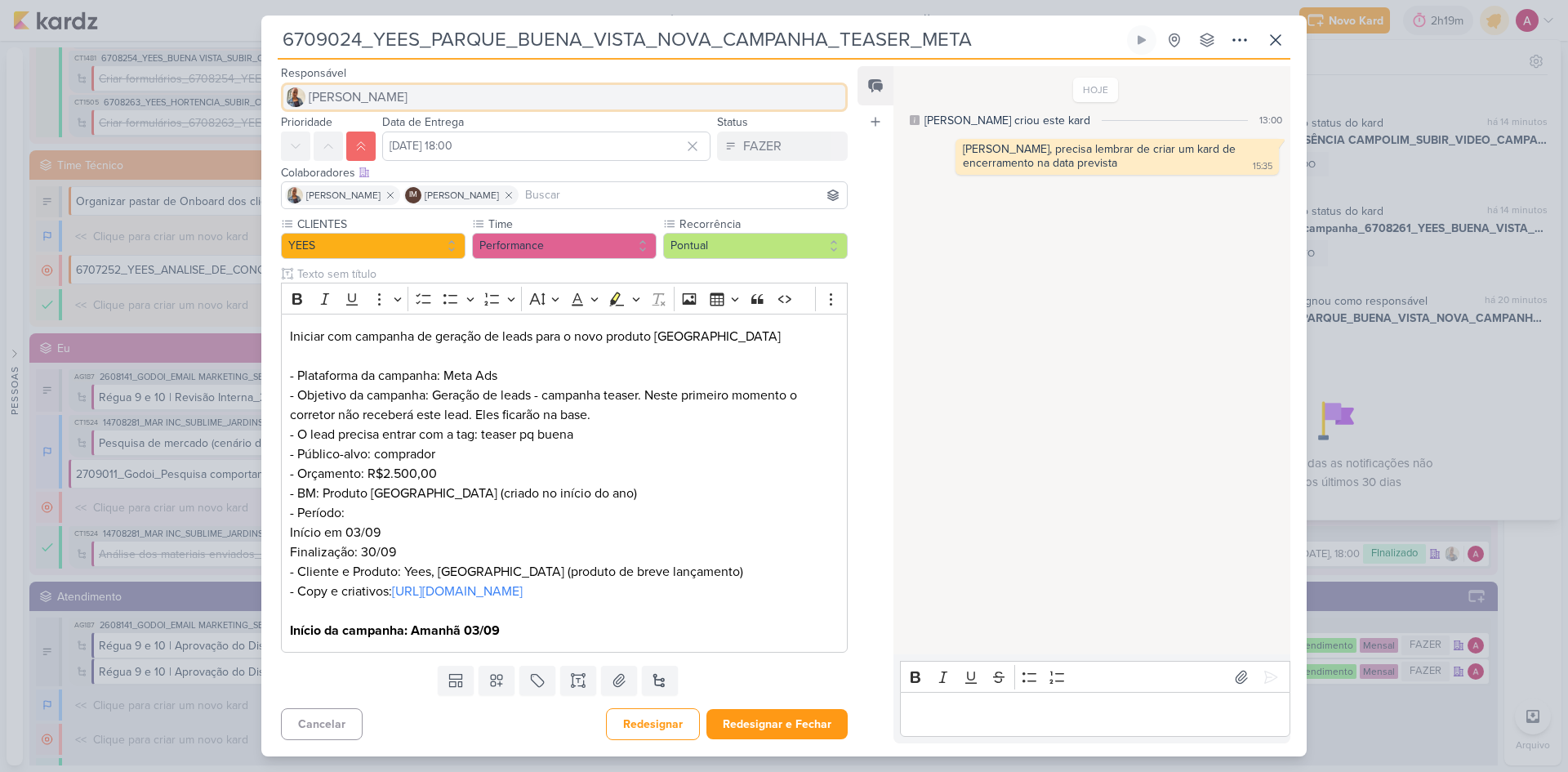
click at [354, 87] on span "[PERSON_NAME]" at bounding box center [357, 97] width 99 height 20
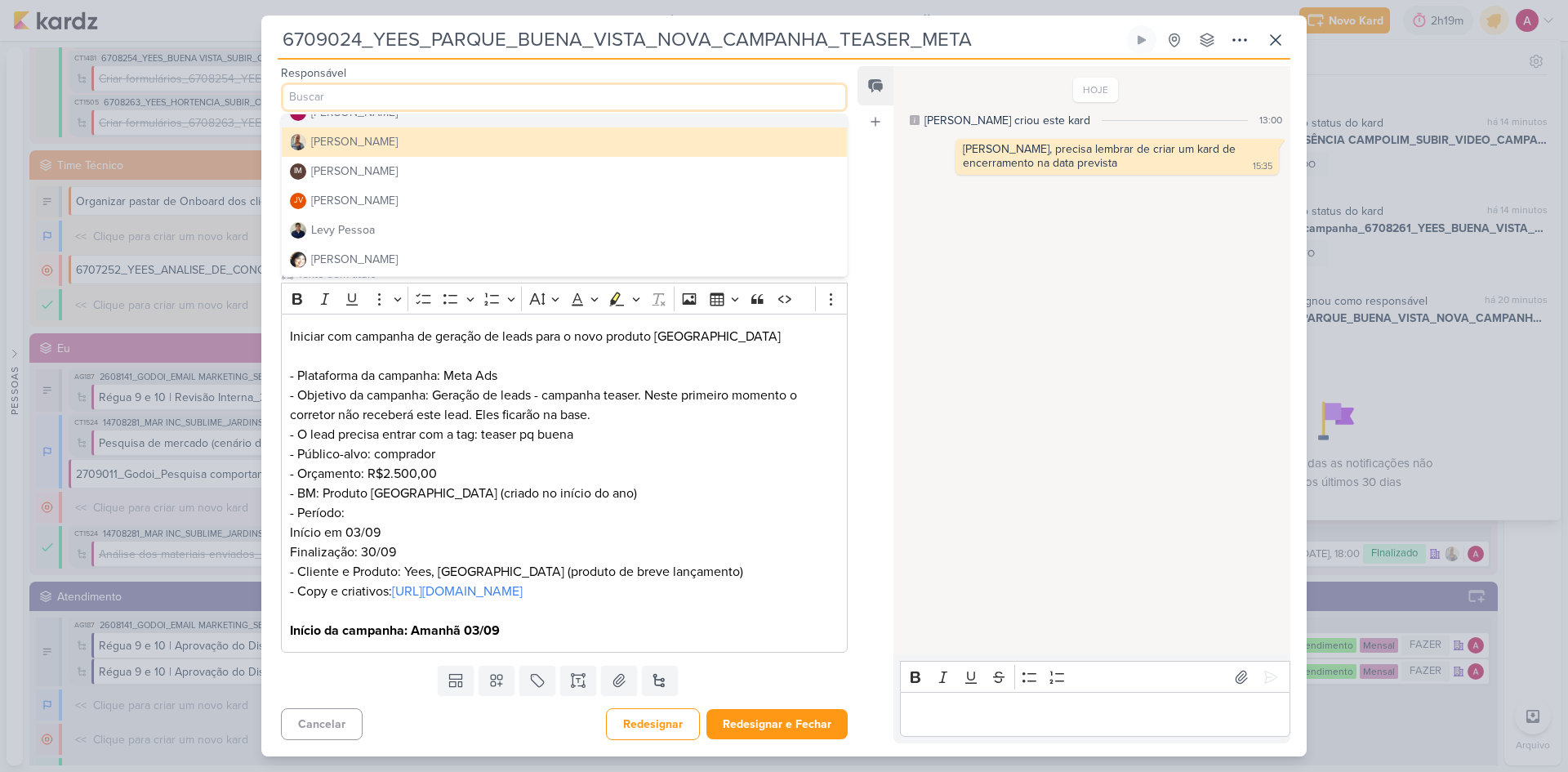
scroll to position [245, 0]
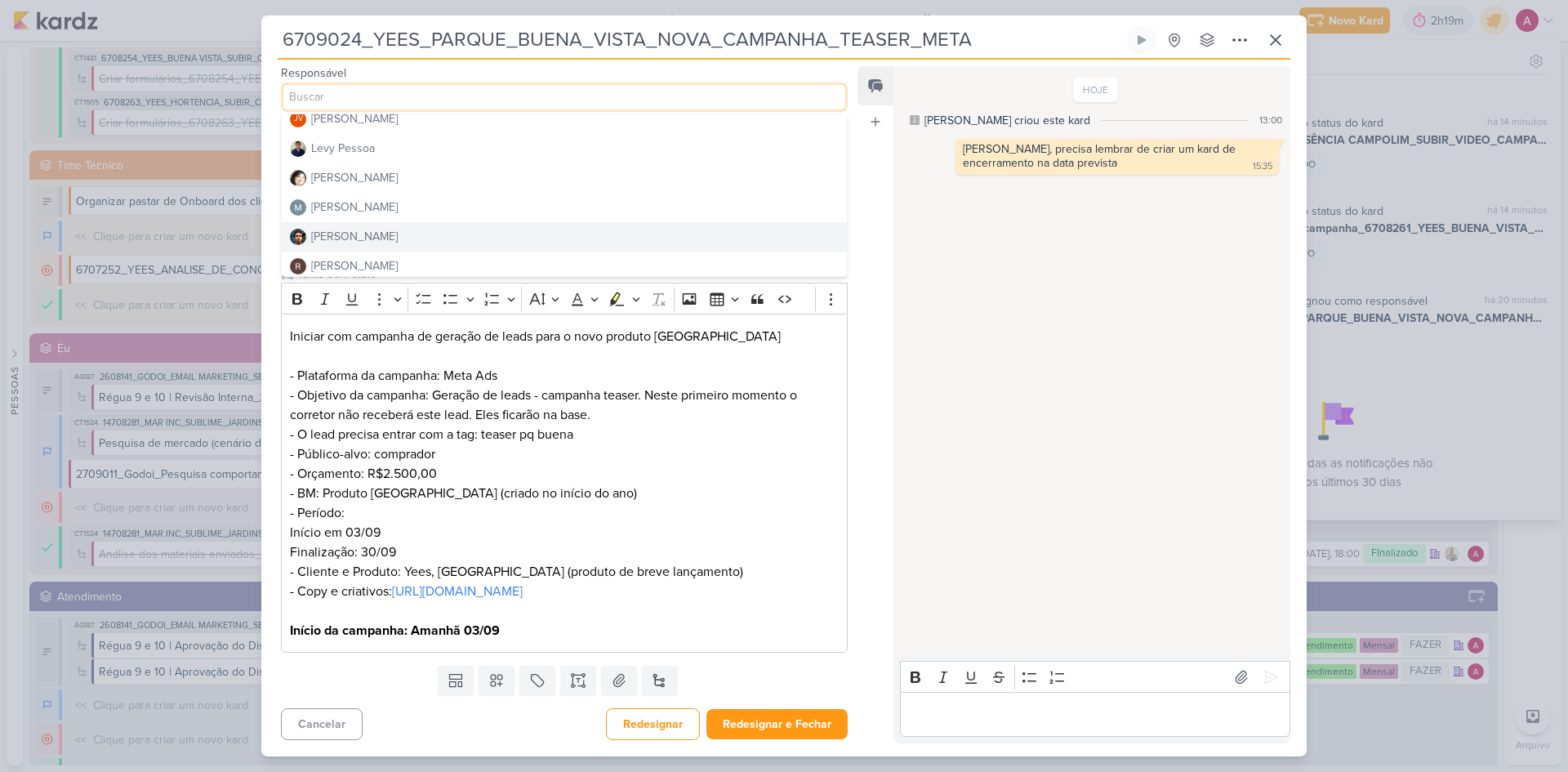
click at [380, 222] on button "[PERSON_NAME]" at bounding box center [564, 237] width 565 height 29
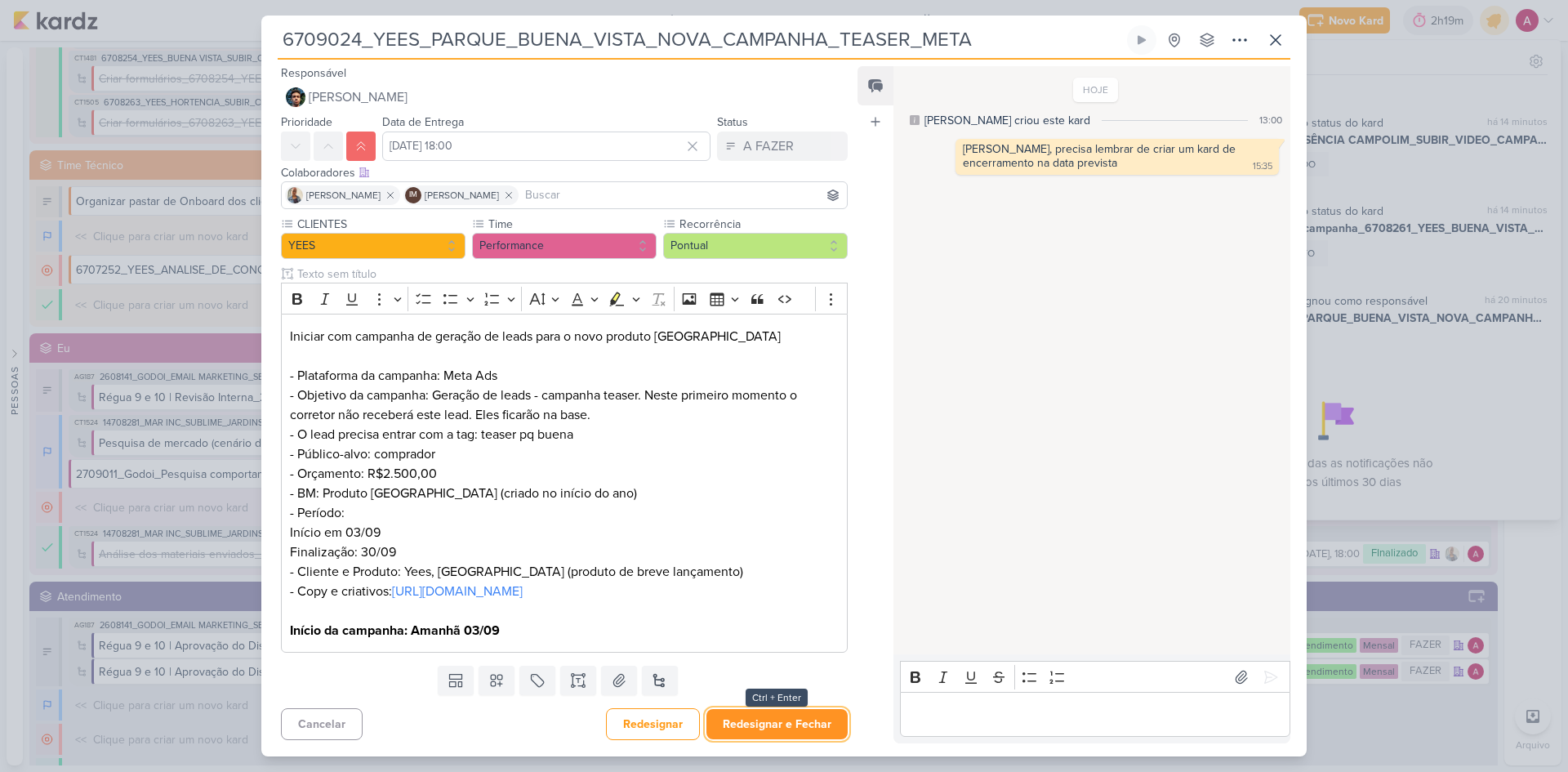
click at [773, 720] on button "Redesignar e Fechar" at bounding box center [777, 724] width 141 height 30
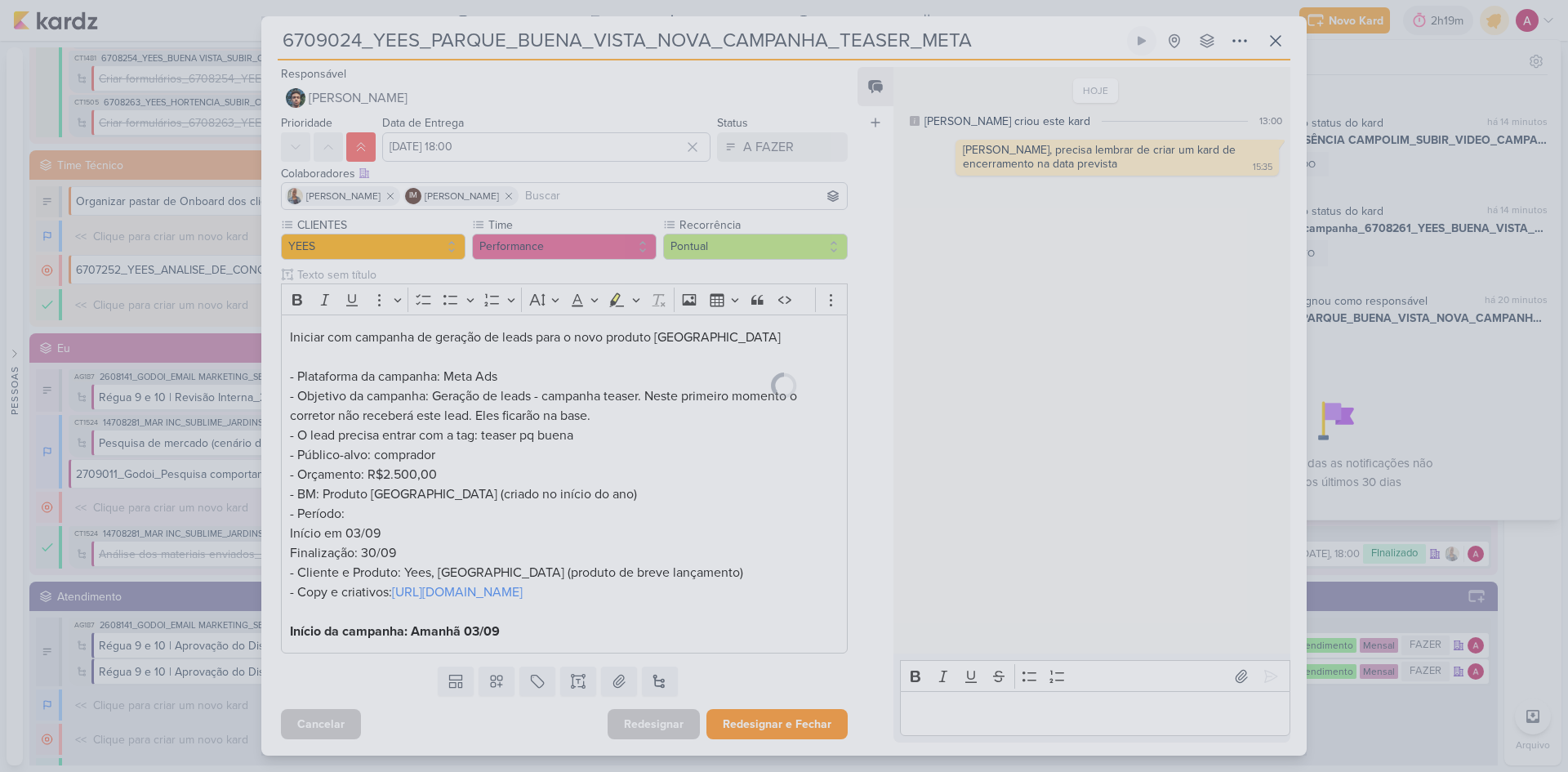
scroll to position [16, 0]
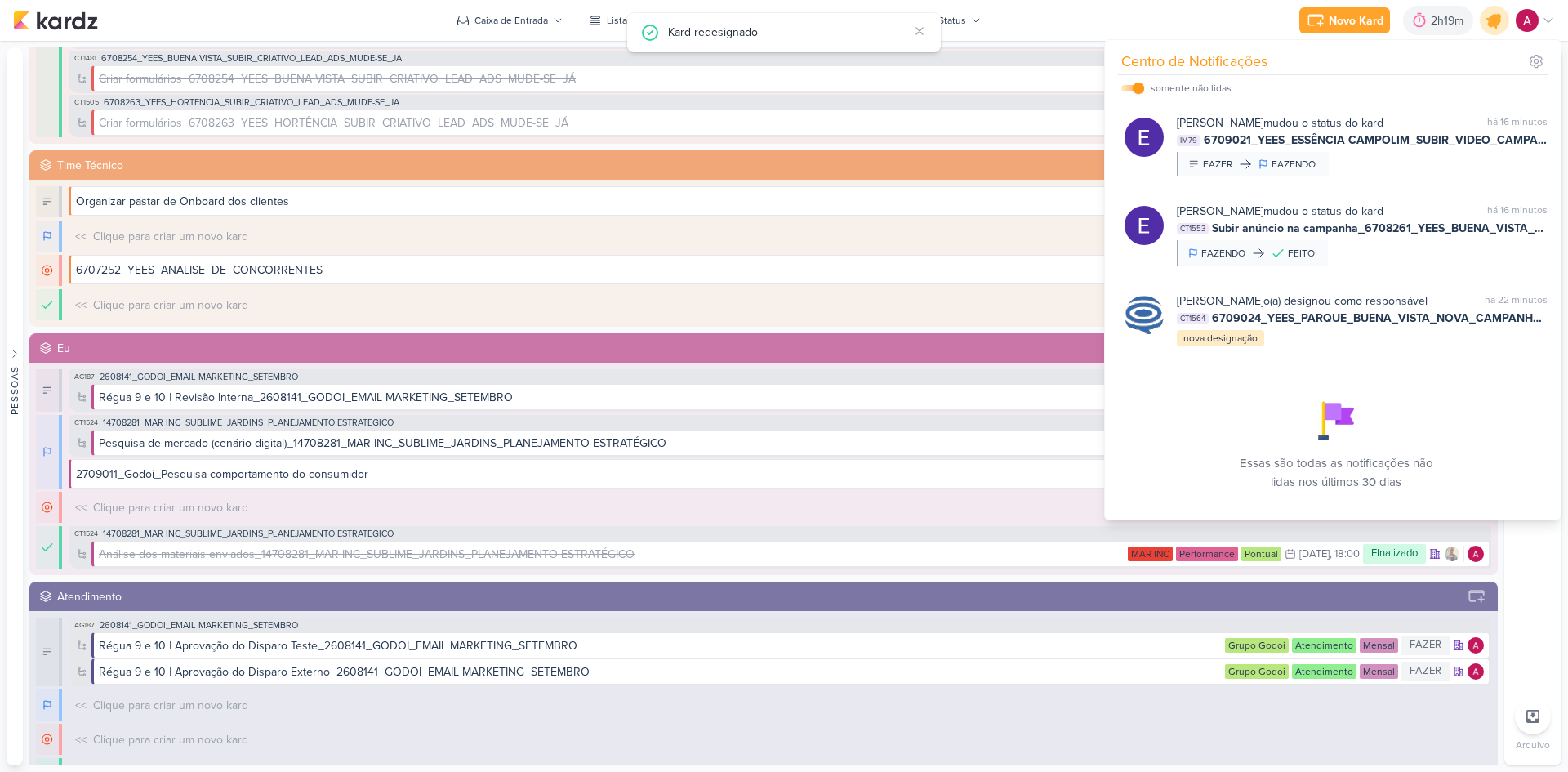
click at [1487, 20] on icon at bounding box center [1493, 20] width 28 height 28
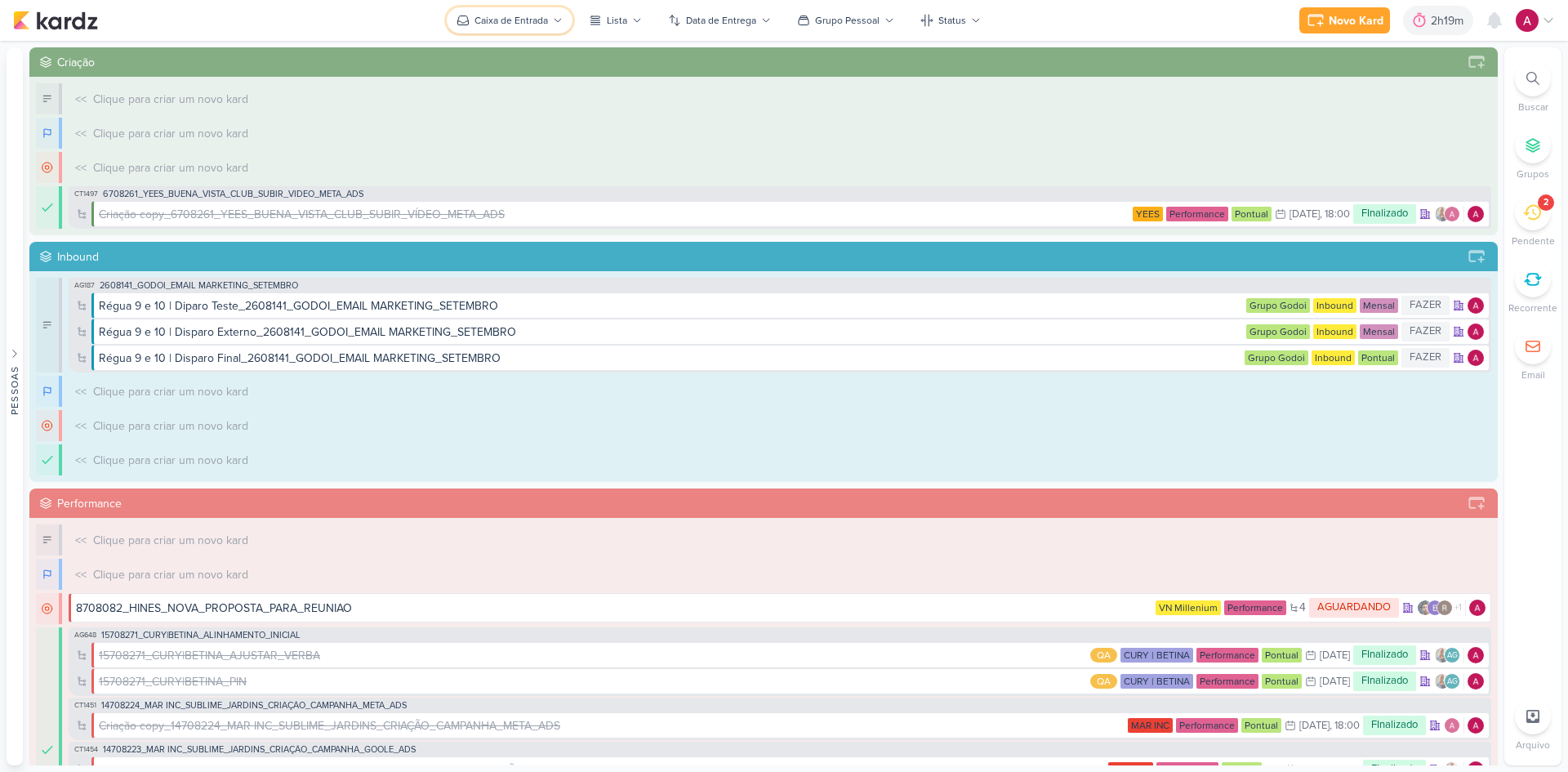
click at [521, 23] on div "Caixa de Entrada" at bounding box center [511, 20] width 74 height 15
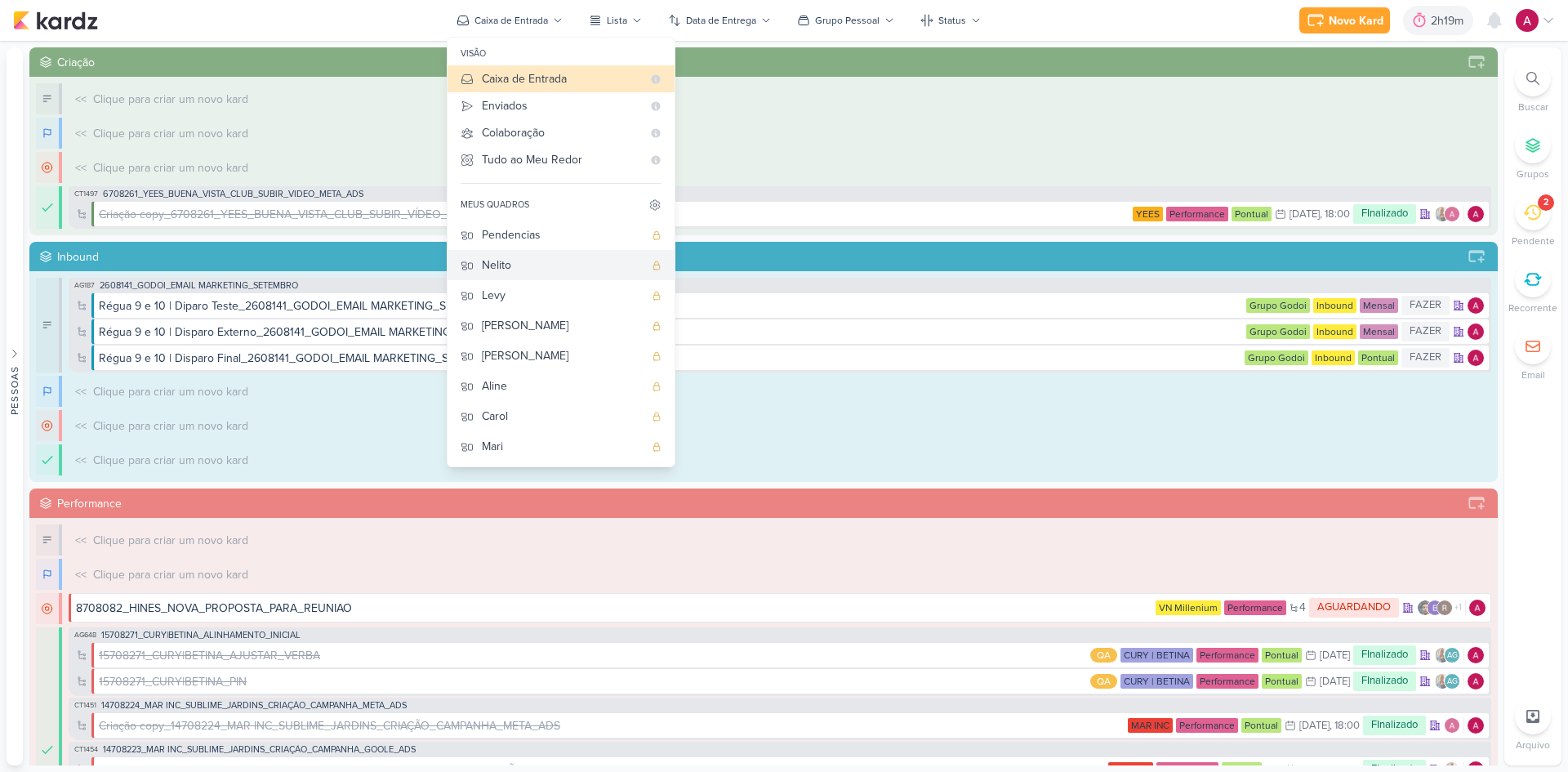
click at [530, 262] on div "Nelito" at bounding box center [563, 264] width 162 height 17
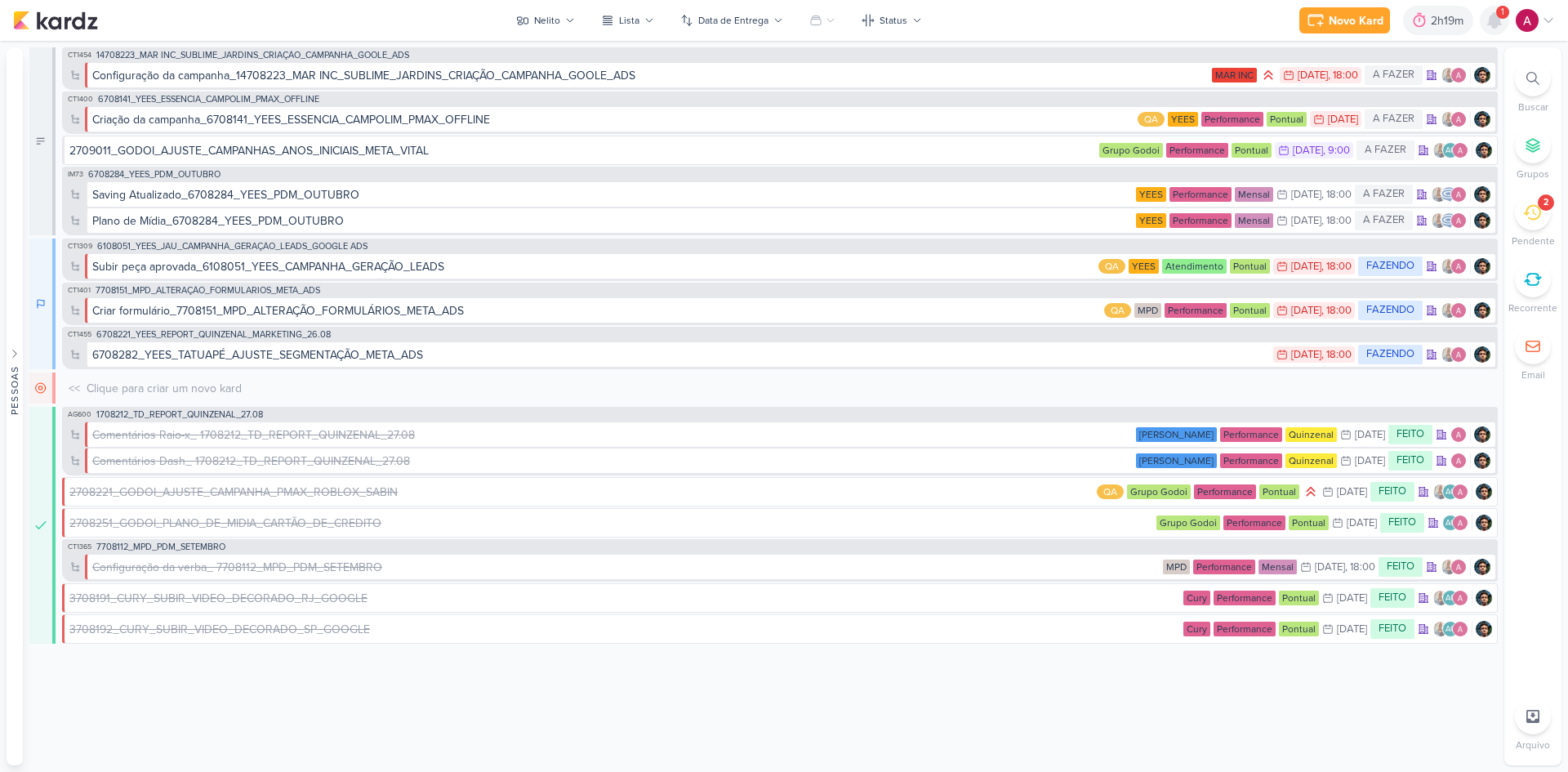
click at [1496, 15] on icon at bounding box center [1494, 20] width 13 height 15
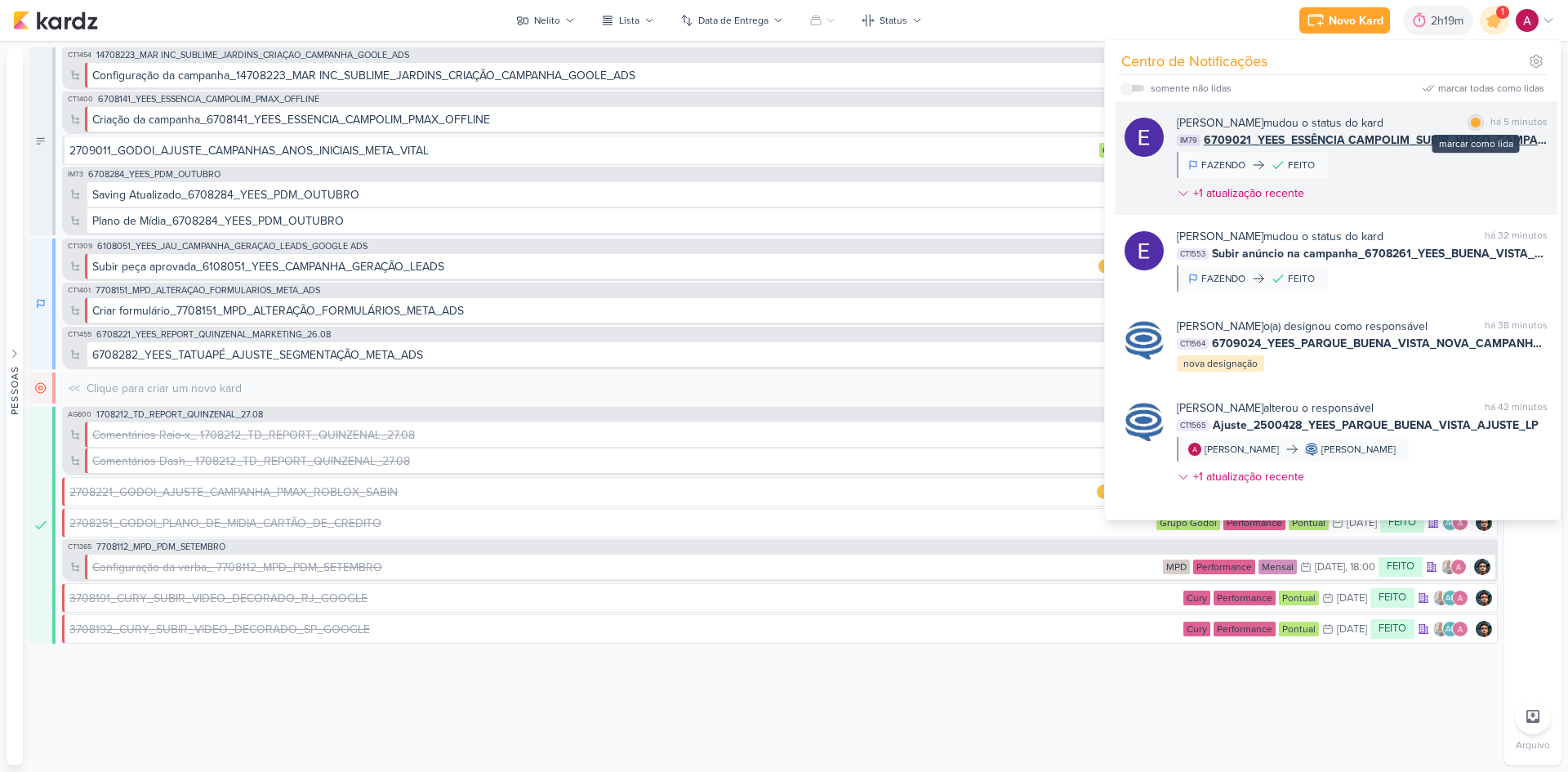
click at [1473, 123] on div at bounding box center [1475, 122] width 10 height 10
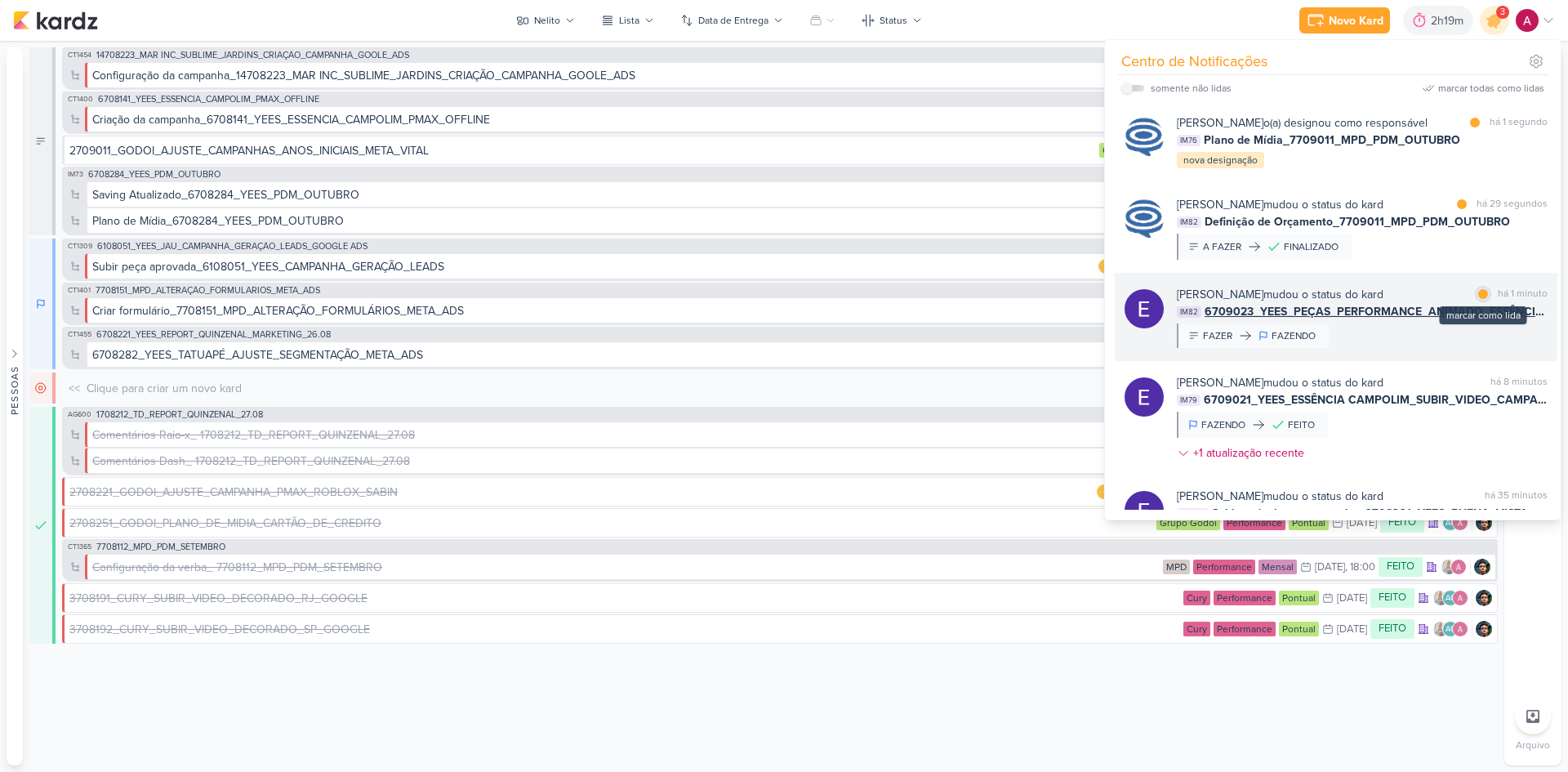
click at [1478, 299] on div at bounding box center [1483, 294] width 10 height 10
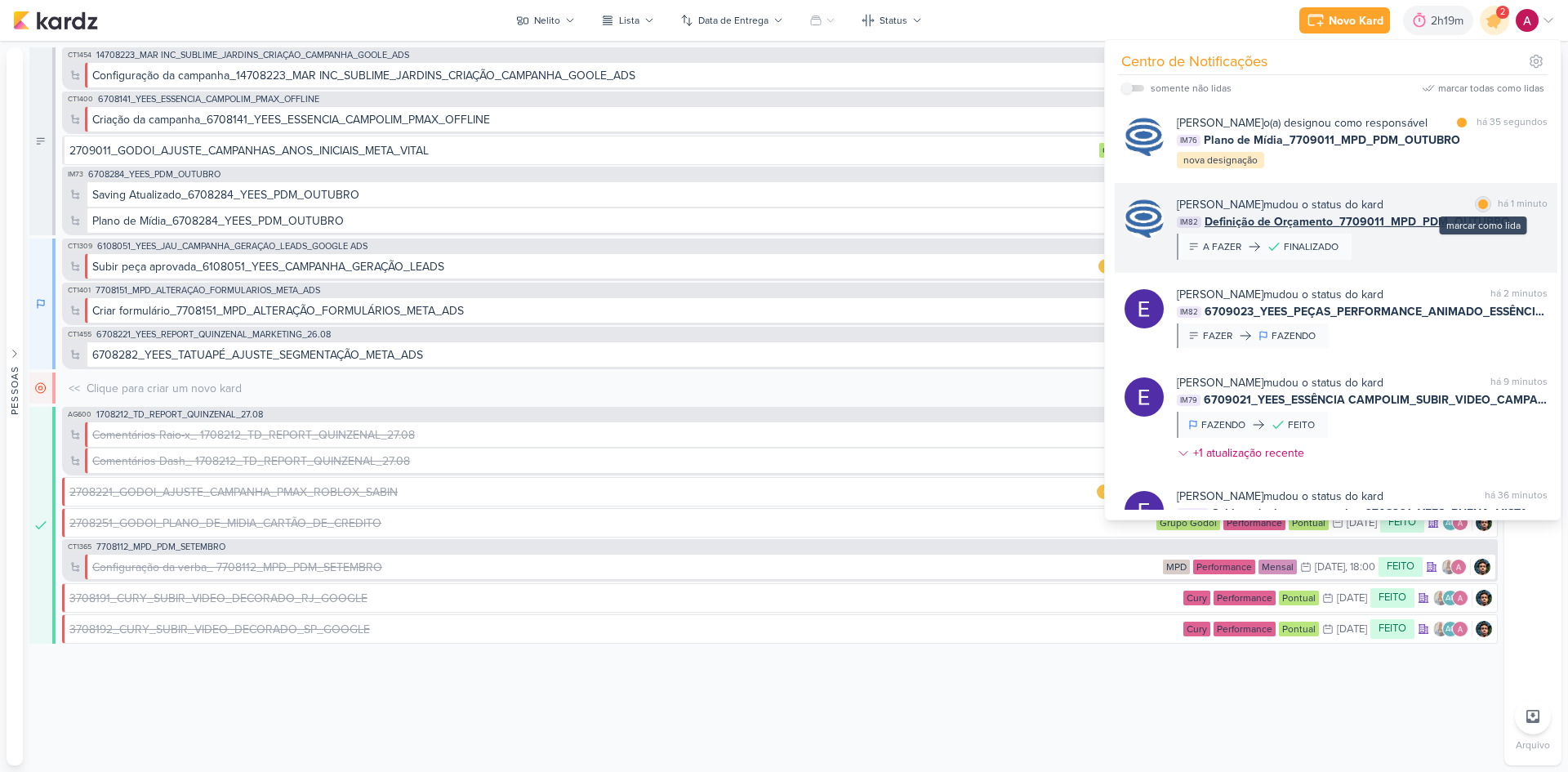
click at [1479, 209] on div at bounding box center [1483, 204] width 10 height 10
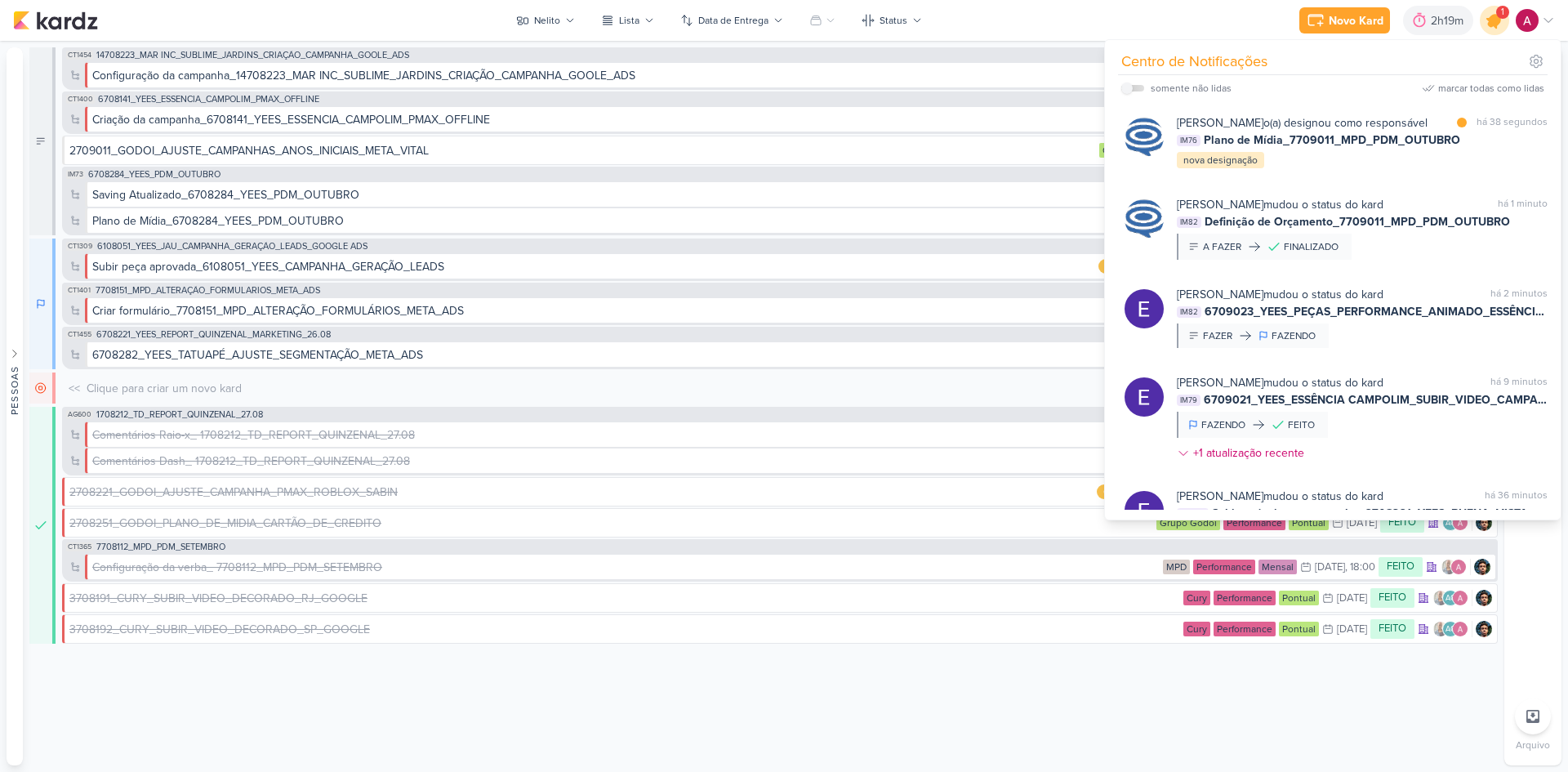
click at [1489, 25] on icon at bounding box center [1494, 20] width 20 height 20
